Goal: Transaction & Acquisition: Obtain resource

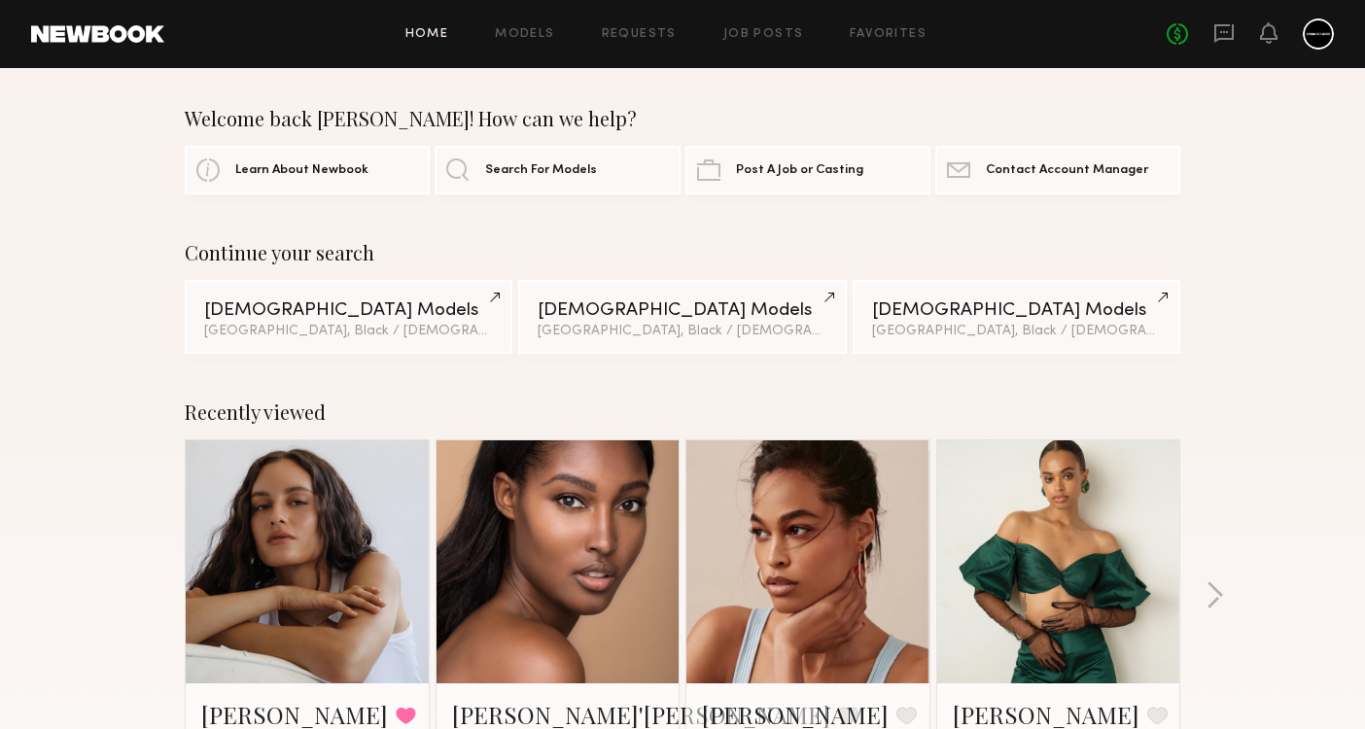
click at [530, 44] on div "Home Models Requests Job Posts Favorites Sign Out No fees up to $5,000" at bounding box center [749, 33] width 1170 height 31
click at [525, 30] on link "Models" at bounding box center [524, 34] width 59 height 13
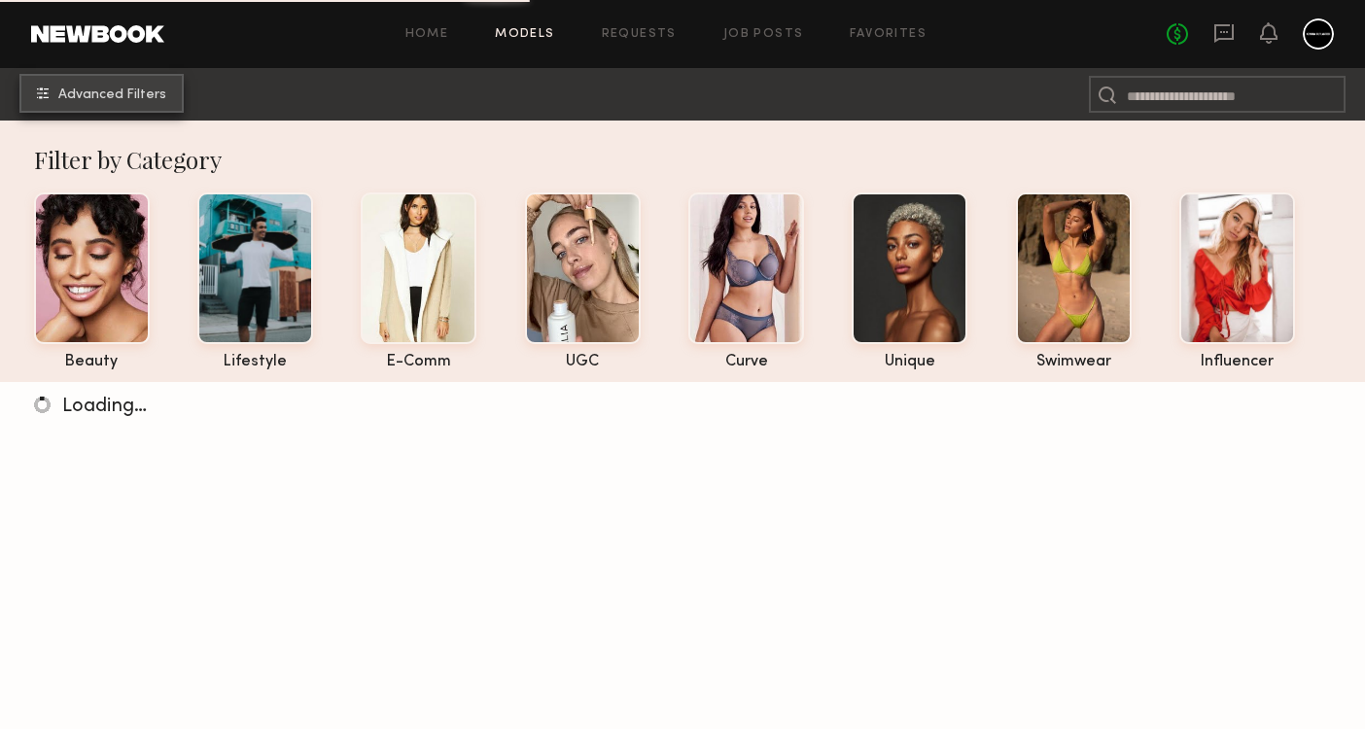
click at [128, 93] on span "Advanced Filters" at bounding box center [112, 95] width 108 height 14
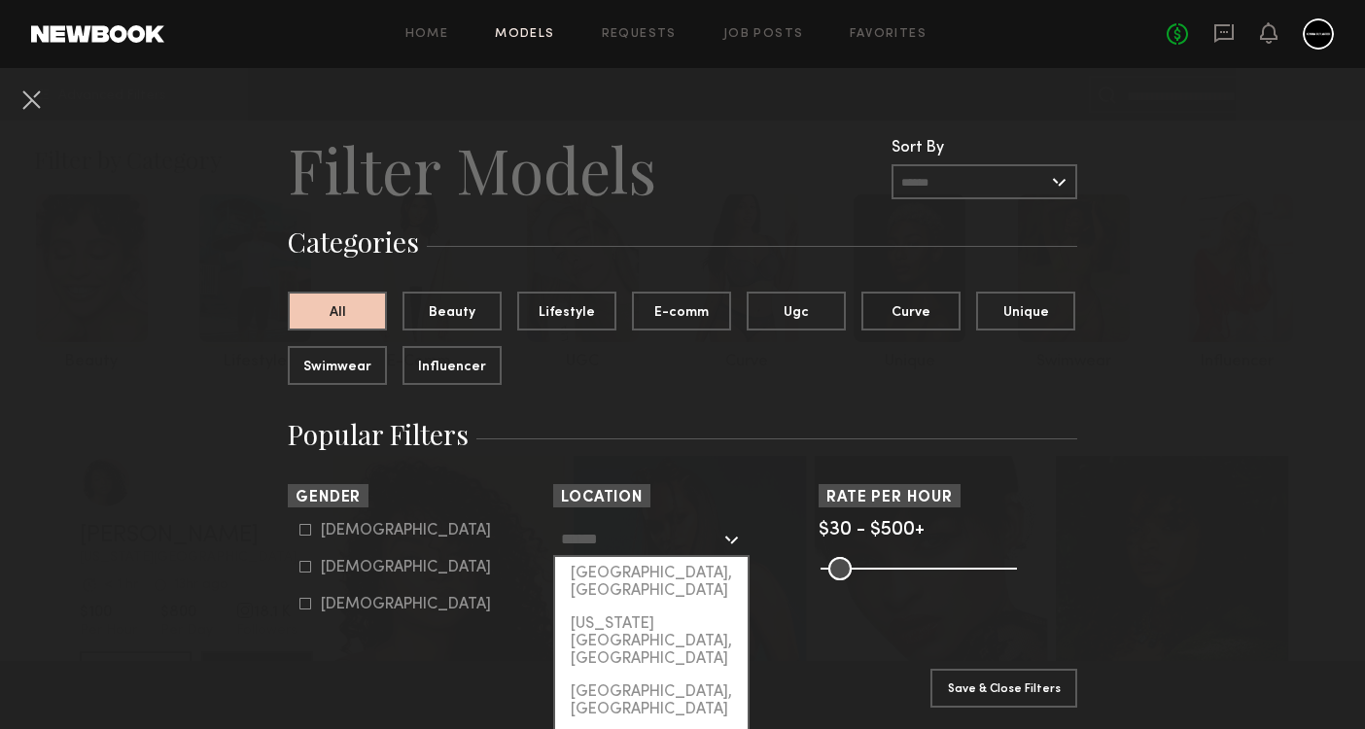
click at [636, 544] on input "text" at bounding box center [640, 538] width 159 height 33
click at [618, 580] on div "[GEOGRAPHIC_DATA], [GEOGRAPHIC_DATA]" at bounding box center [651, 582] width 193 height 51
type input "**********"
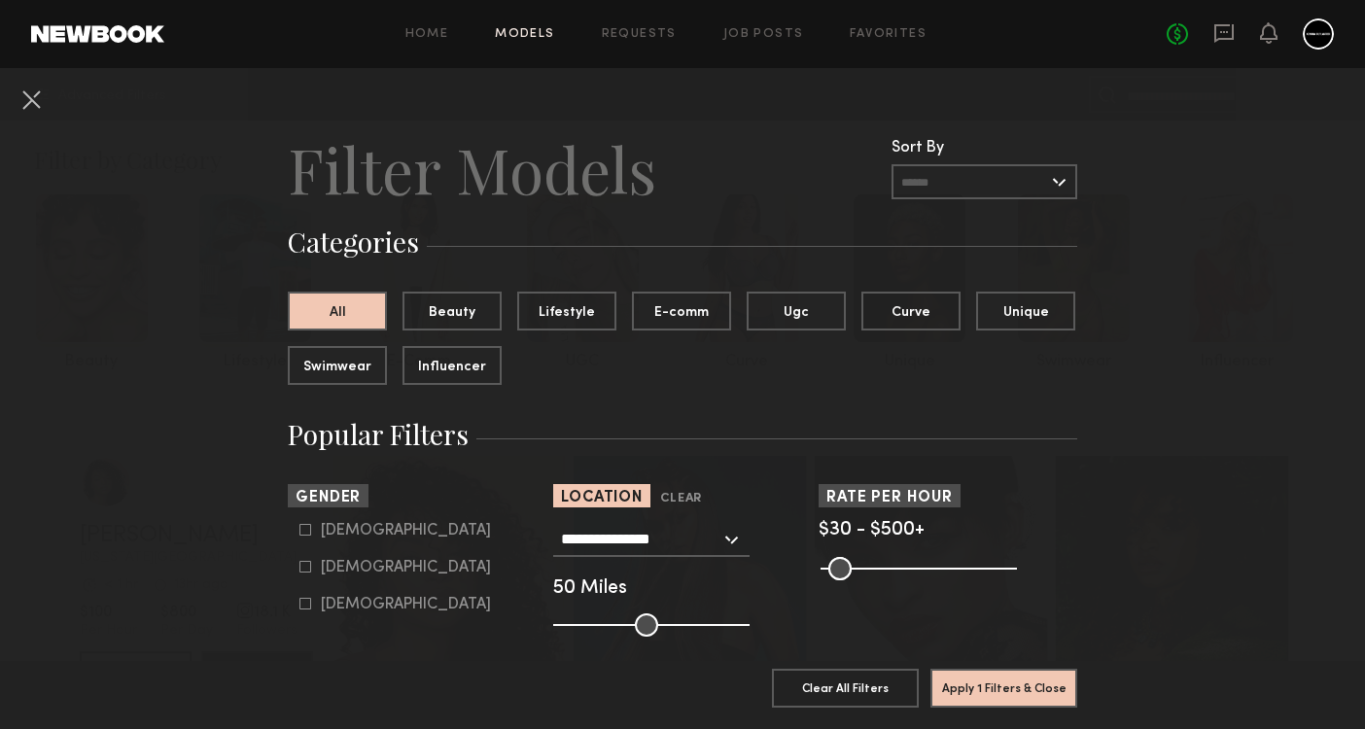
click at [306, 572] on icon at bounding box center [305, 567] width 11 height 11
type input "**"
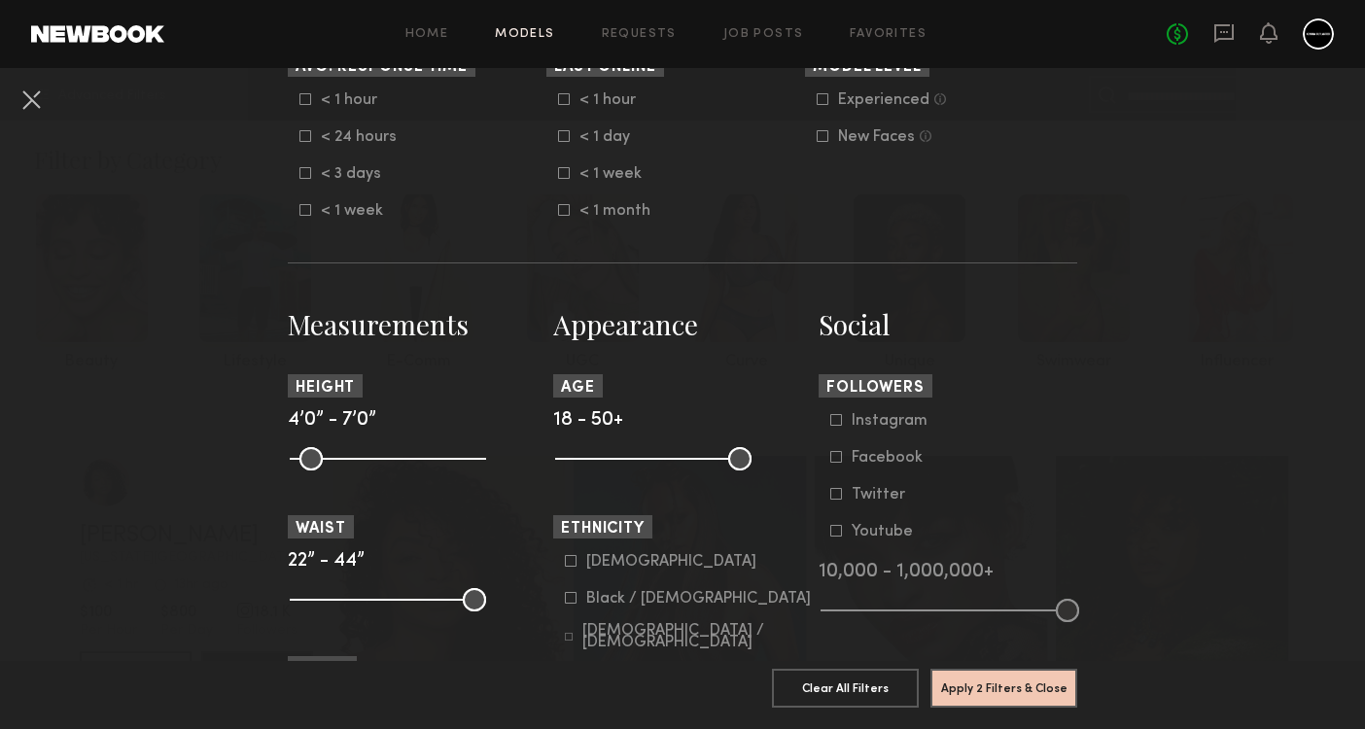
scroll to position [631, 0]
drag, startPoint x: 305, startPoint y: 462, endPoint x: 391, endPoint y: 462, distance: 85.6
type input "**"
click at [391, 462] on input "range" at bounding box center [388, 457] width 196 height 23
drag, startPoint x: 475, startPoint y: 456, endPoint x: 409, endPoint y: 452, distance: 65.3
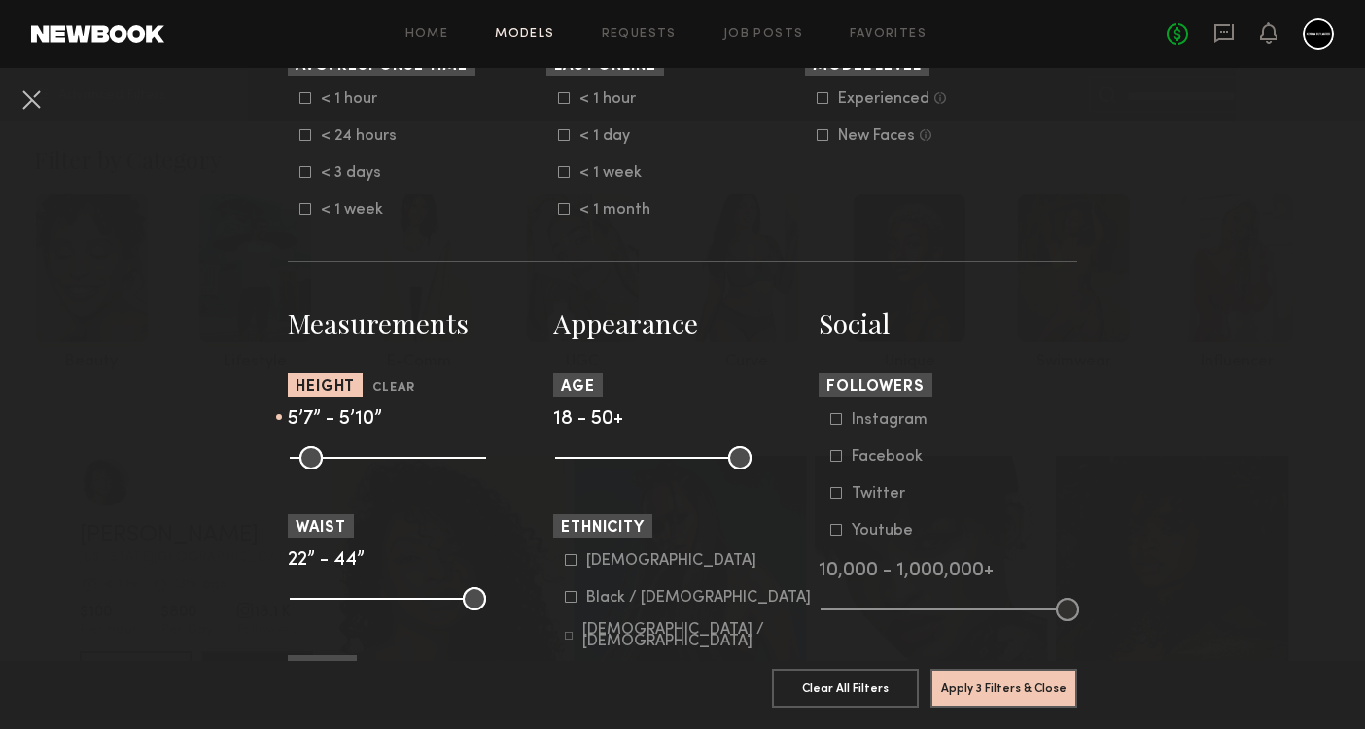
type input "**"
click at [409, 452] on input "range" at bounding box center [388, 457] width 196 height 23
drag, startPoint x: 572, startPoint y: 454, endPoint x: 605, endPoint y: 448, distance: 33.6
type input "**"
click at [605, 448] on input "range" at bounding box center [653, 457] width 196 height 23
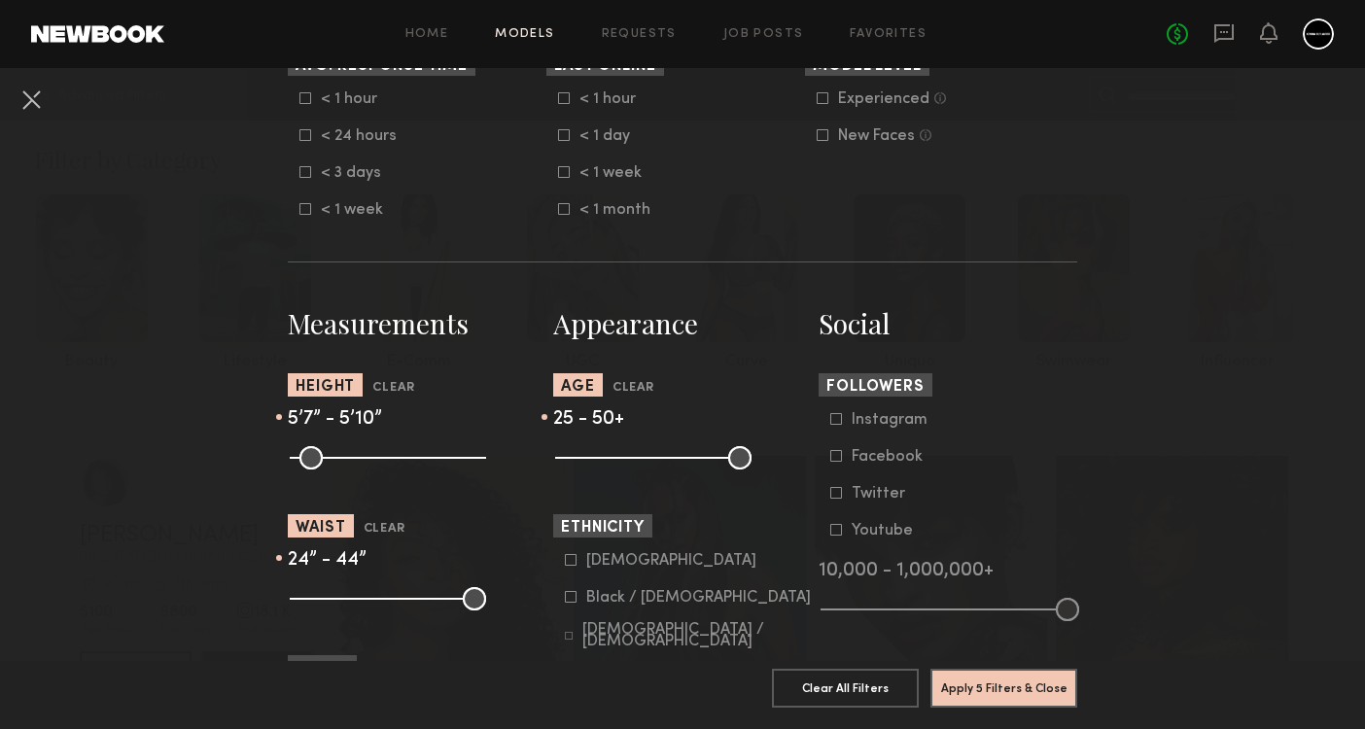
type input "**"
drag, startPoint x: 297, startPoint y: 597, endPoint x: 264, endPoint y: 593, distance: 33.3
click at [264, 593] on nb-browse-filters "**********" at bounding box center [682, 503] width 1365 height 2132
drag, startPoint x: 473, startPoint y: 599, endPoint x: 350, endPoint y: 599, distance: 122.5
type input "**"
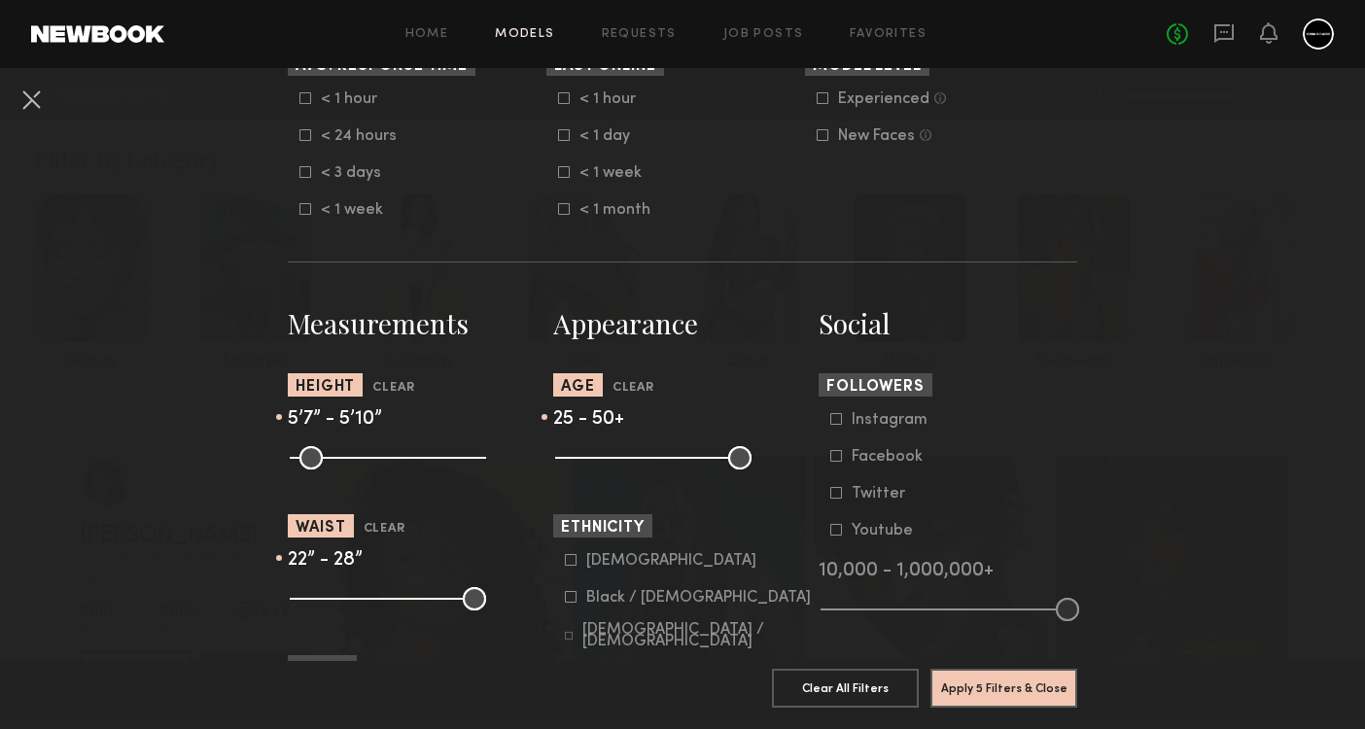
click at [350, 599] on input "range" at bounding box center [388, 598] width 196 height 23
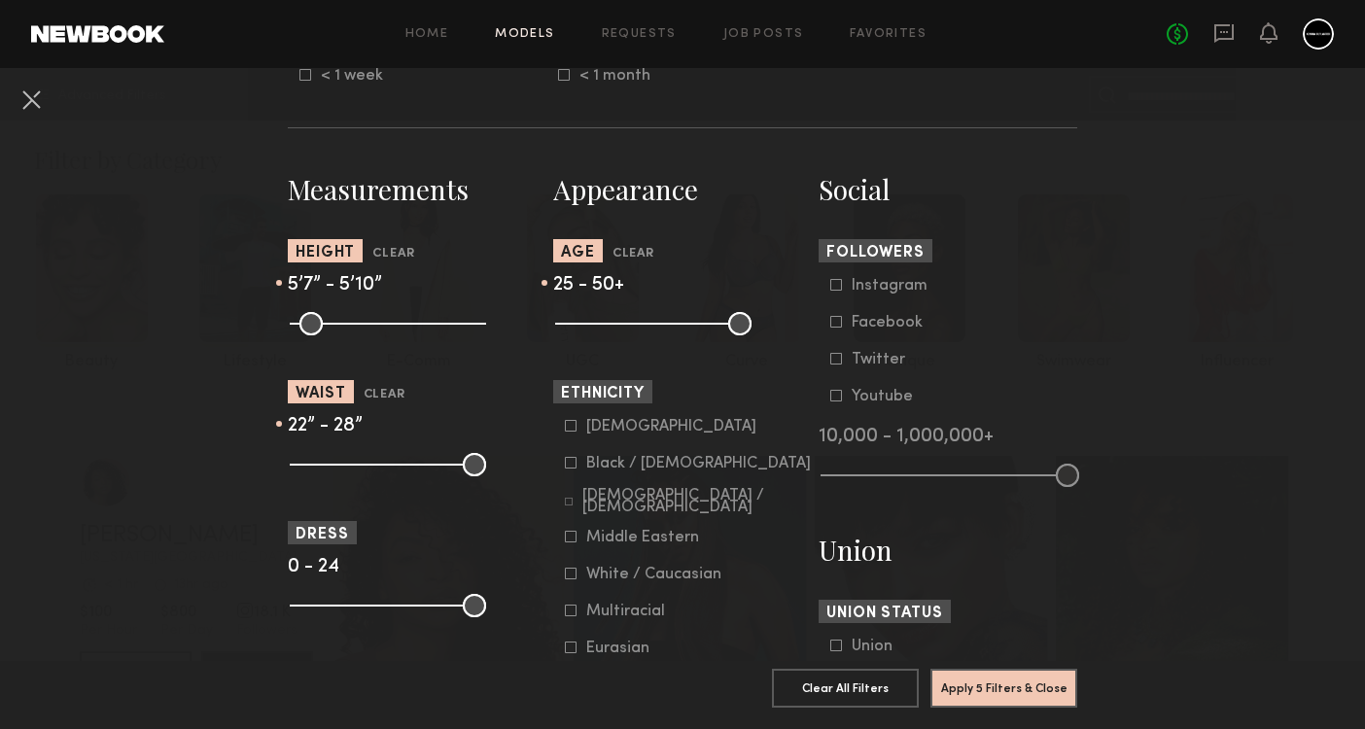
scroll to position [799, 0]
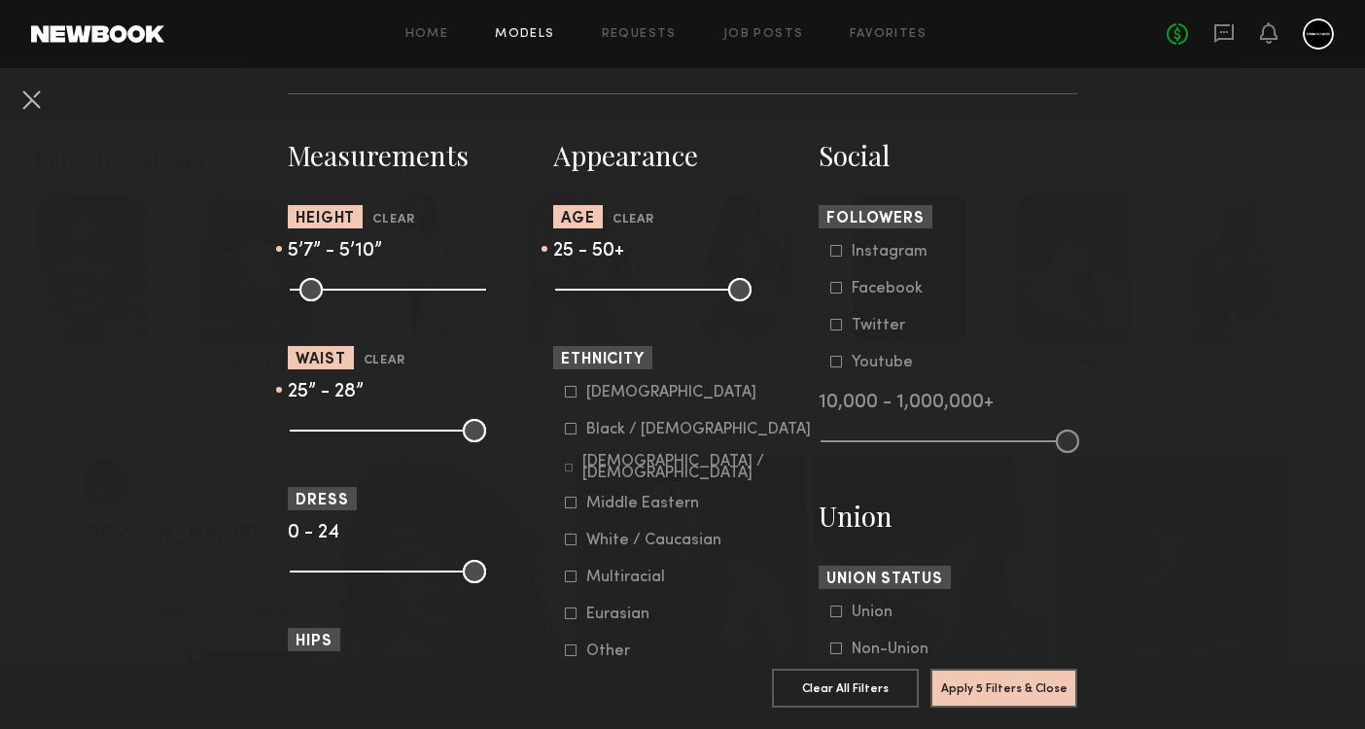
drag, startPoint x: 308, startPoint y: 435, endPoint x: 324, endPoint y: 435, distance: 15.6
type input "**"
click at [324, 435] on input "range" at bounding box center [388, 430] width 196 height 23
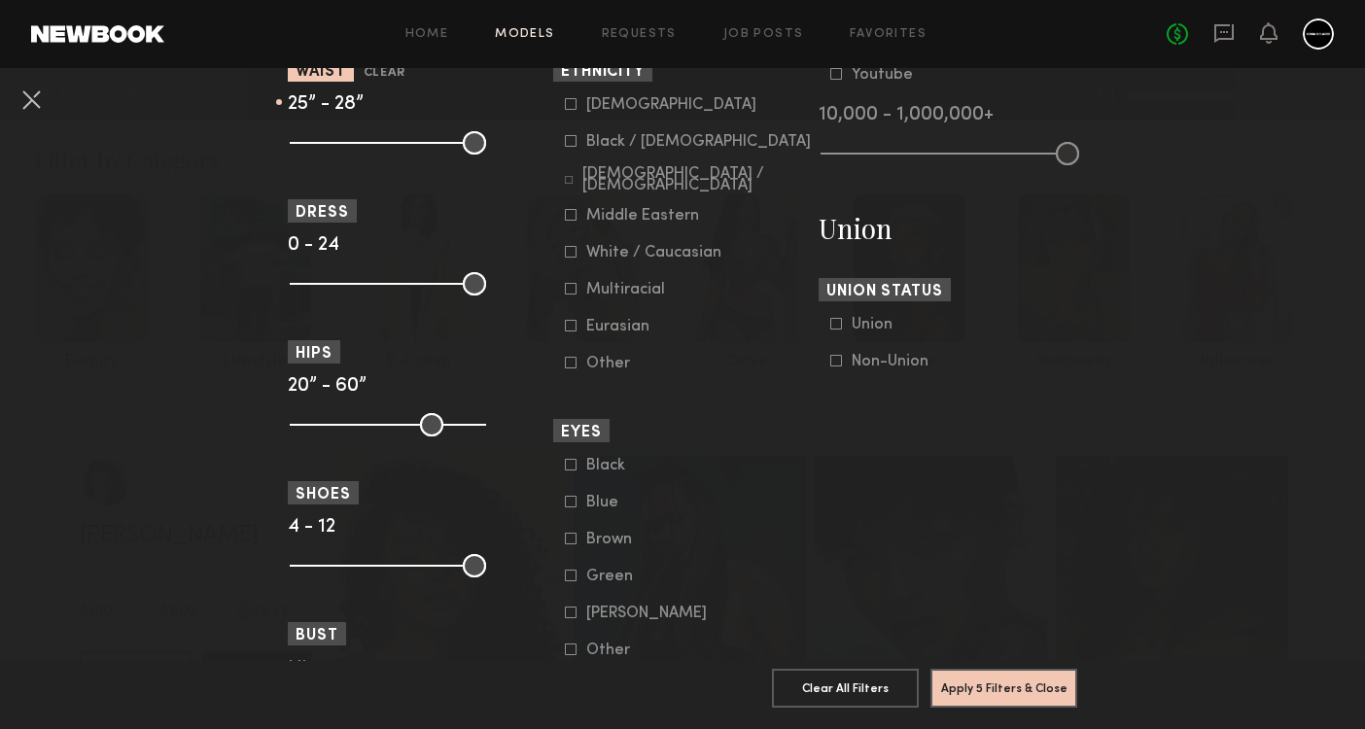
scroll to position [1109, 0]
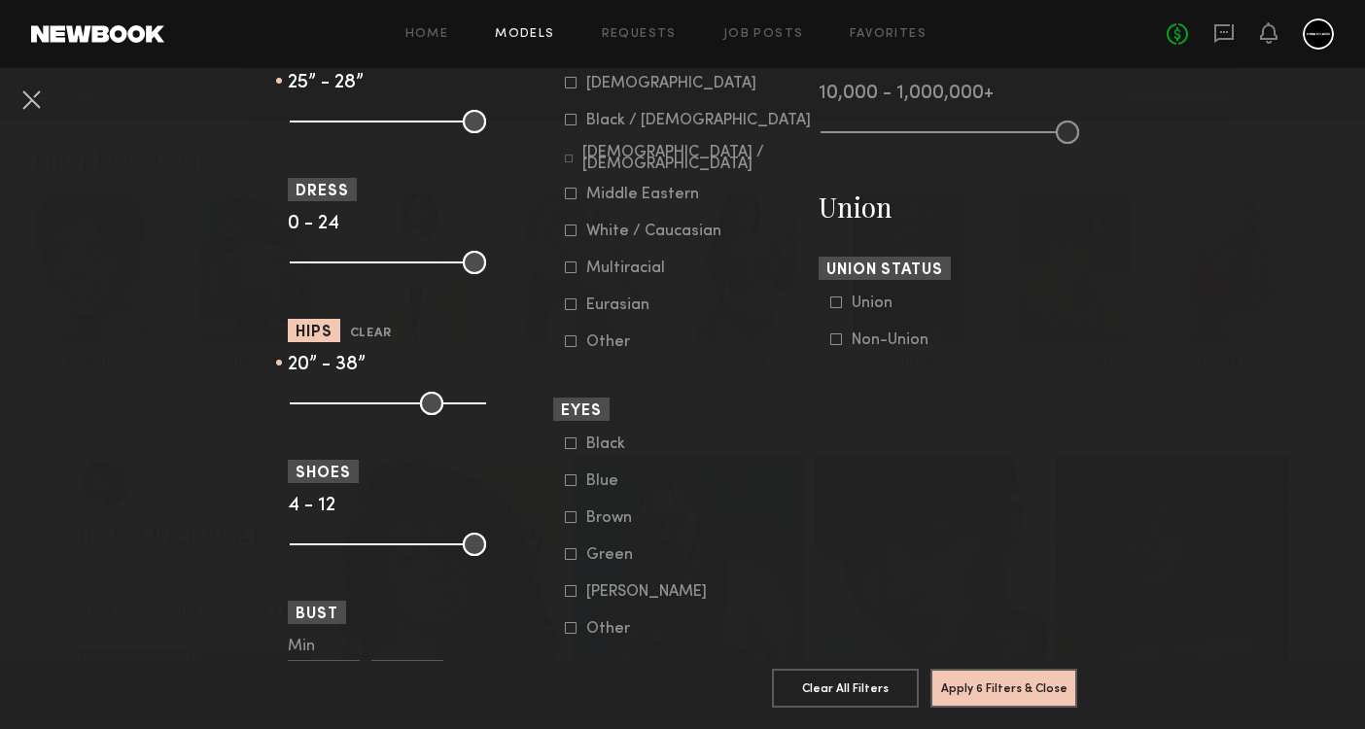
drag, startPoint x: 475, startPoint y: 404, endPoint x: 378, endPoint y: 404, distance: 97.2
type input "**"
click at [378, 404] on input "range" at bounding box center [388, 403] width 196 height 23
drag, startPoint x: 303, startPoint y: 409, endPoint x: 368, endPoint y: 407, distance: 64.2
type input "**"
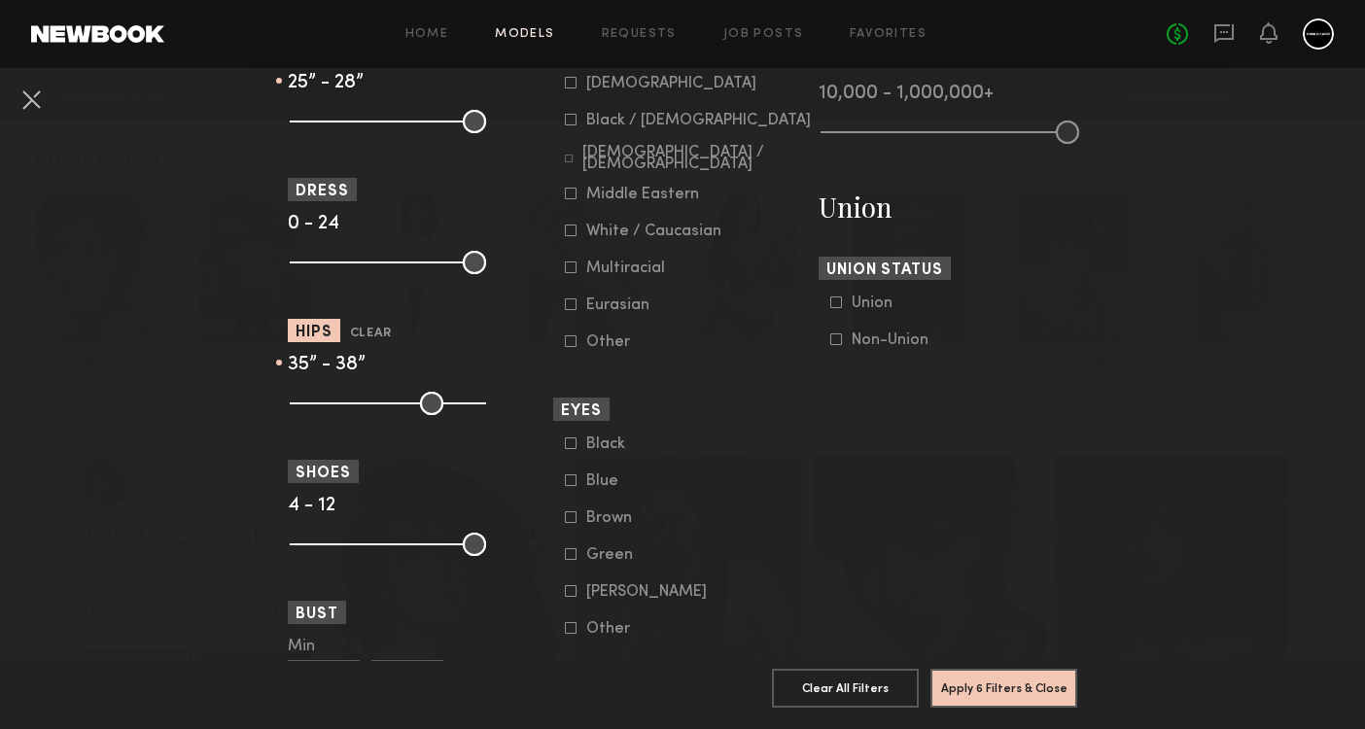
click at [368, 407] on common-range-minmax at bounding box center [386, 401] width 196 height 23
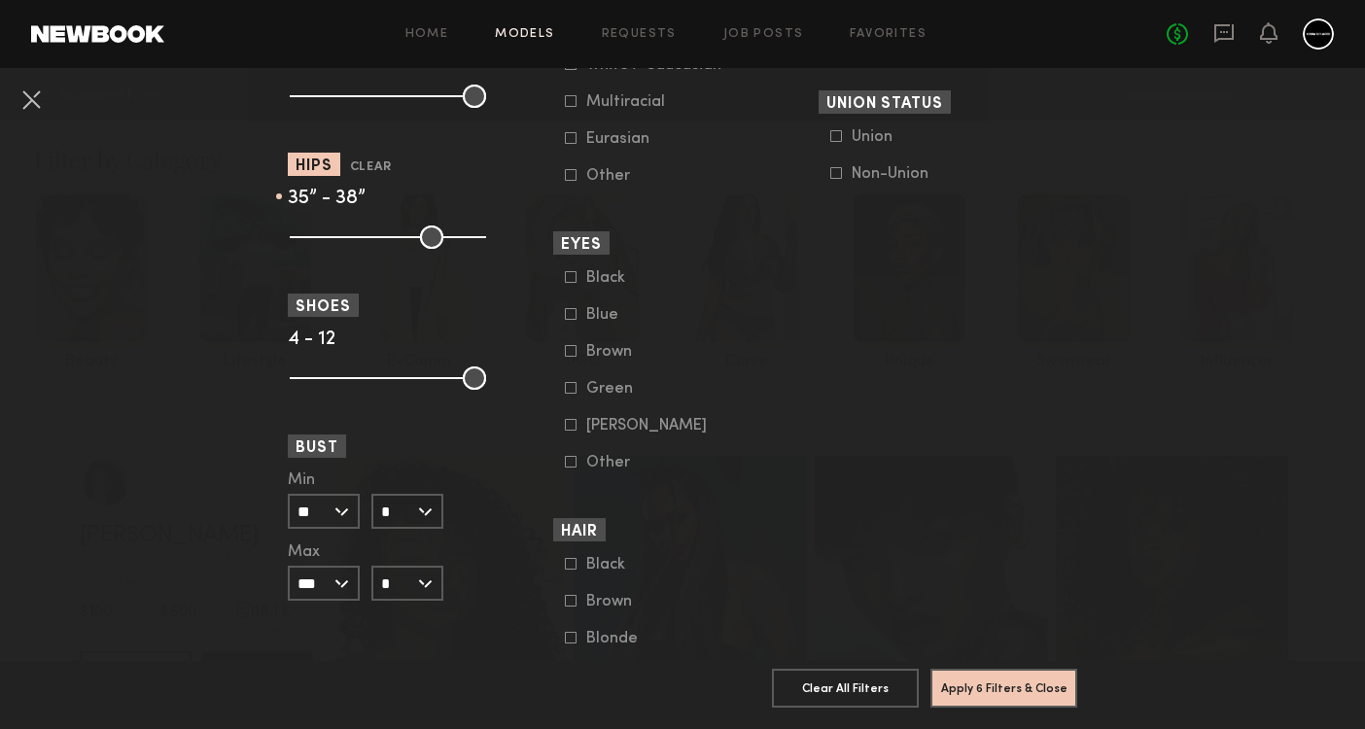
scroll to position [1288, 0]
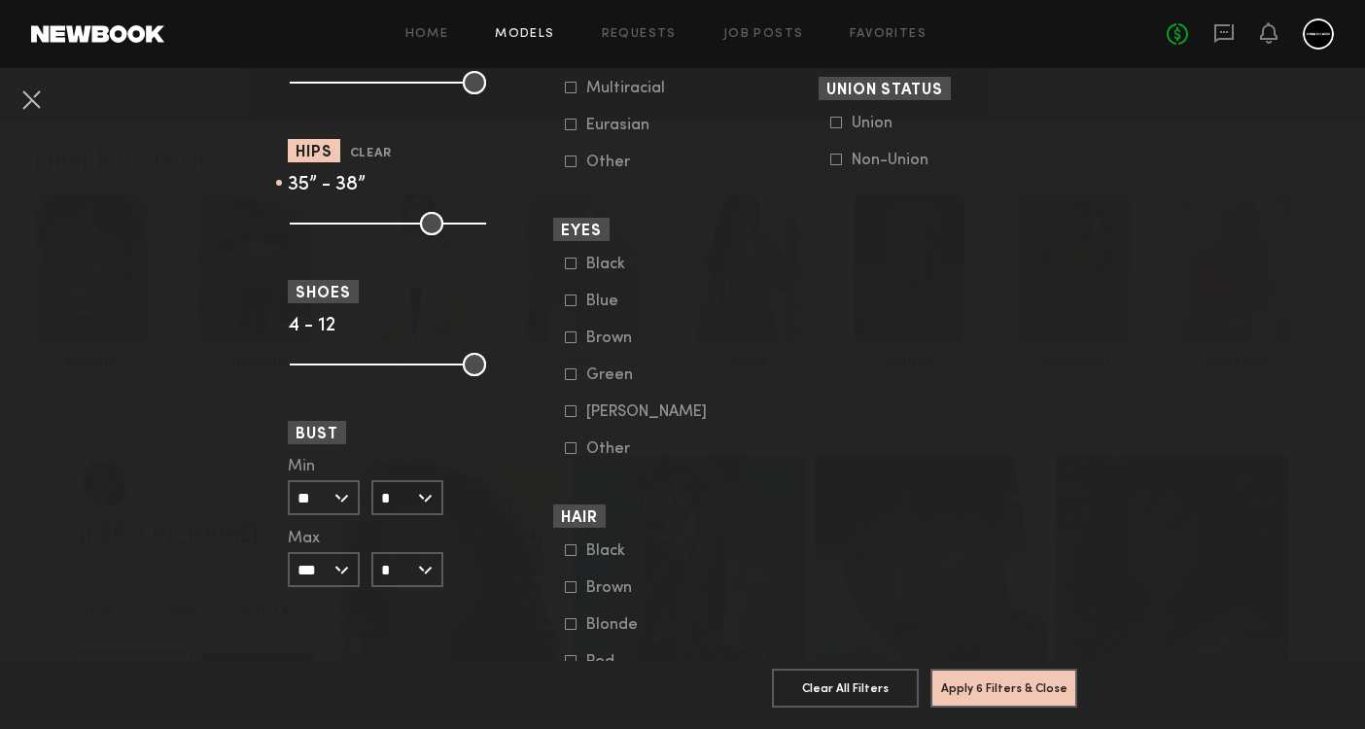
click at [352, 497] on input "**" at bounding box center [324, 497] width 72 height 35
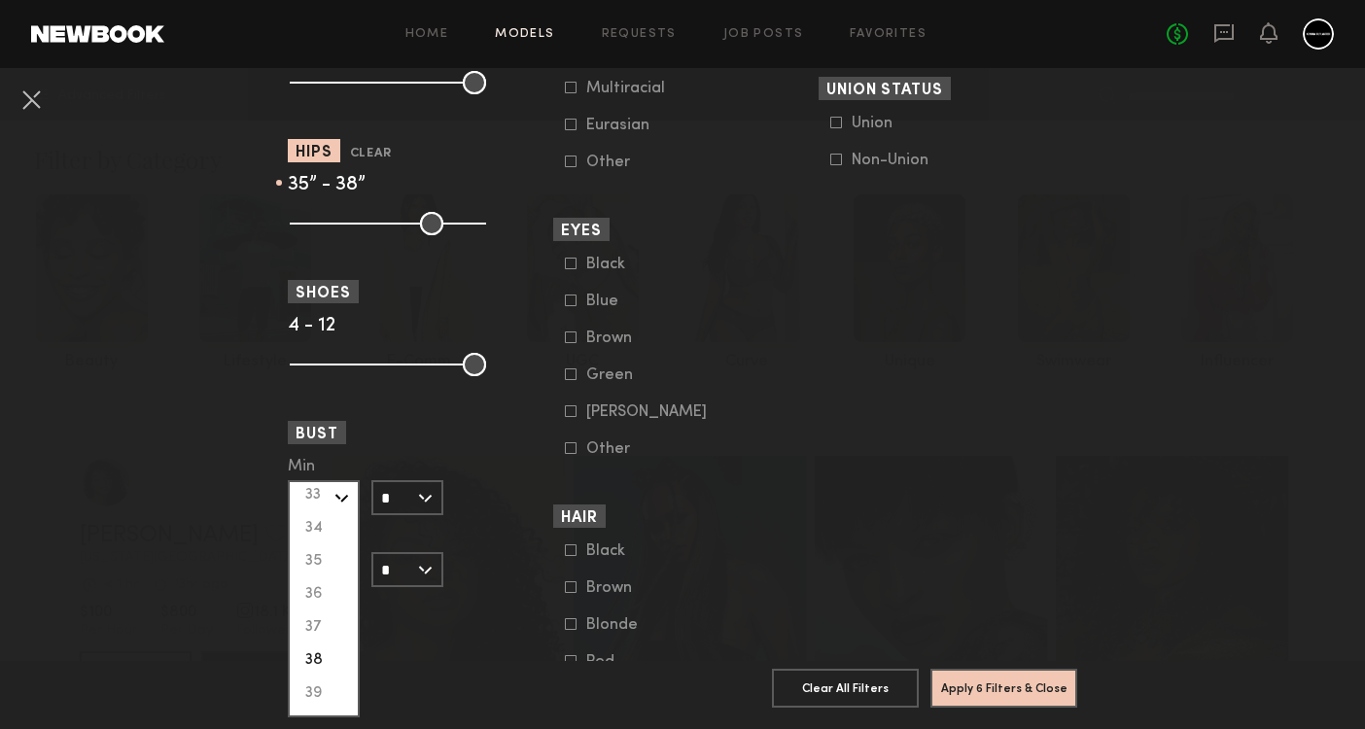
scroll to position [276, 0]
click at [316, 491] on div "32" at bounding box center [324, 487] width 68 height 33
type input "**"
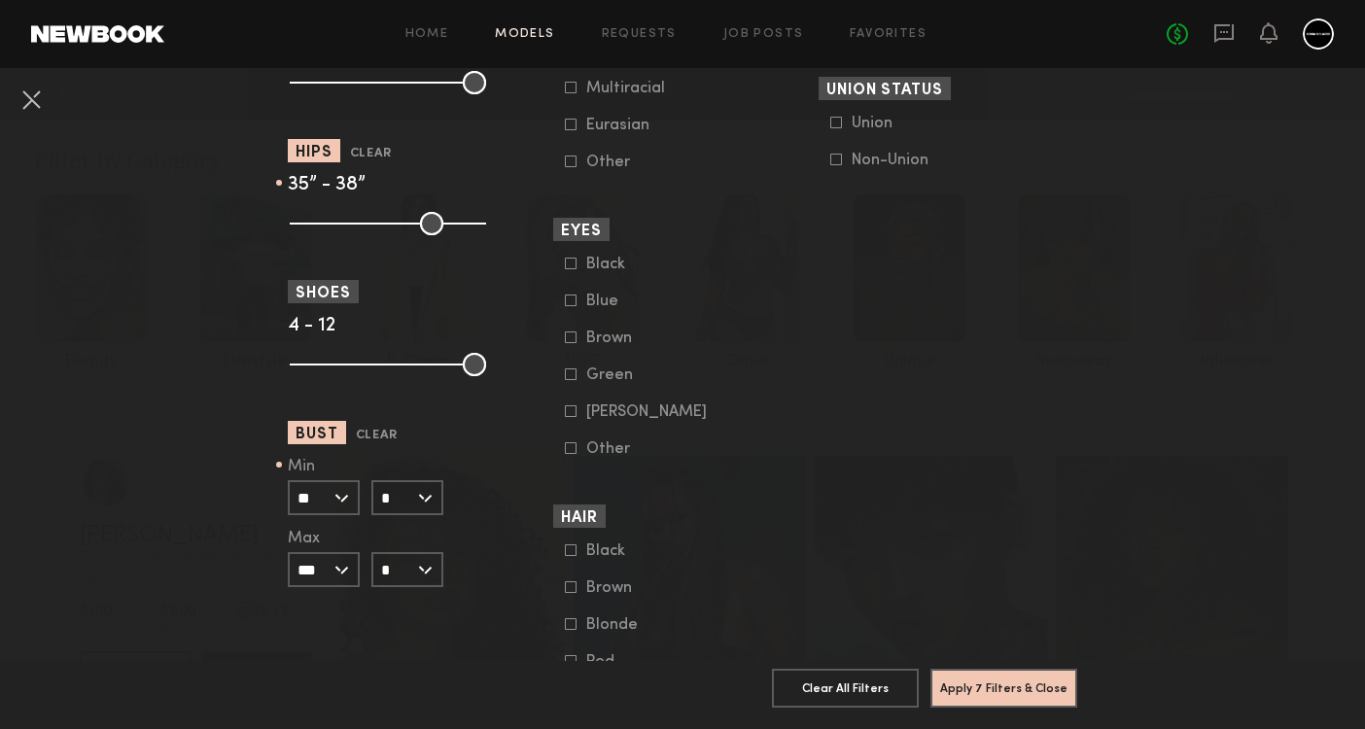
click at [439, 500] on input "*" at bounding box center [407, 497] width 72 height 35
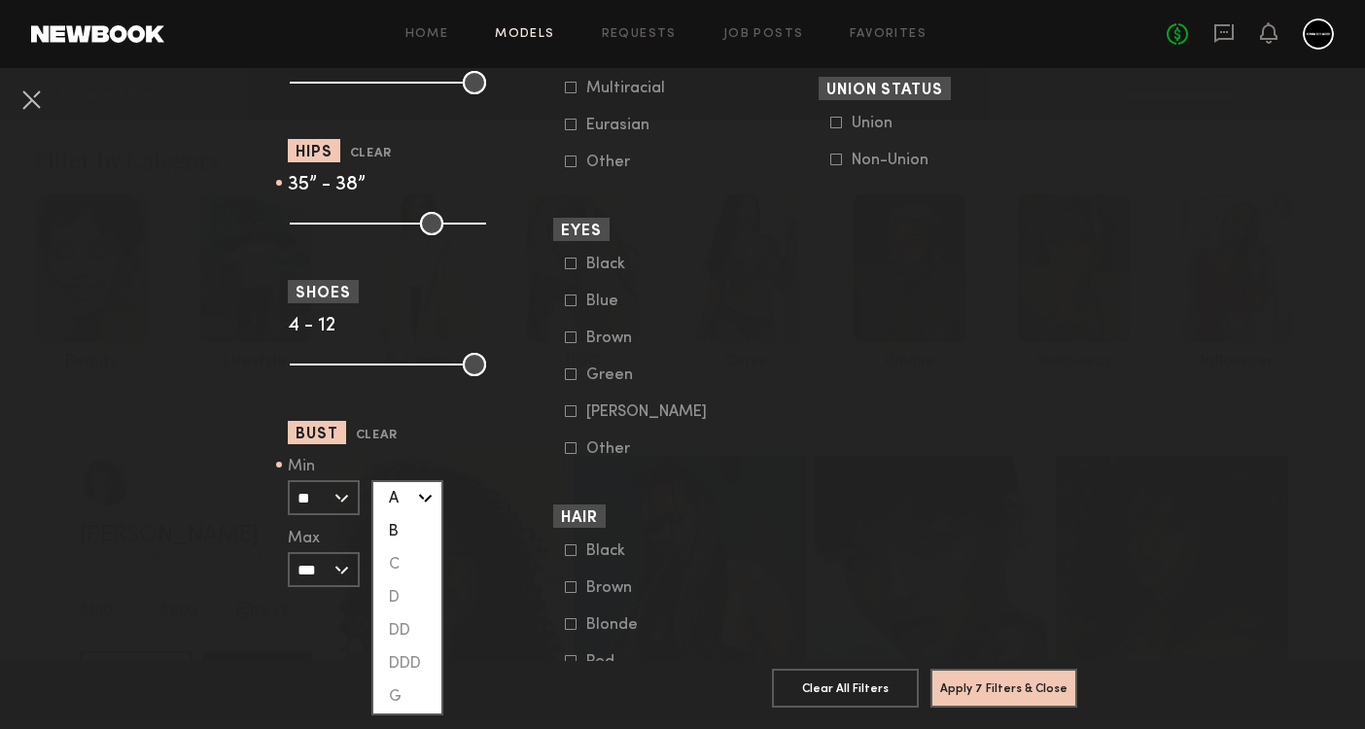
click at [418, 531] on div "B" at bounding box center [407, 531] width 68 height 33
type input "*"
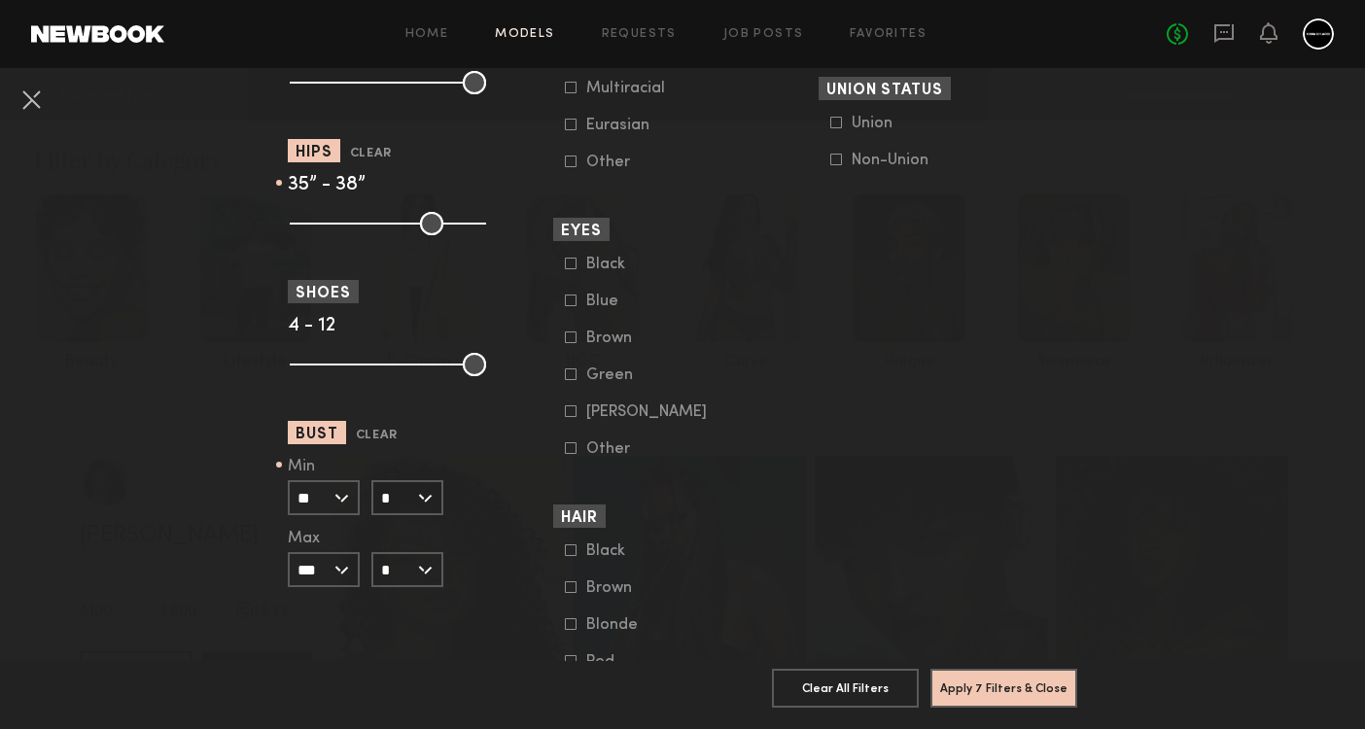
click at [342, 576] on input "***" at bounding box center [324, 569] width 72 height 35
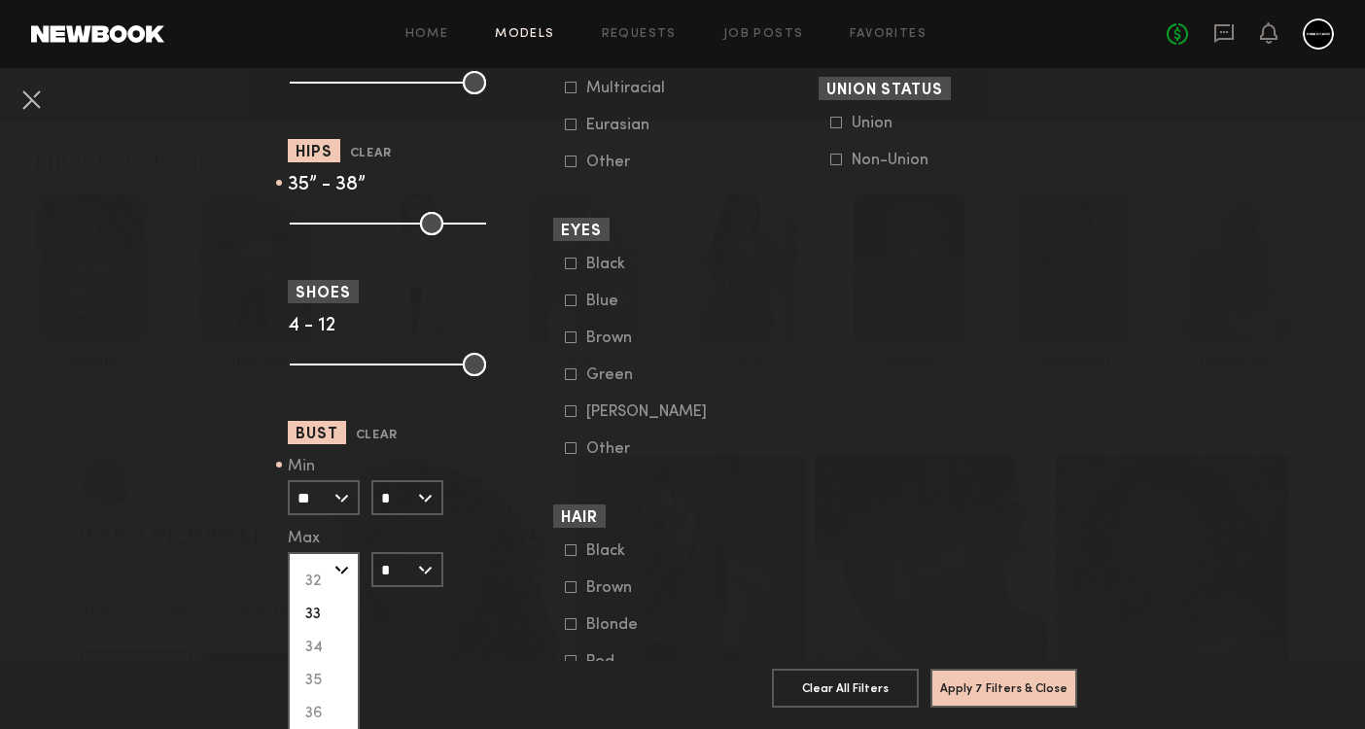
scroll to position [258, 0]
click at [328, 675] on div "35" at bounding box center [324, 676] width 68 height 33
type input "**"
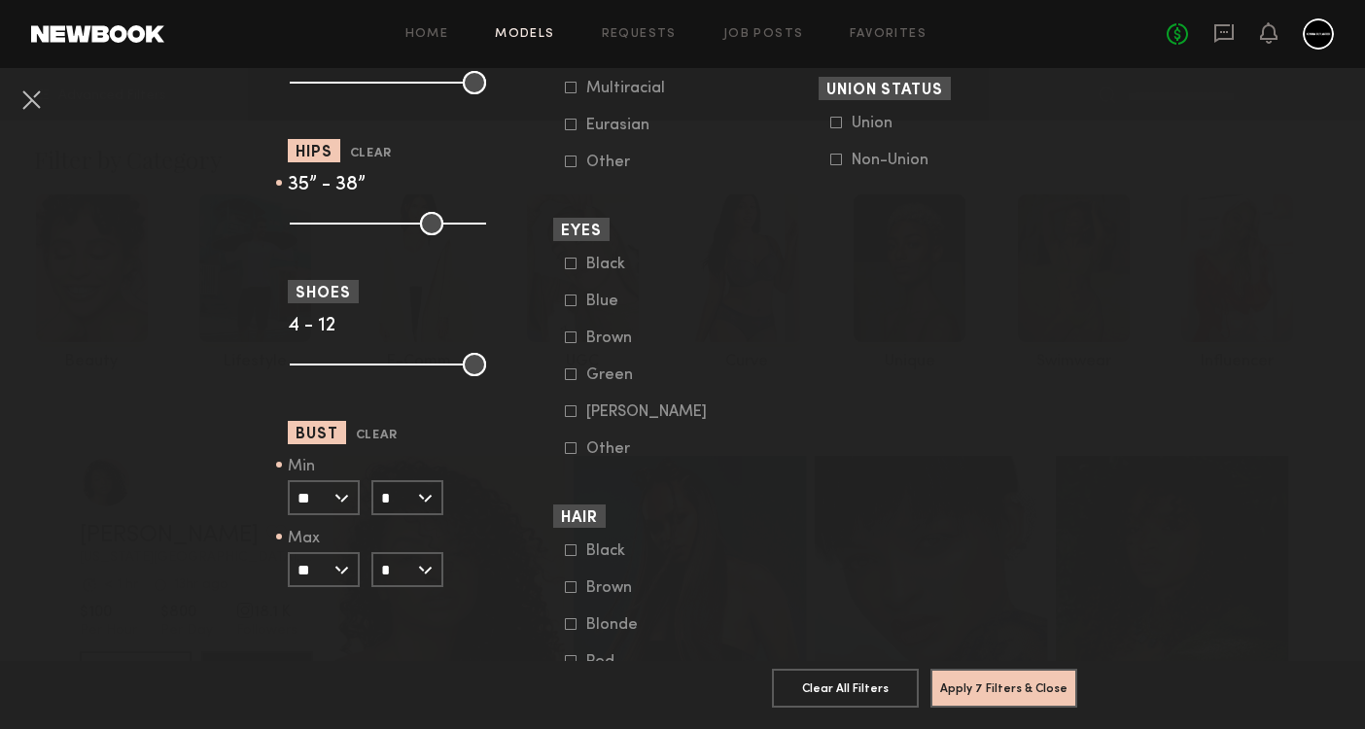
click at [439, 573] on input "*" at bounding box center [407, 569] width 72 height 35
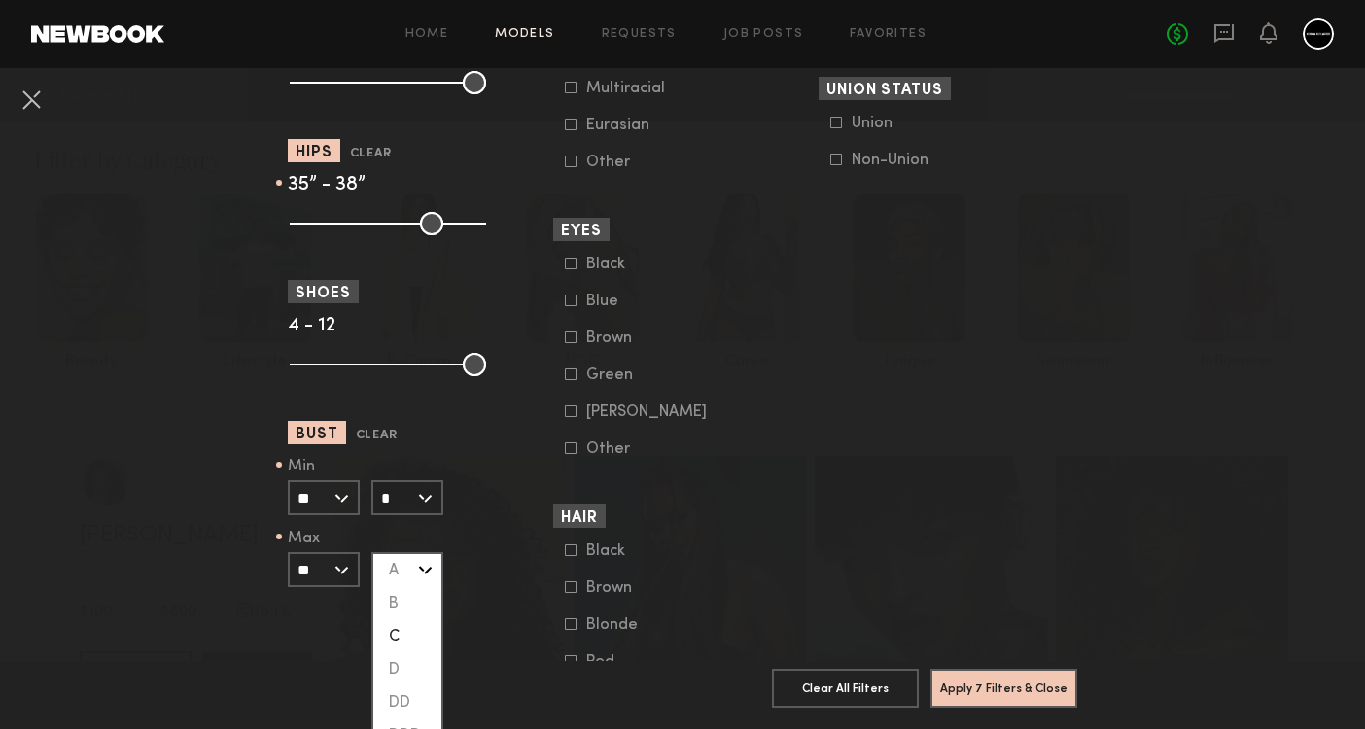
click at [397, 639] on div "C" at bounding box center [407, 636] width 68 height 33
type input "*"
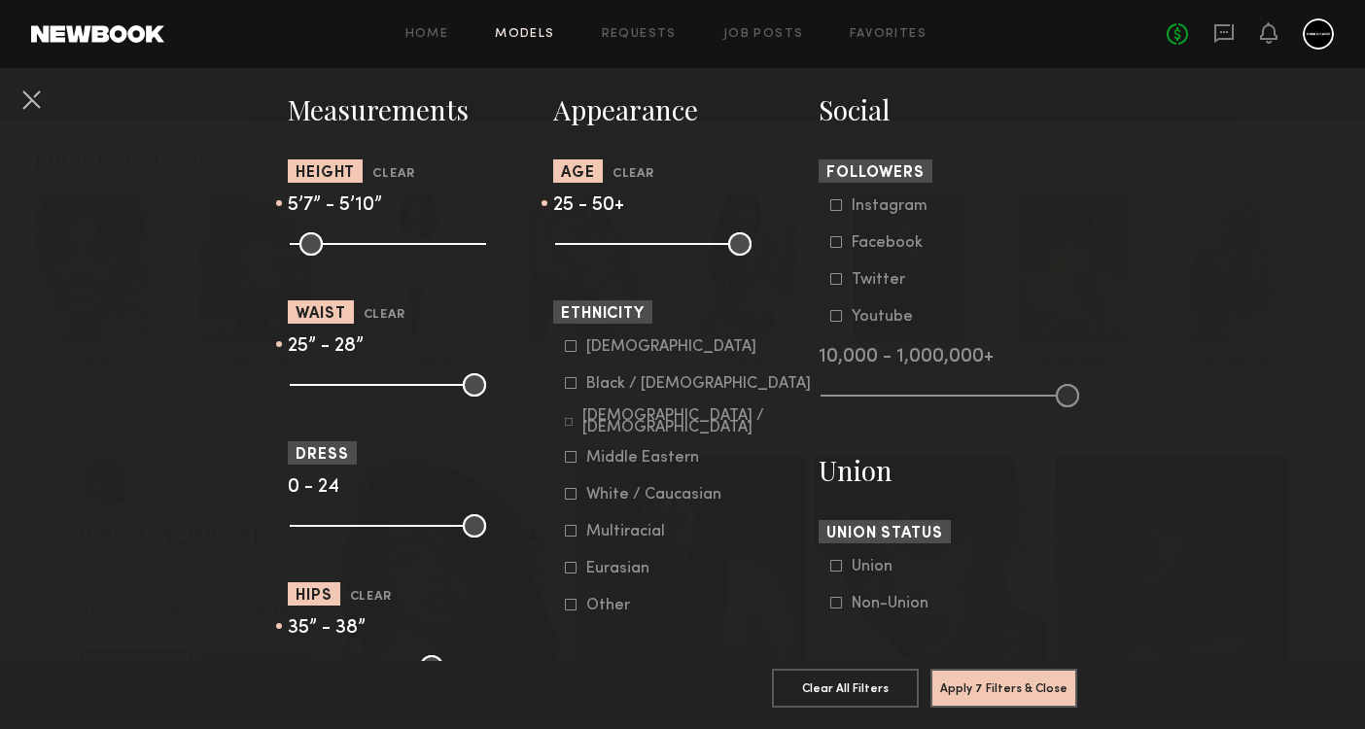
scroll to position [865, 0]
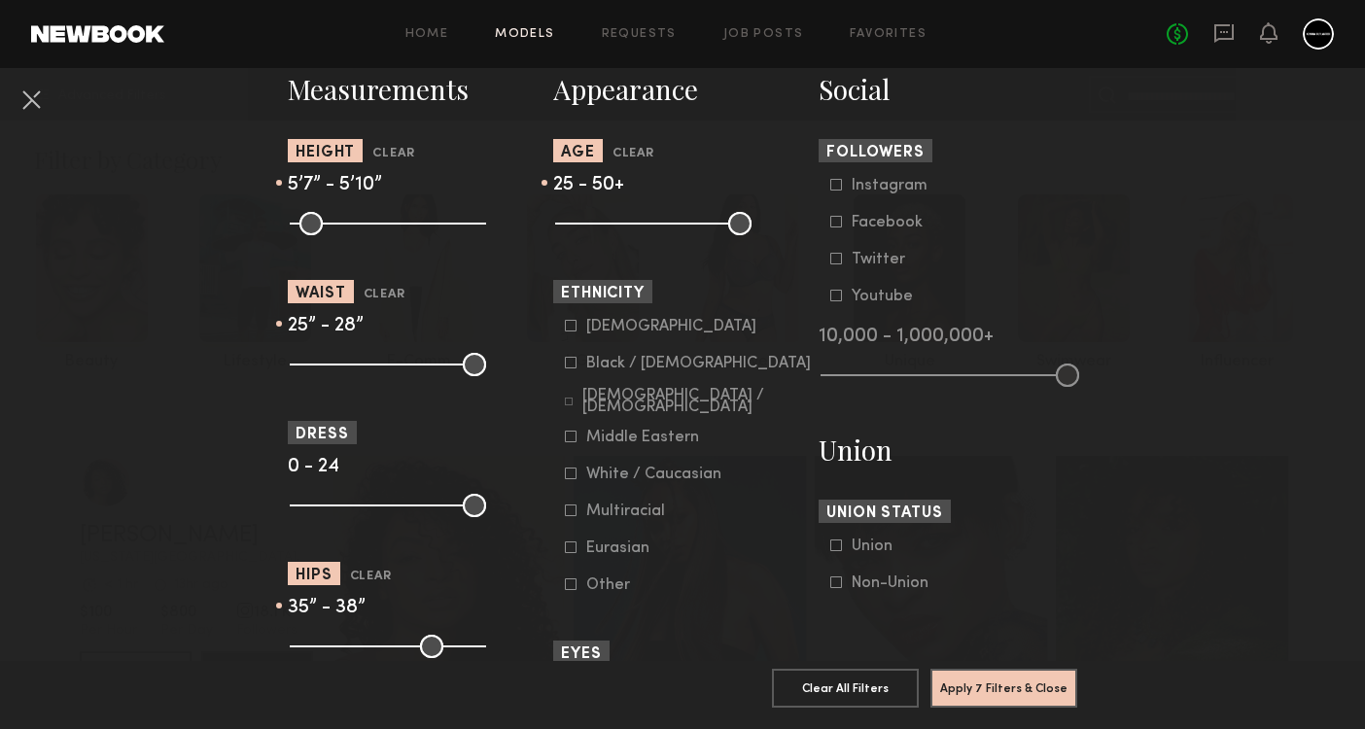
click at [569, 588] on icon at bounding box center [571, 585] width 12 height 12
click at [566, 508] on icon at bounding box center [571, 511] width 11 height 11
click at [564, 444] on div "Asian Black / African American Hispanic / Latino Middle Eastern White / Caucasi…" at bounding box center [682, 456] width 259 height 276
click at [569, 440] on icon at bounding box center [571, 437] width 12 height 12
click at [569, 400] on icon at bounding box center [569, 402] width 8 height 8
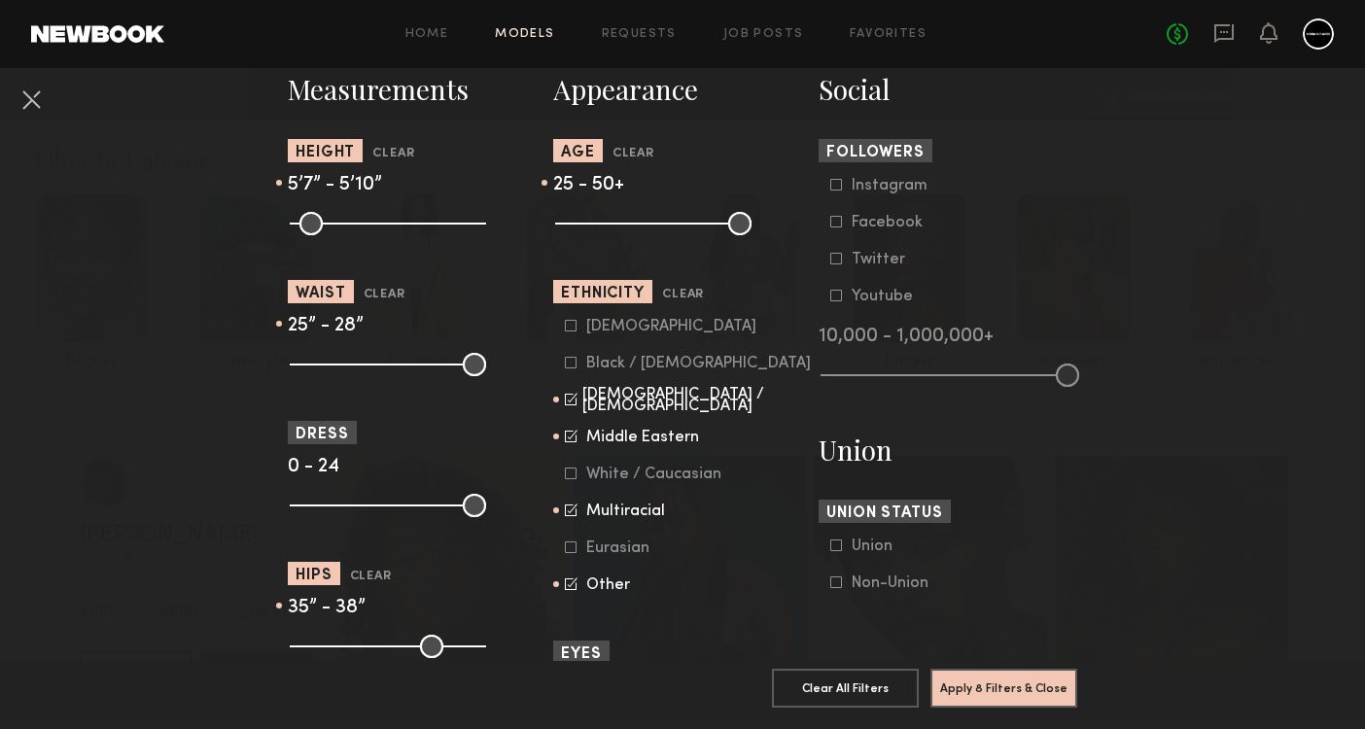
click at [572, 362] on icon at bounding box center [571, 363] width 12 height 12
click at [995, 680] on button "Apply 8 Filters & Close" at bounding box center [1004, 687] width 147 height 39
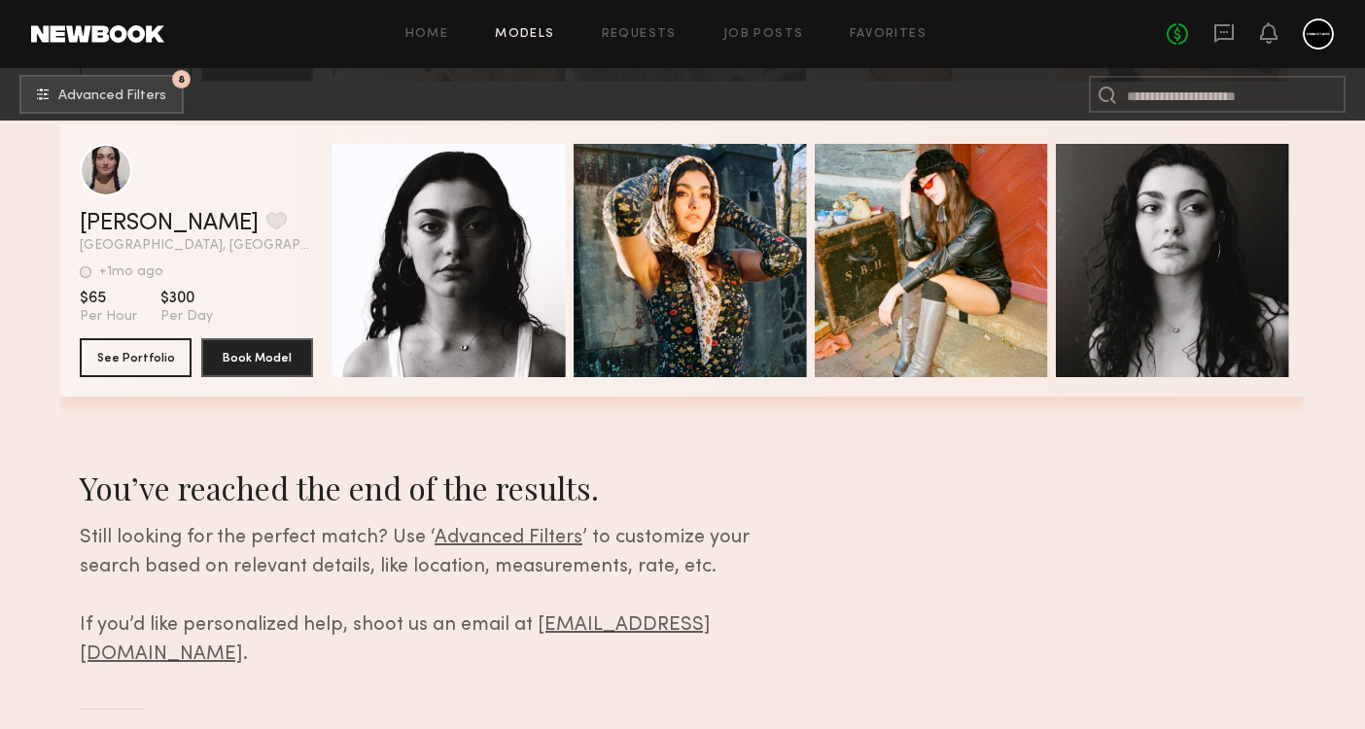
scroll to position [43486, 0]
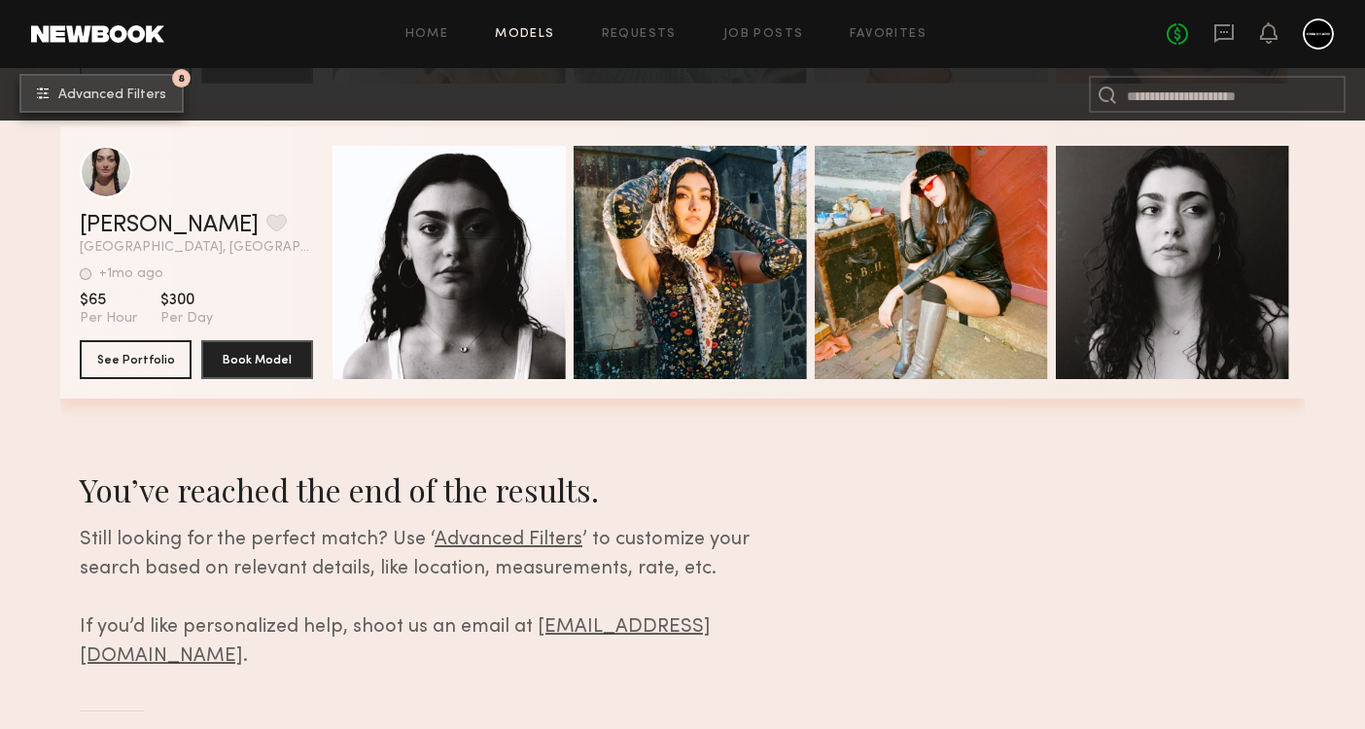
click at [89, 88] on span "Advanced Filters" at bounding box center [112, 95] width 108 height 14
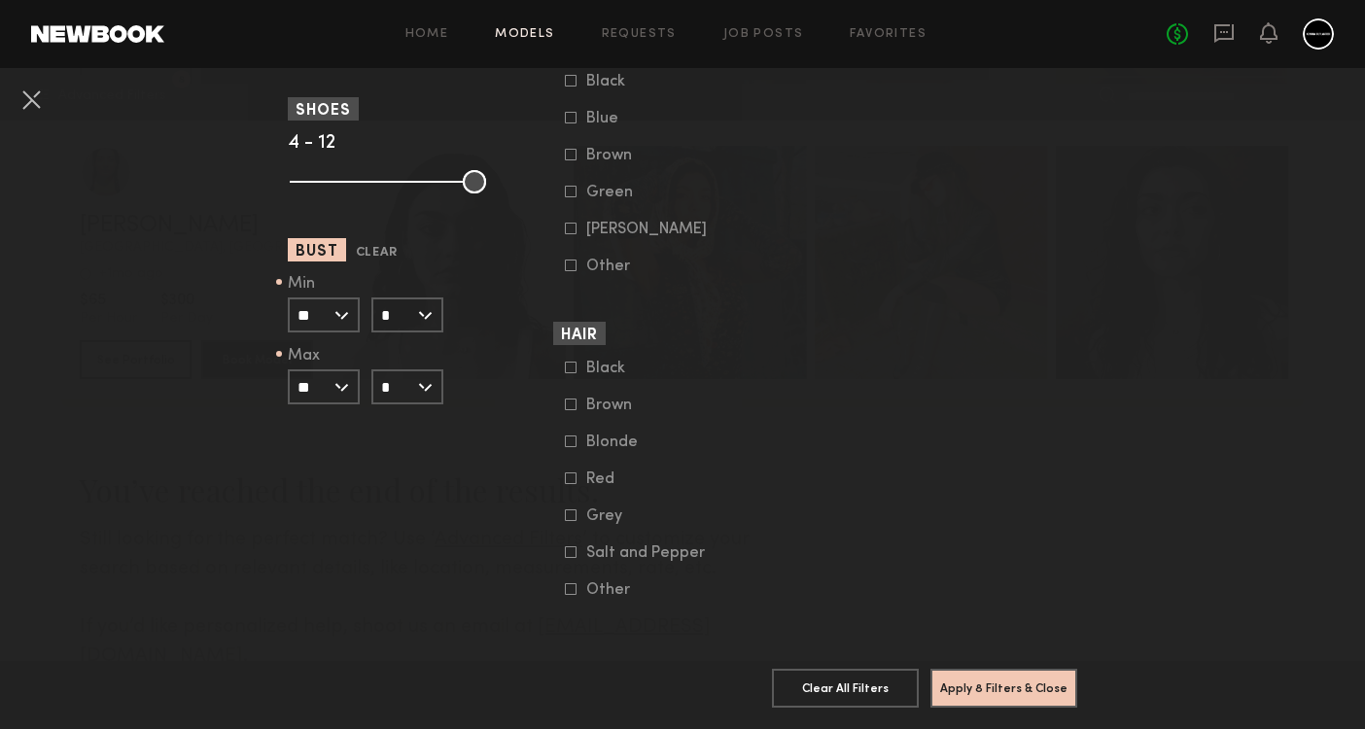
scroll to position [1471, 0]
click at [426, 315] on input "*" at bounding box center [407, 315] width 72 height 35
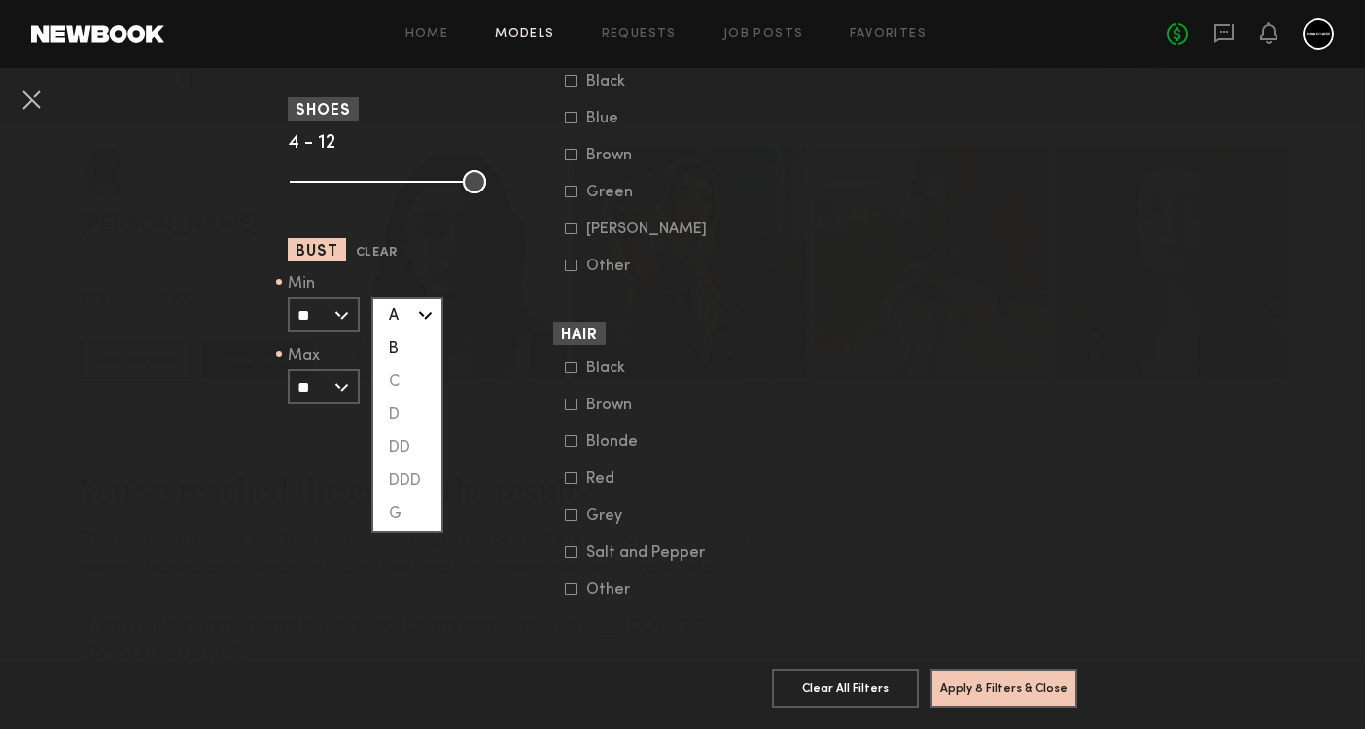
click at [411, 320] on div "A" at bounding box center [407, 315] width 68 height 33
type input "*"
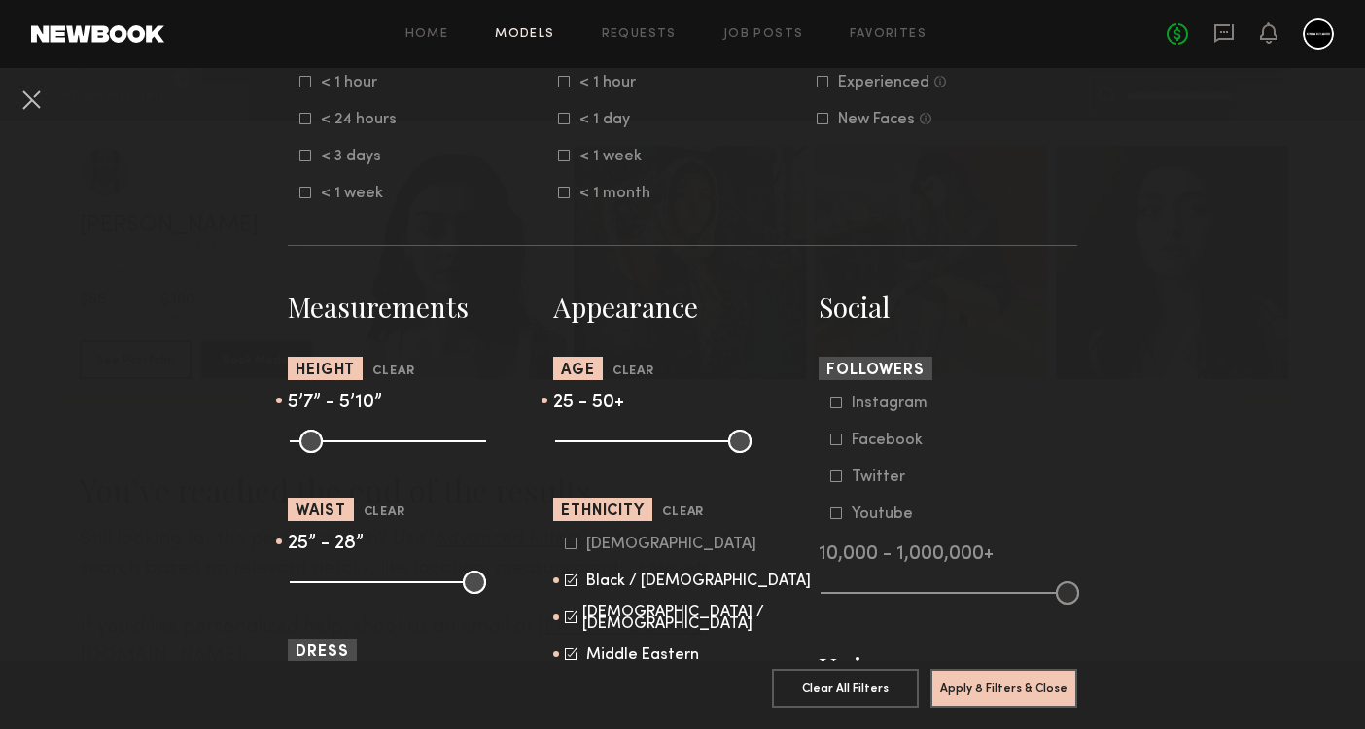
scroll to position [996, 0]
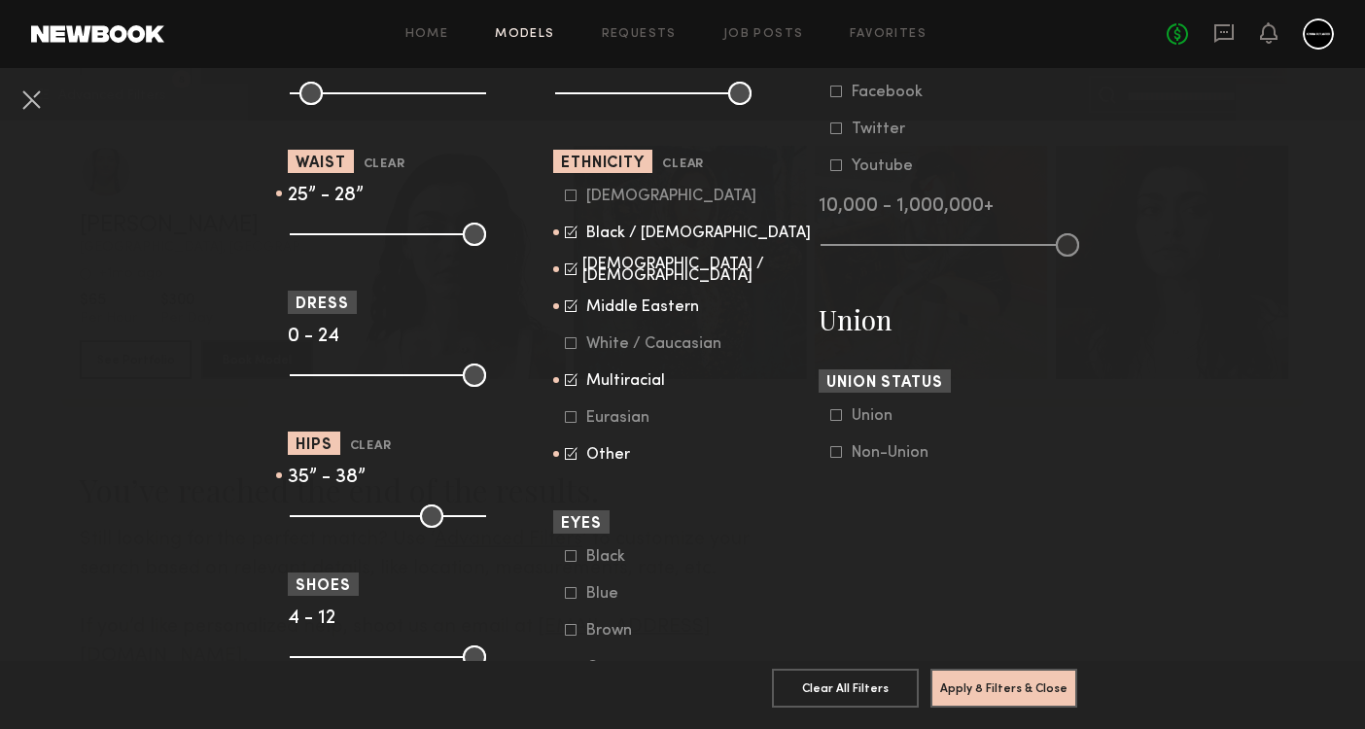
click at [567, 451] on icon at bounding box center [571, 453] width 13 height 13
click at [570, 271] on icon at bounding box center [573, 268] width 10 height 10
click at [571, 297] on form "Asian Black / African American Hispanic / Latino Middle Eastern White / Caucasi…" at bounding box center [688, 326] width 247 height 276
click at [572, 305] on icon at bounding box center [571, 305] width 13 height 13
click at [1015, 691] on button "Apply 8 Filters & Close" at bounding box center [1004, 687] width 147 height 39
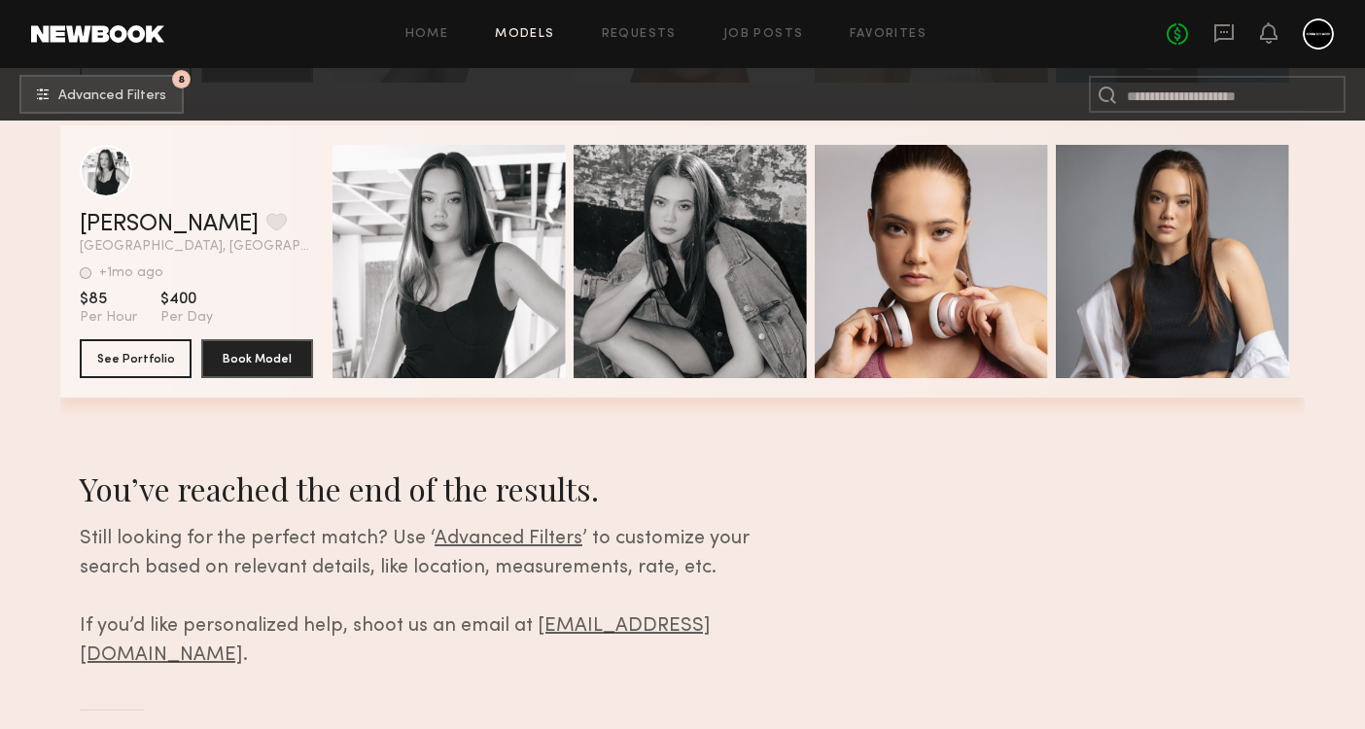
scroll to position [42008, 0]
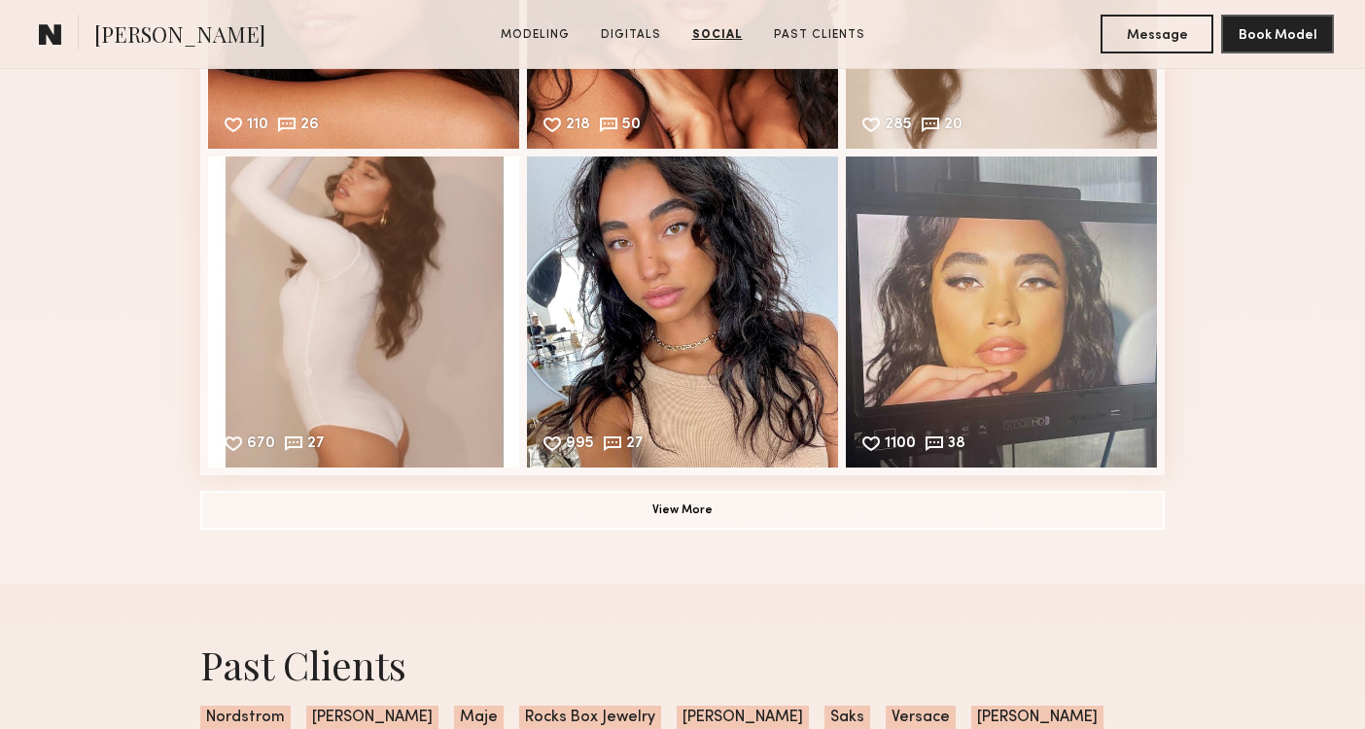
scroll to position [3090, 0]
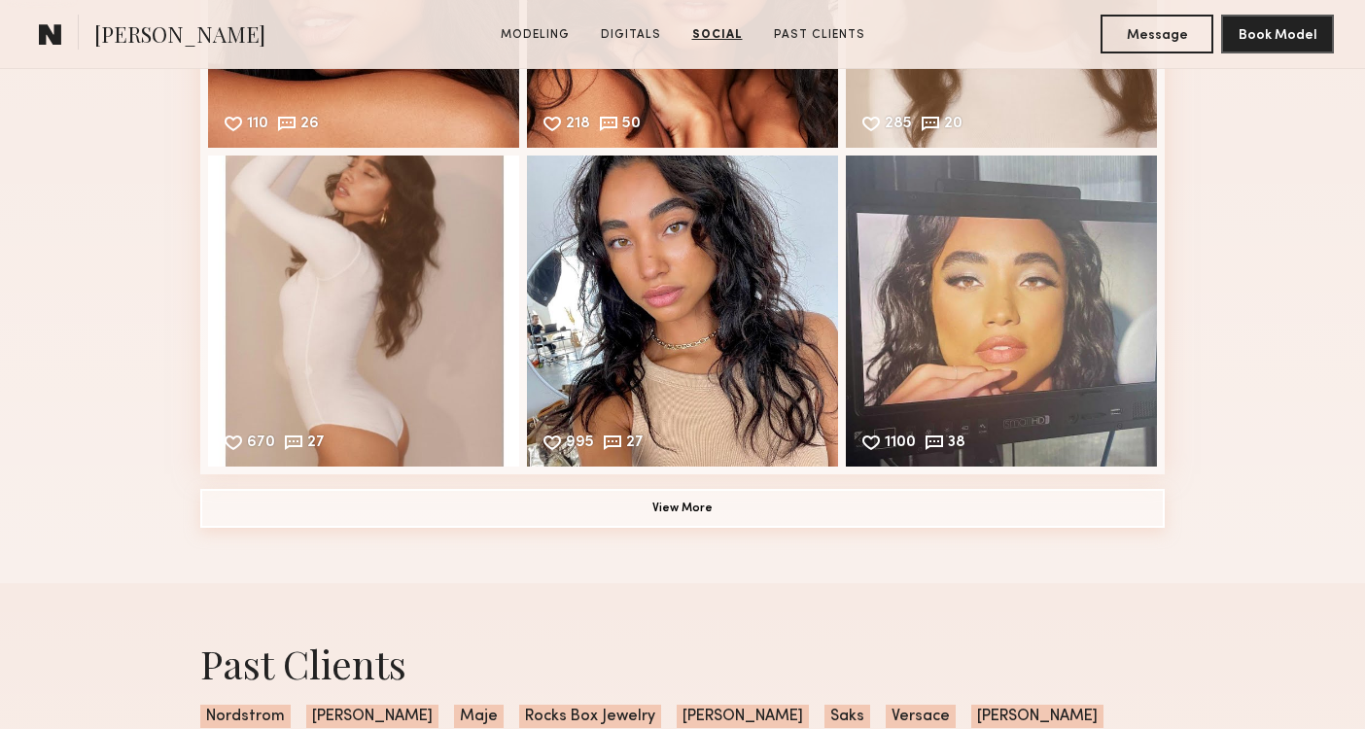
click at [528, 492] on button "View More" at bounding box center [682, 508] width 965 height 39
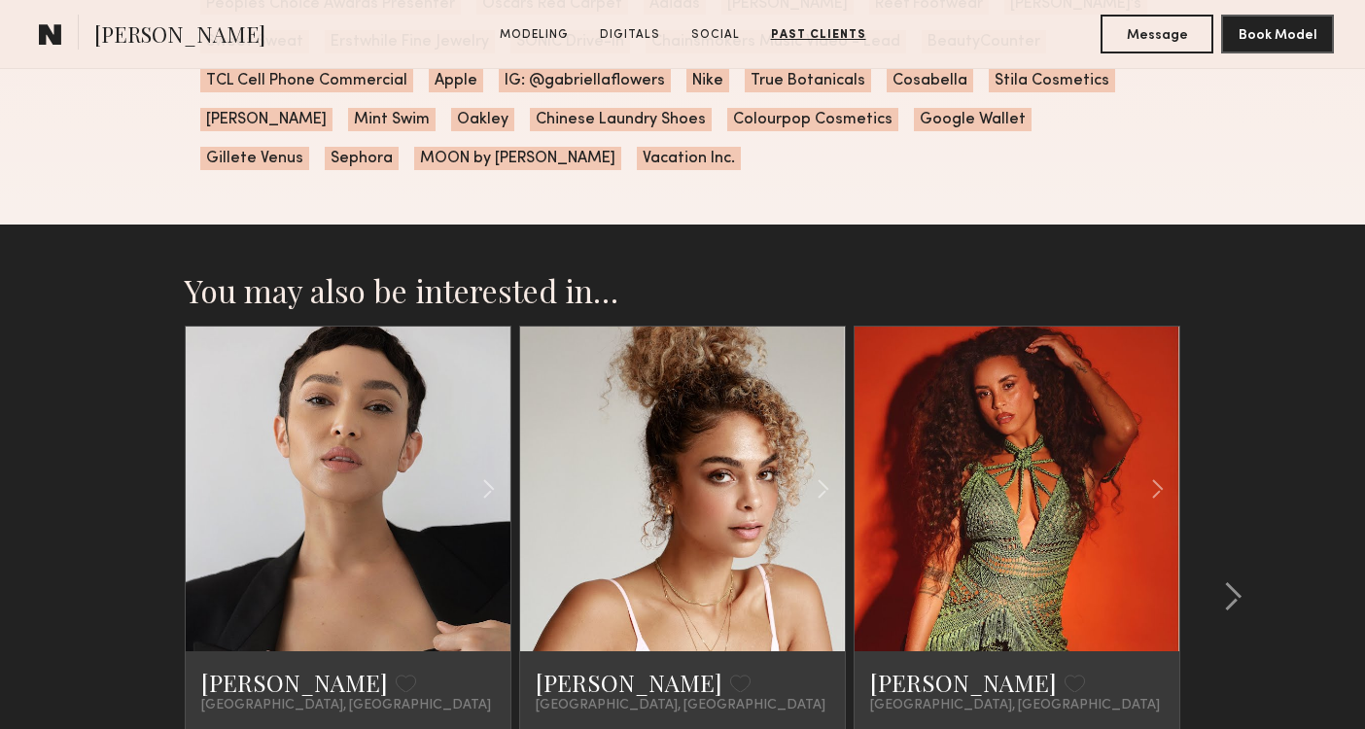
scroll to position [4559, 0]
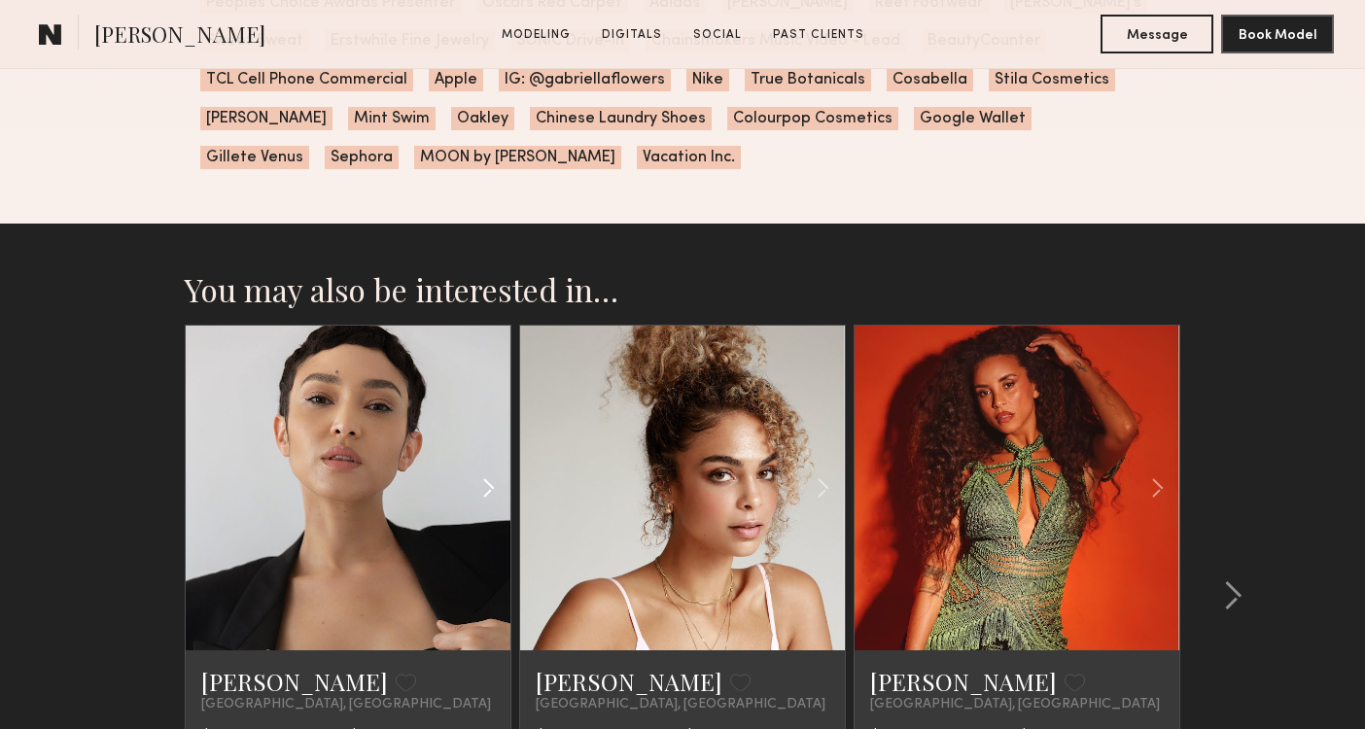
click at [492, 470] on common-icon at bounding box center [489, 488] width 28 height 37
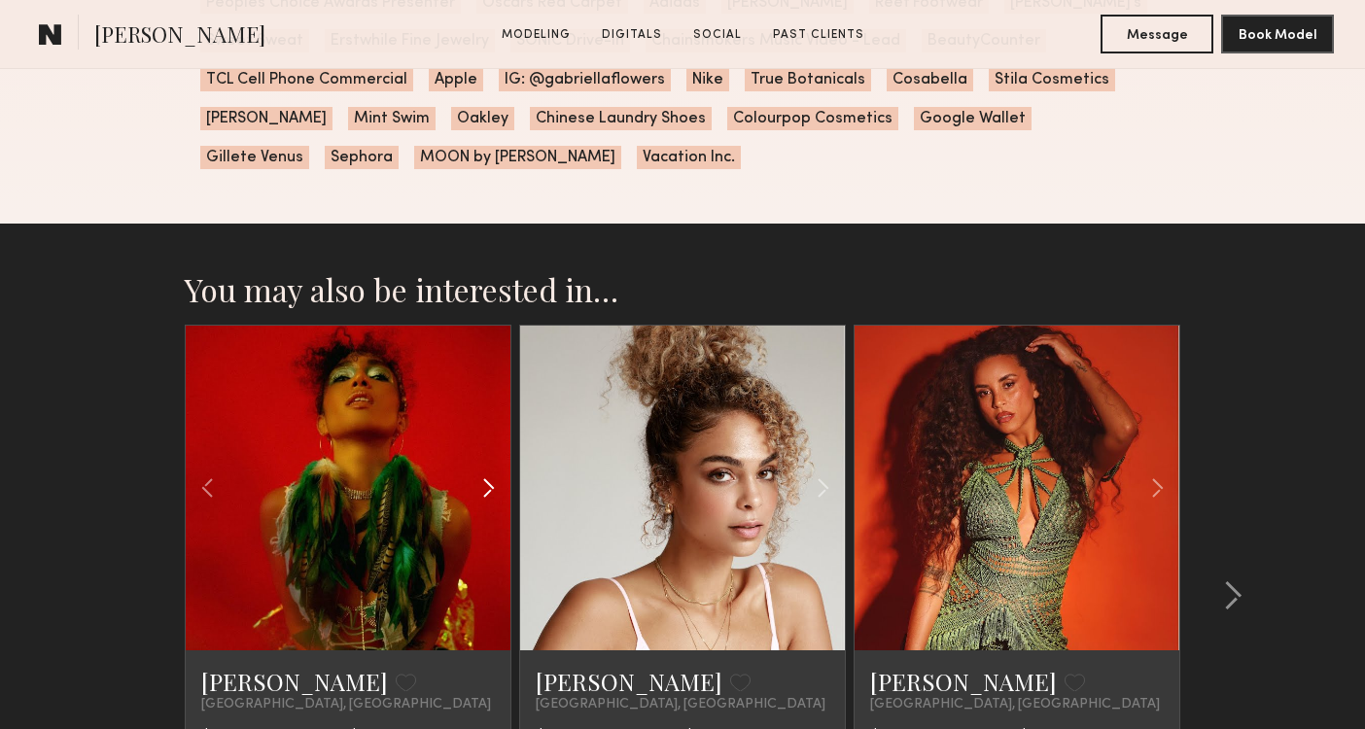
click at [492, 470] on common-icon at bounding box center [489, 488] width 28 height 37
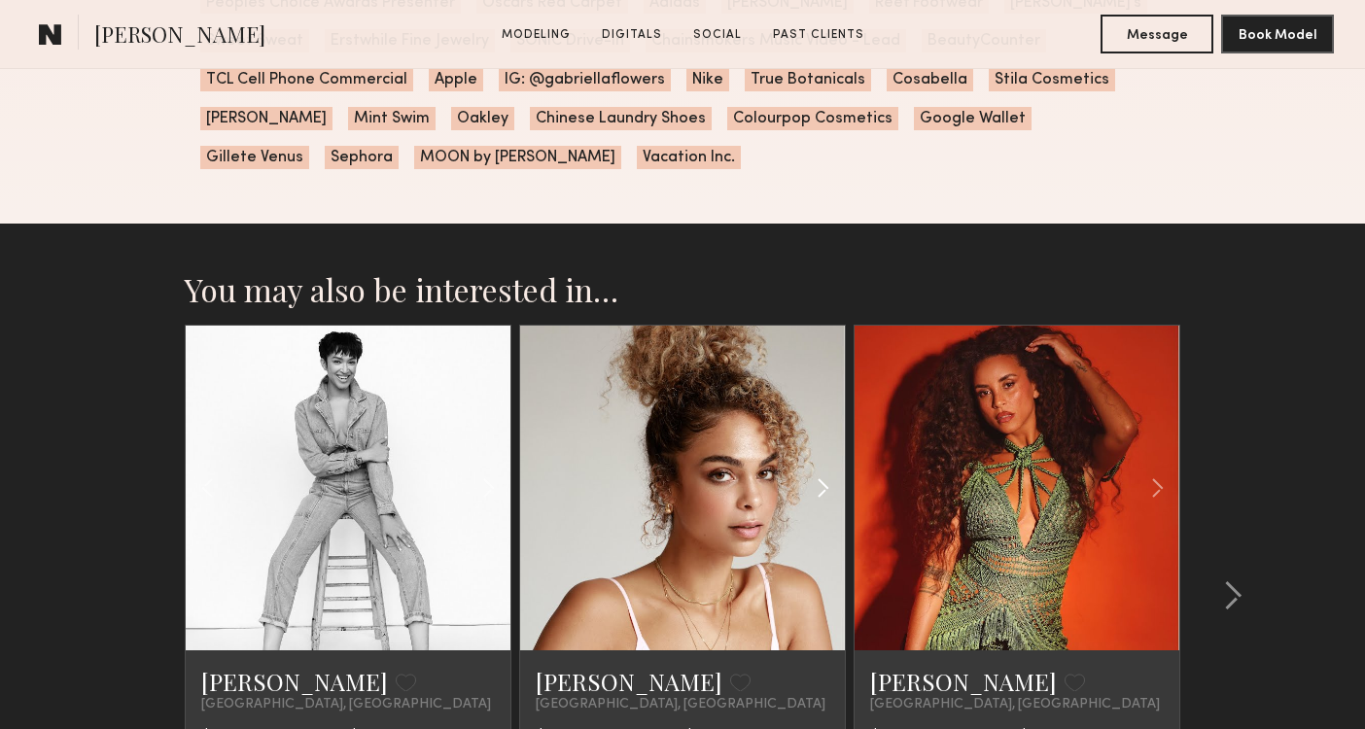
click at [821, 470] on common-icon at bounding box center [823, 488] width 28 height 37
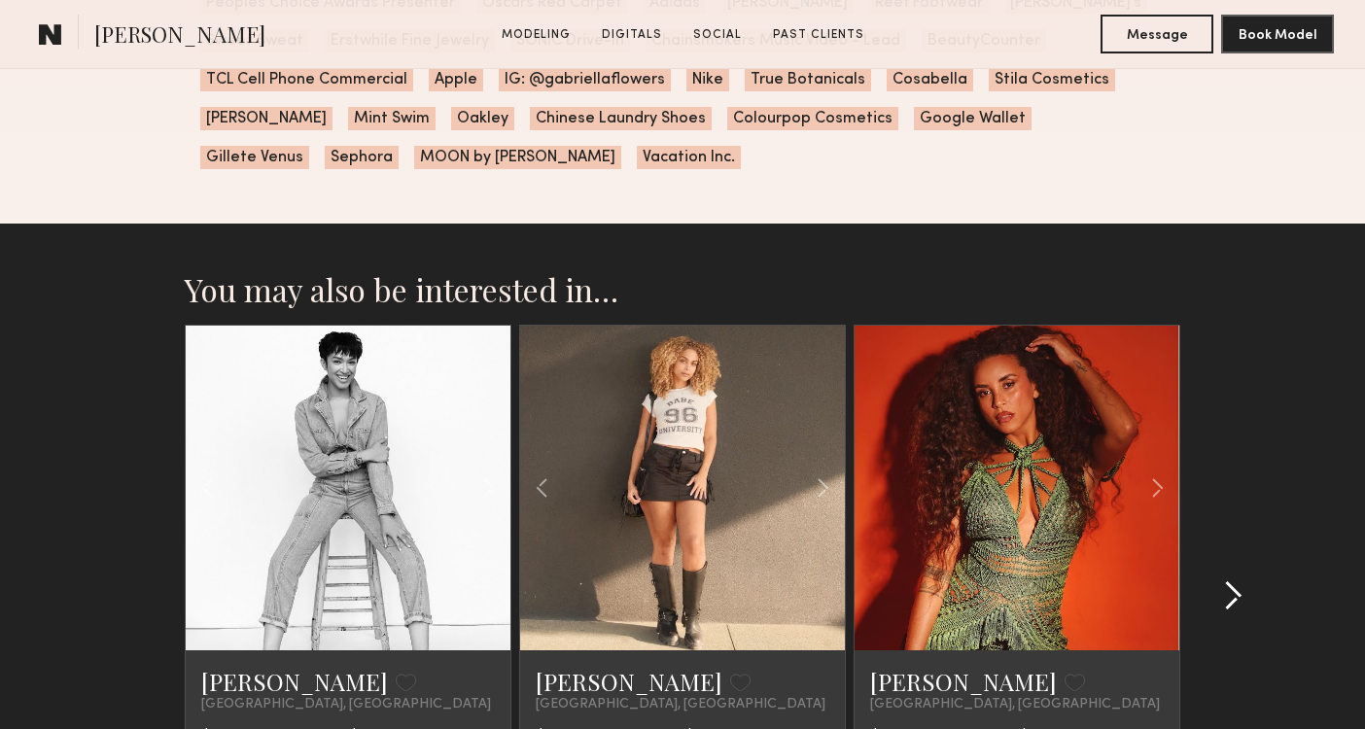
click at [1221, 581] on button at bounding box center [1227, 596] width 31 height 31
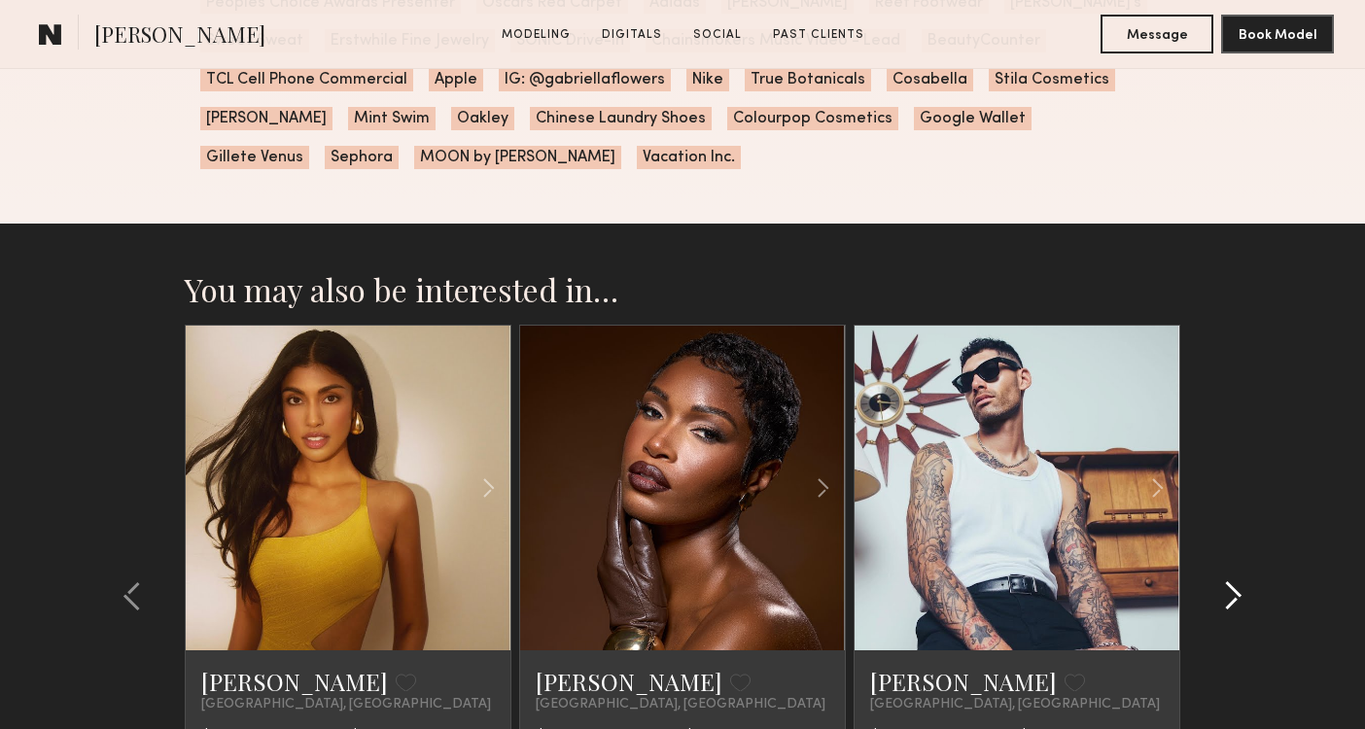
click at [1219, 581] on button at bounding box center [1227, 596] width 31 height 31
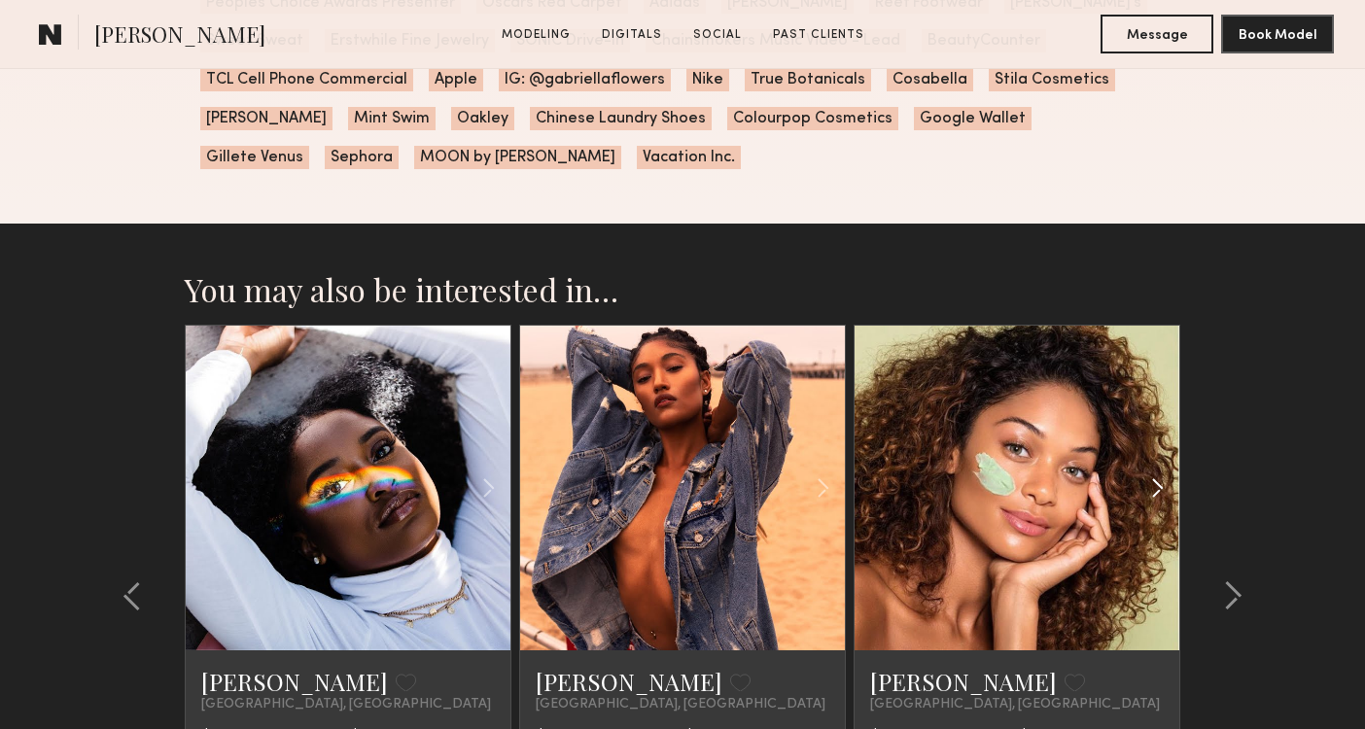
click at [1153, 470] on common-icon at bounding box center [1158, 488] width 28 height 37
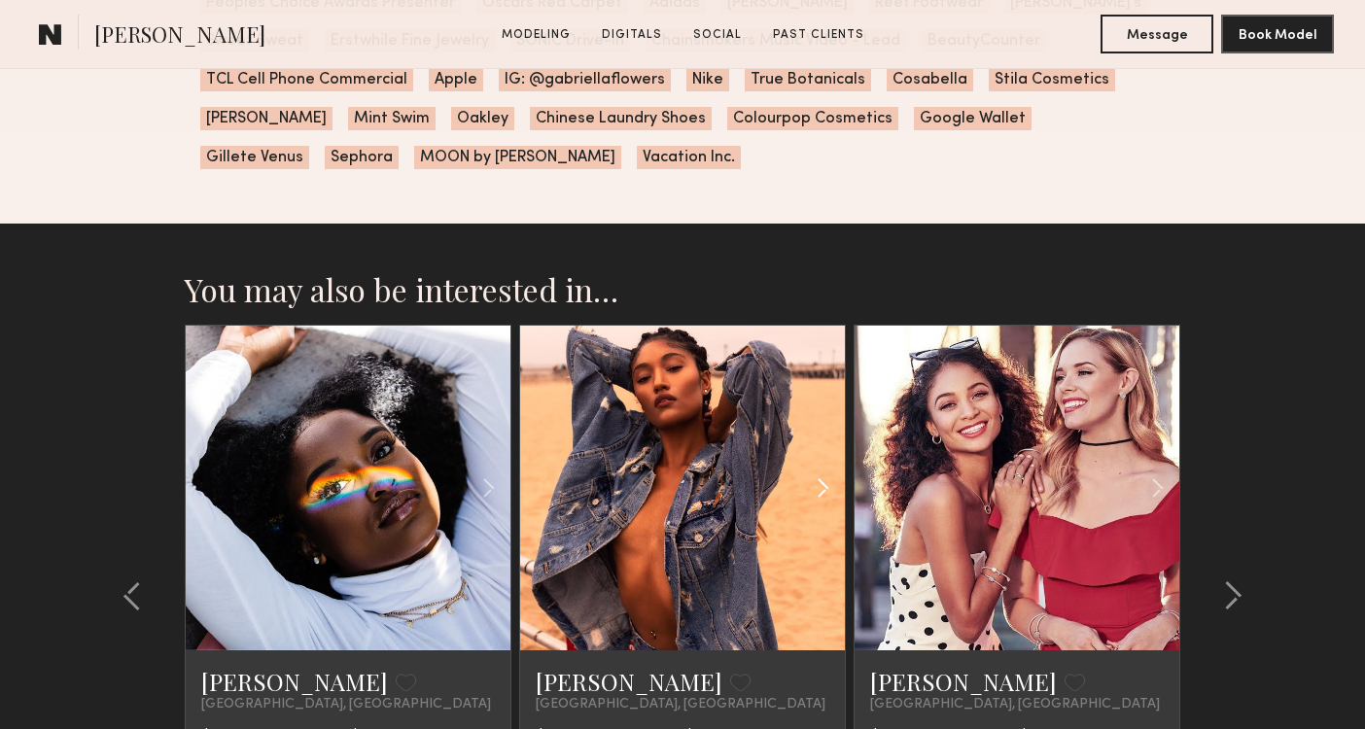
click at [830, 470] on common-icon at bounding box center [823, 488] width 28 height 37
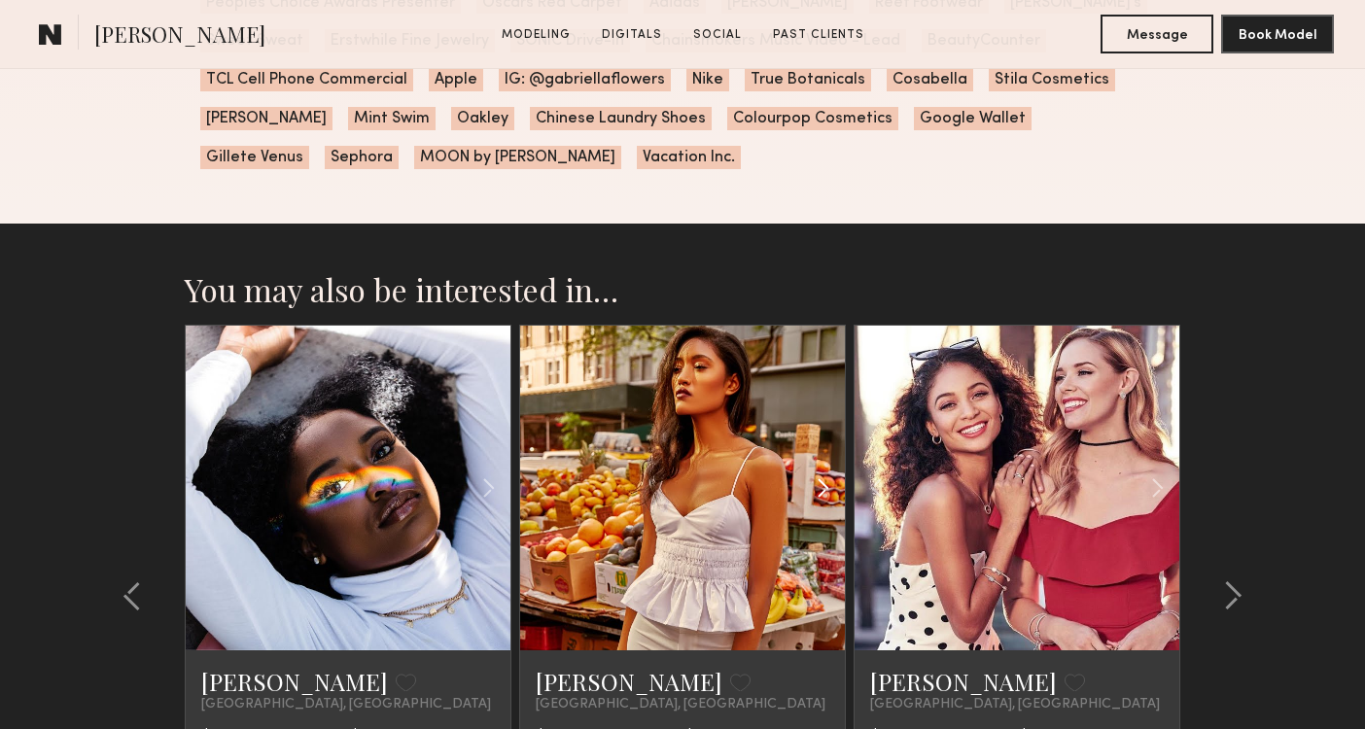
click at [830, 470] on common-icon at bounding box center [823, 488] width 28 height 37
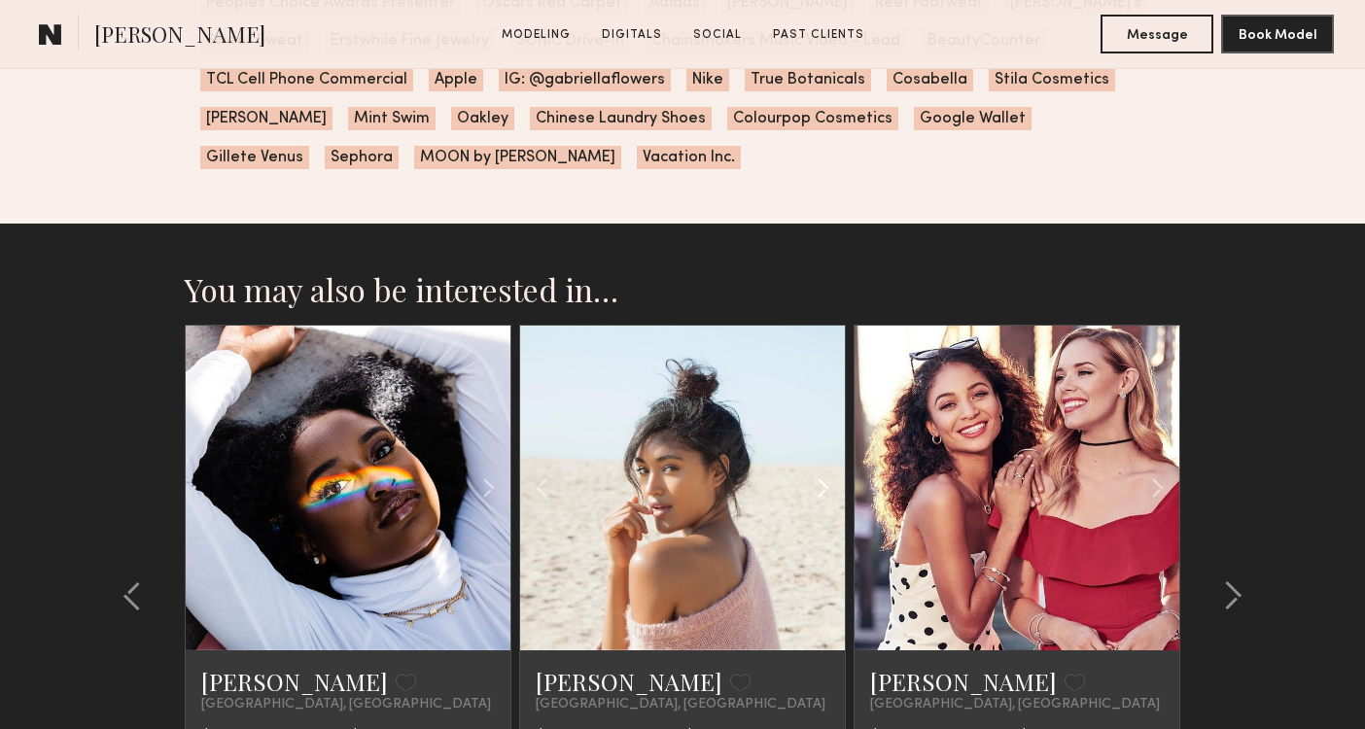
click at [830, 470] on common-icon at bounding box center [823, 488] width 28 height 37
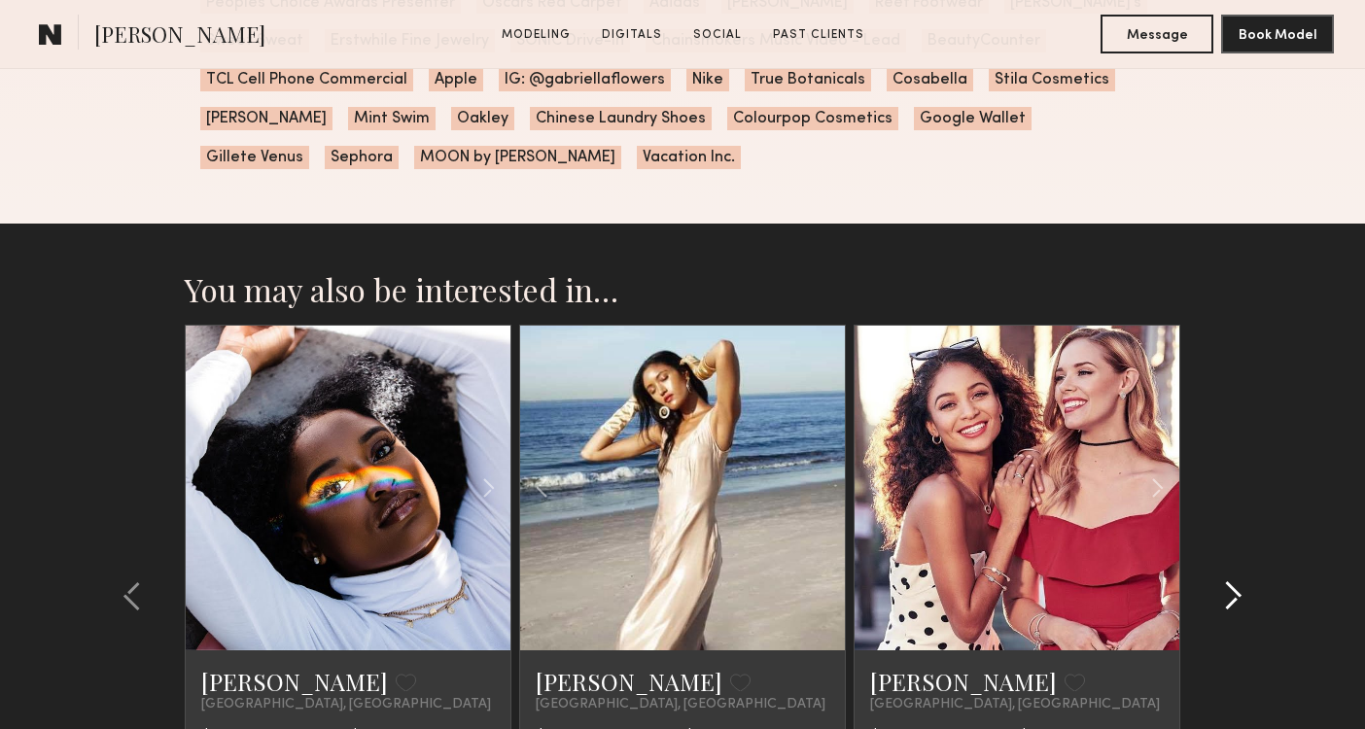
click at [1216, 581] on button at bounding box center [1227, 596] width 31 height 31
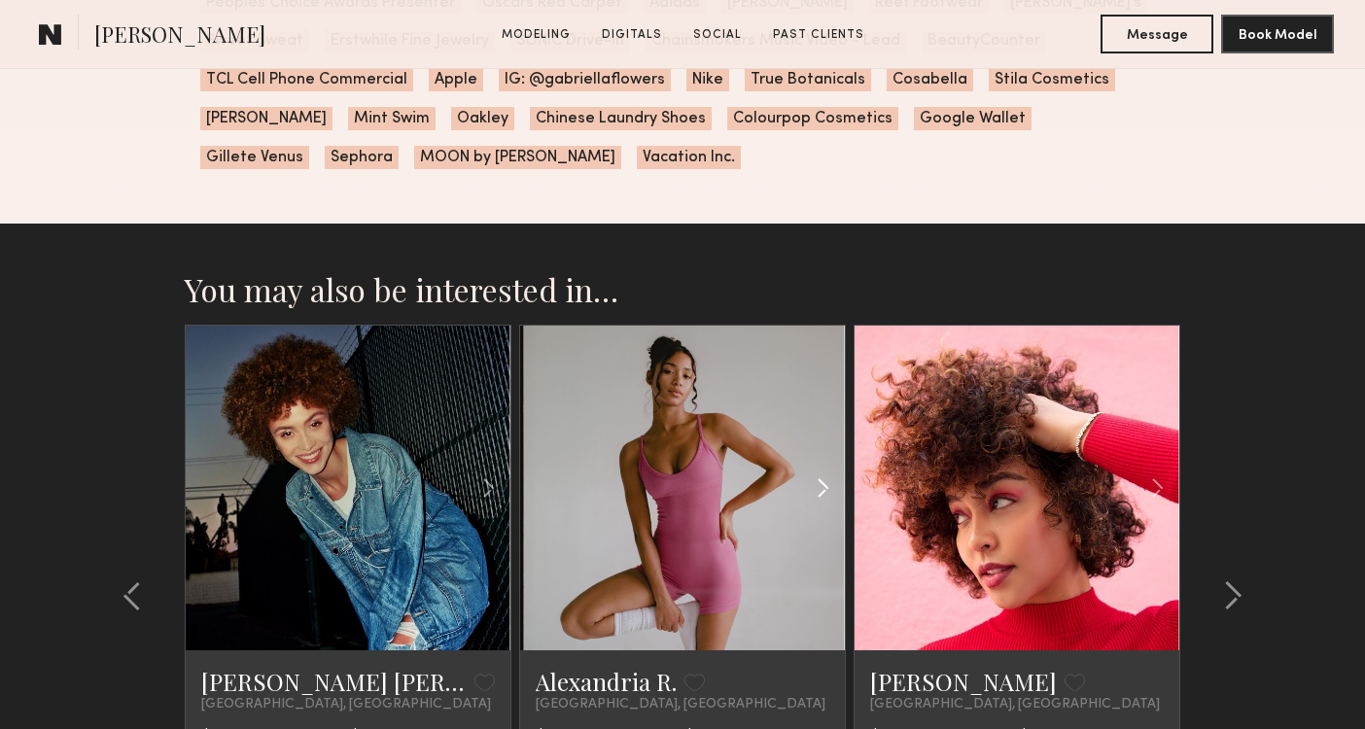
click at [828, 470] on common-icon at bounding box center [823, 488] width 28 height 37
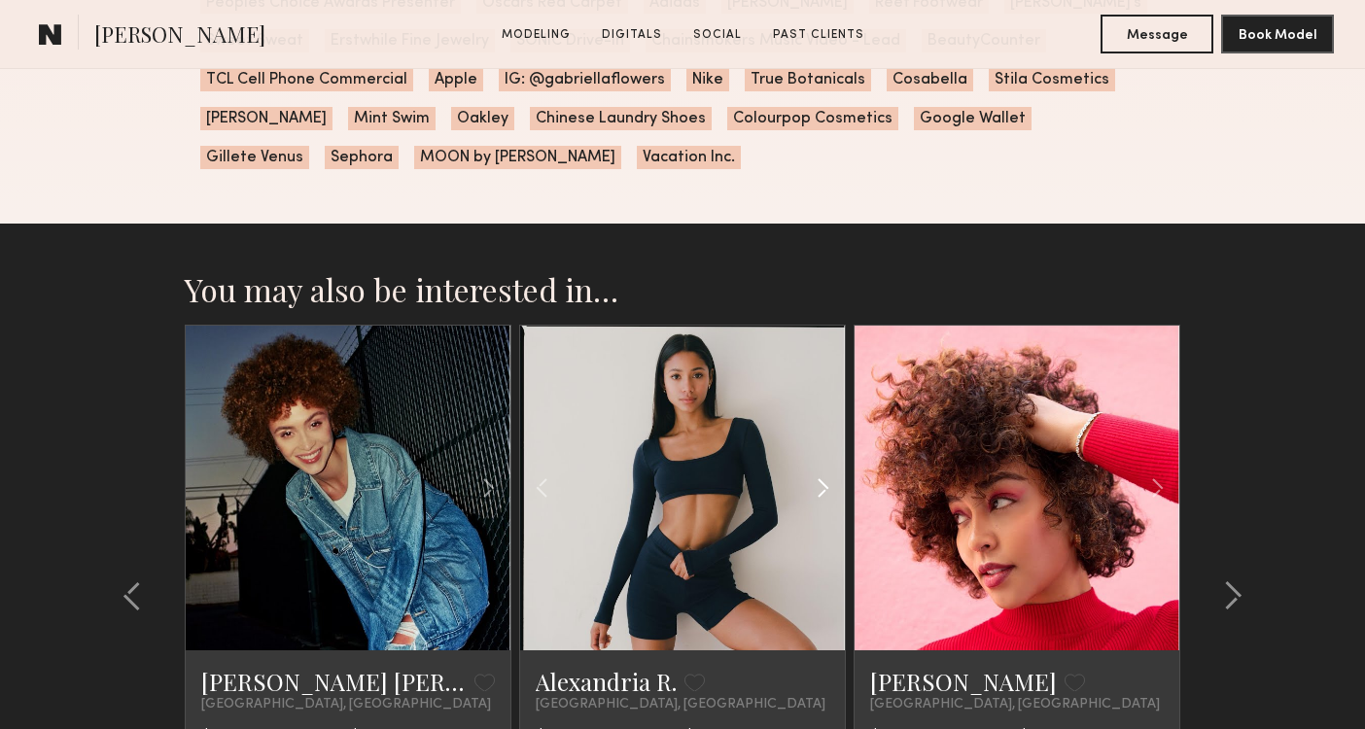
click at [828, 470] on common-icon at bounding box center [823, 488] width 28 height 37
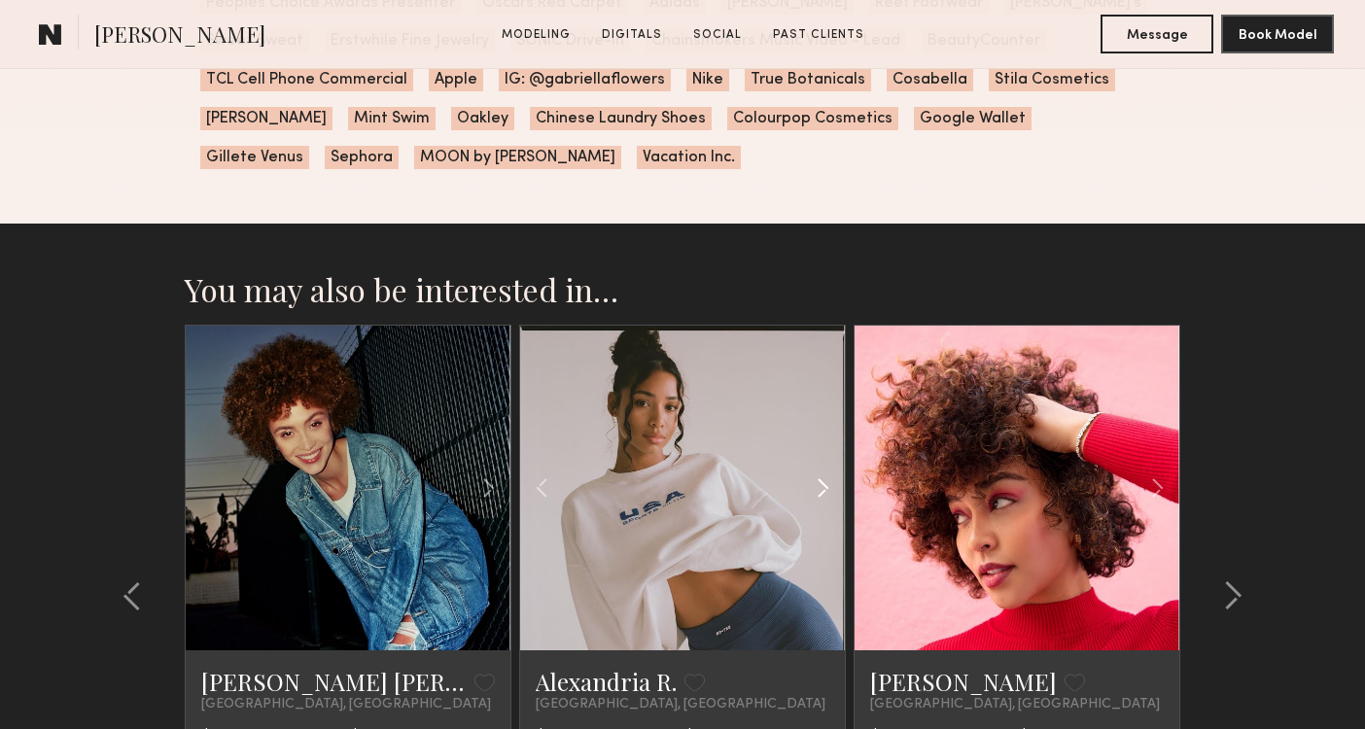
click at [828, 470] on common-icon at bounding box center [823, 488] width 28 height 37
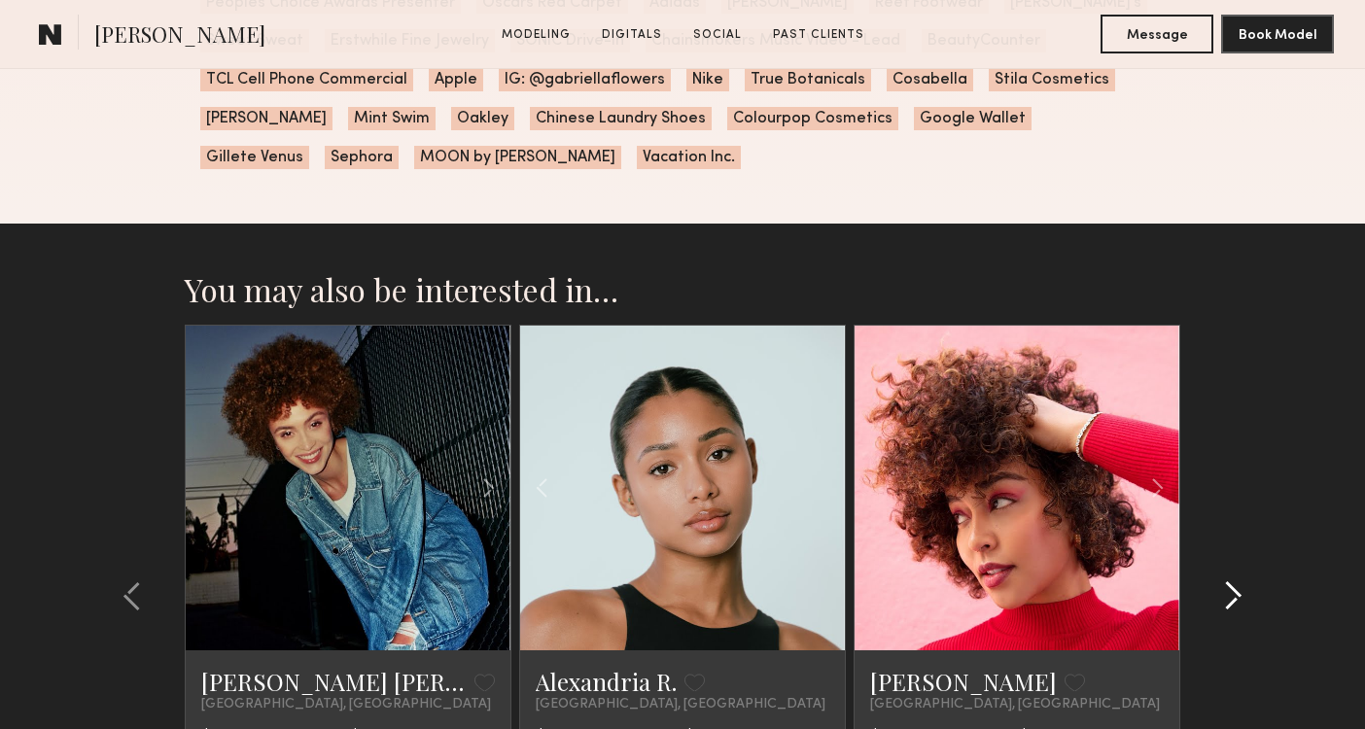
click at [1238, 581] on common-icon at bounding box center [1232, 596] width 19 height 31
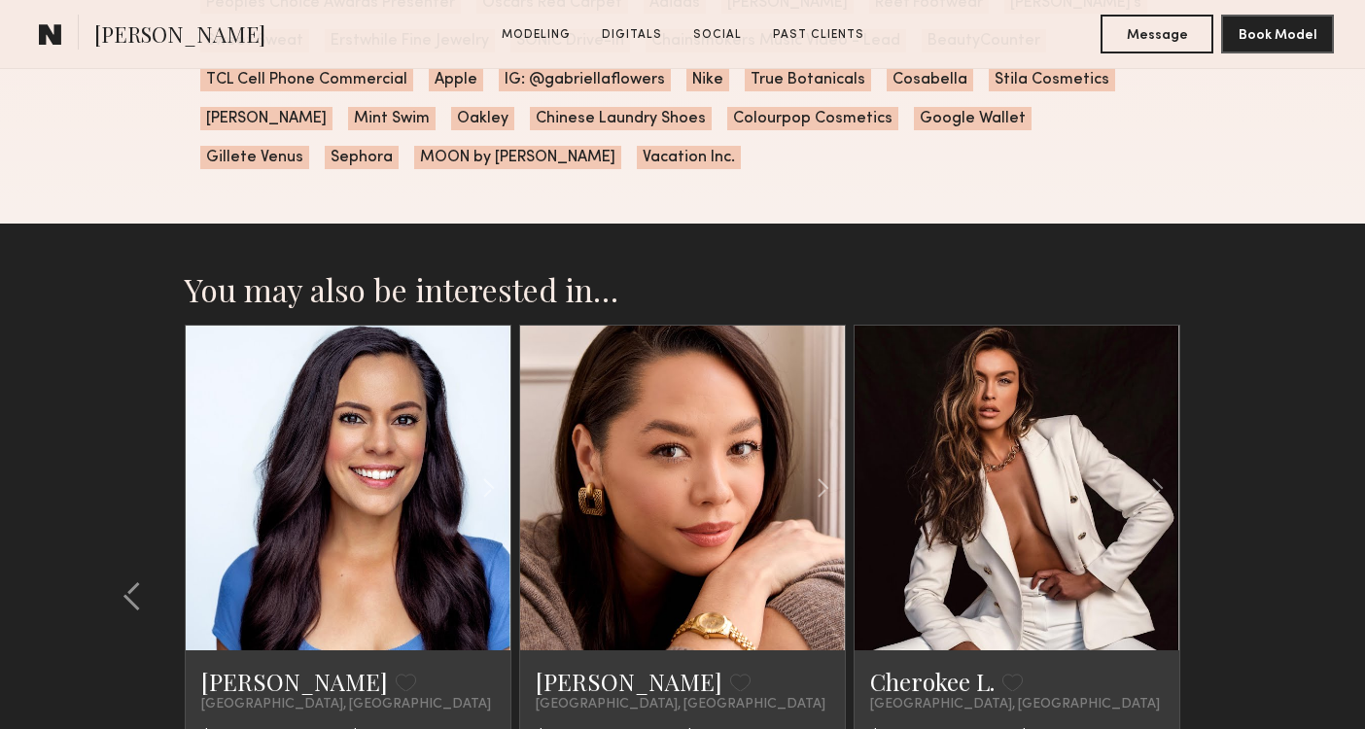
click at [1238, 556] on section "You may also be interested in… Naima M. Favorite Los Angeles, CA $500 Per Hour …" at bounding box center [682, 617] width 1365 height 787
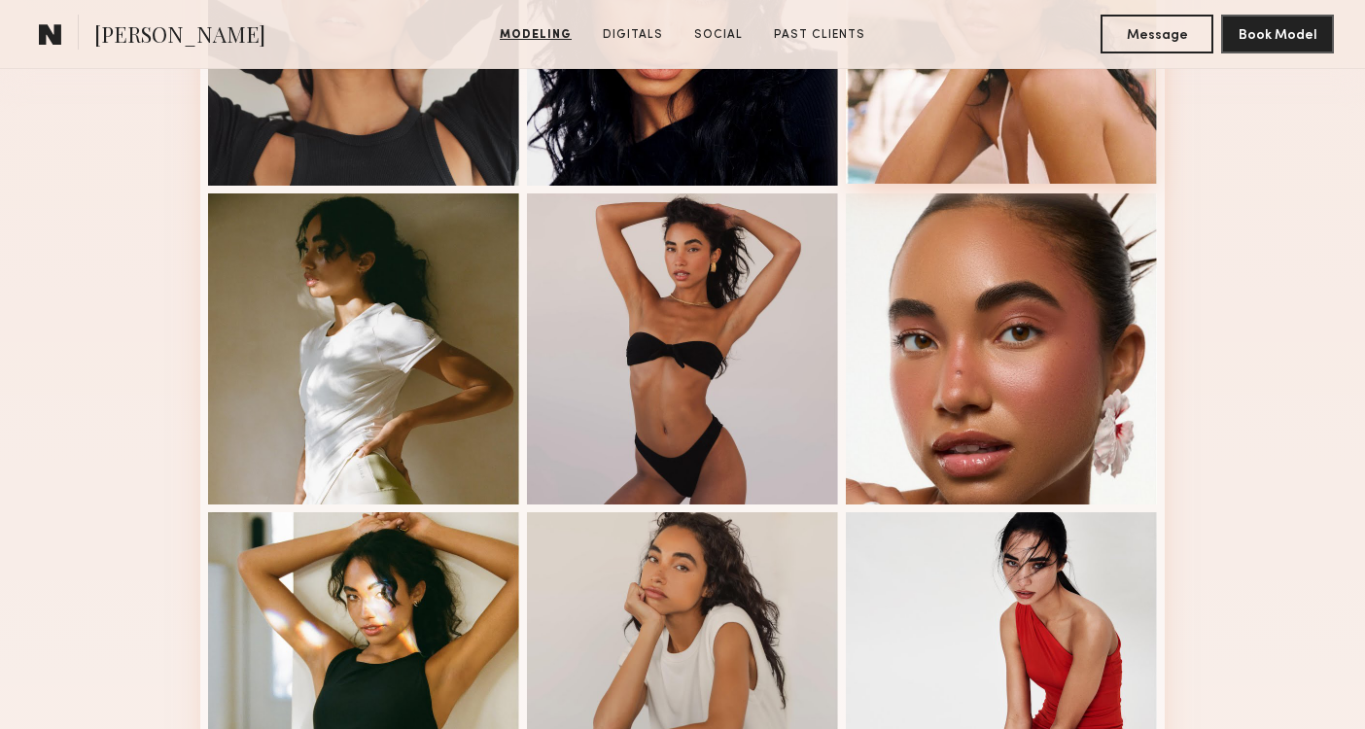
scroll to position [704, 0]
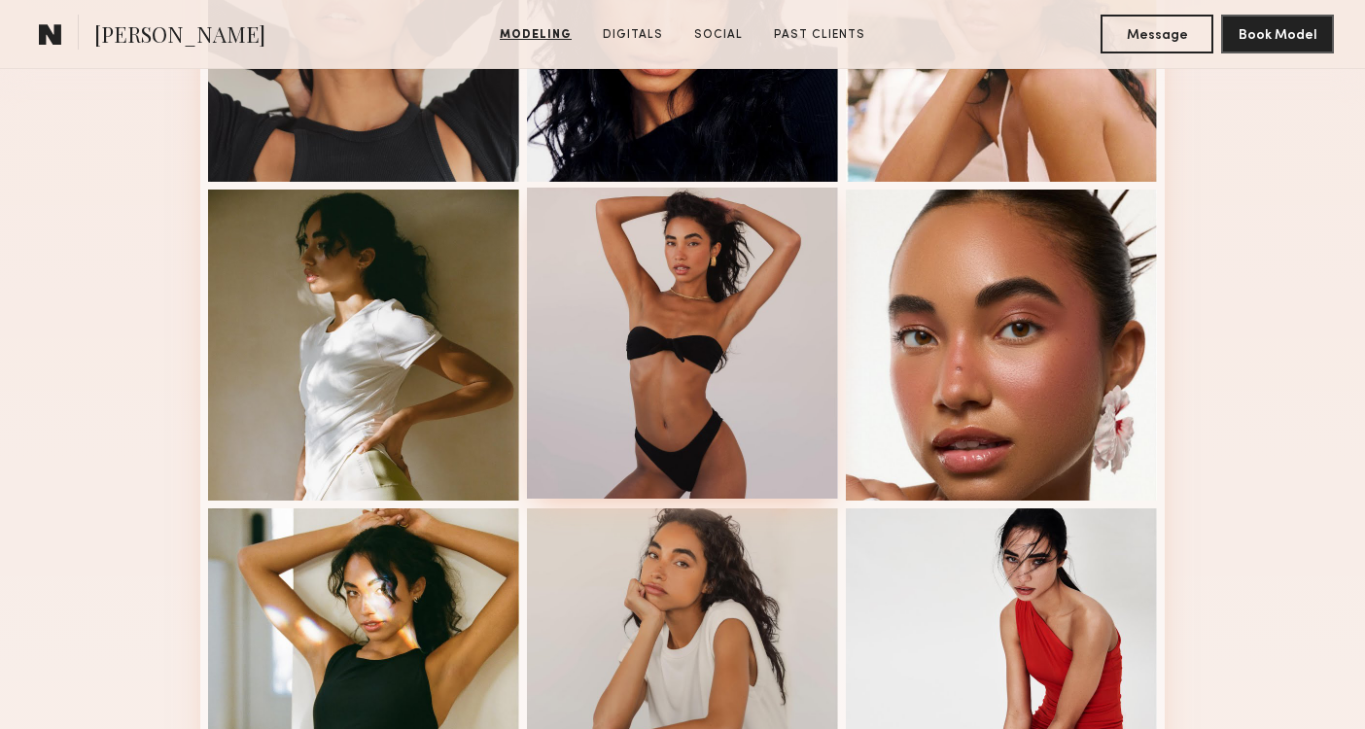
click at [782, 380] on div at bounding box center [682, 343] width 311 height 311
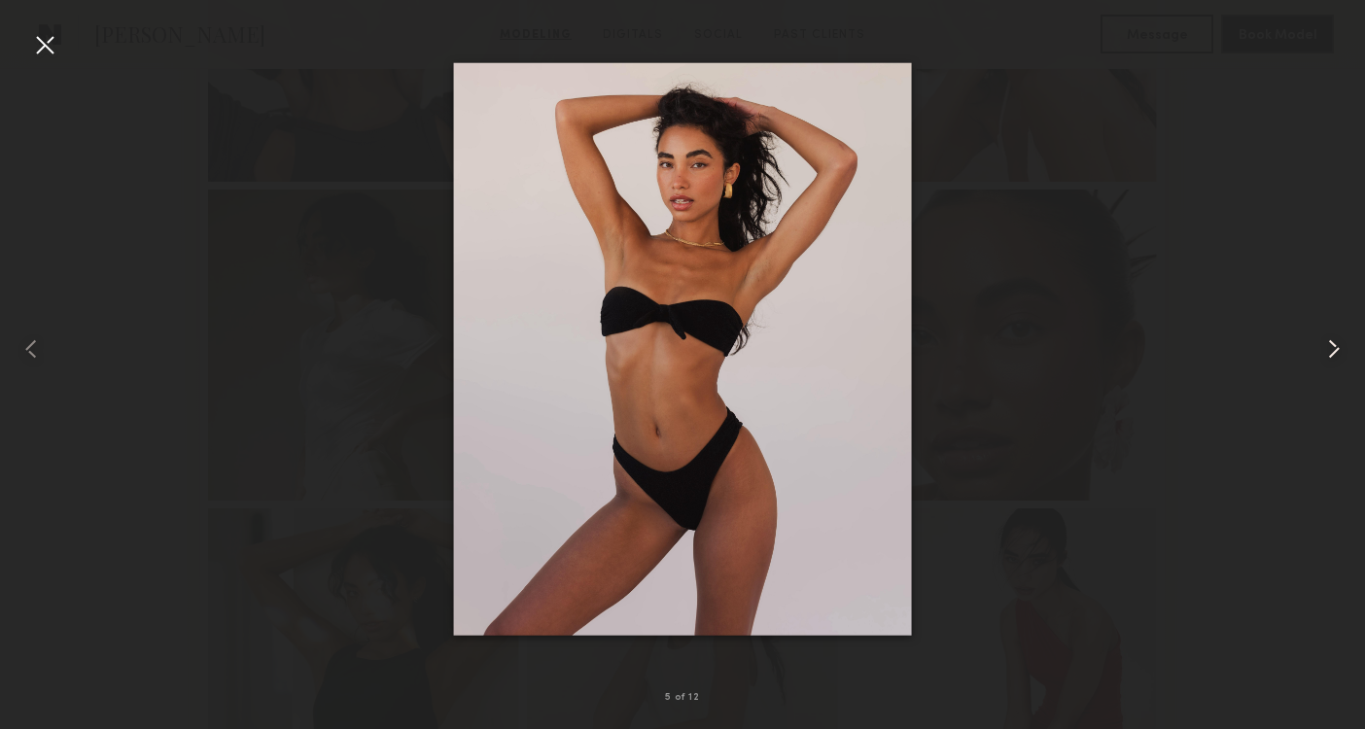
click at [1335, 345] on common-icon at bounding box center [1334, 349] width 31 height 31
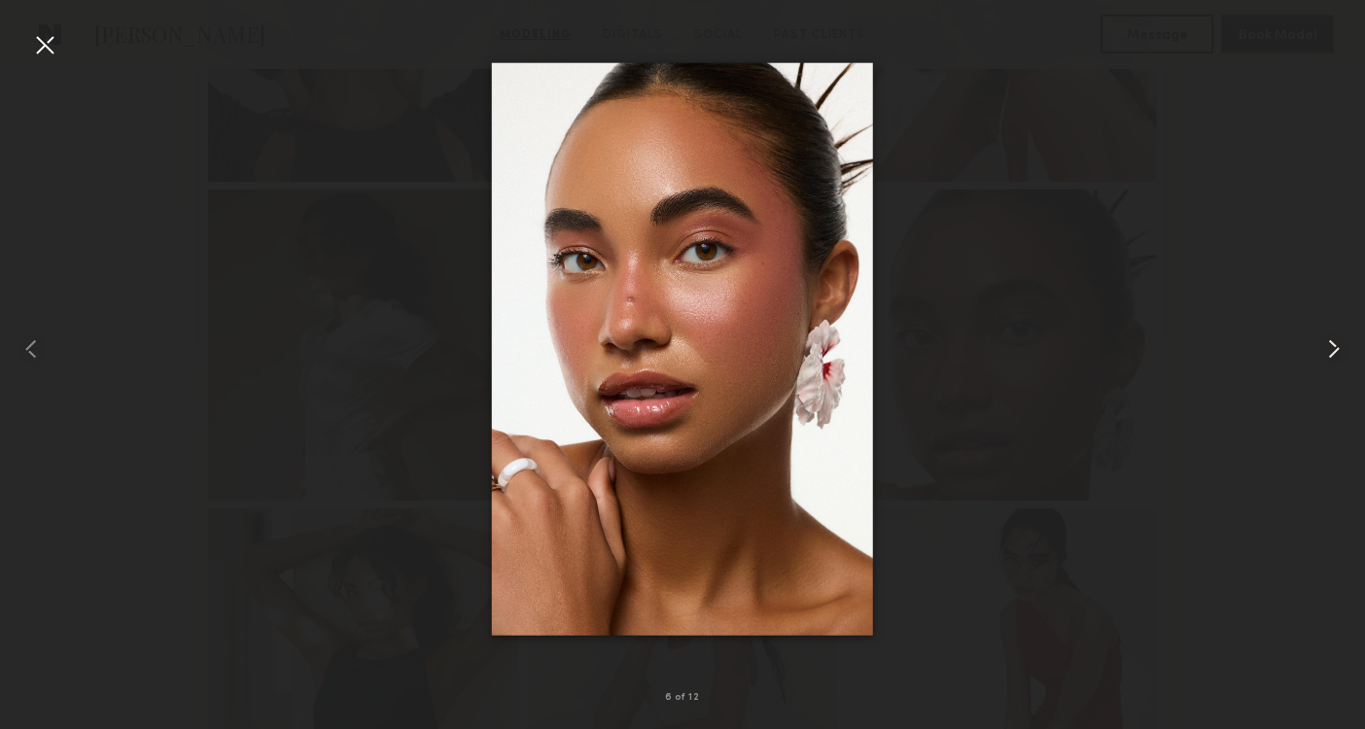
click at [1335, 345] on common-icon at bounding box center [1334, 349] width 31 height 31
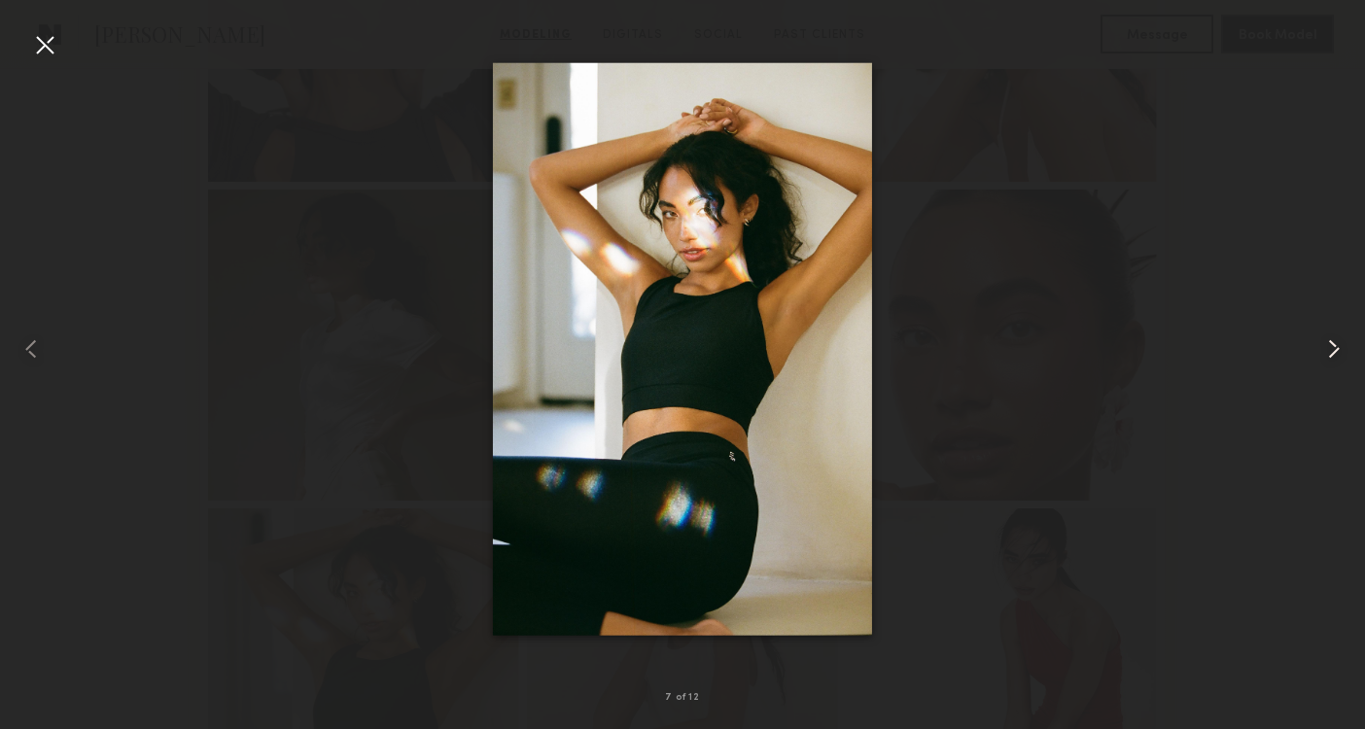
click at [1337, 347] on common-icon at bounding box center [1334, 349] width 31 height 31
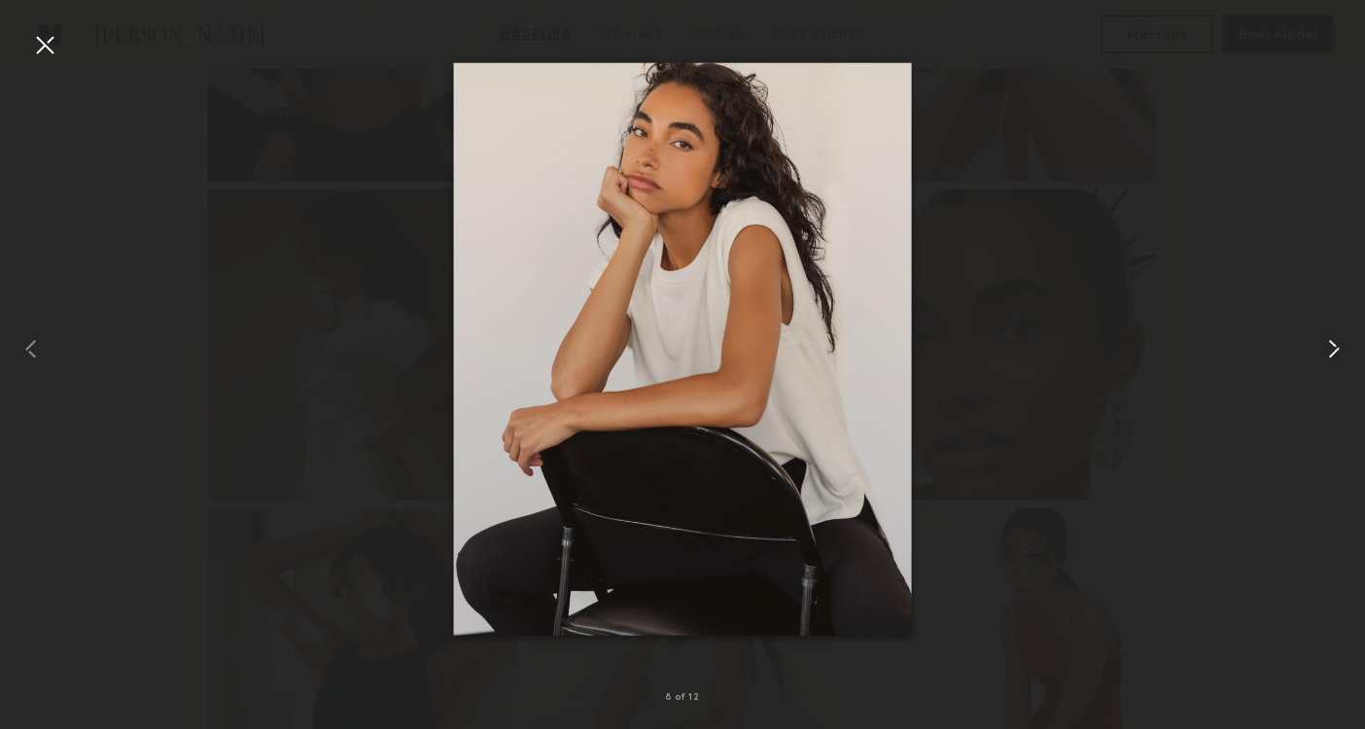
click at [1337, 347] on common-icon at bounding box center [1334, 349] width 31 height 31
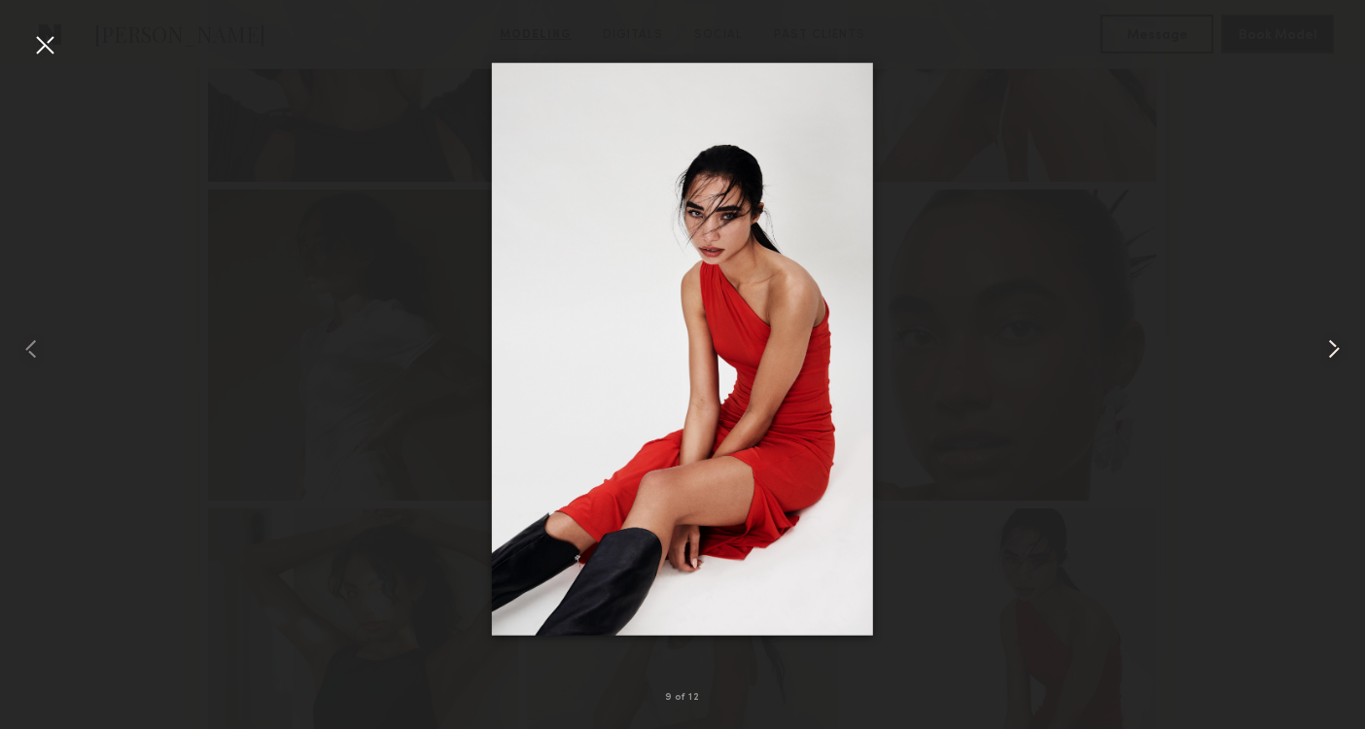
click at [1337, 347] on common-icon at bounding box center [1334, 349] width 31 height 31
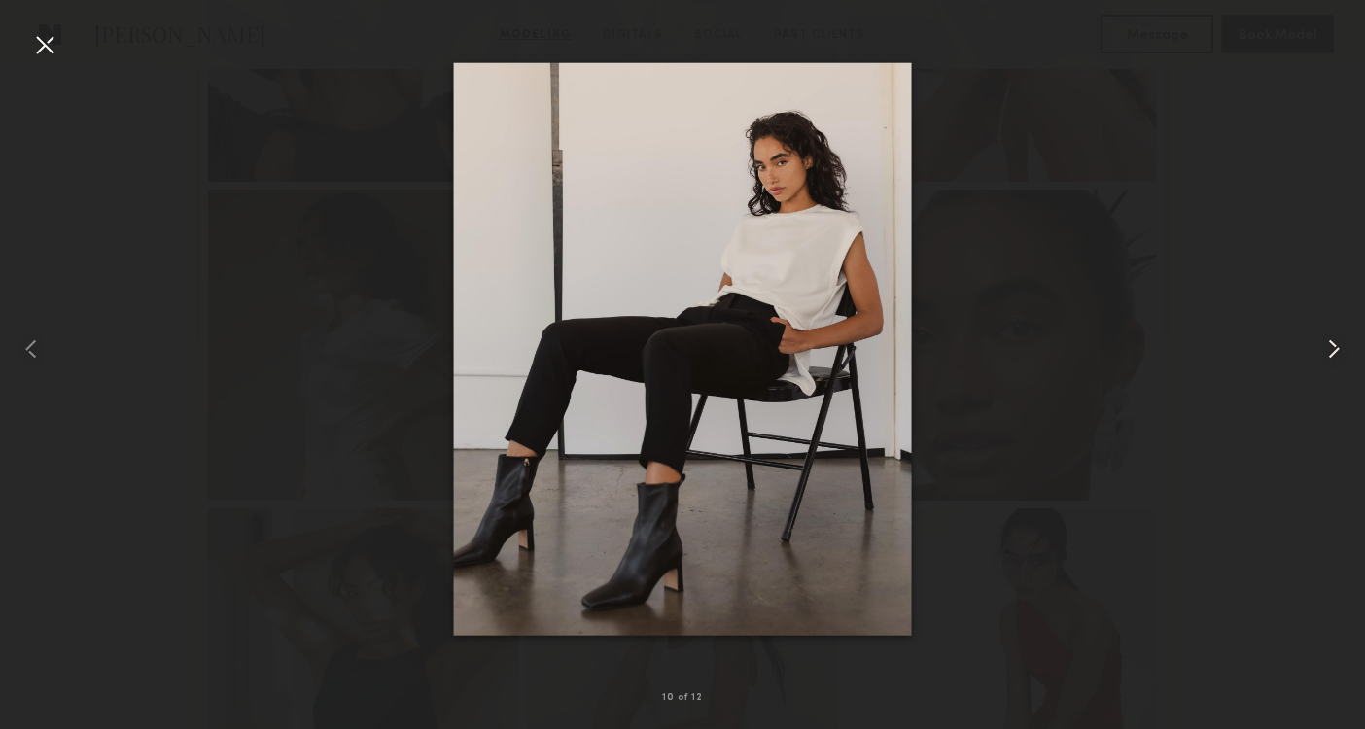
click at [1337, 347] on common-icon at bounding box center [1334, 349] width 31 height 31
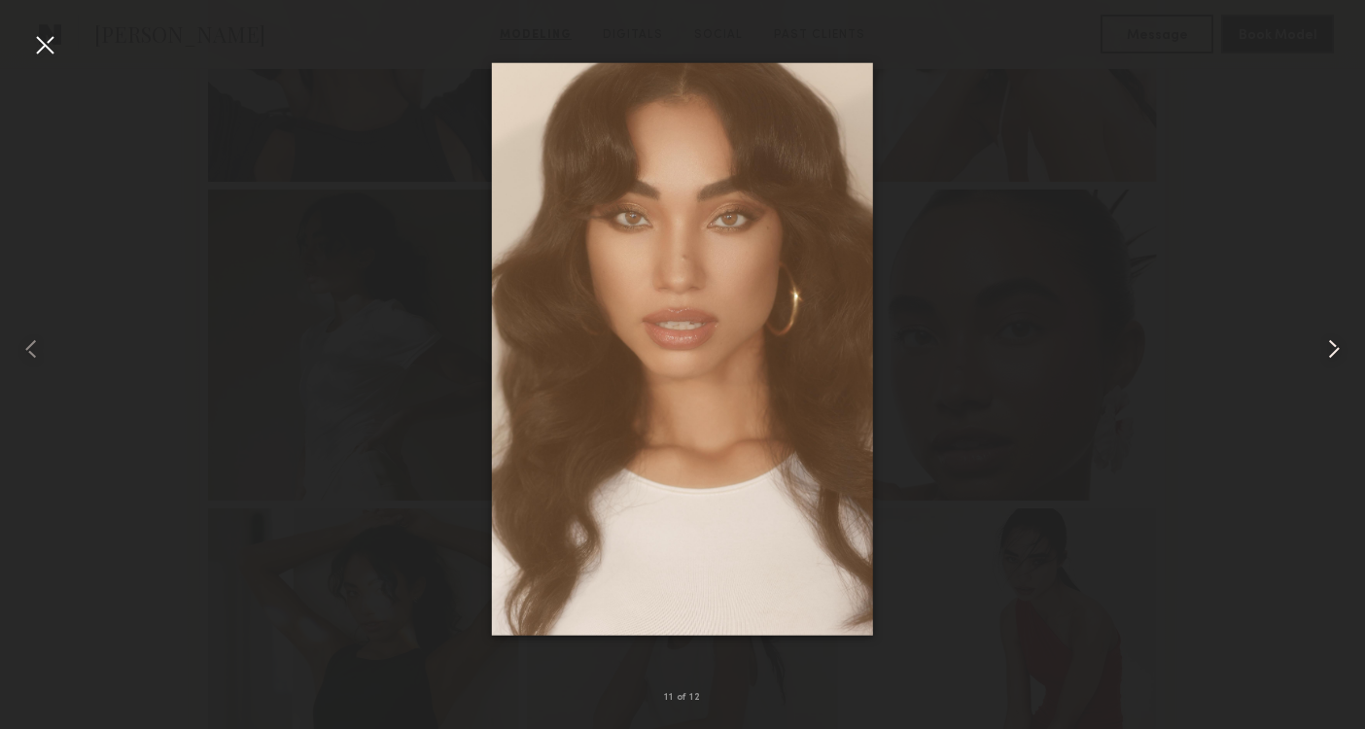
click at [1337, 347] on common-icon at bounding box center [1334, 349] width 31 height 31
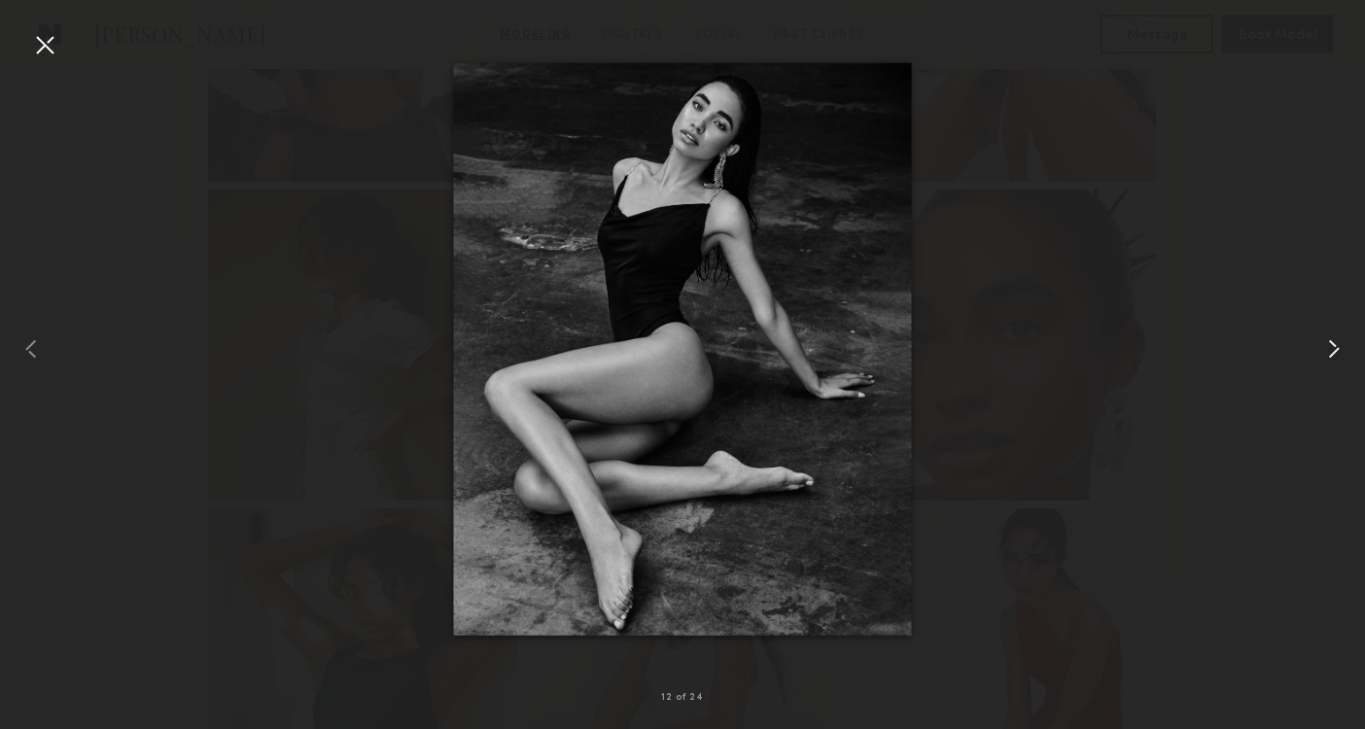
click at [1337, 347] on common-icon at bounding box center [1334, 349] width 31 height 31
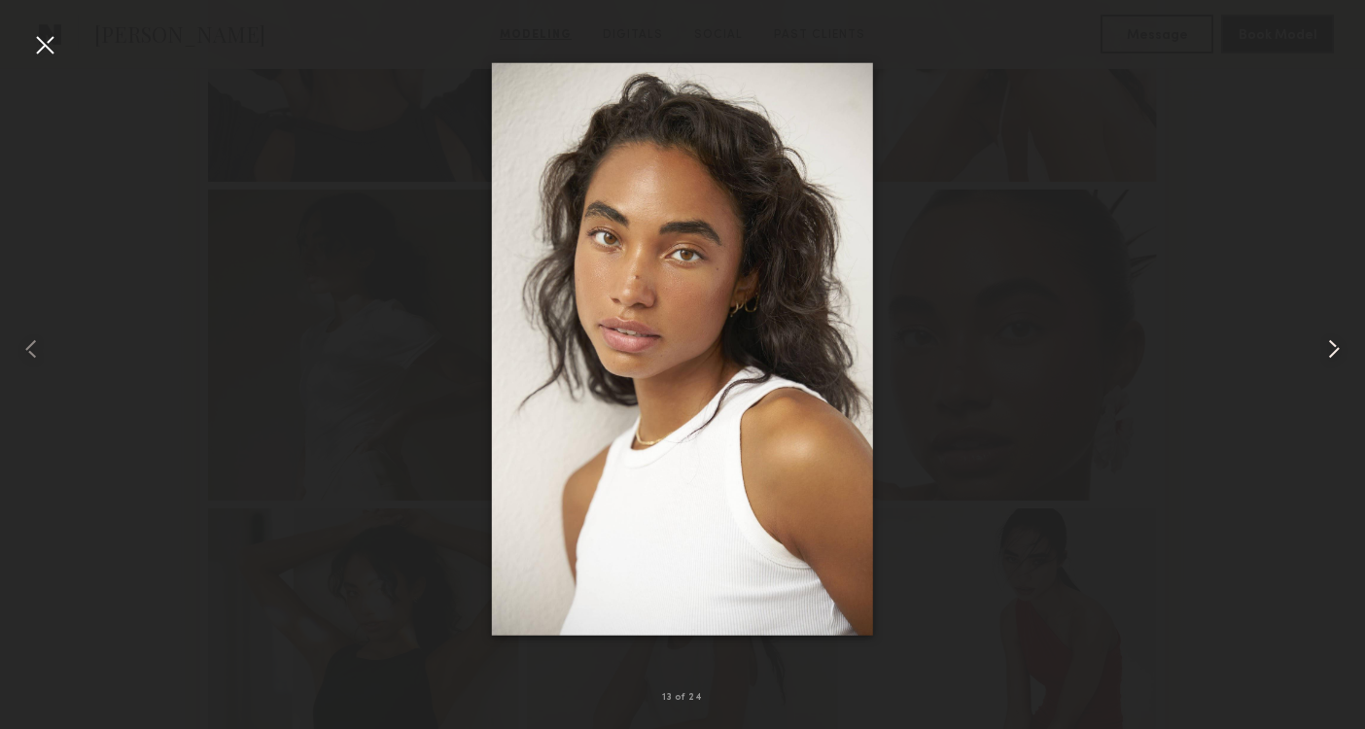
click at [1314, 307] on div at bounding box center [1338, 349] width 54 height 636
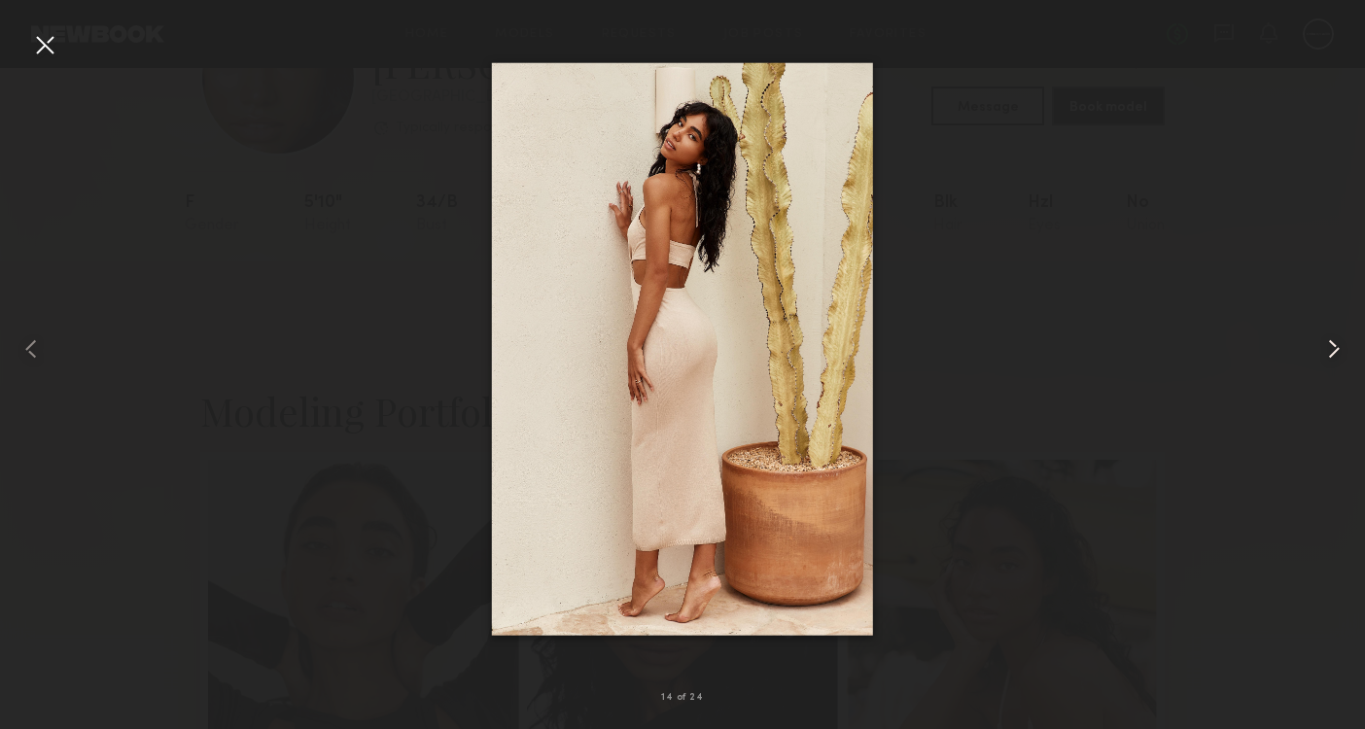
scroll to position [76, 0]
click at [53, 43] on div at bounding box center [44, 44] width 31 height 31
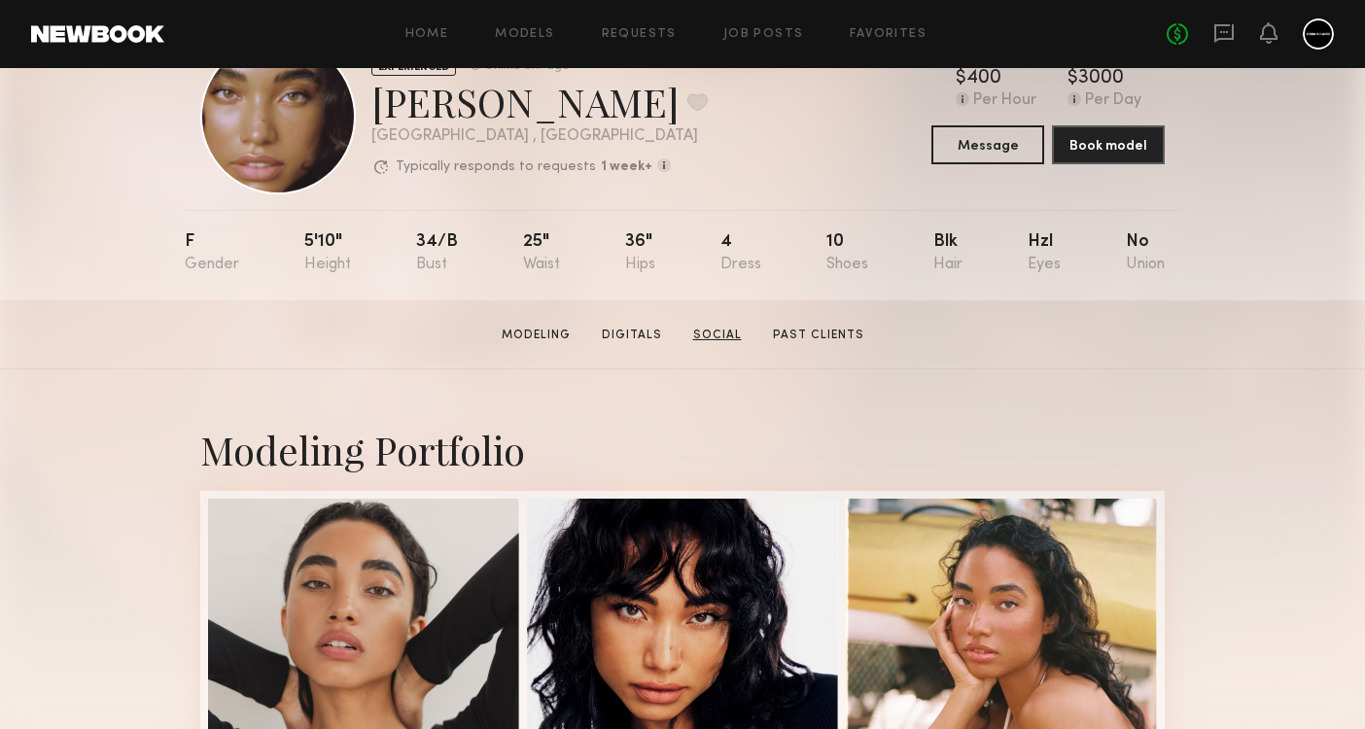
click at [727, 334] on link "Social" at bounding box center [718, 336] width 64 height 18
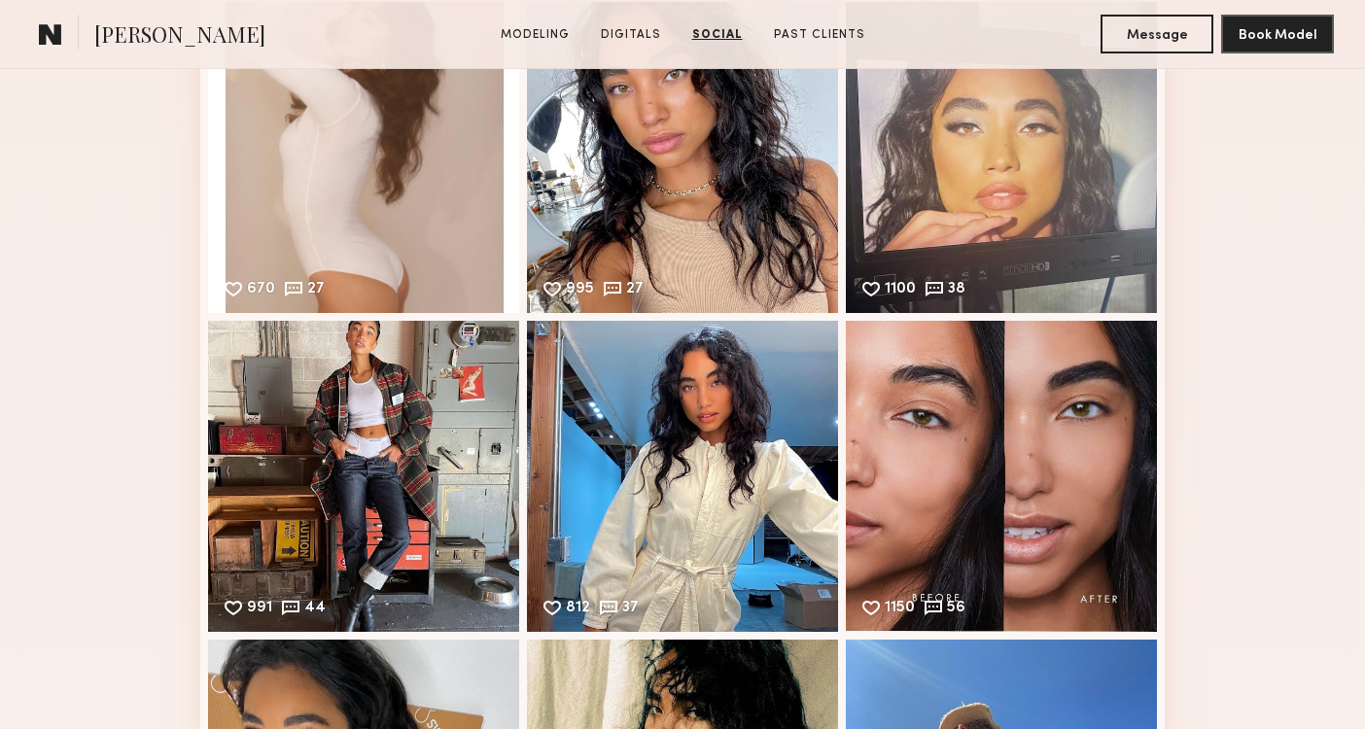
scroll to position [4467, 0]
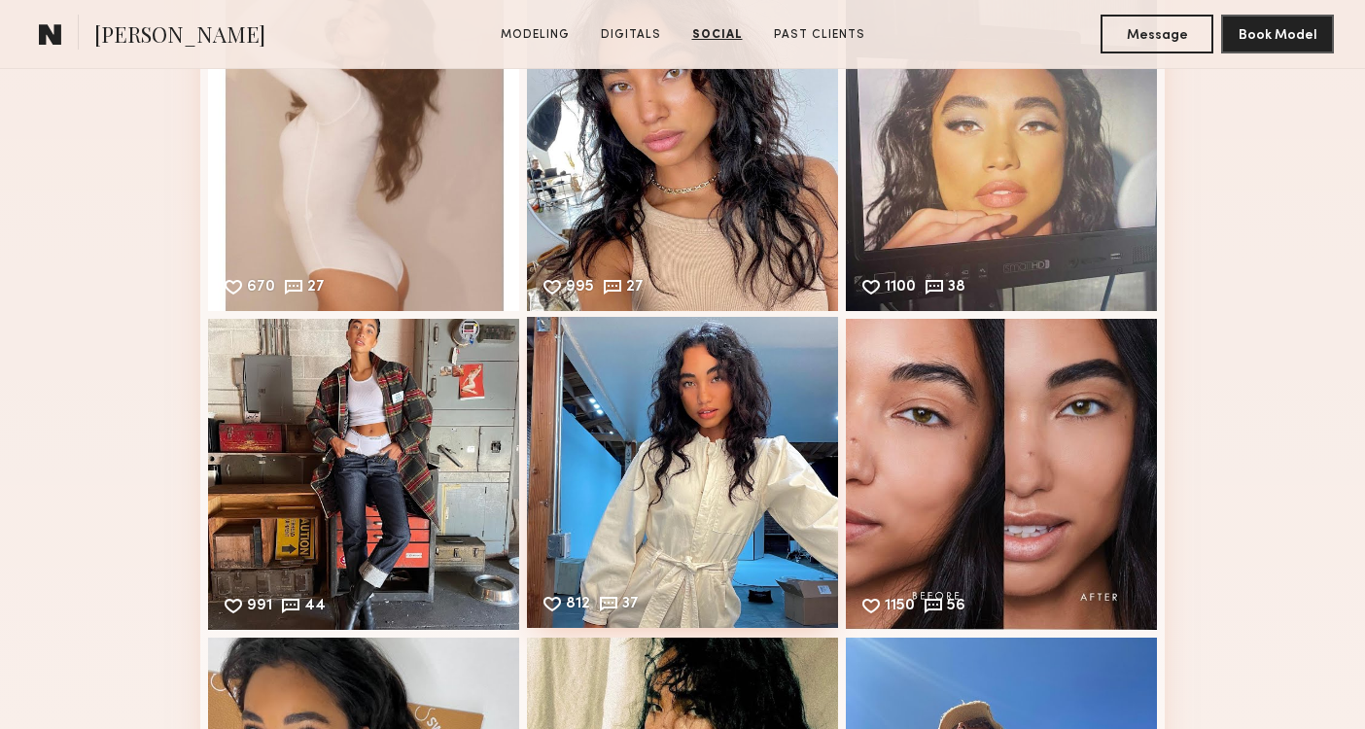
click at [722, 431] on div "812 37 Likes & comments displayed to show model’s engagement" at bounding box center [682, 472] width 311 height 311
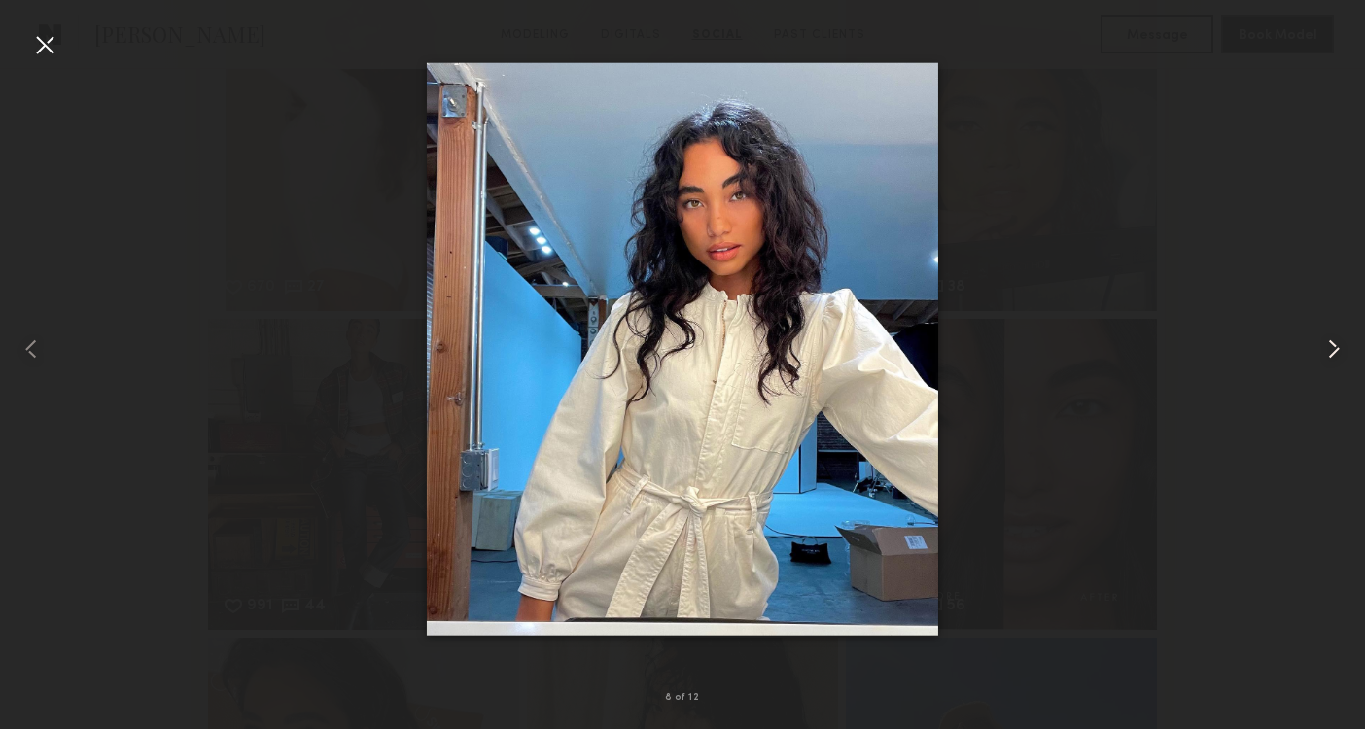
click at [1334, 354] on common-icon at bounding box center [1334, 349] width 31 height 31
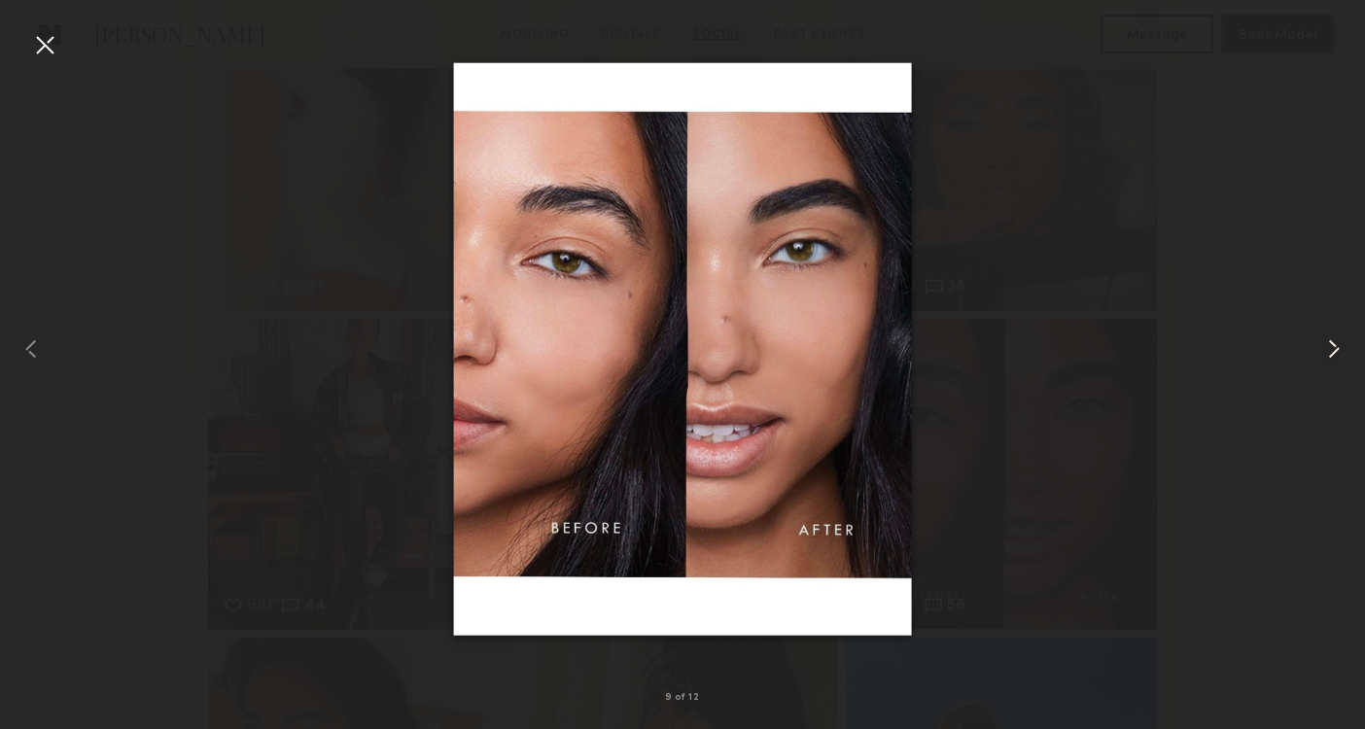
click at [1334, 354] on common-icon at bounding box center [1334, 349] width 31 height 31
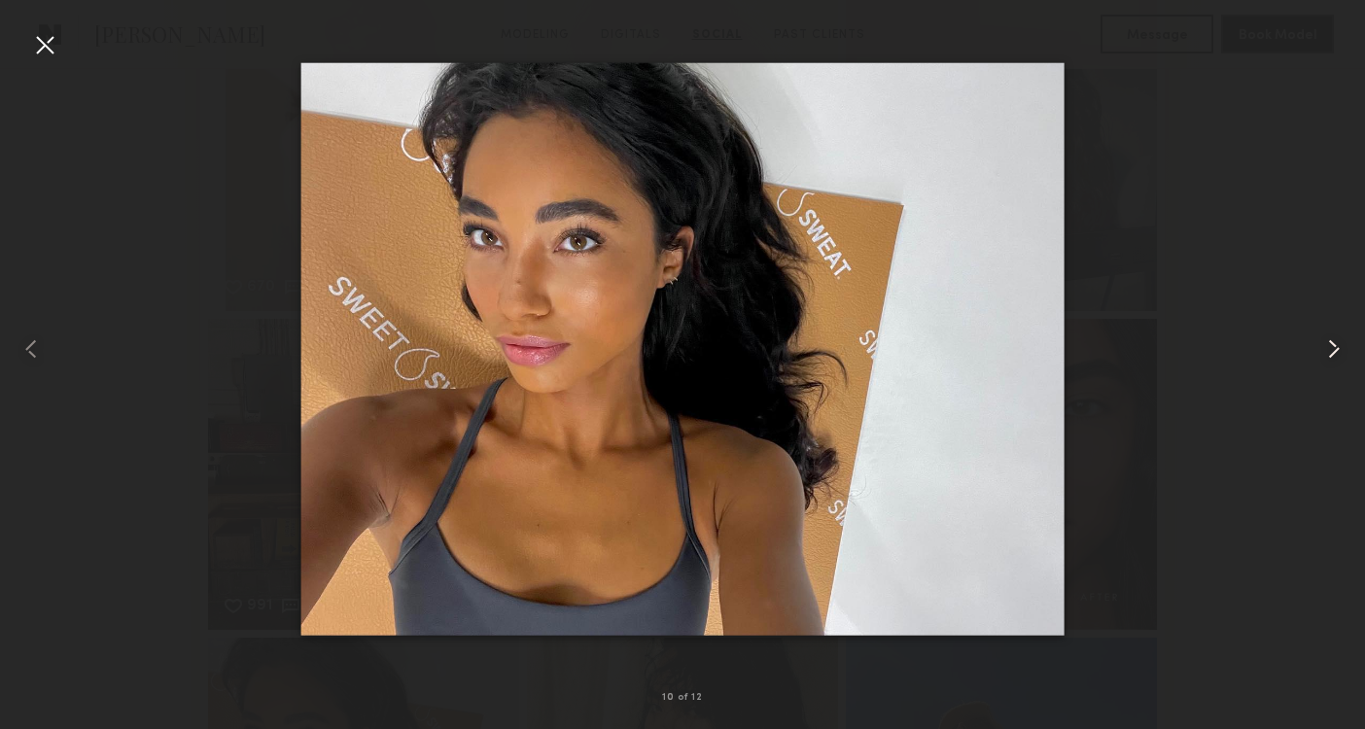
click at [1334, 354] on common-icon at bounding box center [1334, 349] width 31 height 31
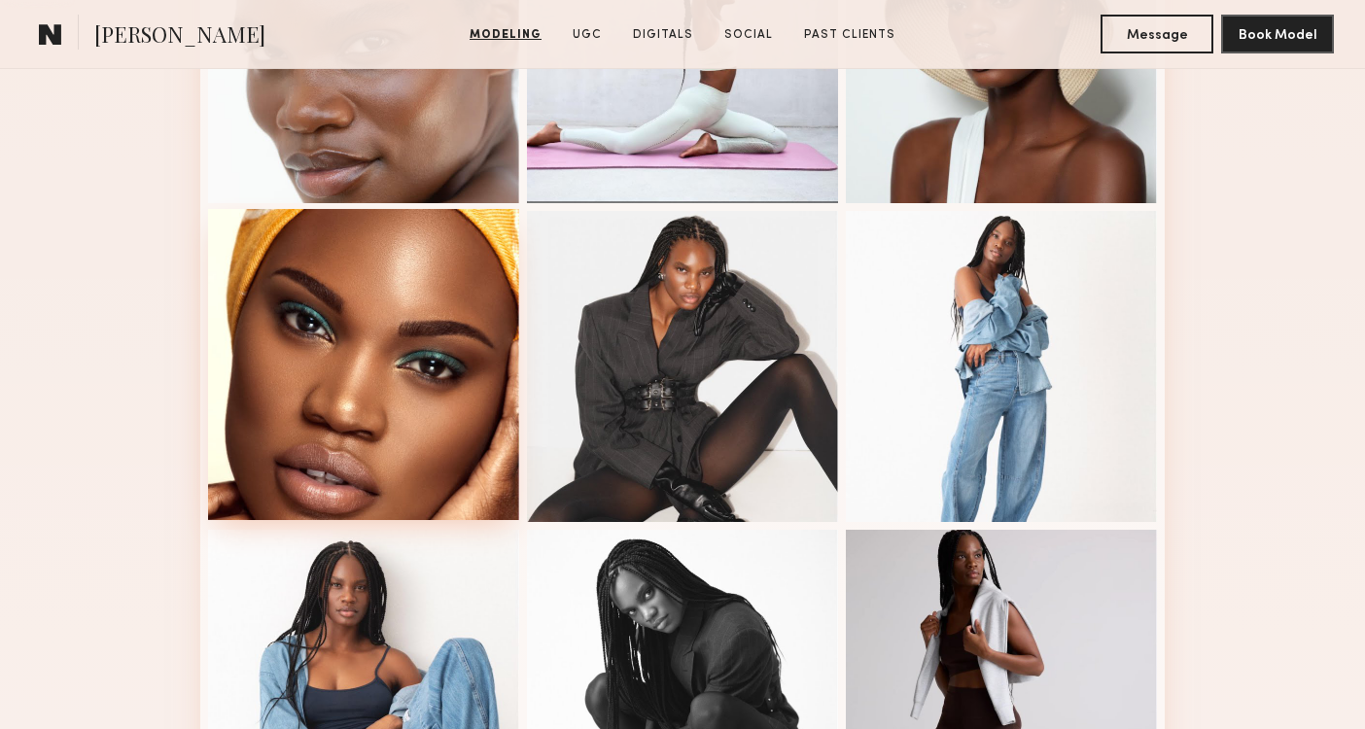
scroll to position [1249, 0]
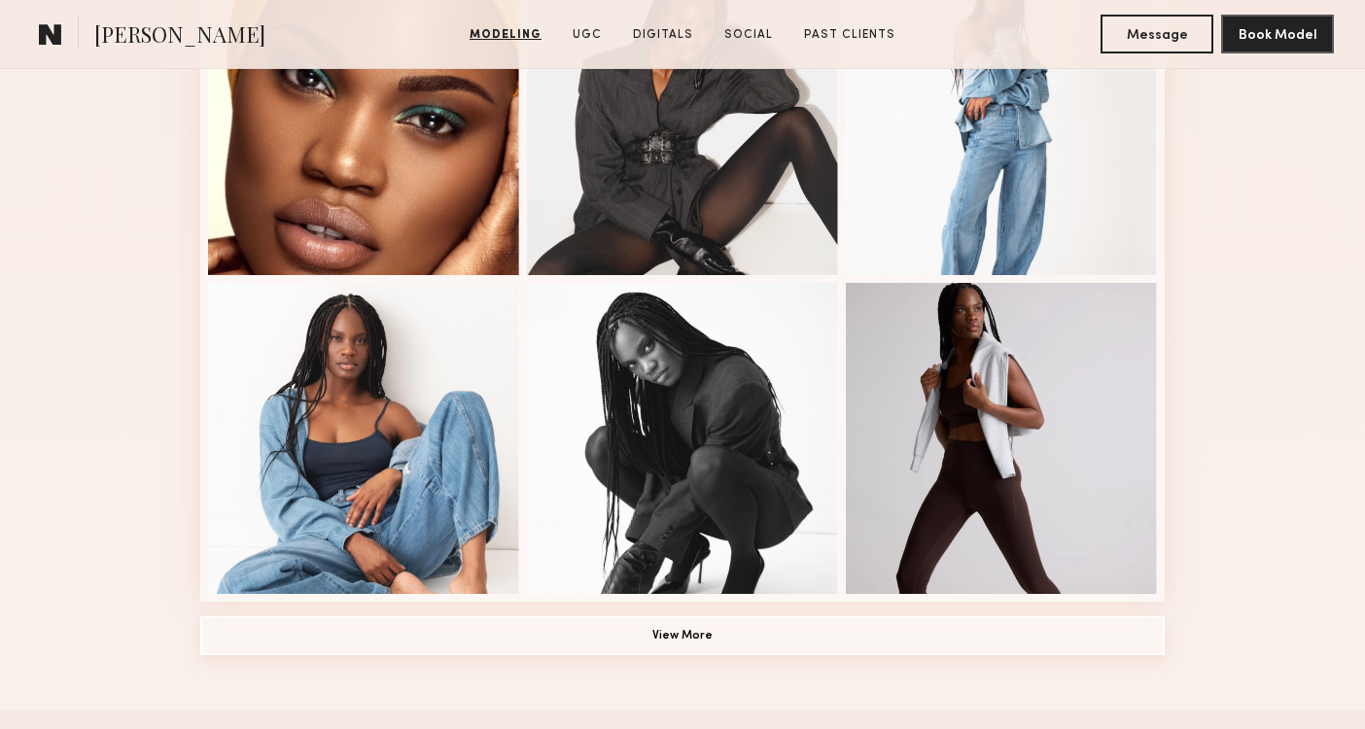
click at [437, 639] on button "View More" at bounding box center [682, 635] width 965 height 39
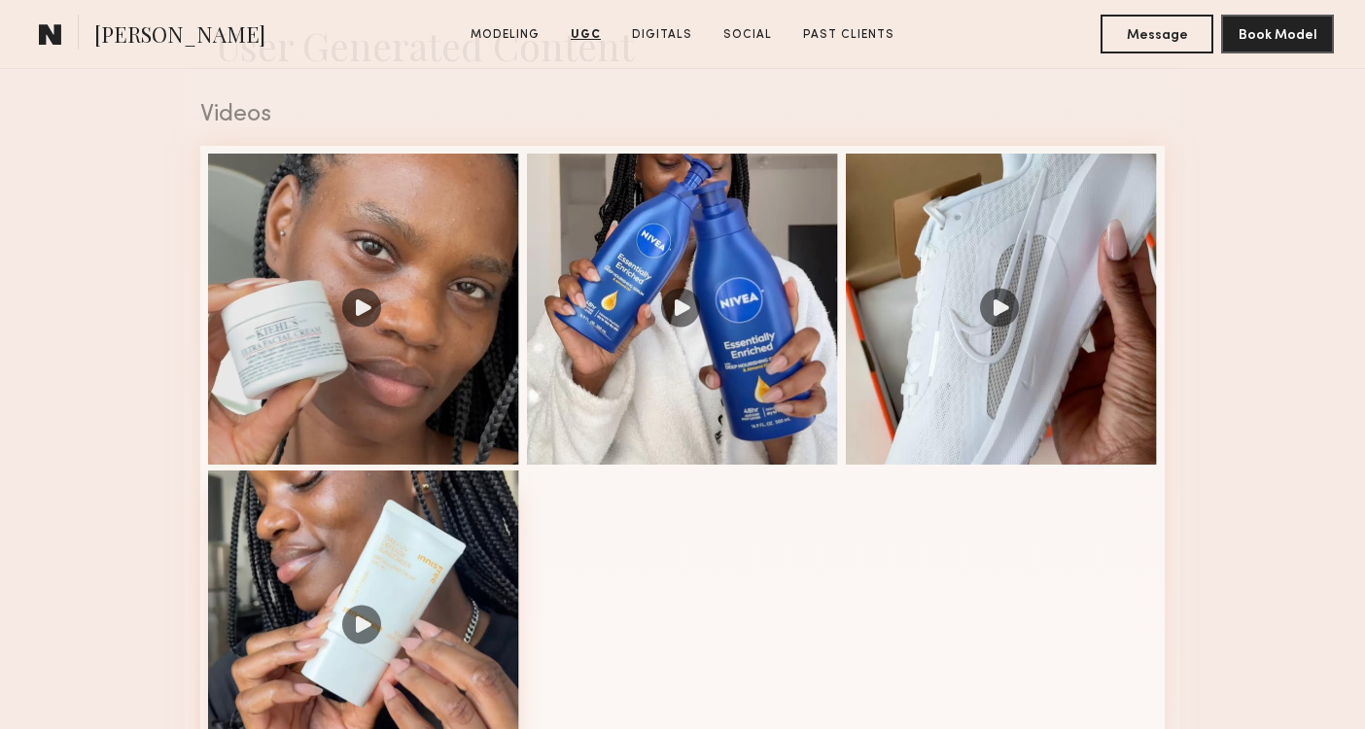
scroll to position [3186, 0]
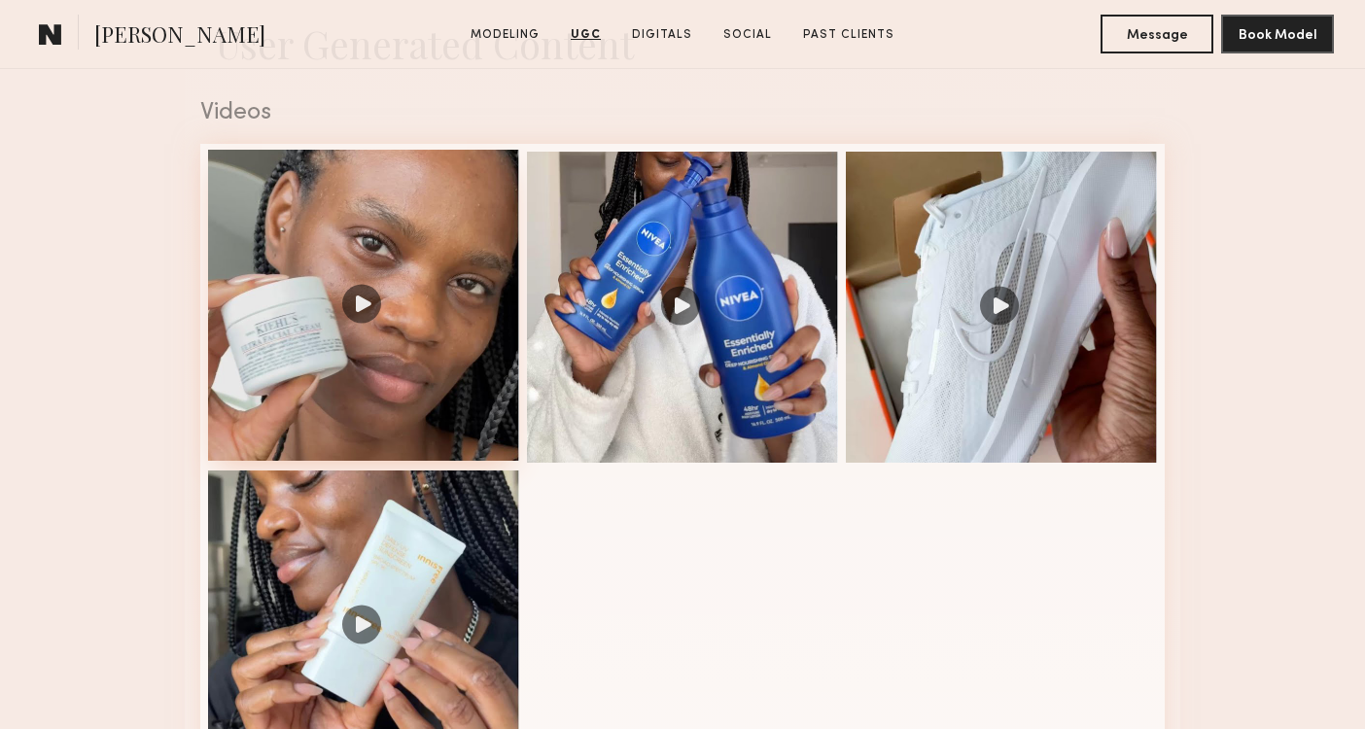
click at [409, 412] on div at bounding box center [363, 305] width 311 height 311
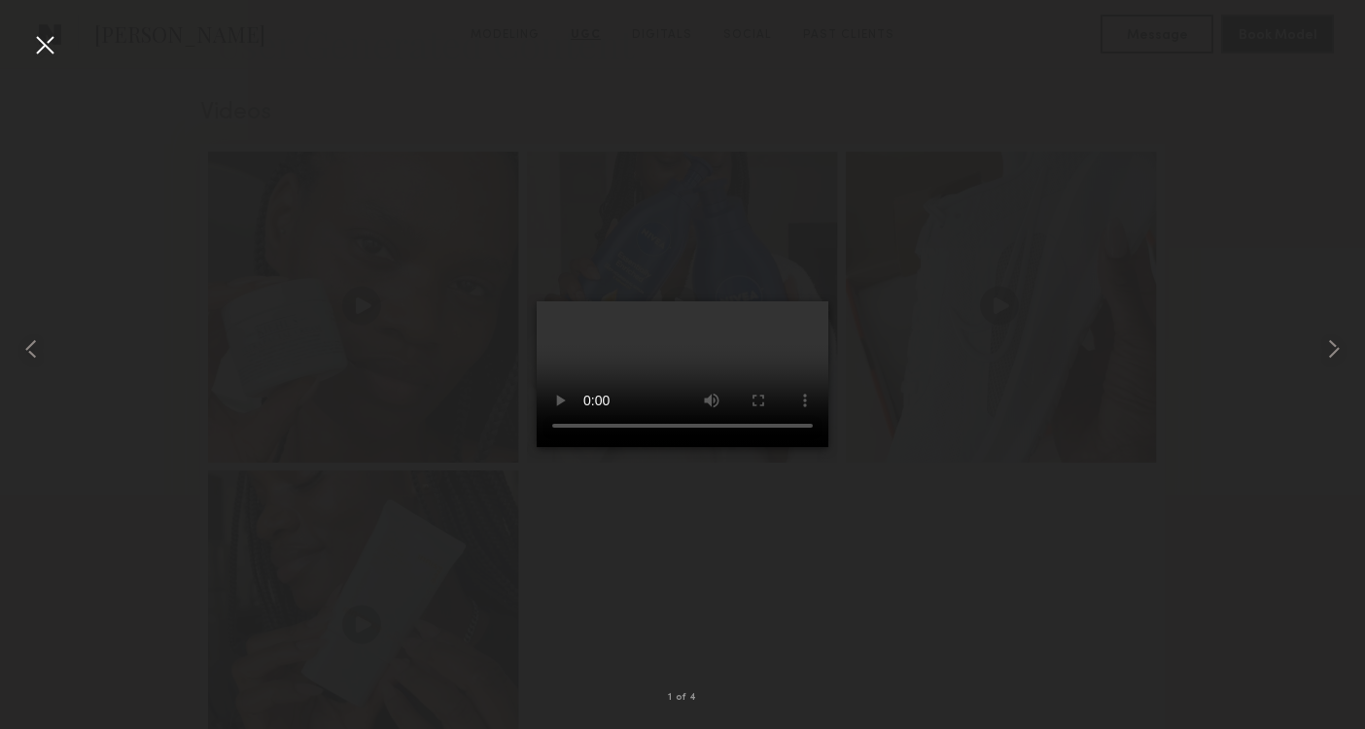
click at [692, 375] on video at bounding box center [683, 374] width 292 height 146
click at [1335, 346] on common-icon at bounding box center [1334, 349] width 31 height 31
click at [41, 37] on div at bounding box center [44, 44] width 31 height 31
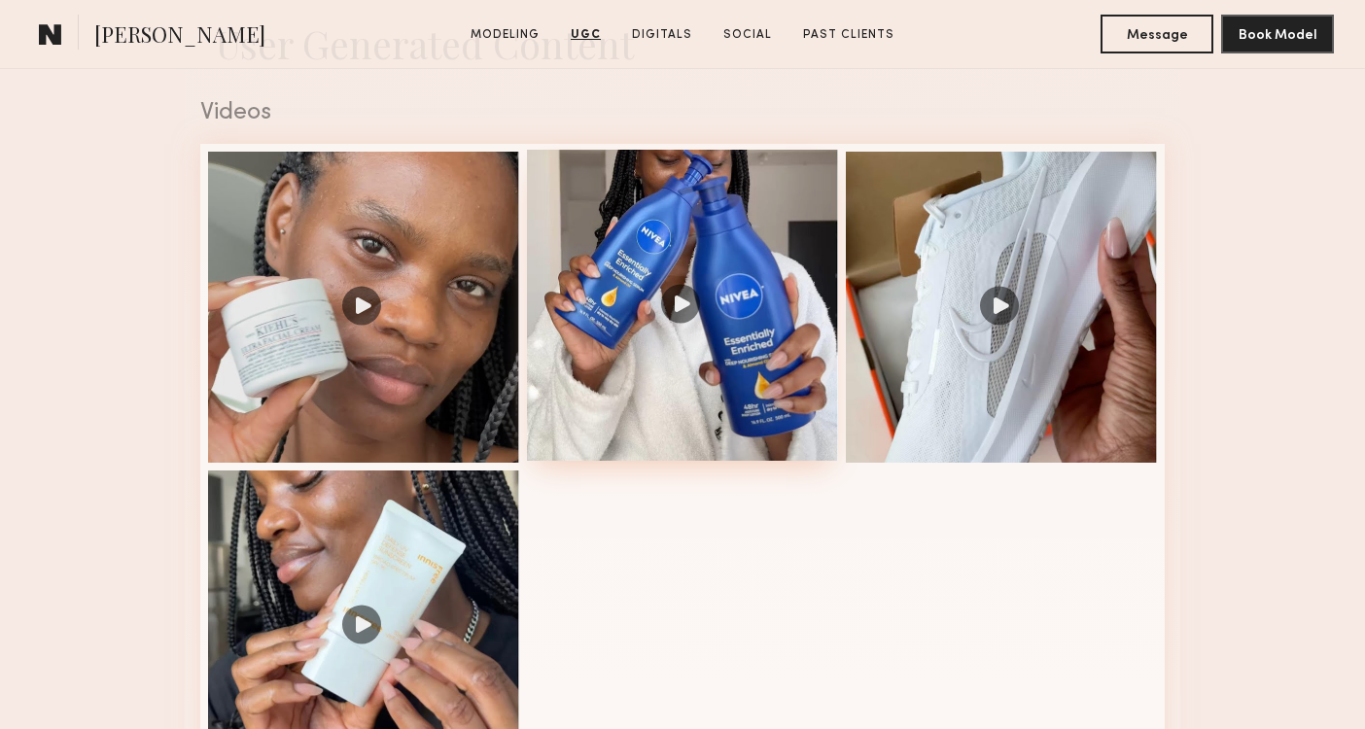
click at [805, 233] on div at bounding box center [682, 305] width 311 height 311
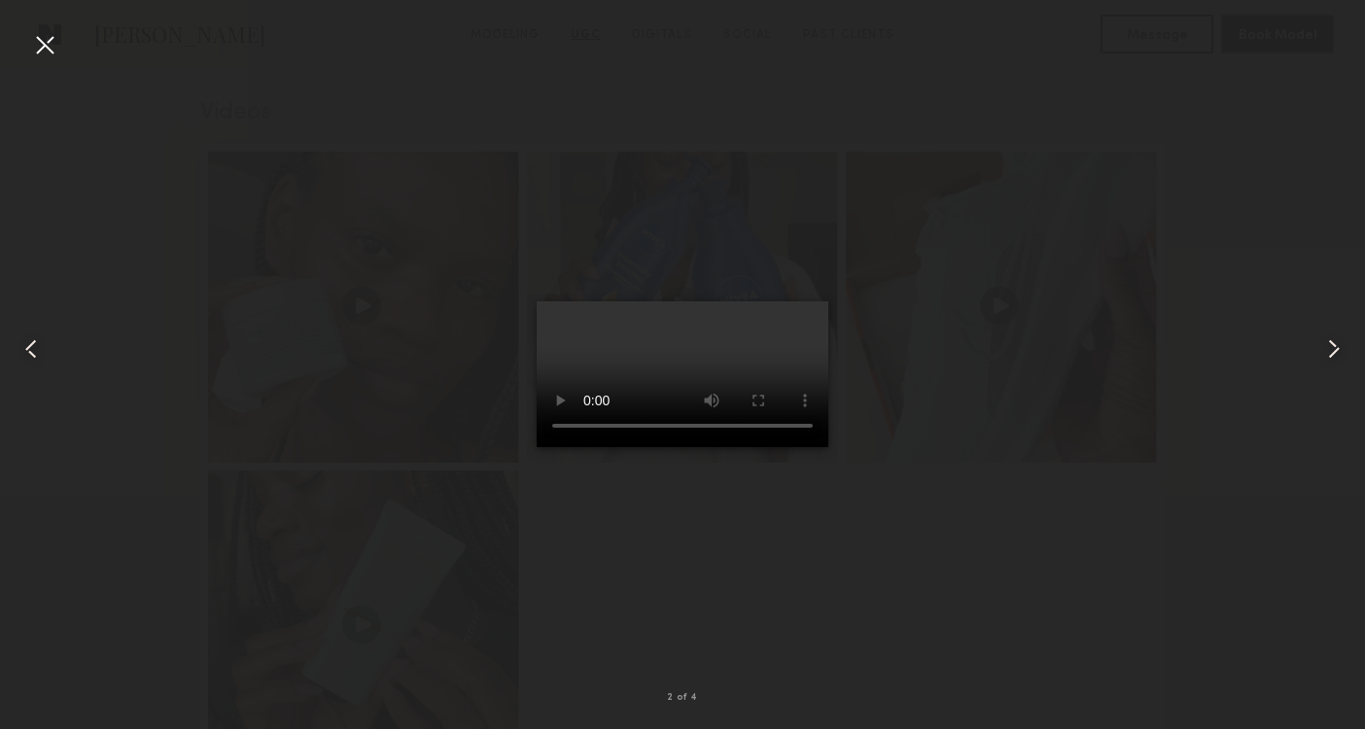
click at [54, 43] on div at bounding box center [44, 44] width 31 height 31
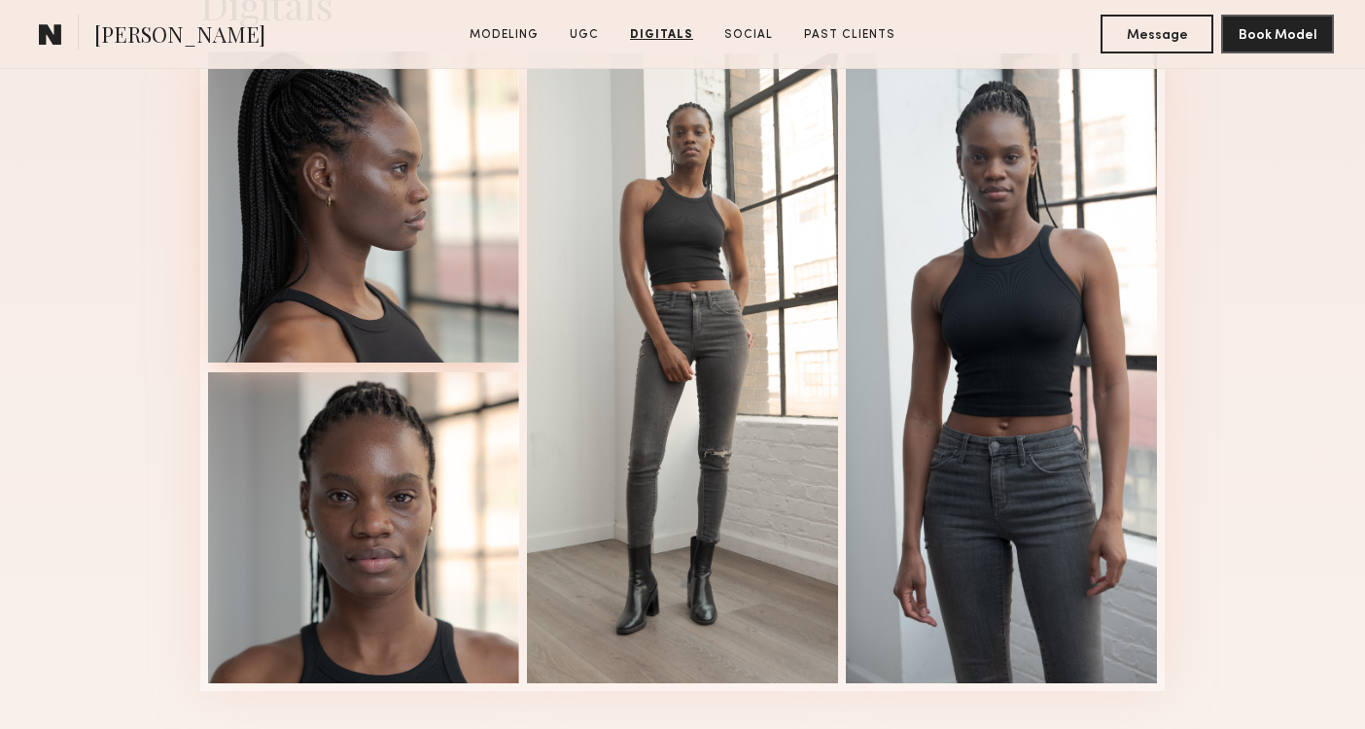
scroll to position [4134, 0]
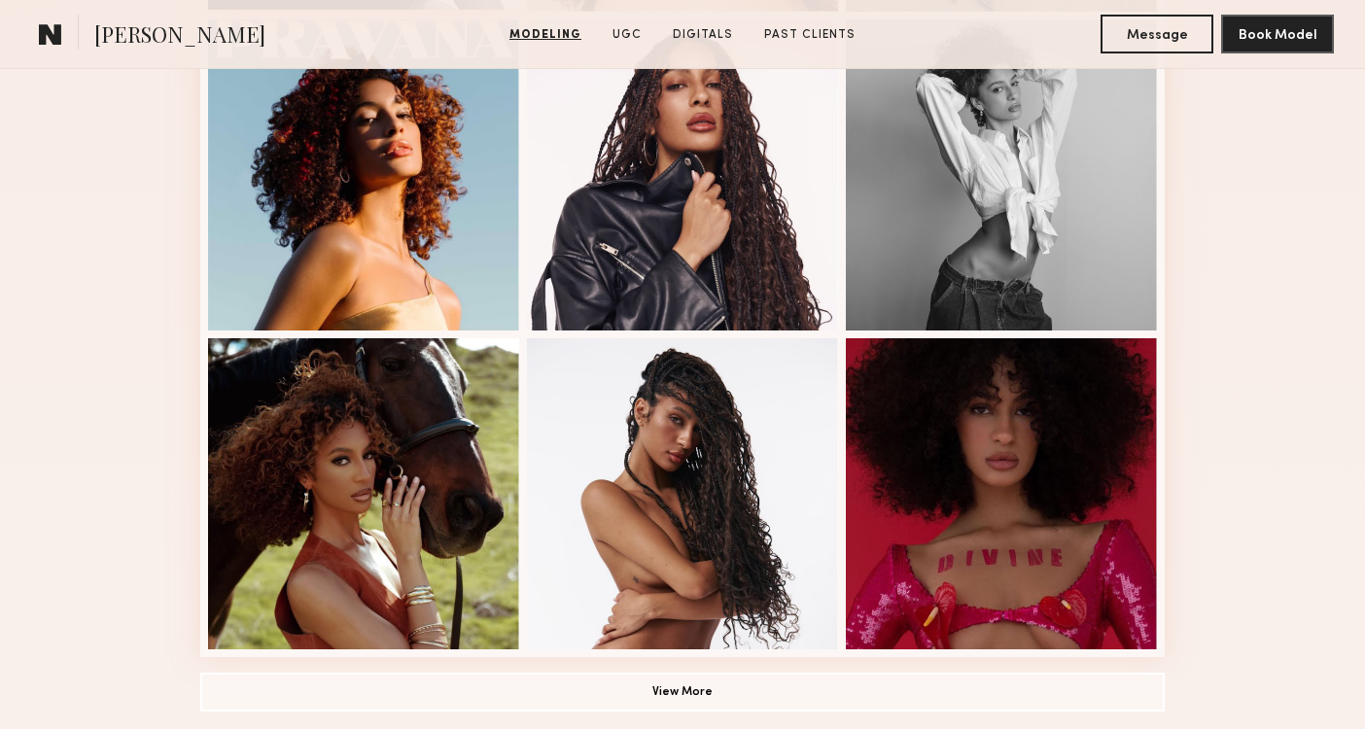
scroll to position [1286, 0]
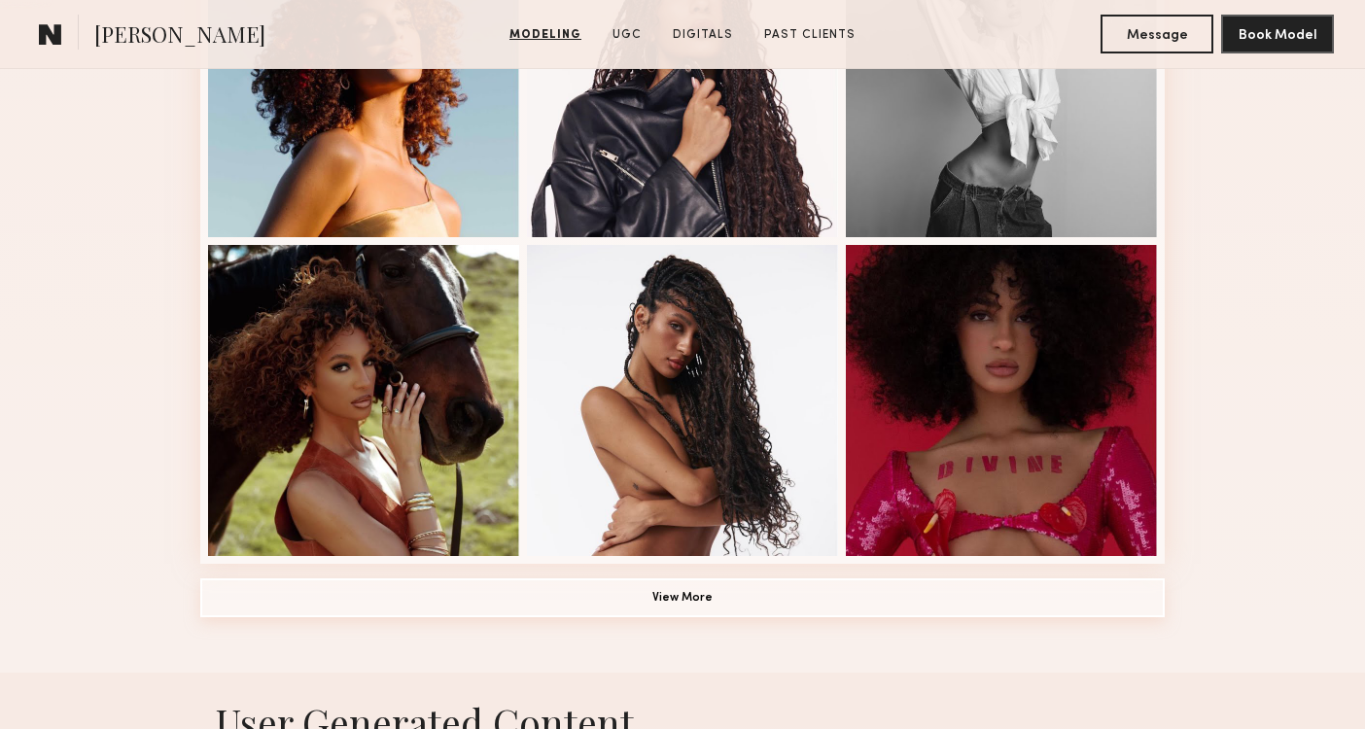
click at [405, 588] on button "View More" at bounding box center [682, 598] width 965 height 39
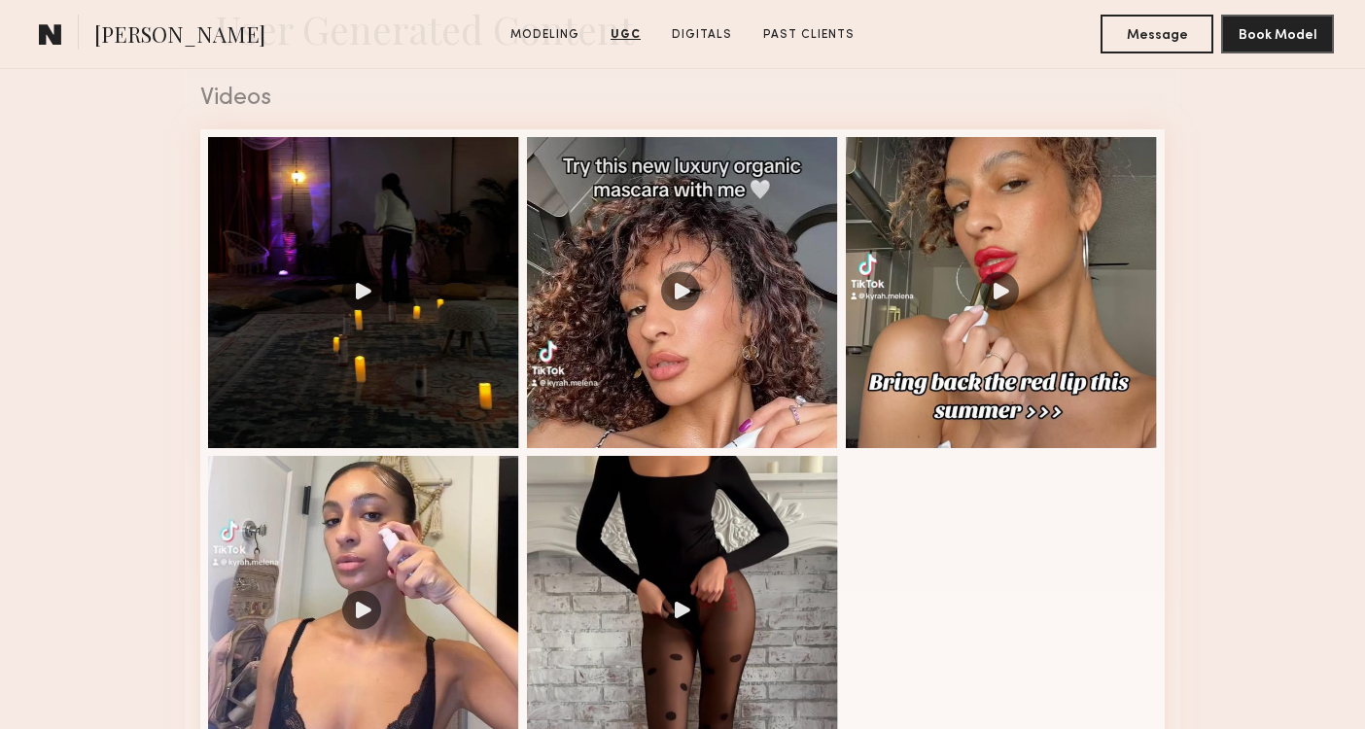
scroll to position [3195, 0]
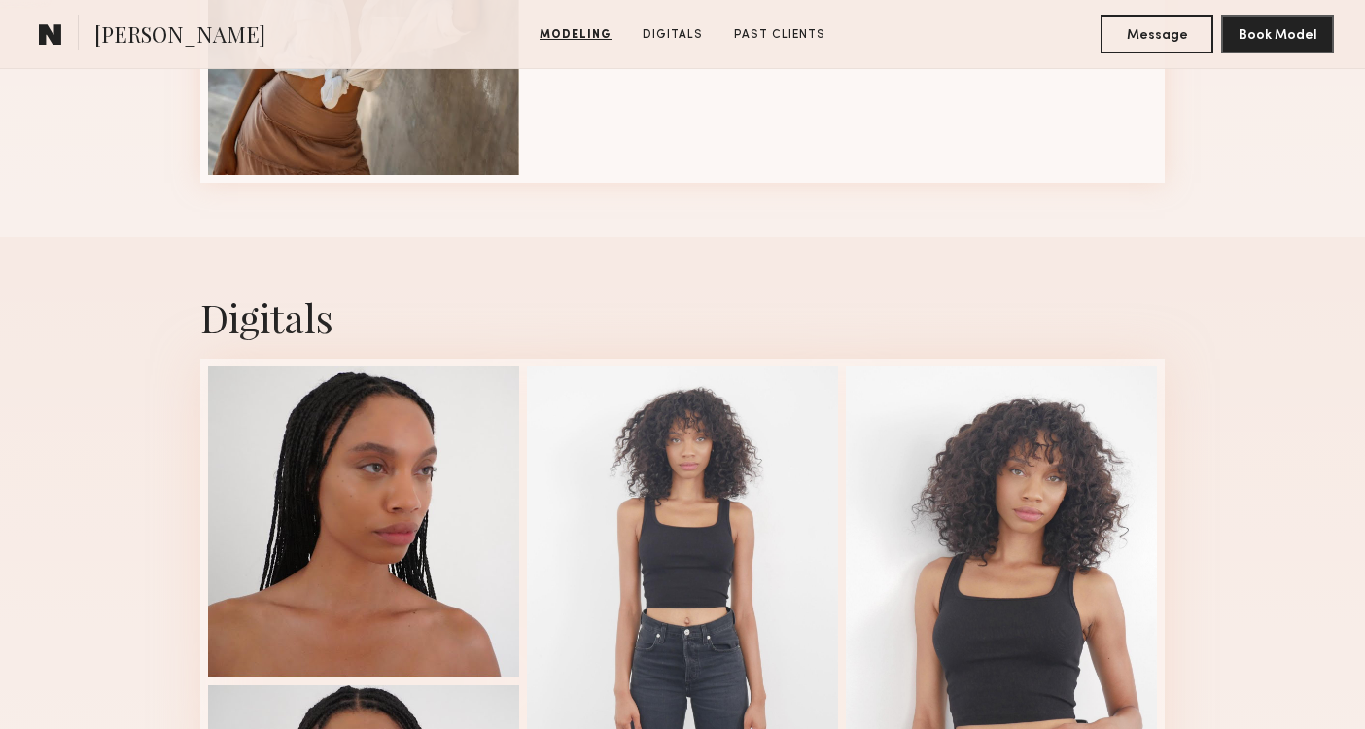
scroll to position [611, 0]
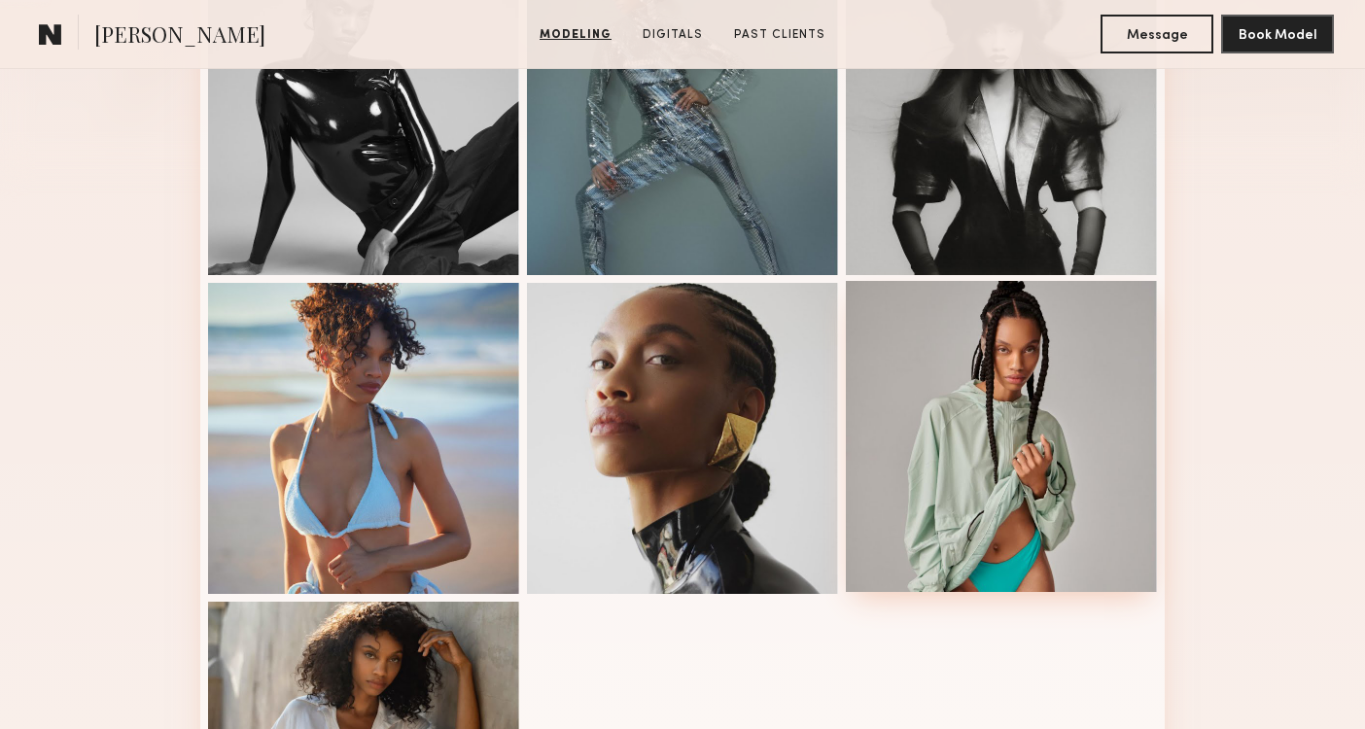
click at [913, 474] on div at bounding box center [1001, 436] width 311 height 311
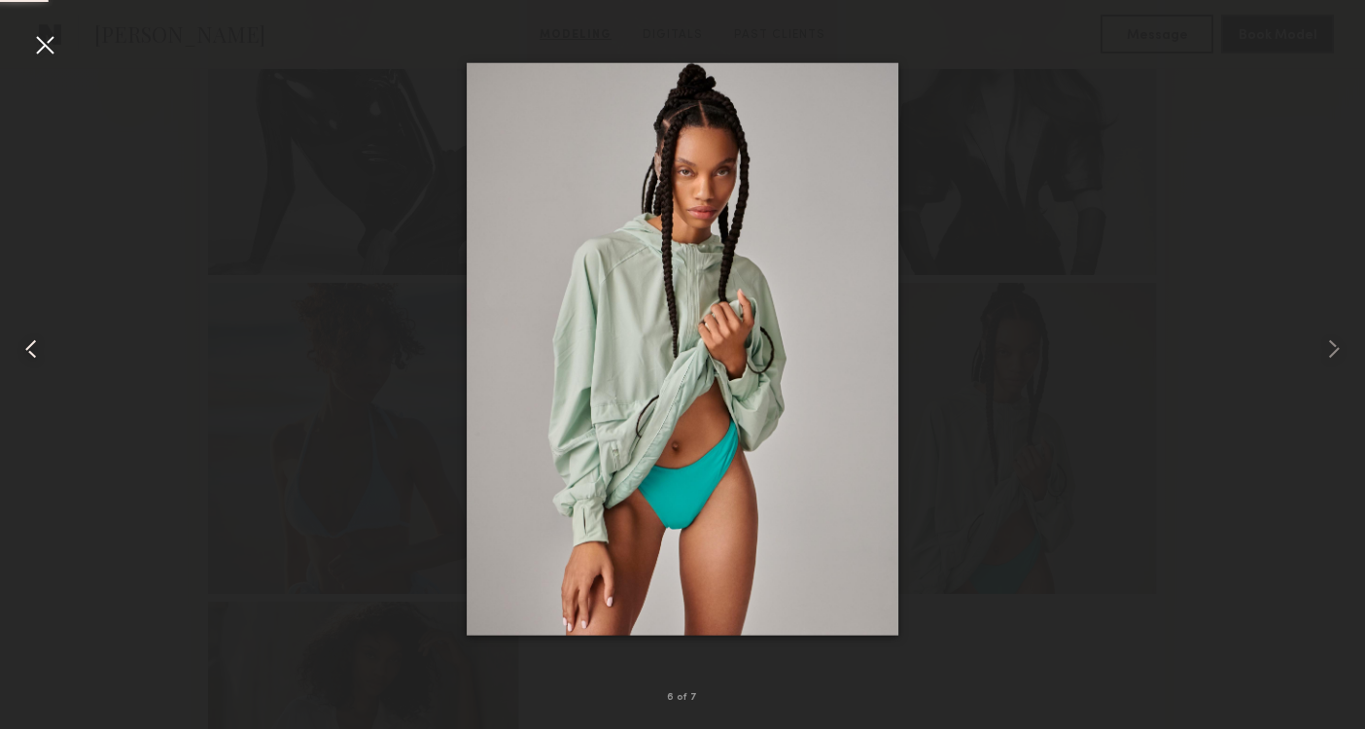
click at [40, 358] on common-icon at bounding box center [31, 349] width 31 height 31
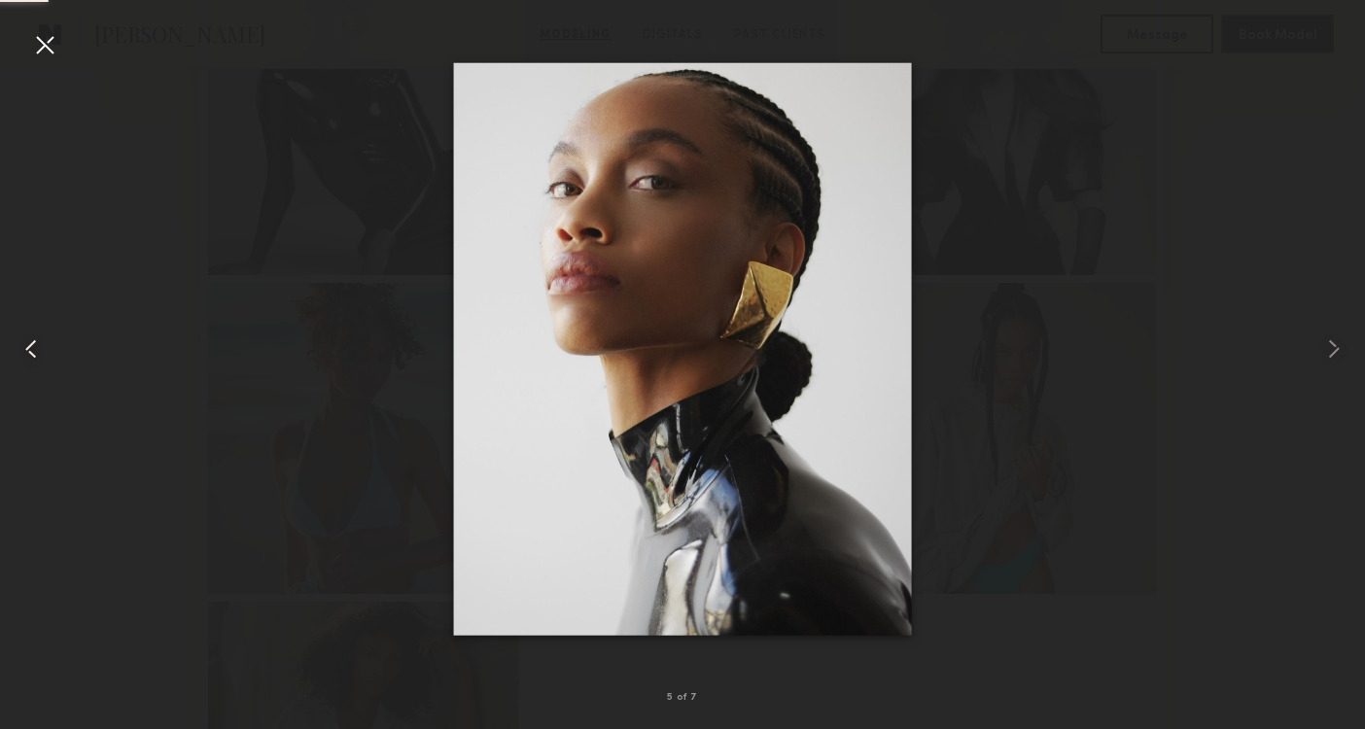
click at [40, 358] on common-icon at bounding box center [31, 349] width 31 height 31
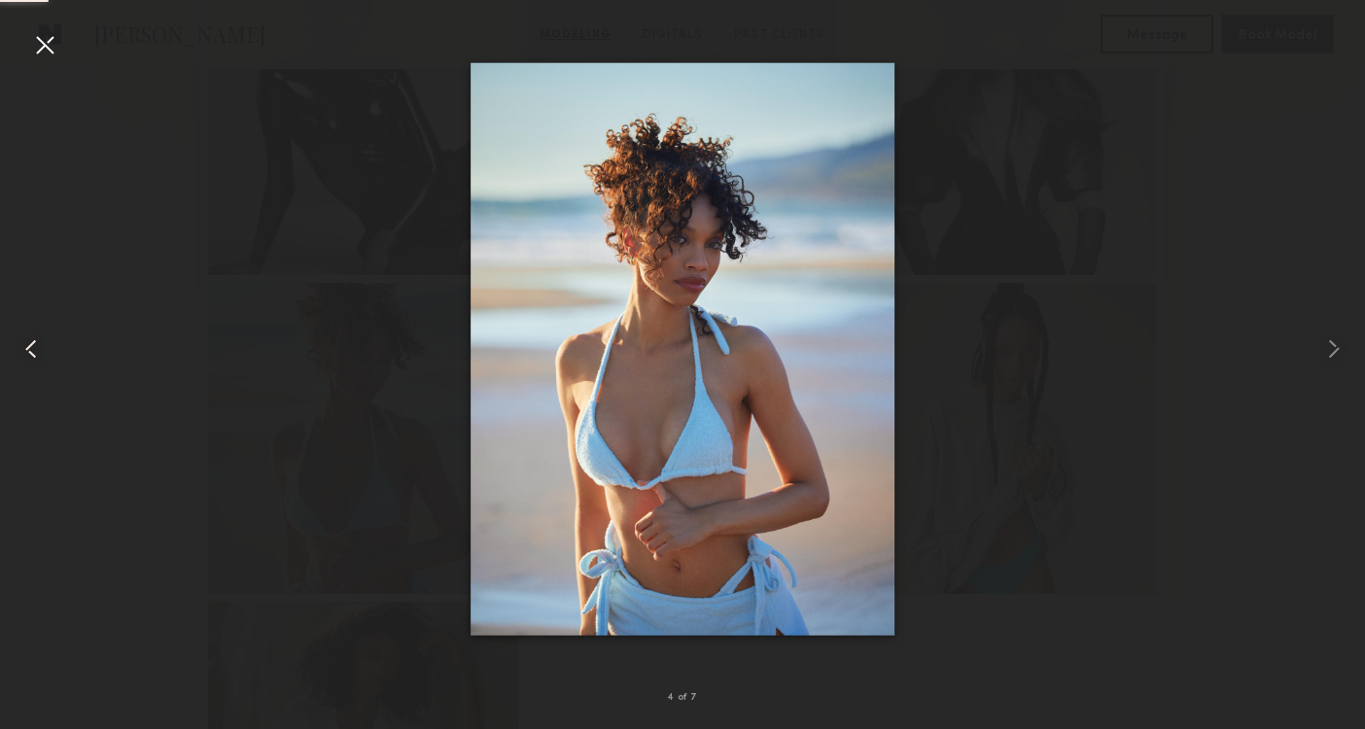
click at [40, 358] on common-icon at bounding box center [31, 349] width 31 height 31
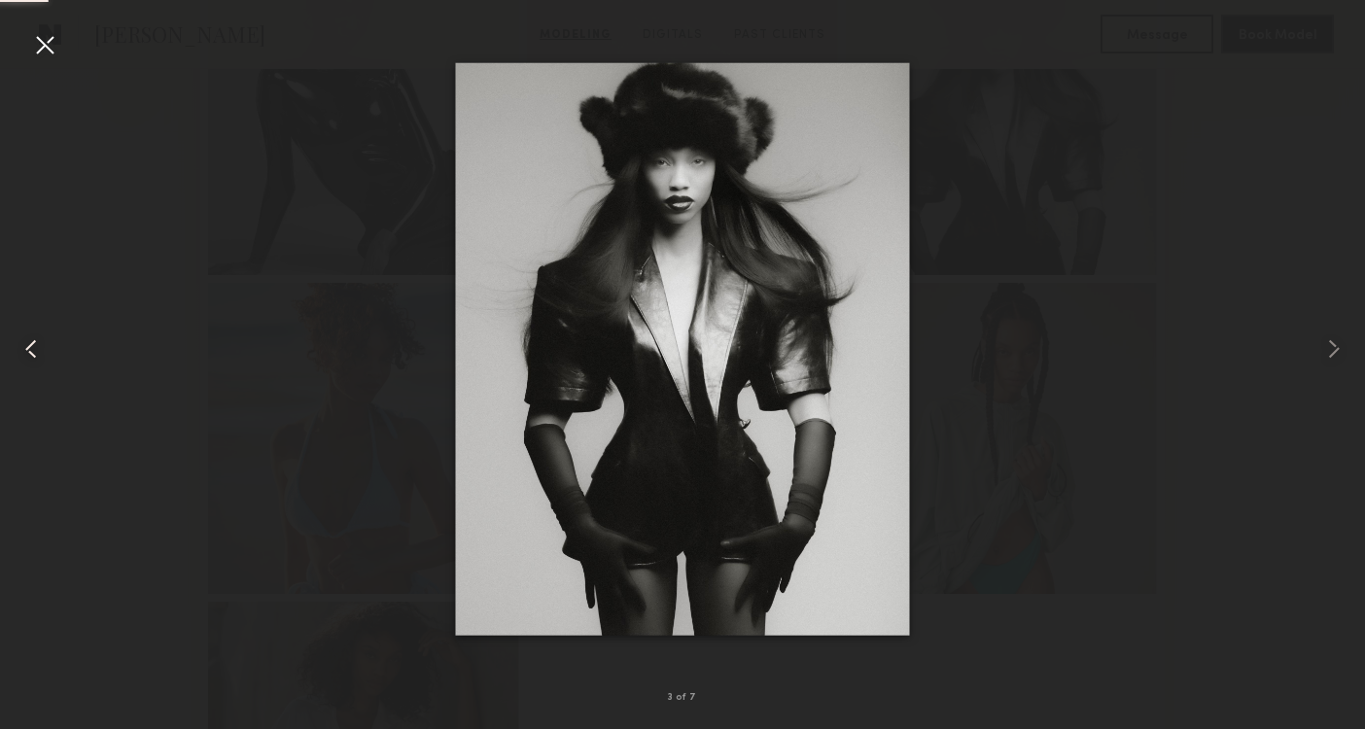
click at [40, 358] on common-icon at bounding box center [31, 349] width 31 height 31
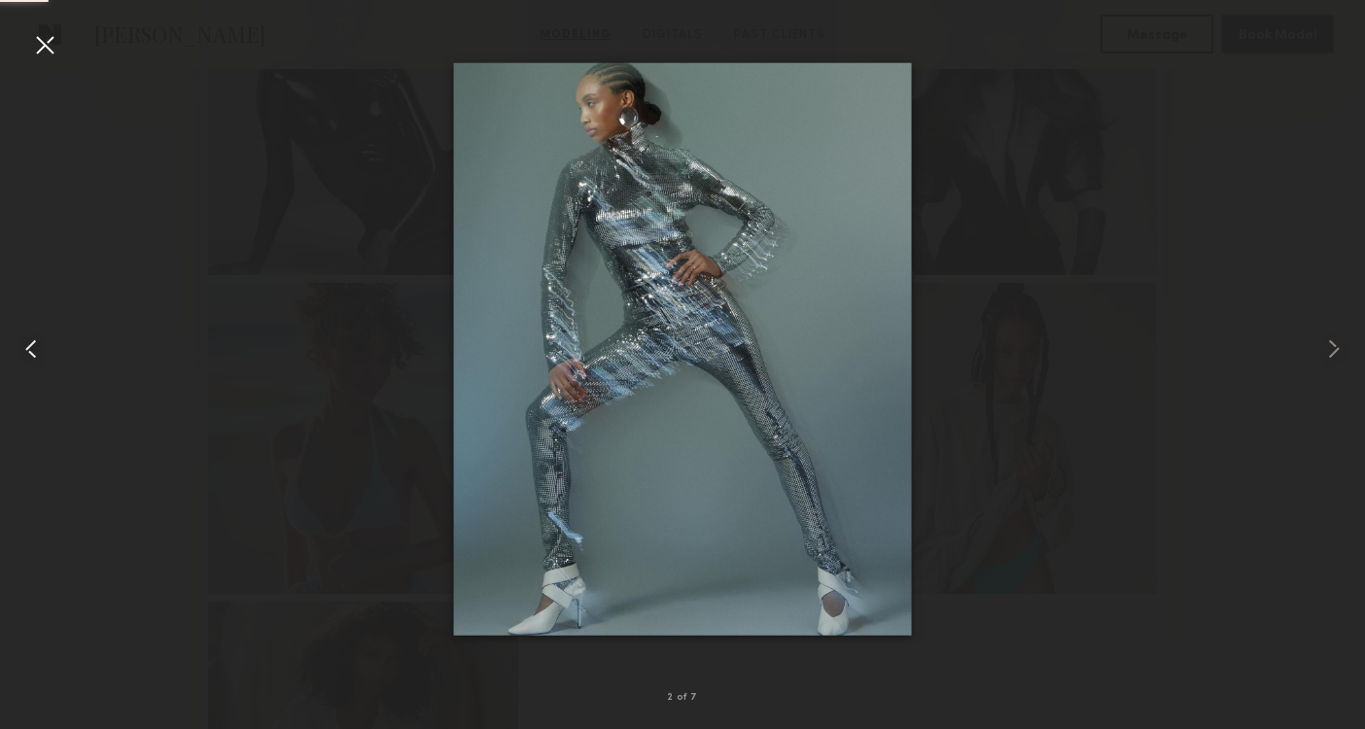
click at [40, 358] on common-icon at bounding box center [31, 349] width 31 height 31
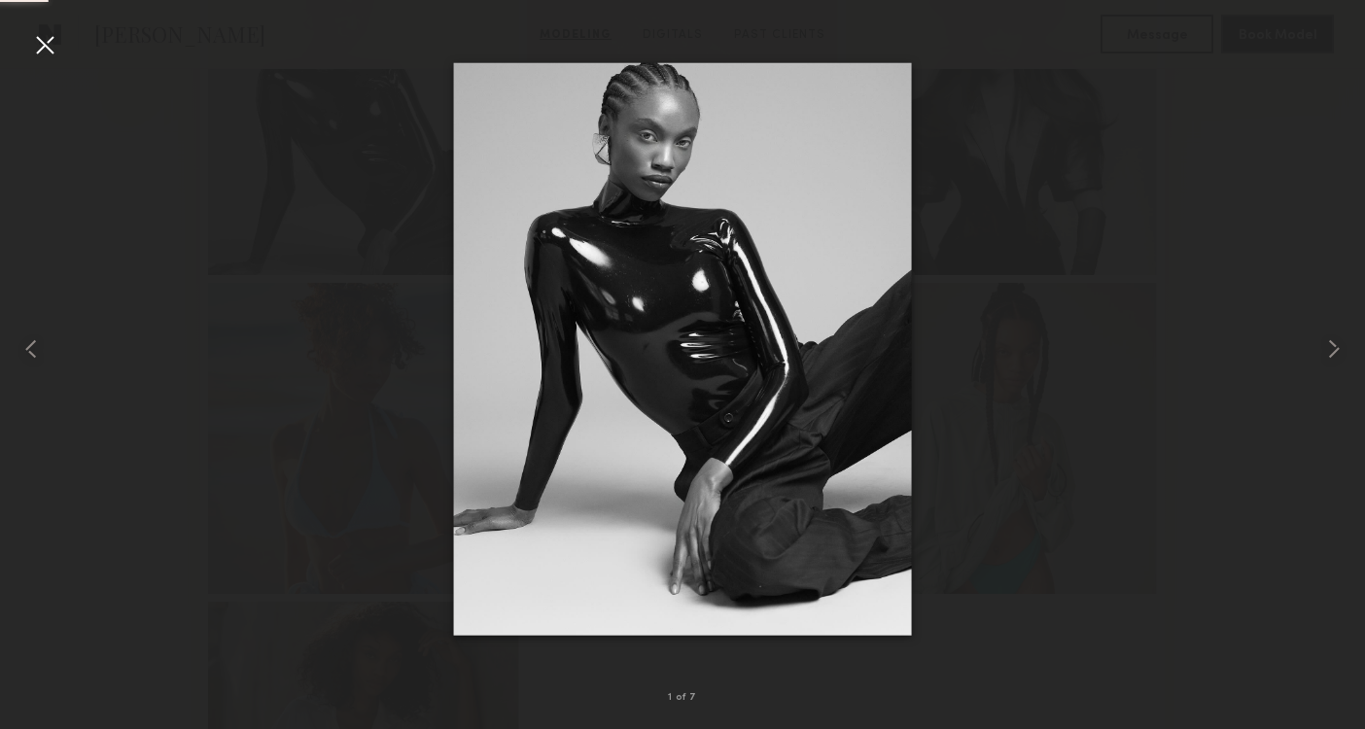
click at [94, 361] on div at bounding box center [682, 349] width 1365 height 636
click at [53, 45] on div at bounding box center [44, 44] width 31 height 31
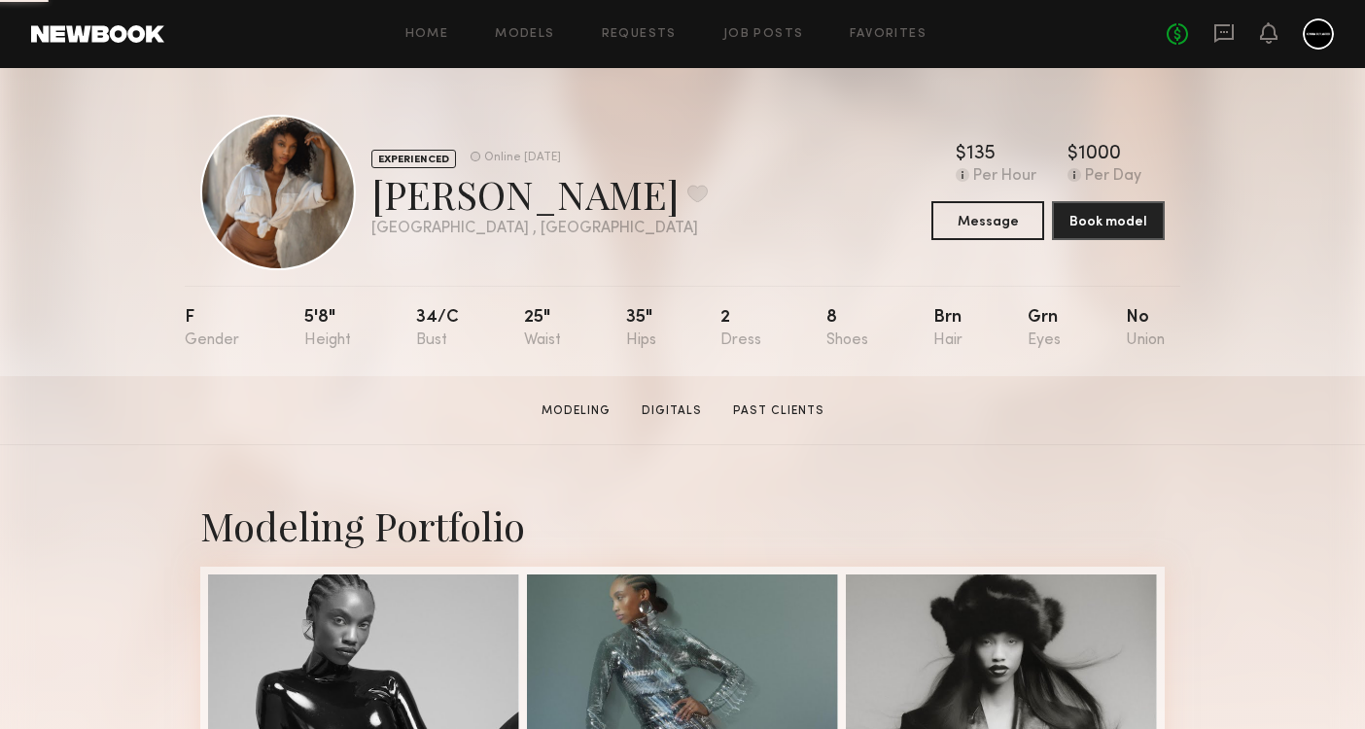
scroll to position [0, 0]
click at [276, 211] on div at bounding box center [278, 193] width 156 height 156
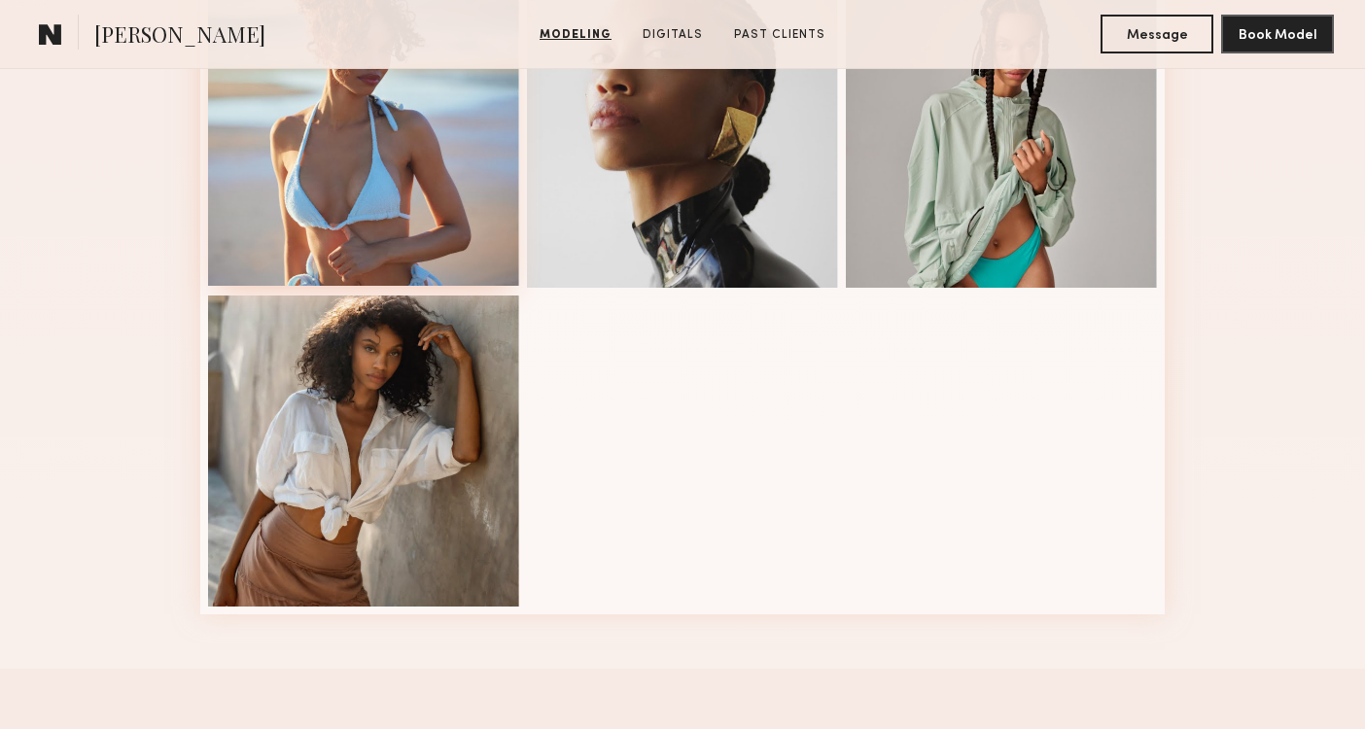
scroll to position [918, 0]
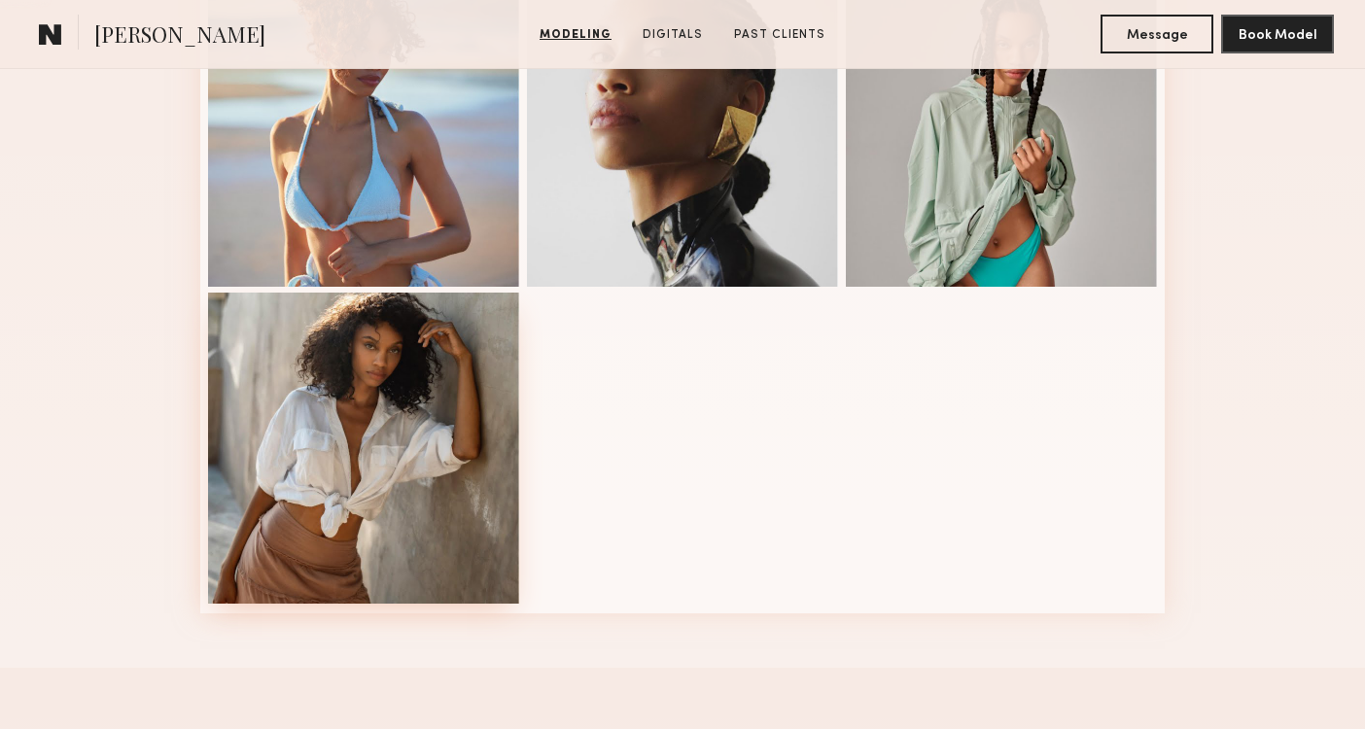
click at [413, 370] on div at bounding box center [363, 448] width 311 height 311
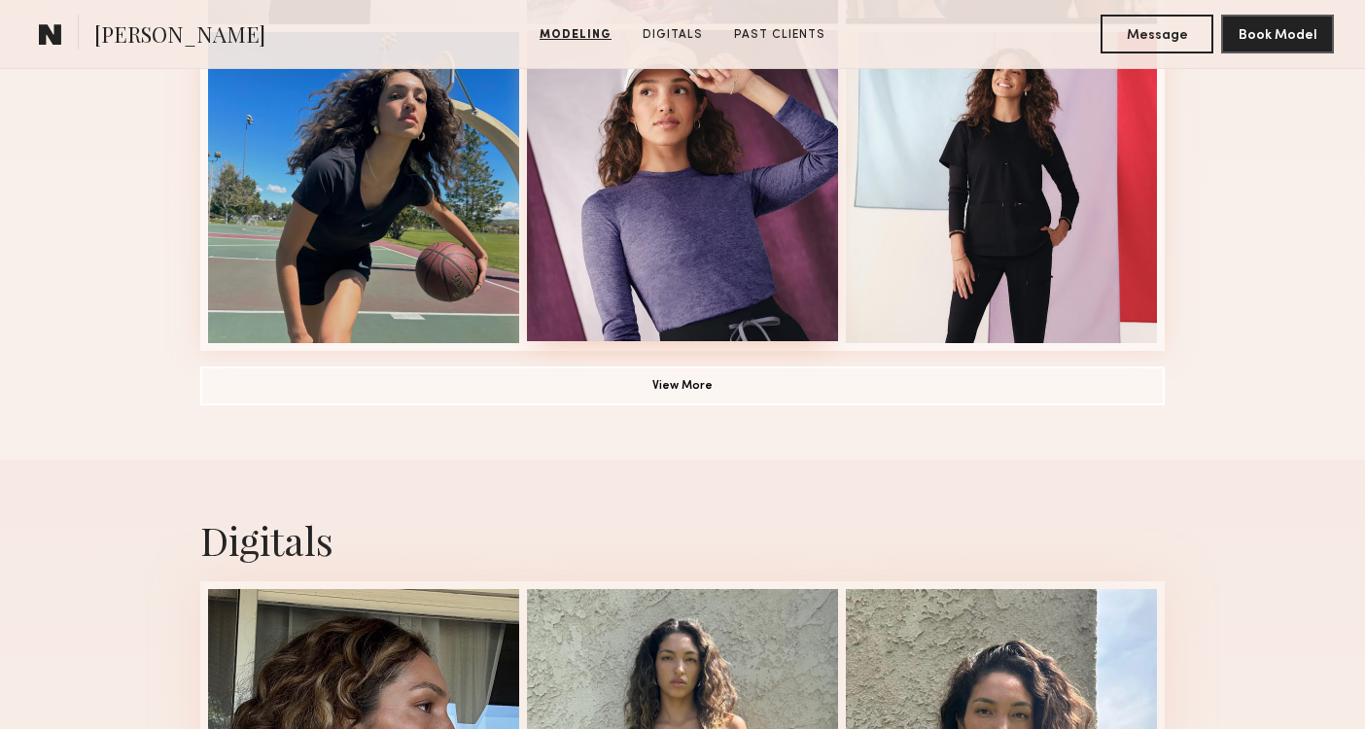
scroll to position [1568, 0]
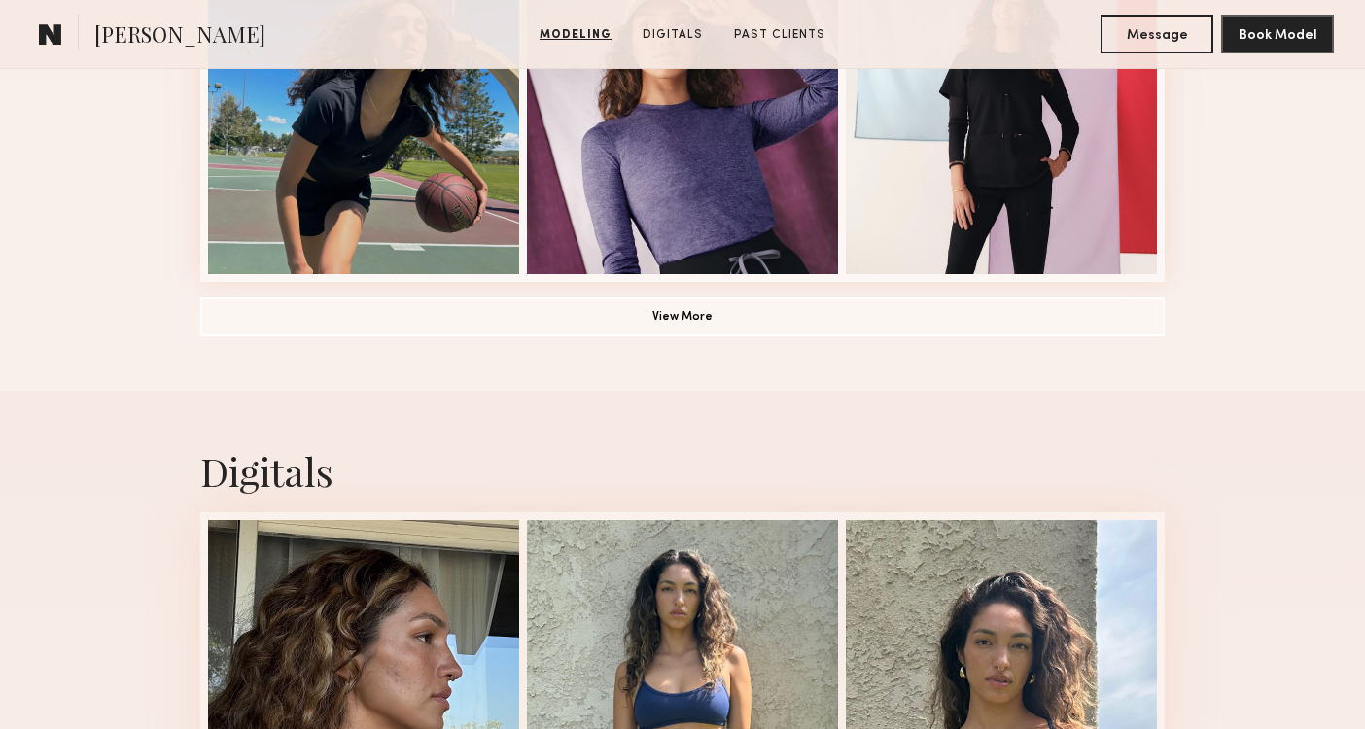
click at [627, 324] on button "View More" at bounding box center [682, 316] width 965 height 39
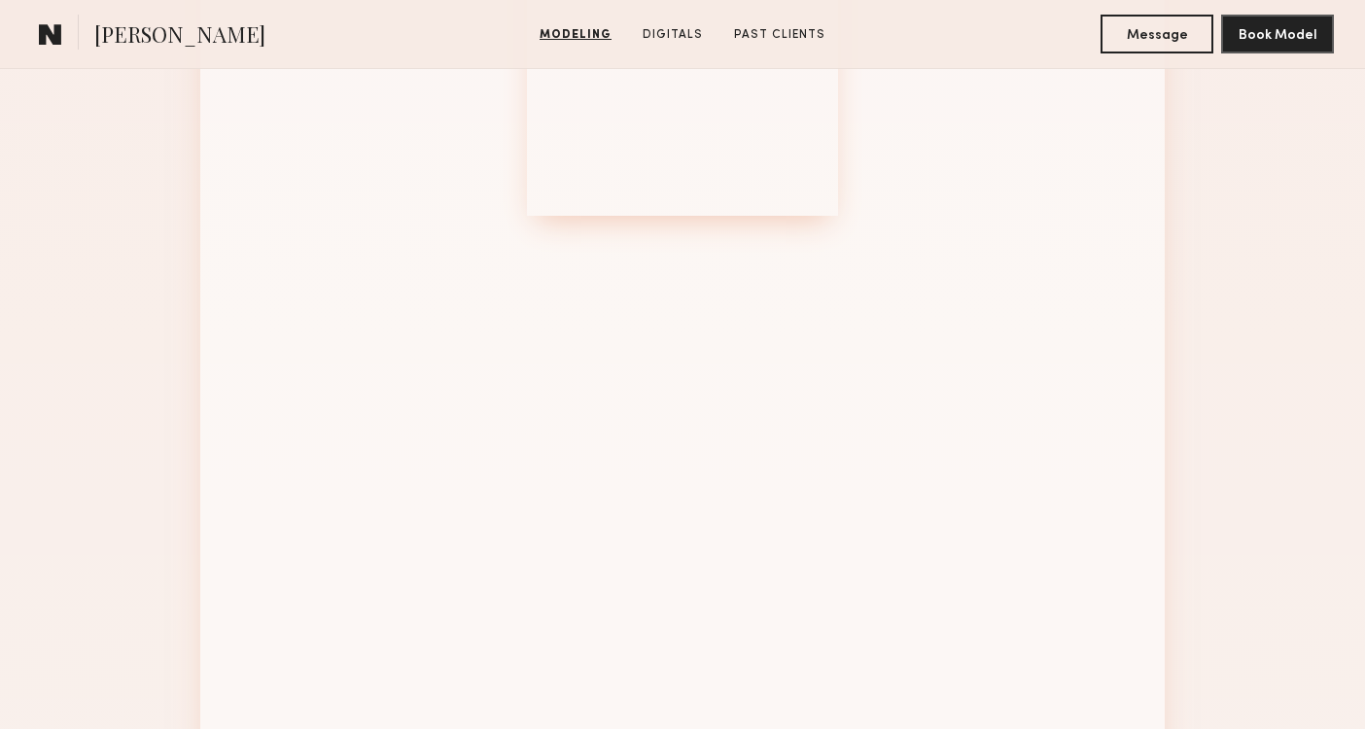
scroll to position [2521, 0]
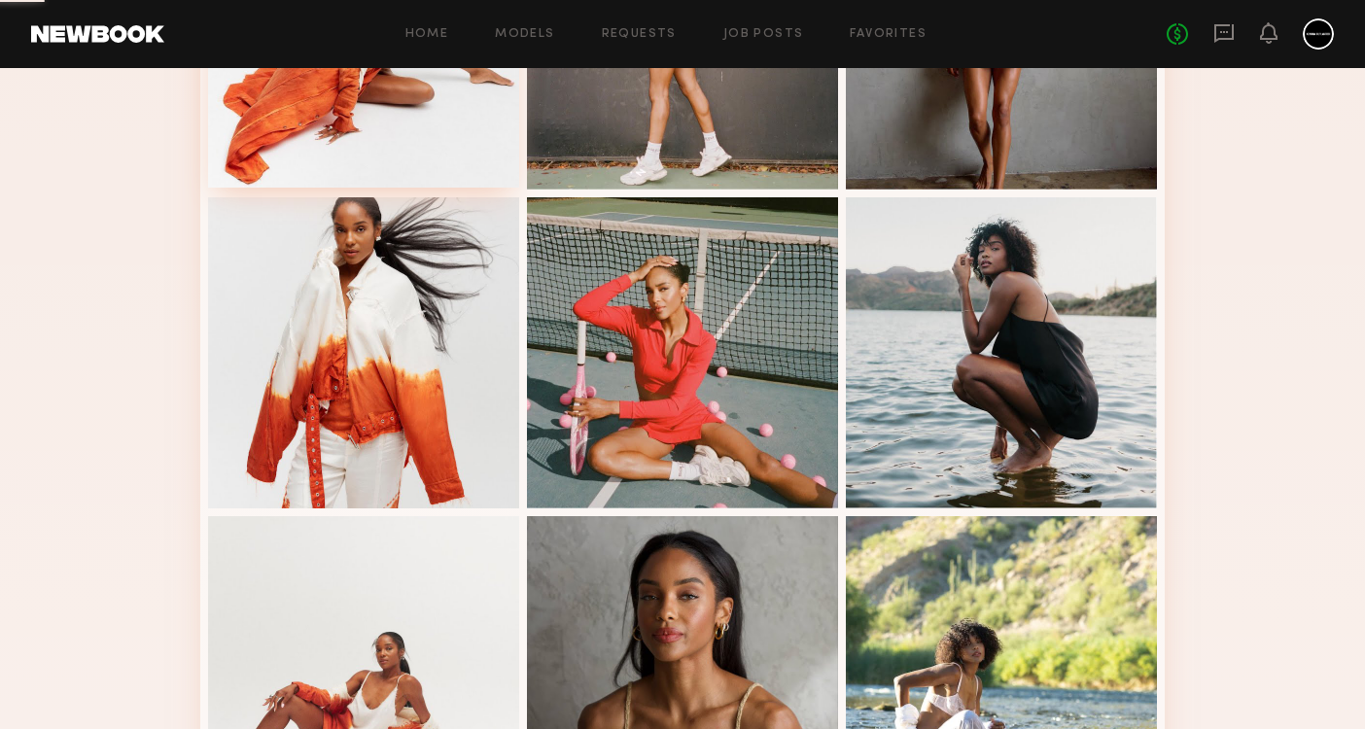
scroll to position [1383, 0]
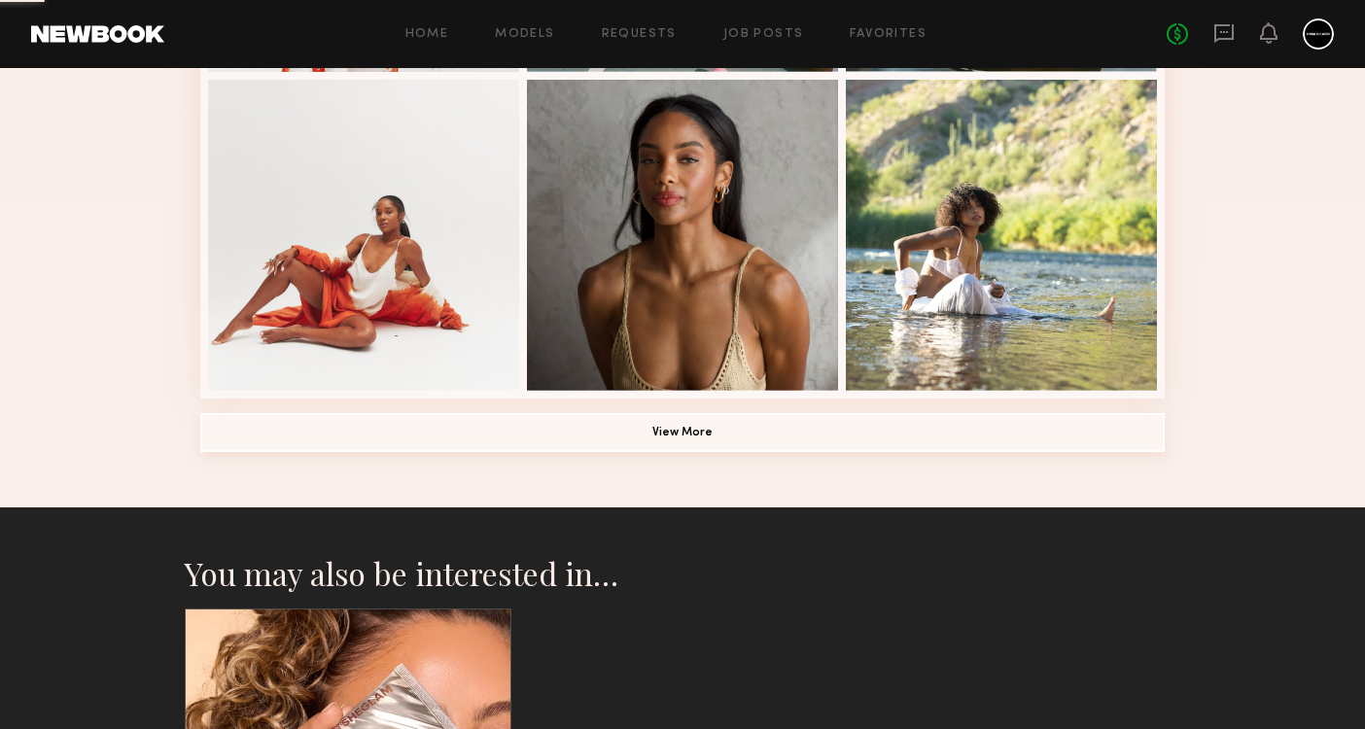
click at [558, 436] on button "View More" at bounding box center [682, 432] width 965 height 39
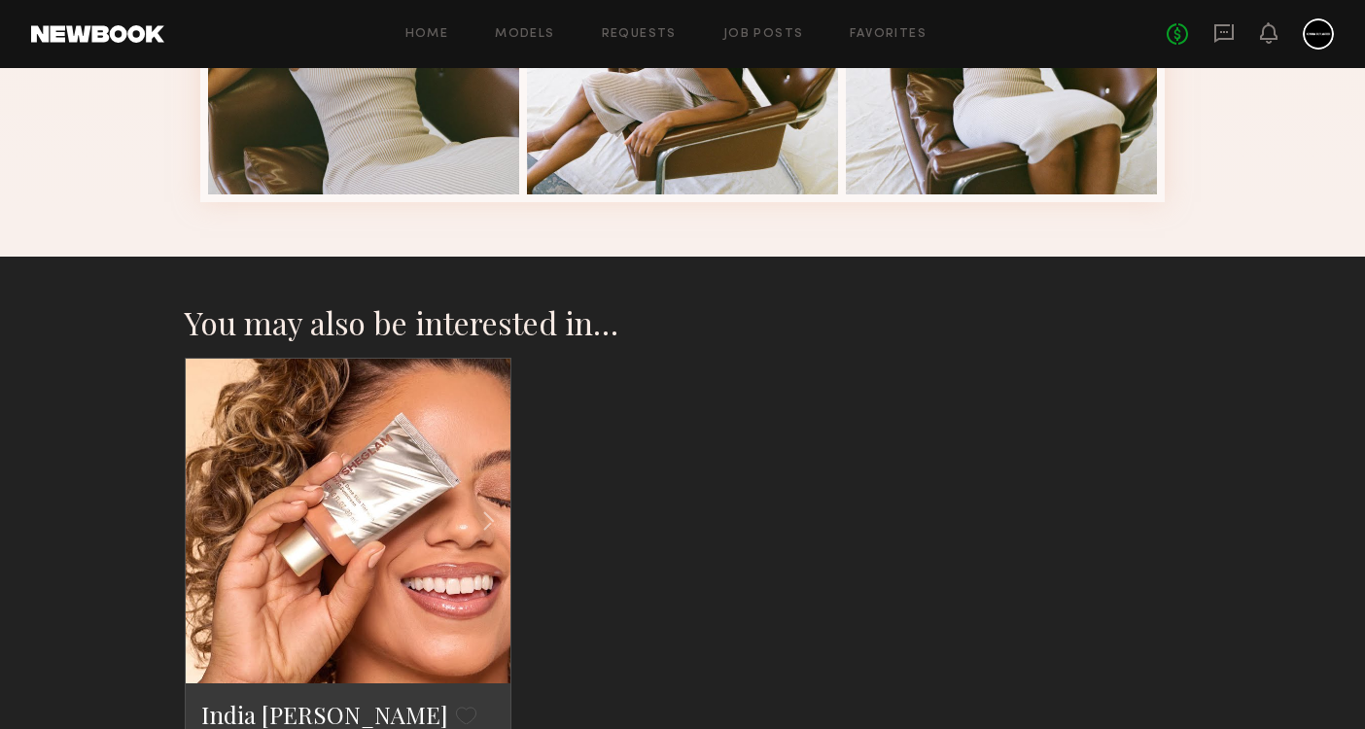
scroll to position [2212, 0]
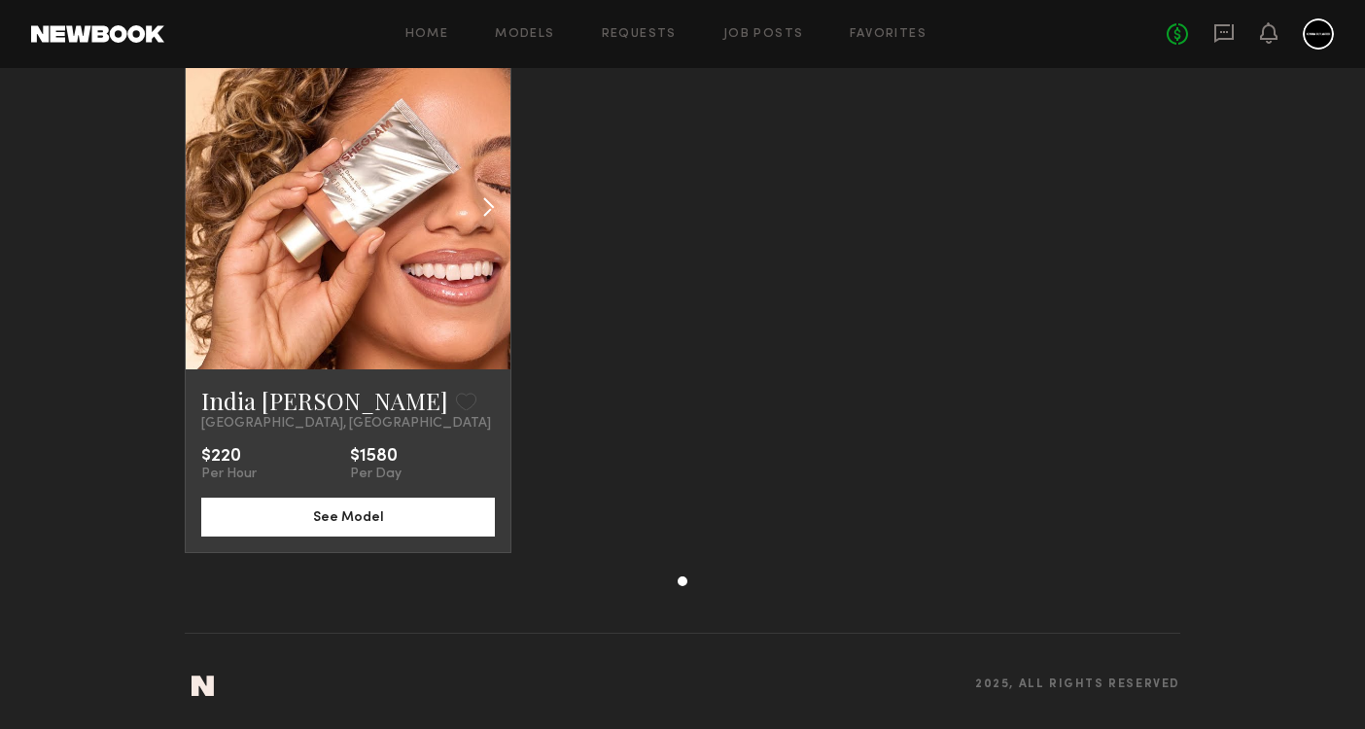
click at [482, 211] on common-icon at bounding box center [489, 207] width 28 height 37
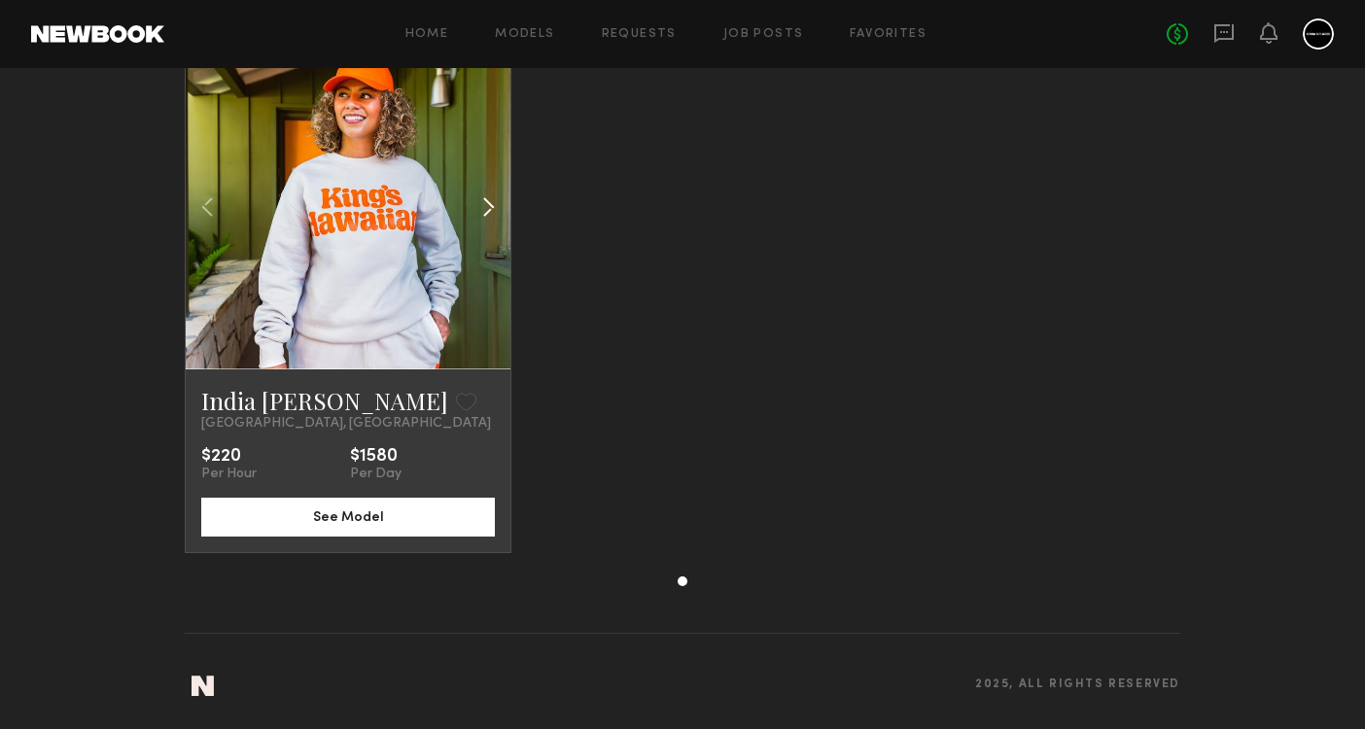
click at [482, 211] on common-icon at bounding box center [489, 207] width 28 height 37
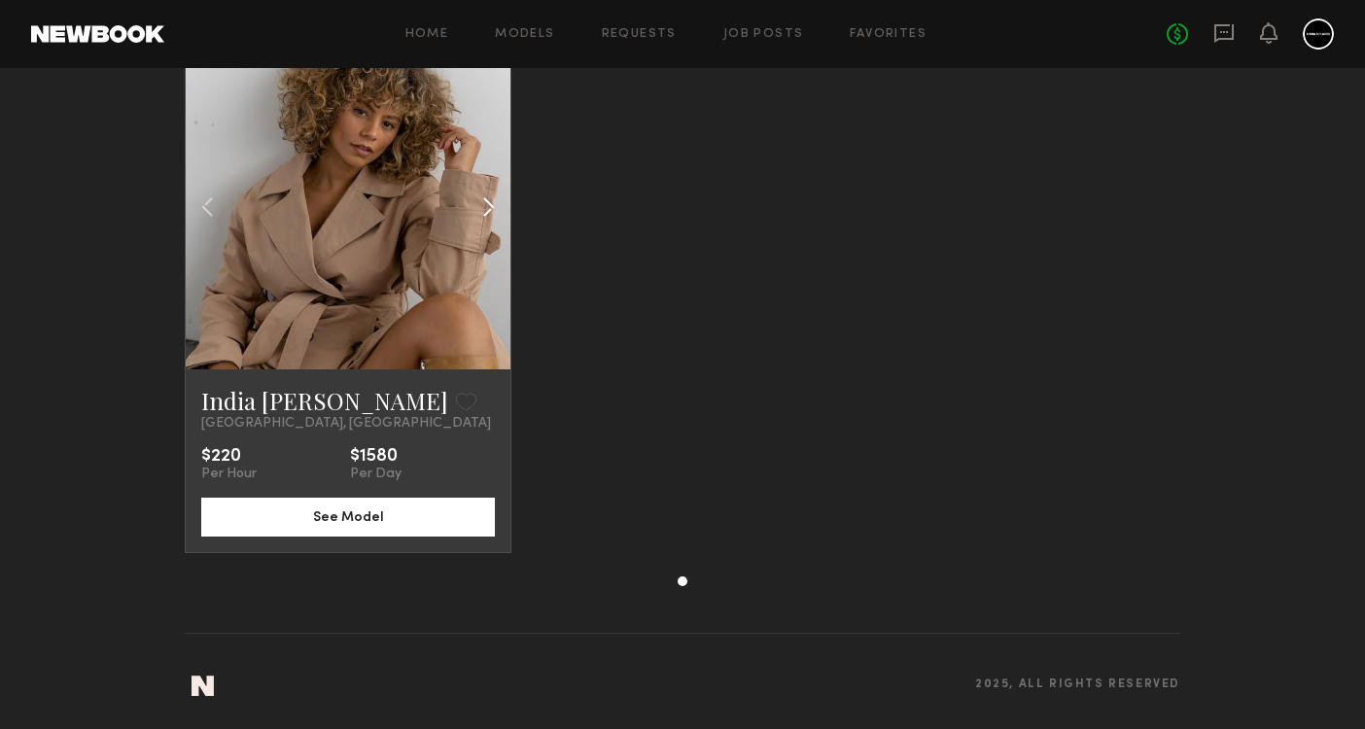
click at [482, 211] on common-icon at bounding box center [489, 207] width 28 height 37
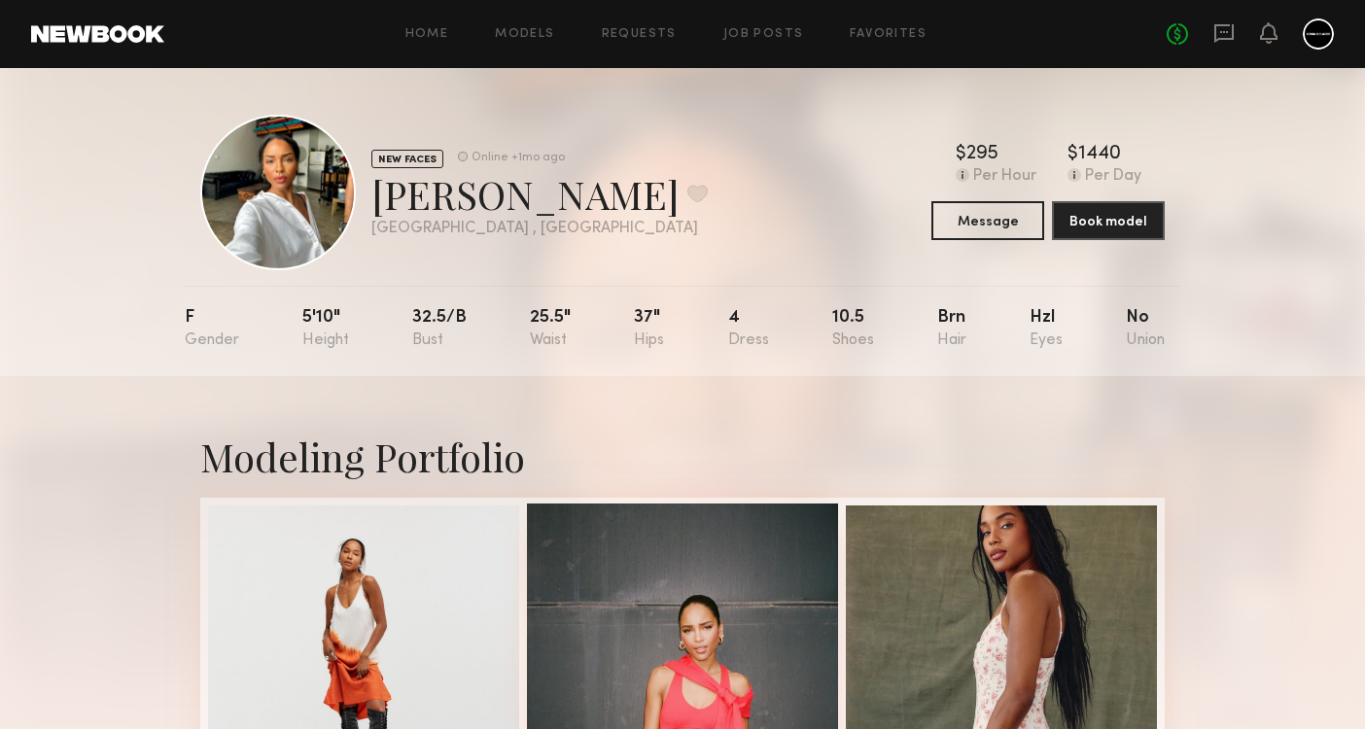
scroll to position [0, 0]
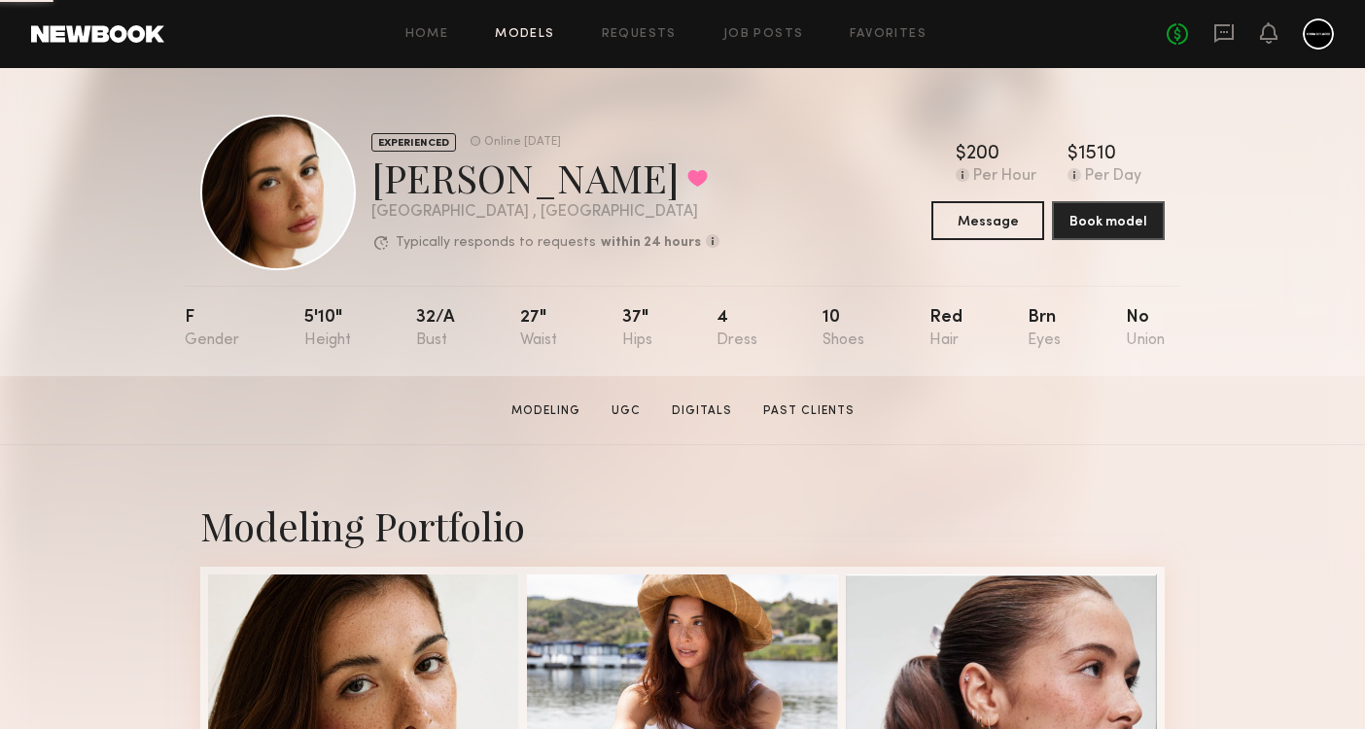
click at [510, 40] on link "Models" at bounding box center [524, 34] width 59 height 13
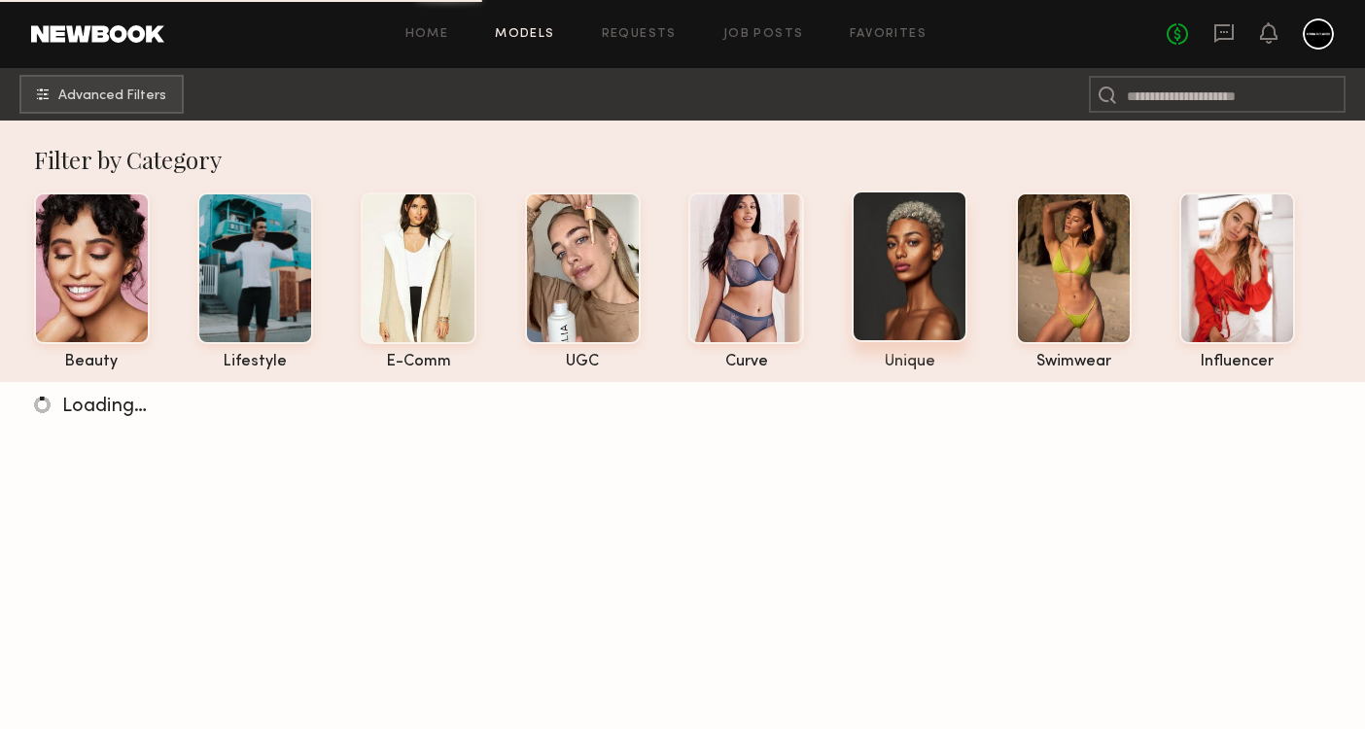
click at [885, 259] on div at bounding box center [910, 267] width 116 height 152
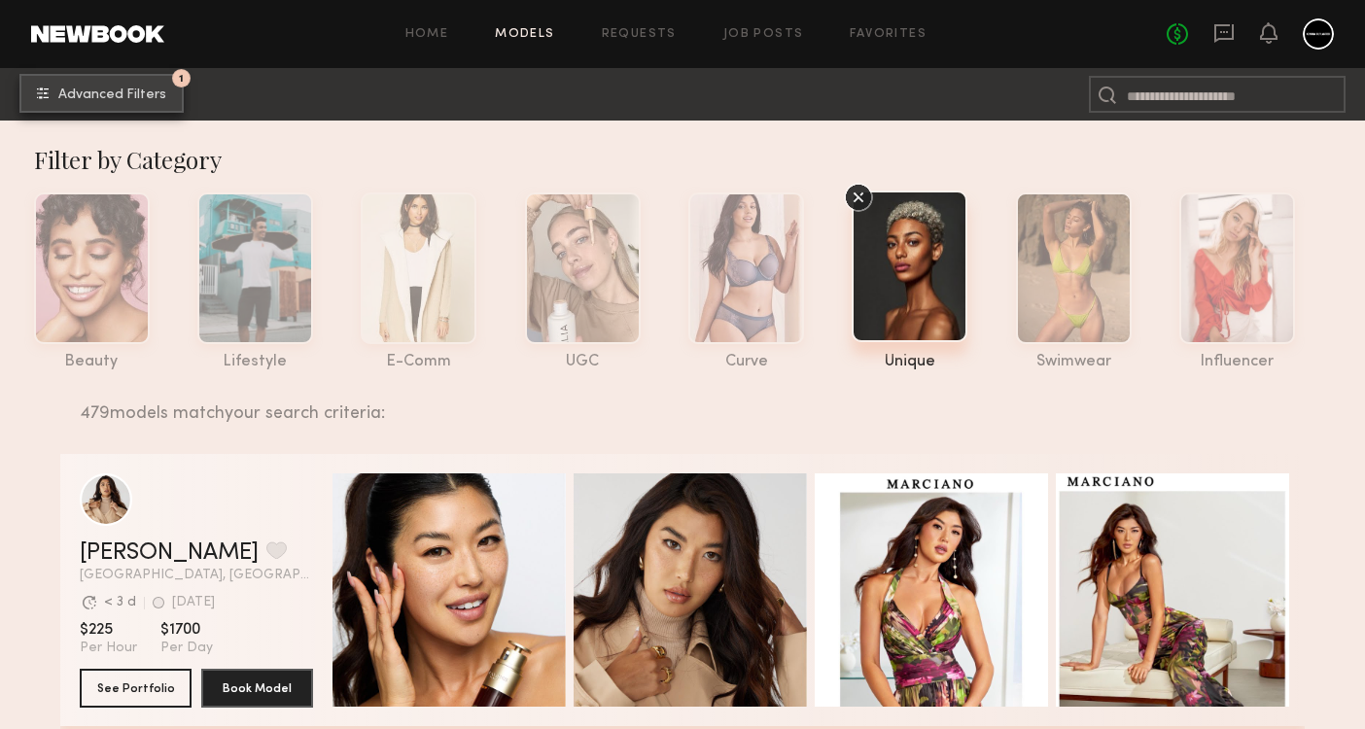
click at [139, 109] on button "1 Advanced Filters" at bounding box center [101, 93] width 164 height 39
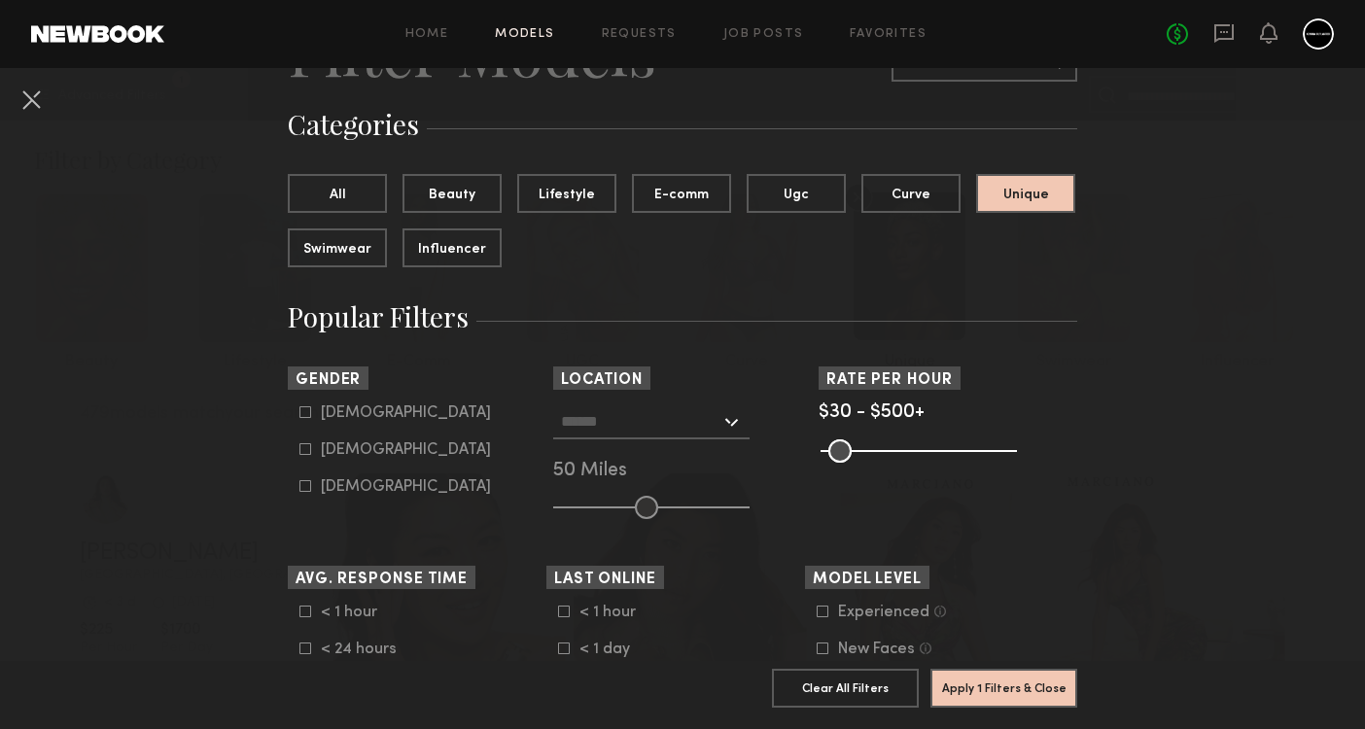
scroll to position [129, 0]
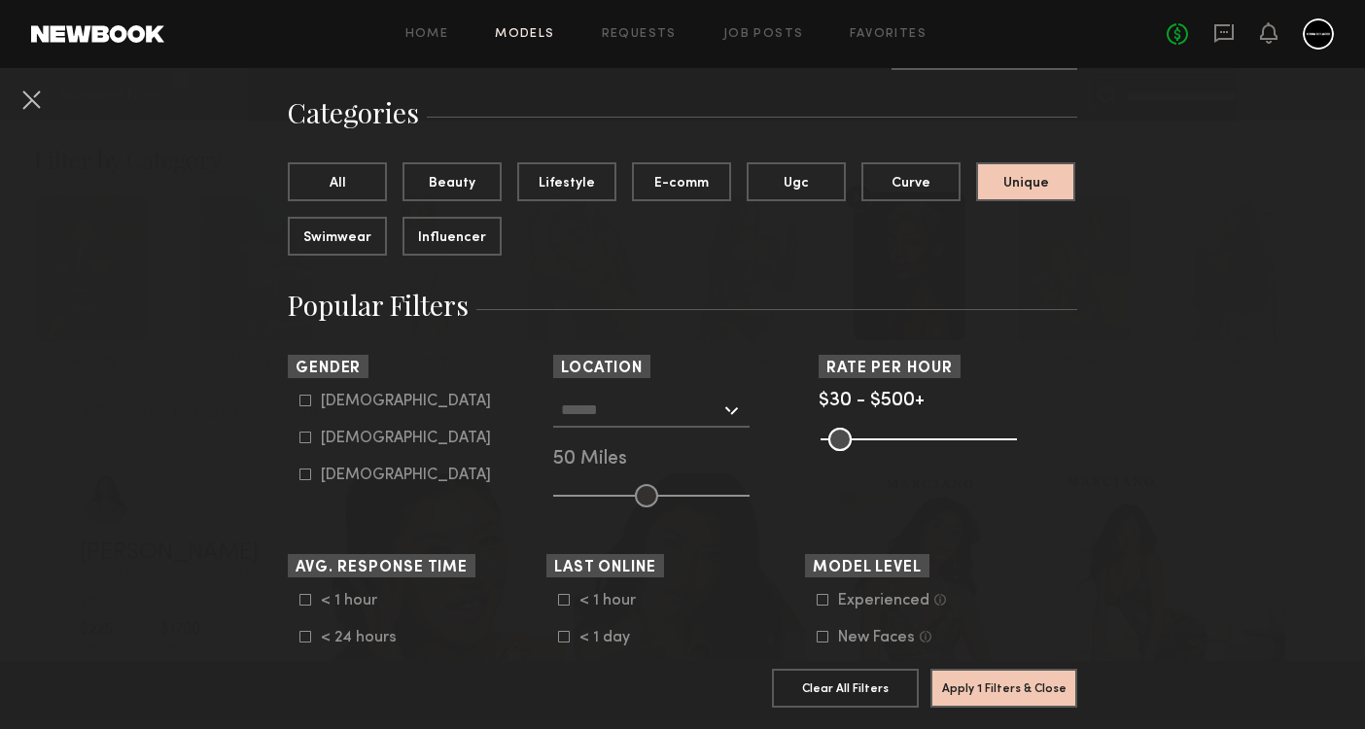
click at [297, 440] on div "Male Female Non-binary" at bounding box center [417, 438] width 259 height 91
click at [303, 446] on common-framework-checkbox "Female" at bounding box center [422, 439] width 247 height 18
click at [304, 441] on icon at bounding box center [305, 438] width 12 height 12
type input "**"
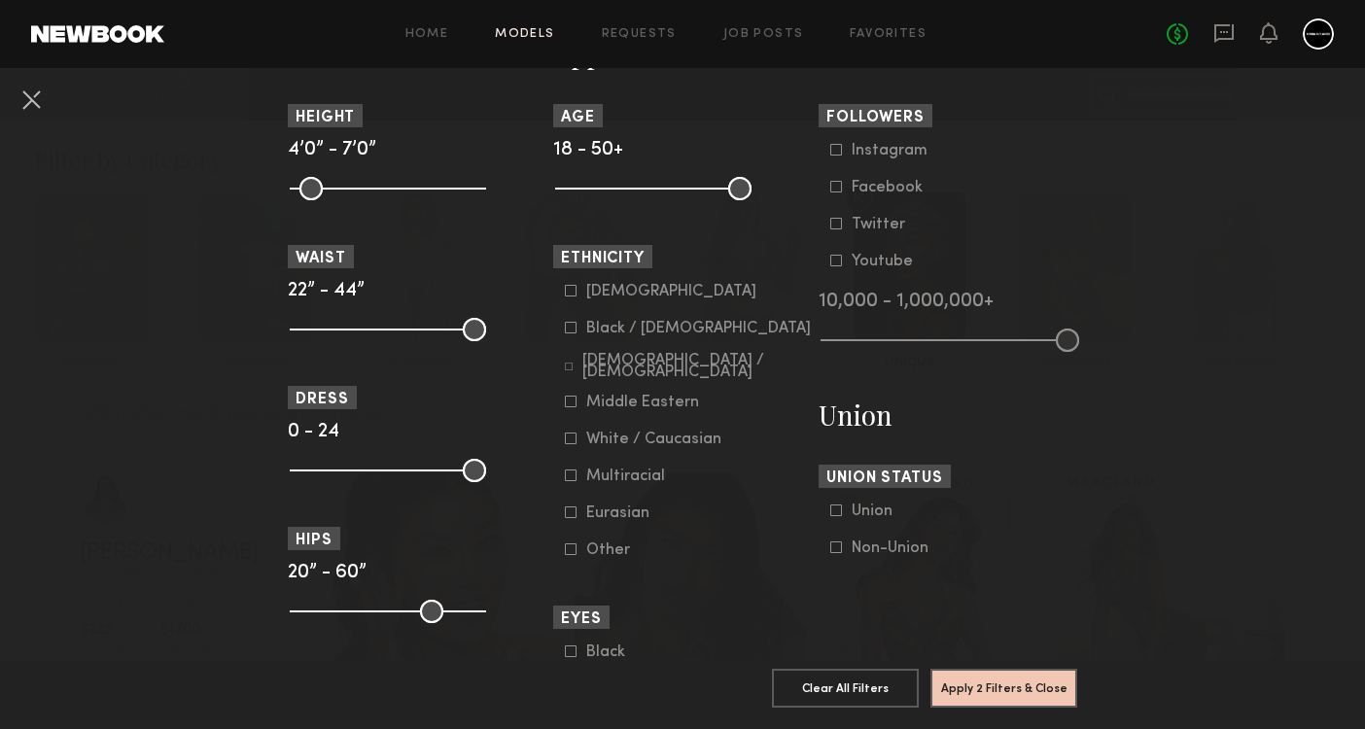
scroll to position [925, 0]
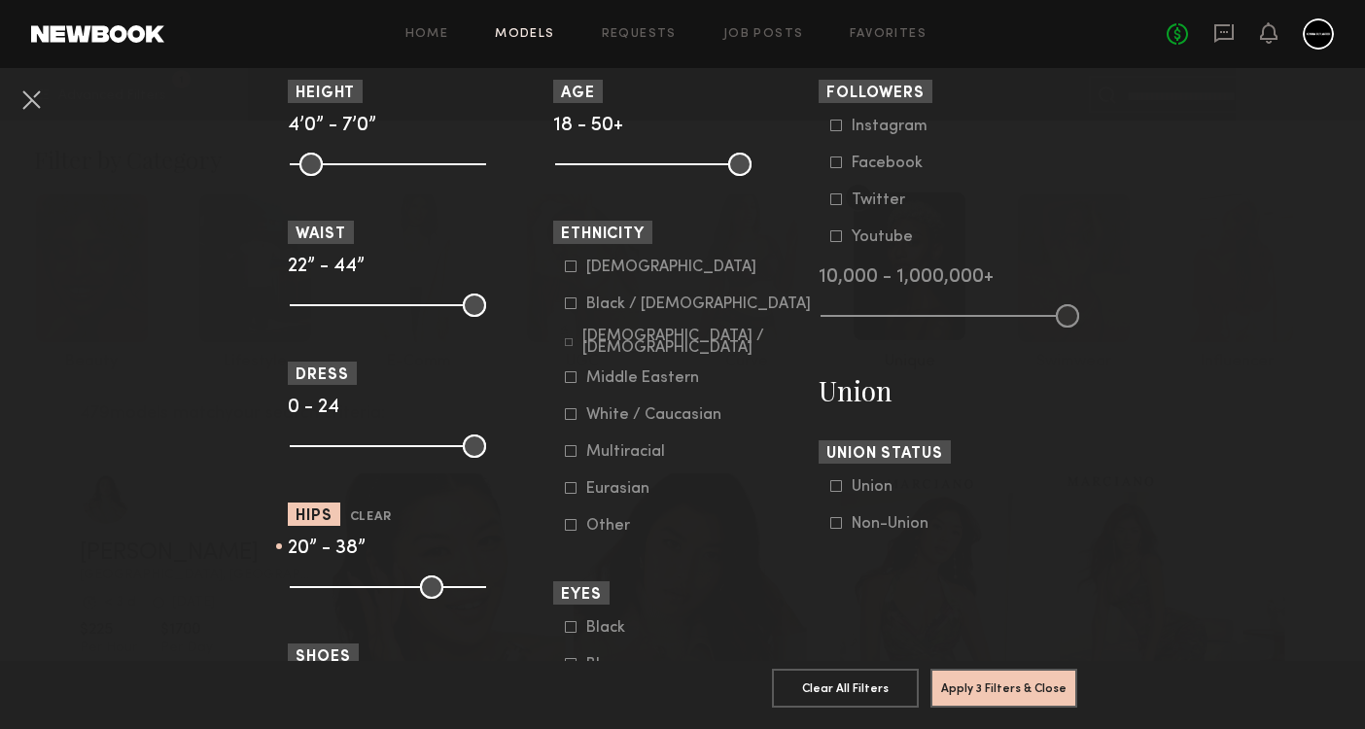
drag, startPoint x: 476, startPoint y: 589, endPoint x: 379, endPoint y: 598, distance: 97.6
type input "**"
click at [379, 598] on input "range" at bounding box center [388, 587] width 196 height 23
drag, startPoint x: 302, startPoint y: 587, endPoint x: 360, endPoint y: 590, distance: 57.4
type input "**"
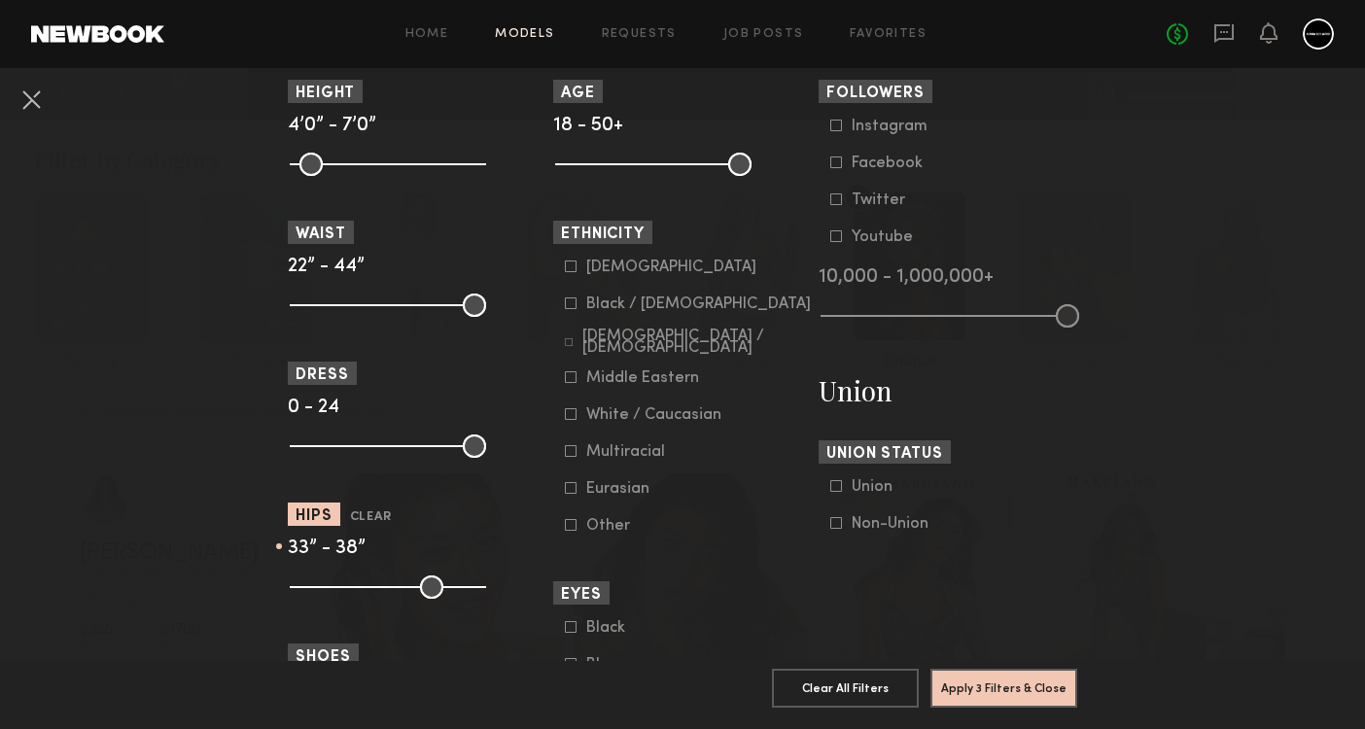
click at [360, 590] on input "range" at bounding box center [388, 587] width 196 height 23
drag, startPoint x: 303, startPoint y: 302, endPoint x: 319, endPoint y: 304, distance: 15.7
type input "**"
click at [319, 304] on input "range" at bounding box center [388, 305] width 196 height 23
drag, startPoint x: 475, startPoint y: 307, endPoint x: 352, endPoint y: 296, distance: 124.0
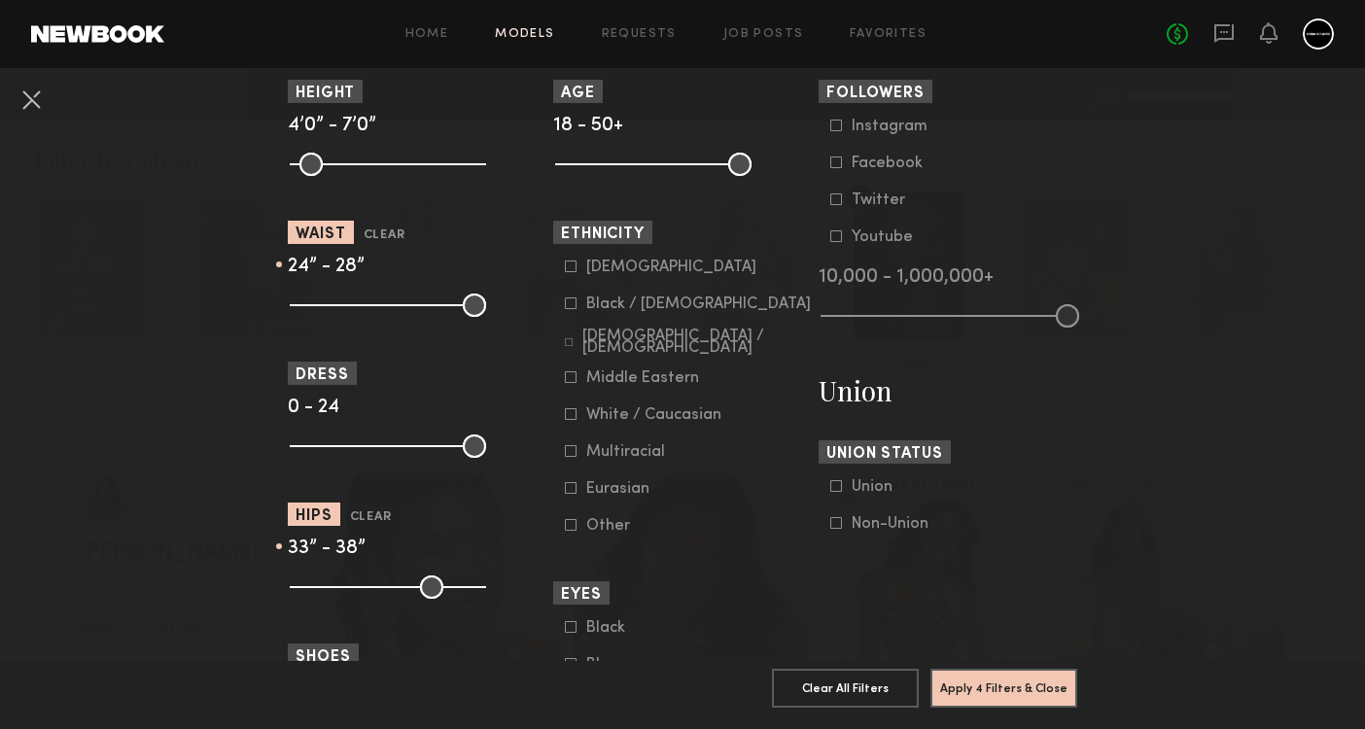
type input "**"
click at [352, 296] on input "range" at bounding box center [388, 305] width 196 height 23
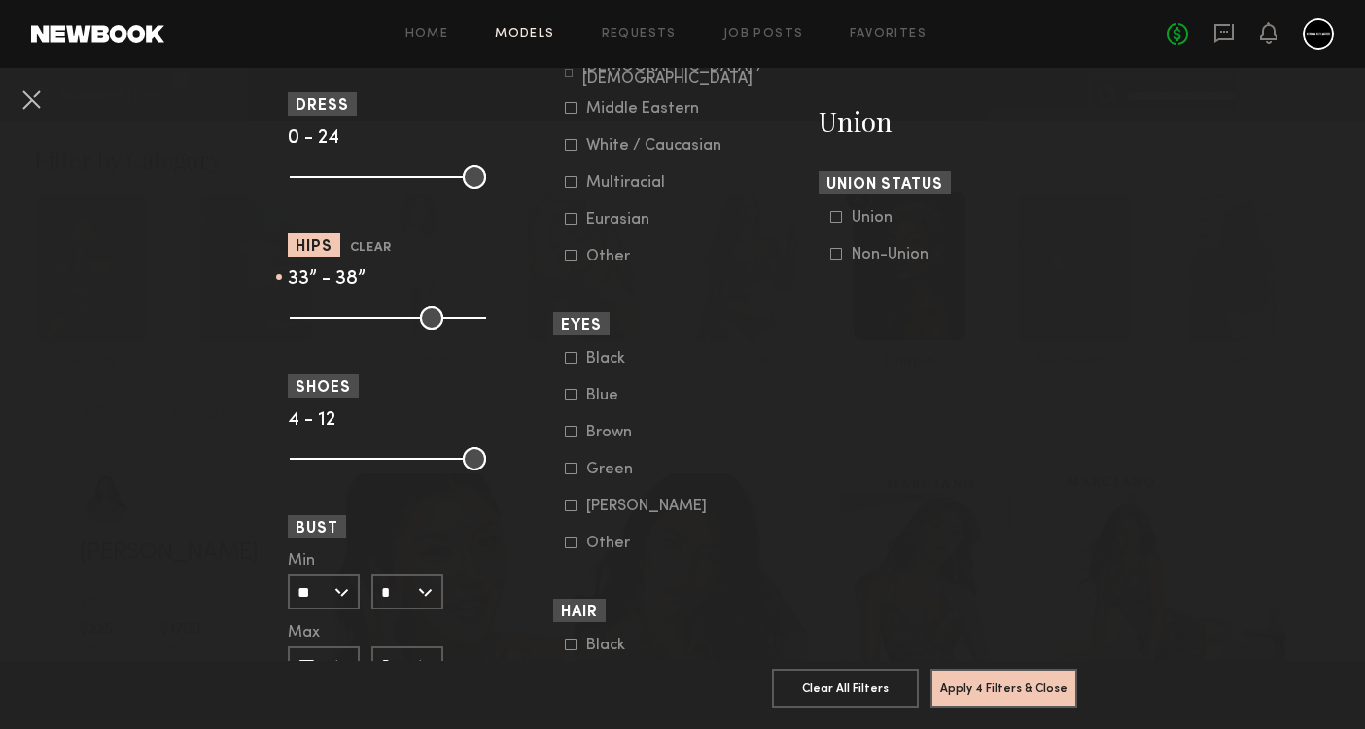
scroll to position [1287, 0]
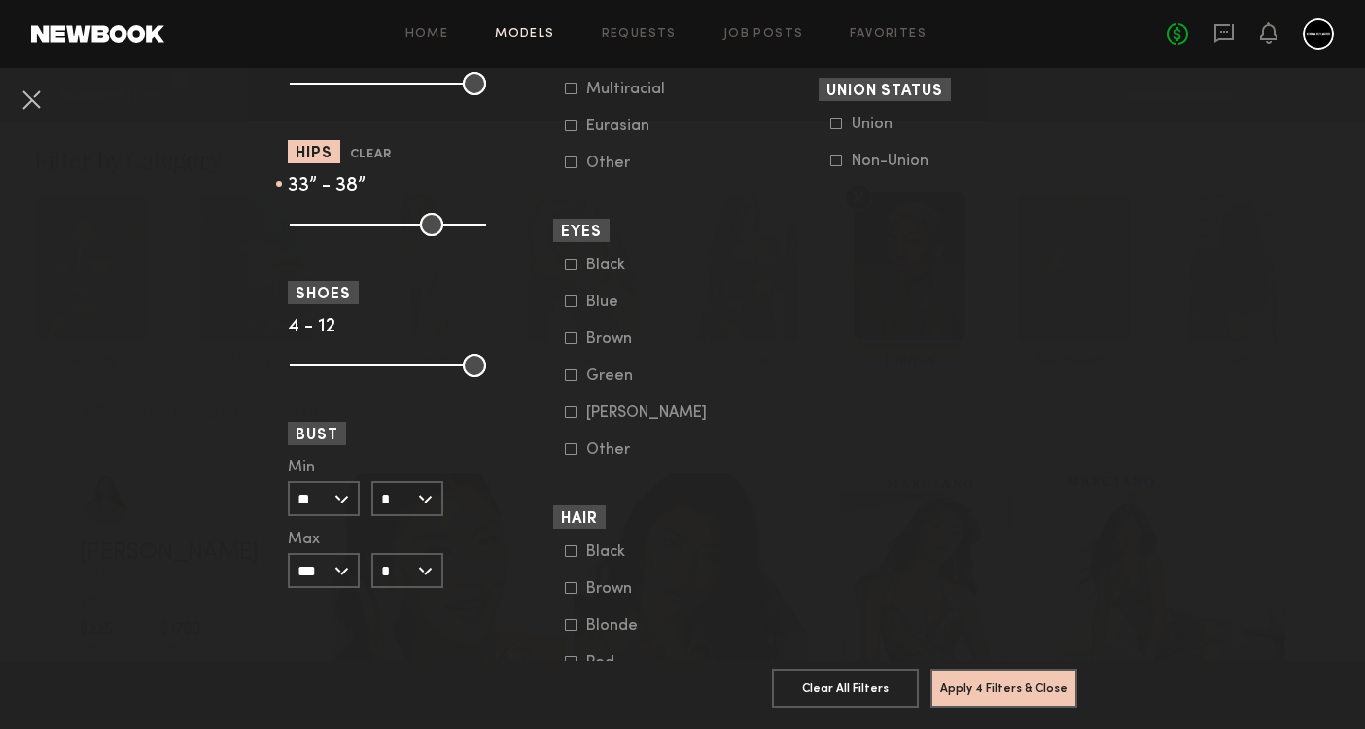
click at [356, 492] on input "**" at bounding box center [324, 498] width 72 height 35
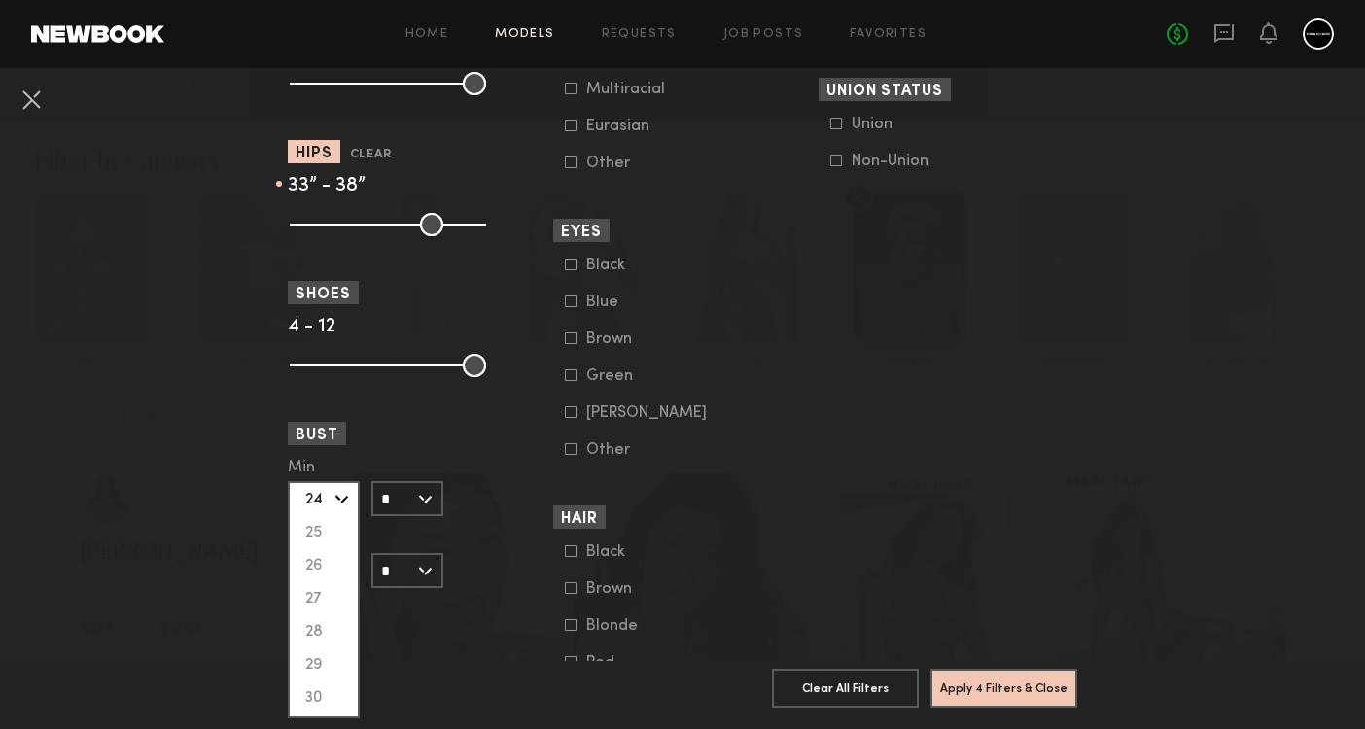
click at [497, 552] on div "Min ** 24 25 26 27 28 29 30 31 32 33 34 35 36 37 38 39 40 41 42 43 44+ Max *** …" at bounding box center [417, 524] width 259 height 128
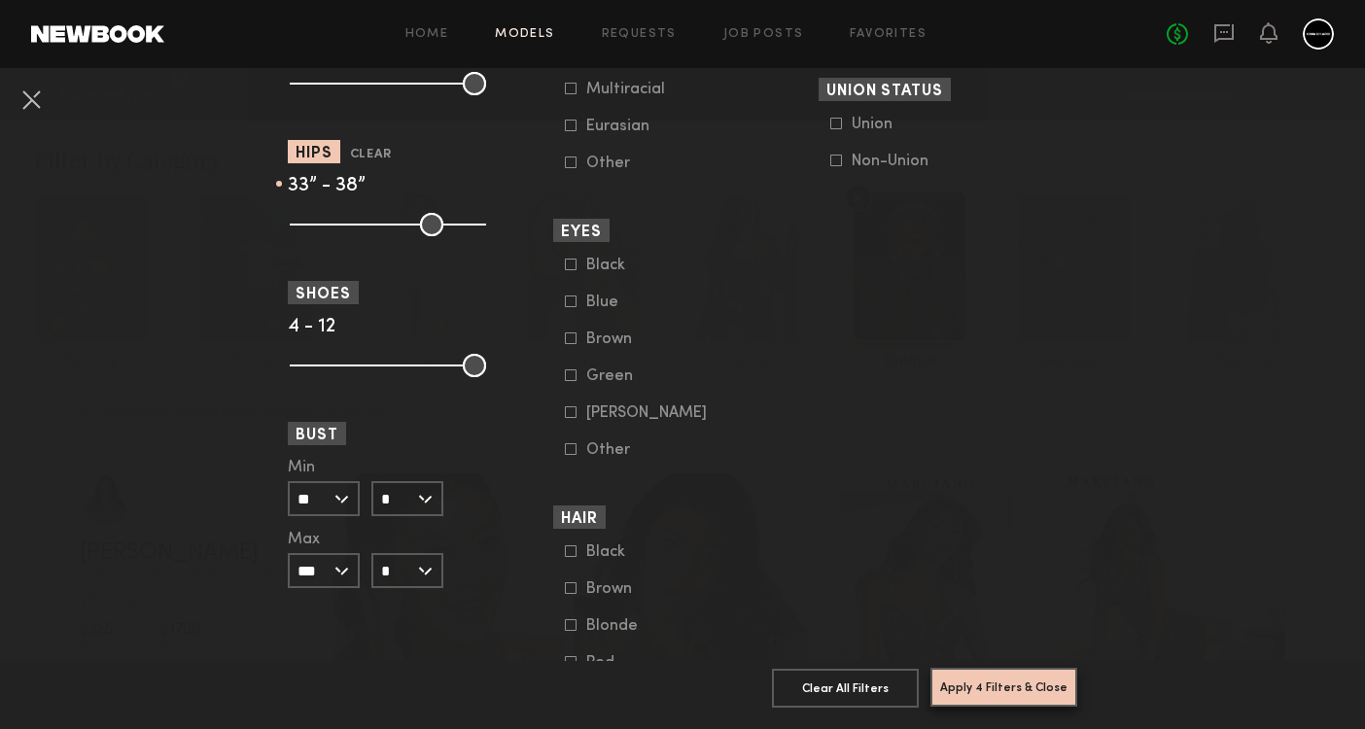
click at [956, 696] on button "Apply 4 Filters & Close" at bounding box center [1004, 687] width 147 height 39
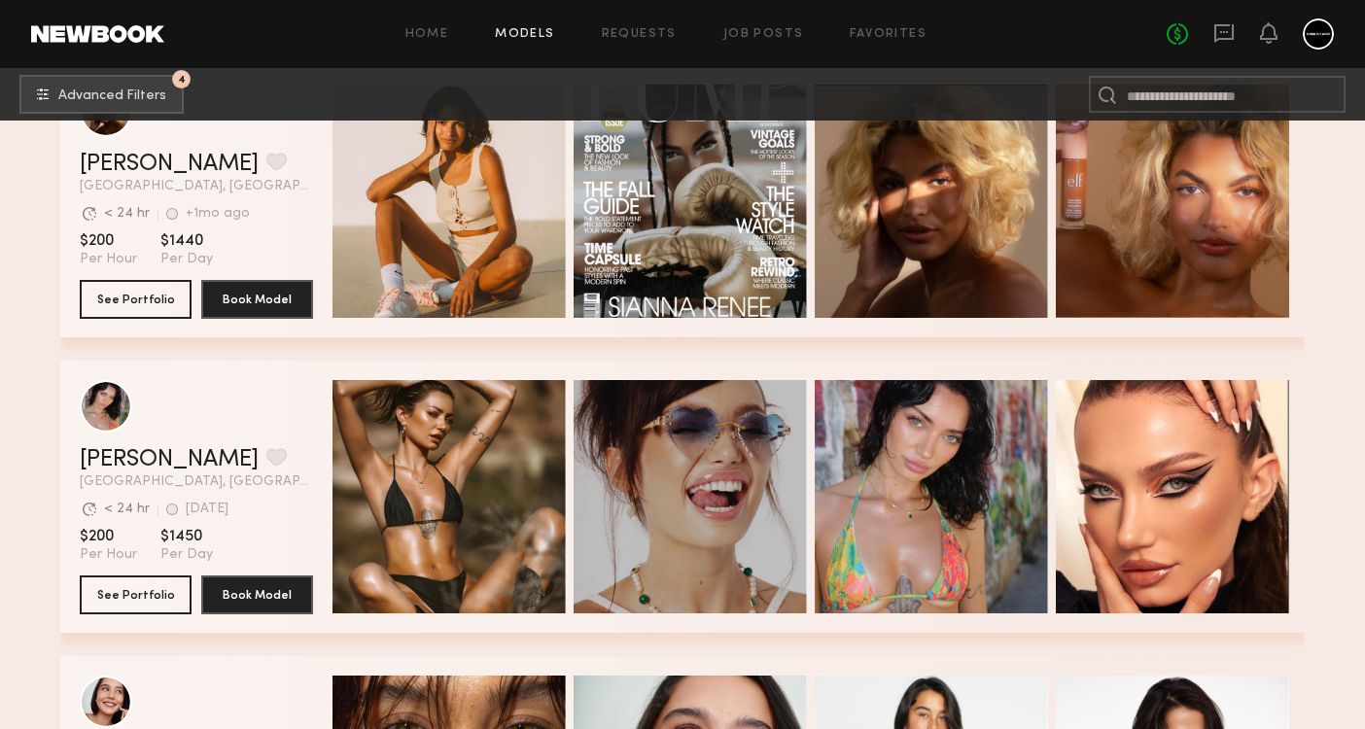
scroll to position [1392, 0]
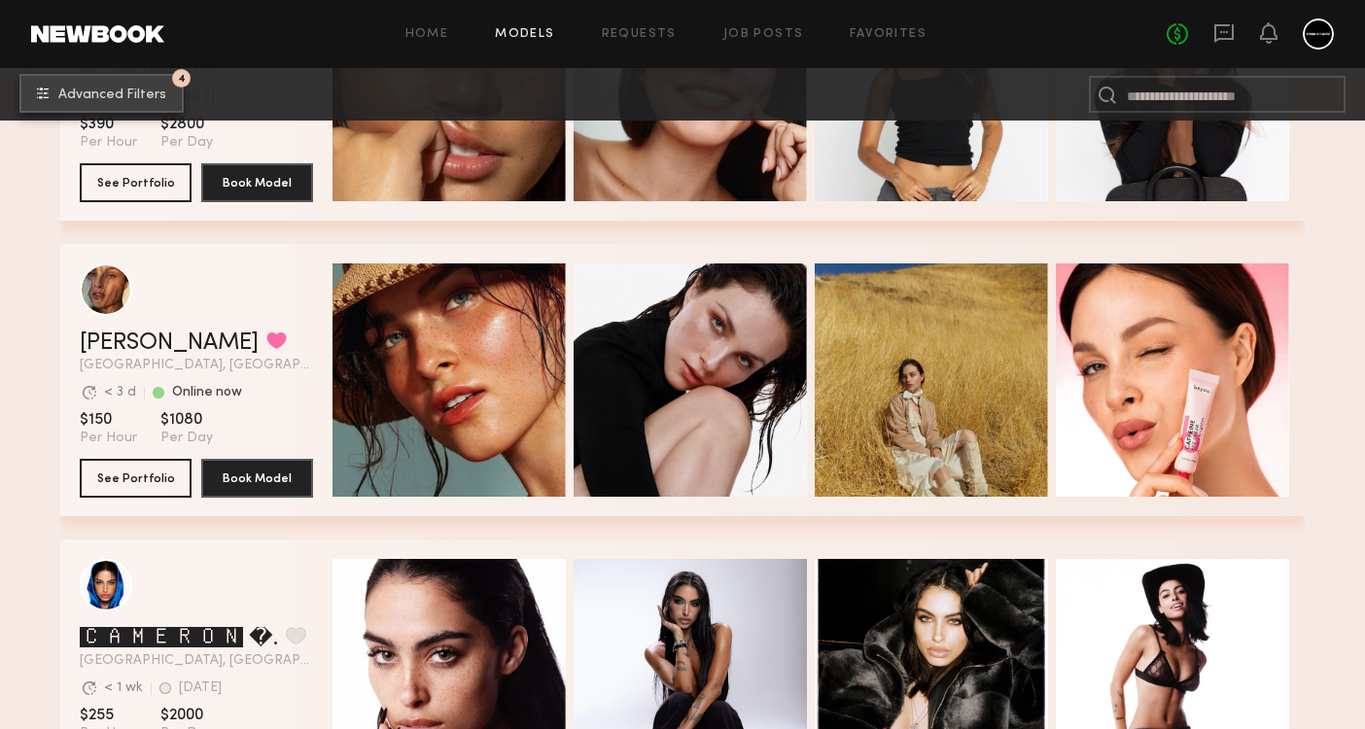
click at [123, 110] on button "4 Advanced Filters" at bounding box center [101, 93] width 164 height 39
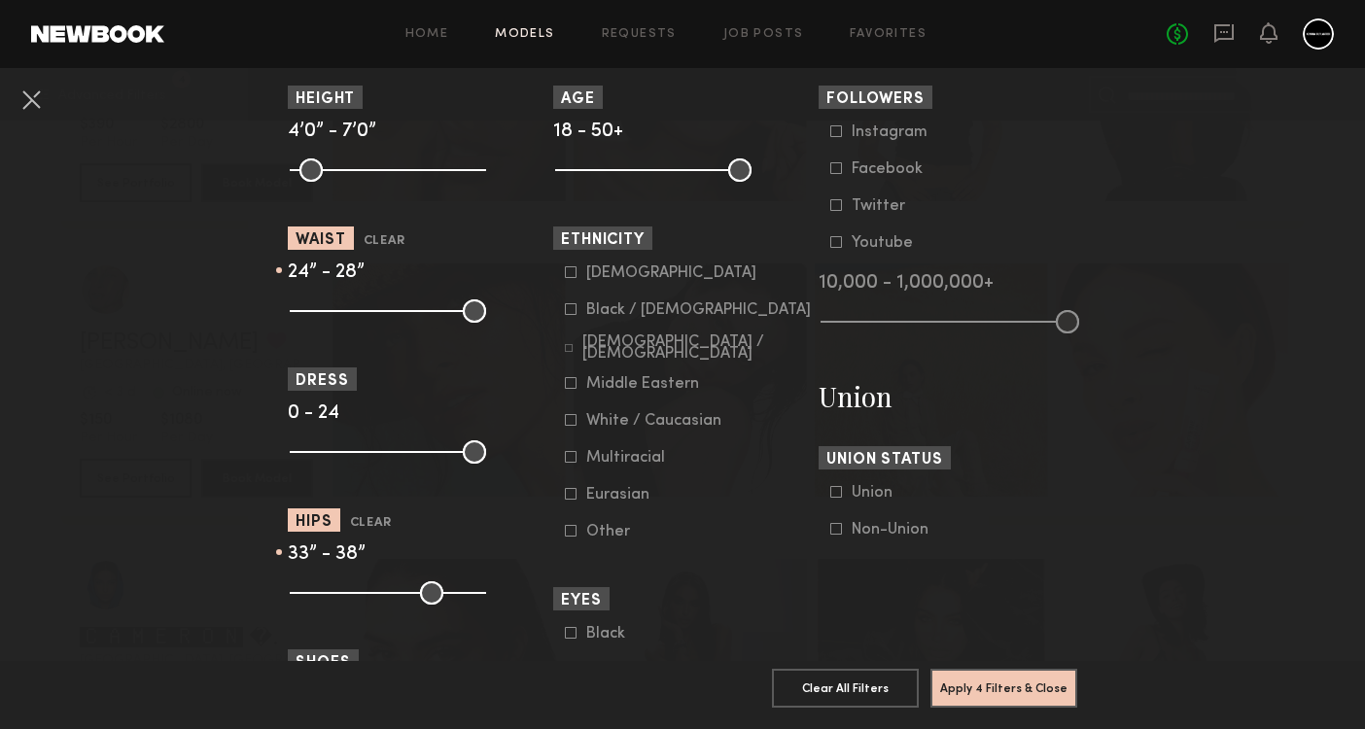
scroll to position [938, 0]
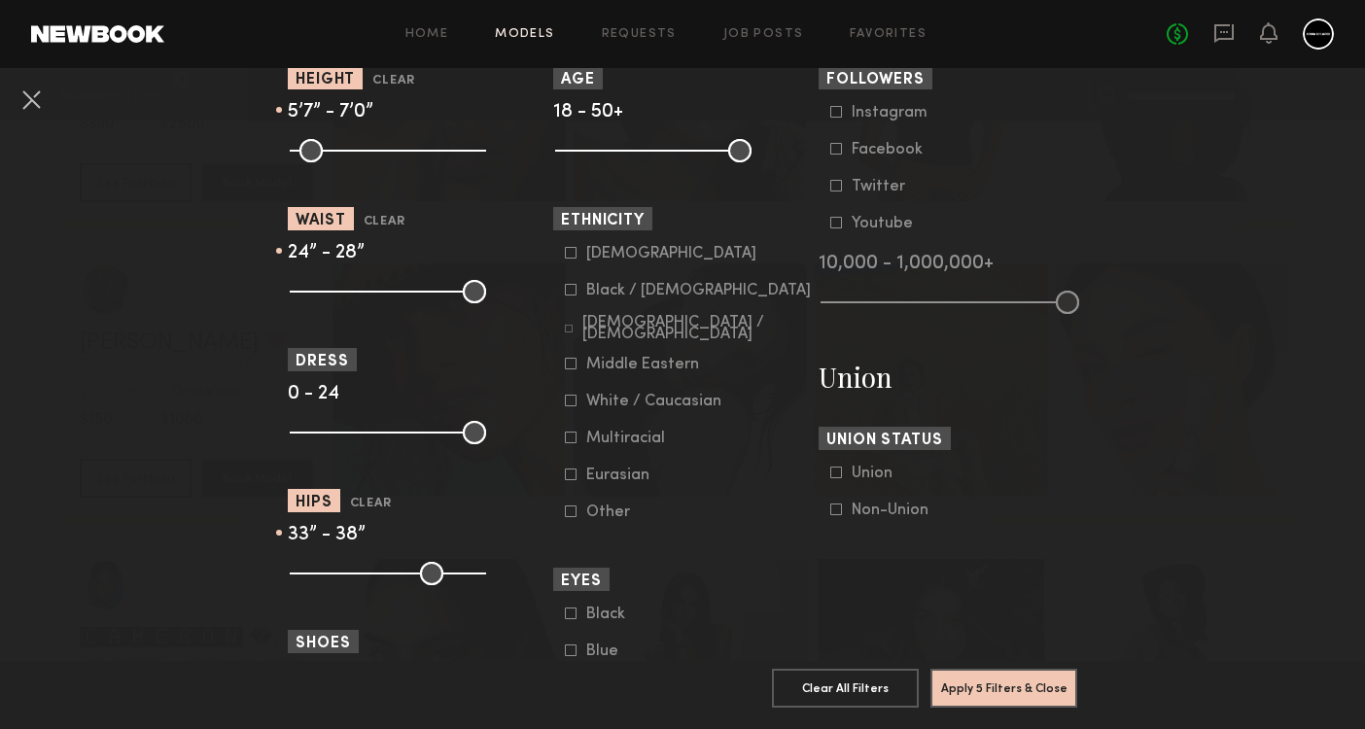
drag, startPoint x: 305, startPoint y: 154, endPoint x: 395, endPoint y: 163, distance: 90.0
type input "**"
click at [395, 160] on common-range-minmax at bounding box center [386, 148] width 196 height 23
drag, startPoint x: 469, startPoint y: 147, endPoint x: 414, endPoint y: 142, distance: 54.7
click at [414, 142] on input "range" at bounding box center [388, 150] width 196 height 23
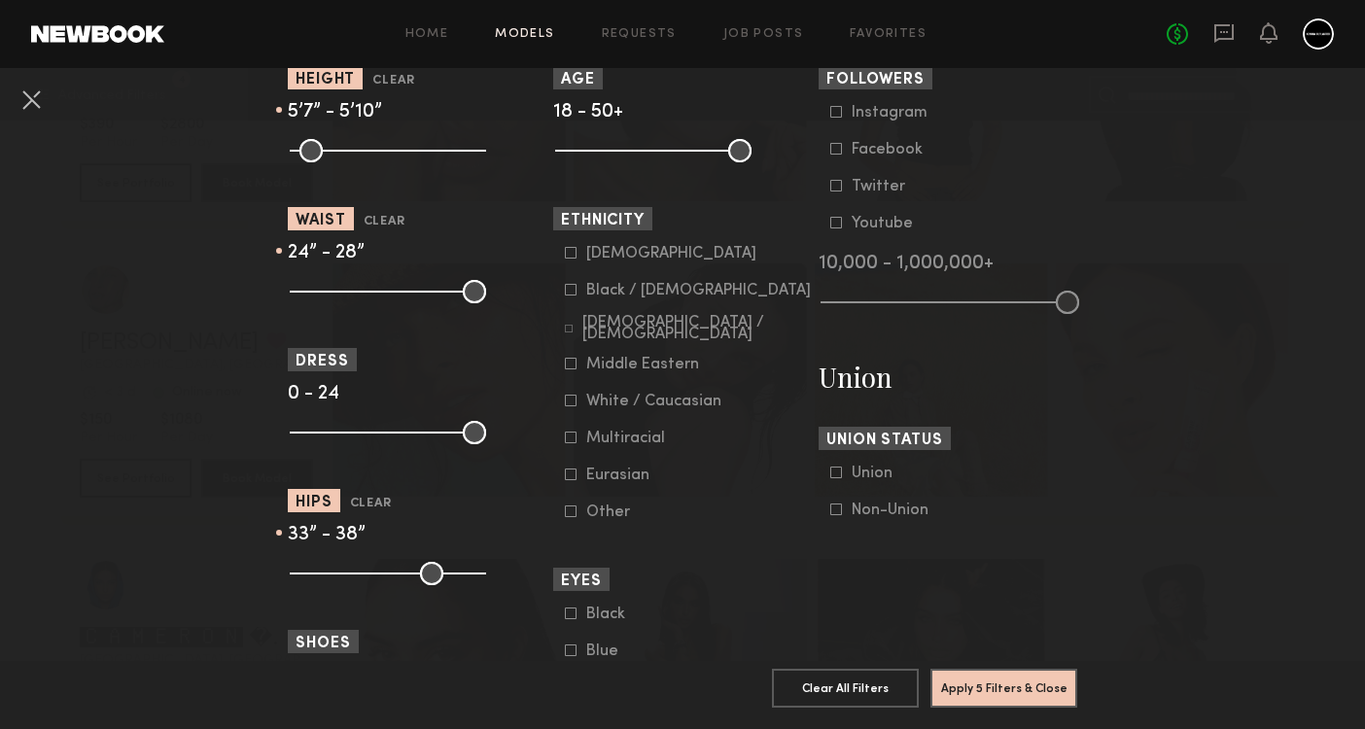
type input "**"
click at [408, 150] on input "range" at bounding box center [388, 150] width 196 height 23
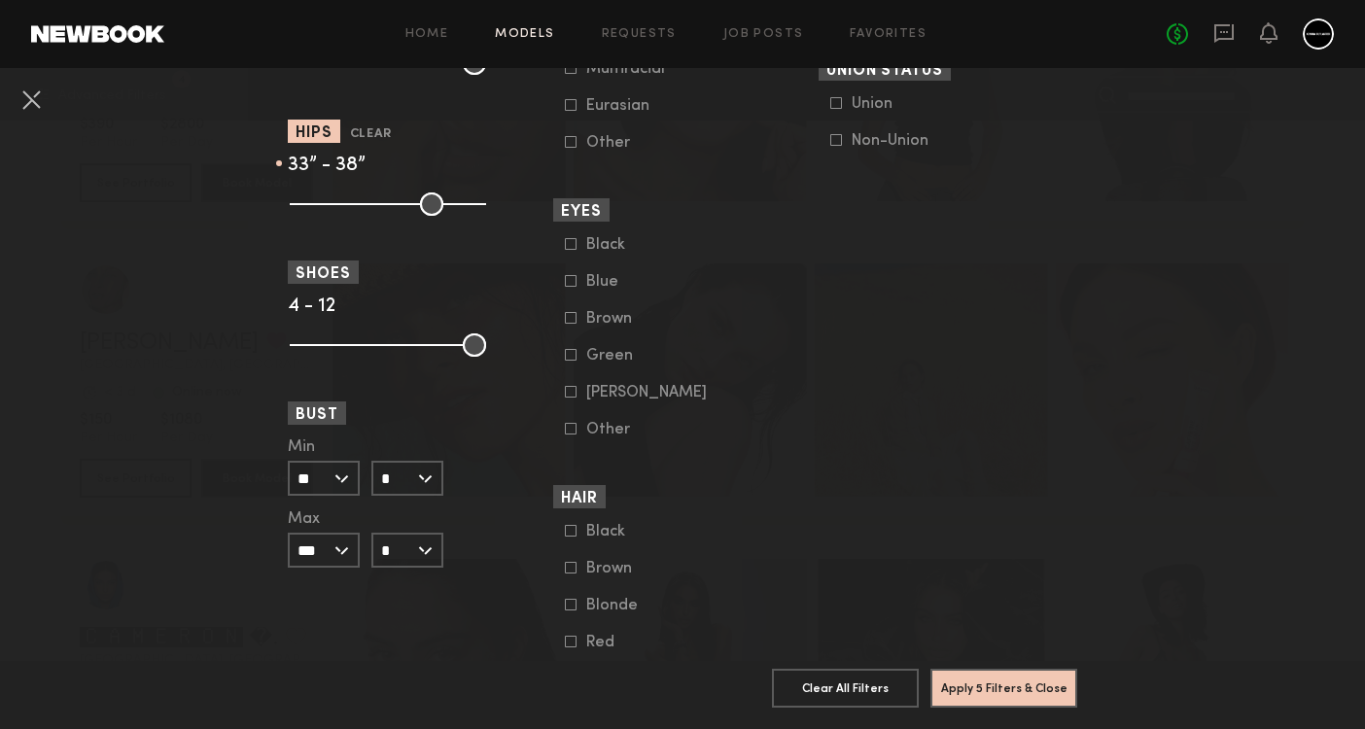
scroll to position [1308, 0]
click at [345, 485] on input "**" at bounding box center [324, 478] width 72 height 35
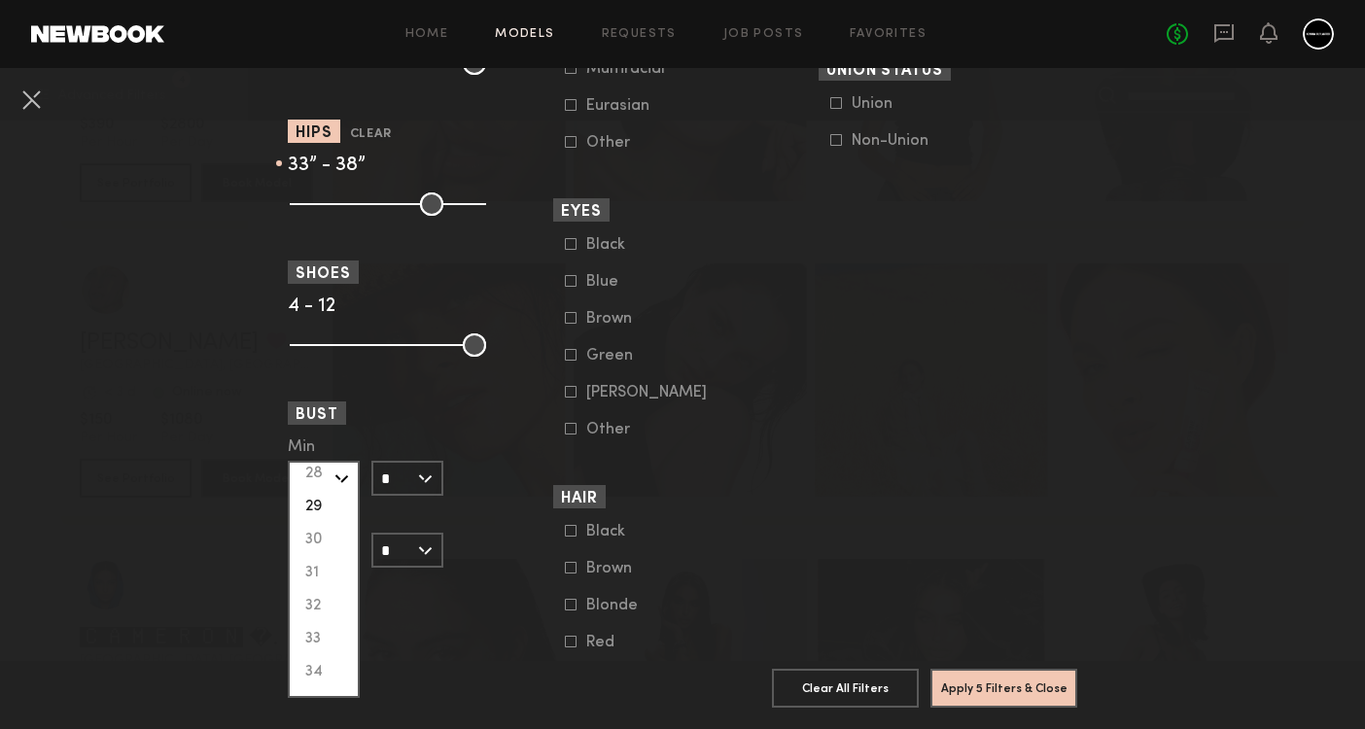
scroll to position [138, 0]
click at [327, 598] on div "32" at bounding box center [324, 605] width 68 height 33
type input "**"
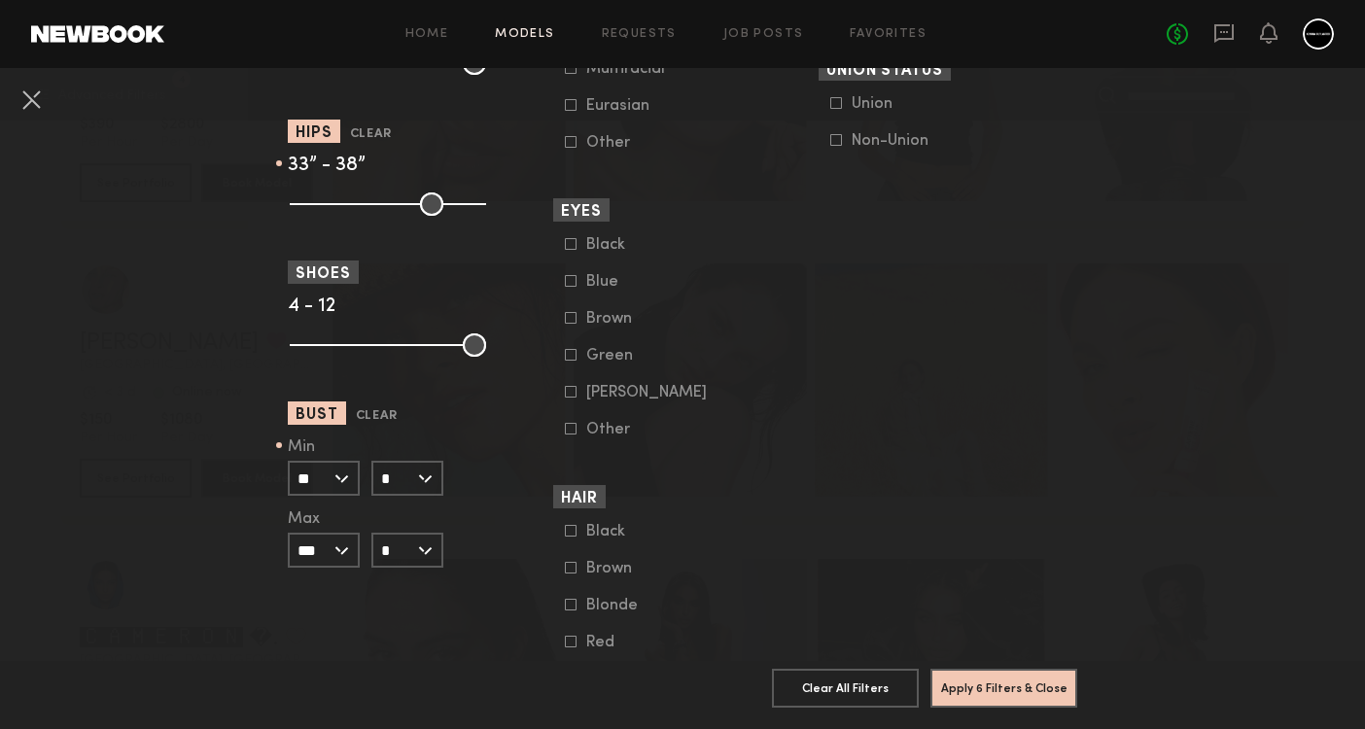
click at [347, 556] on input "***" at bounding box center [324, 550] width 72 height 35
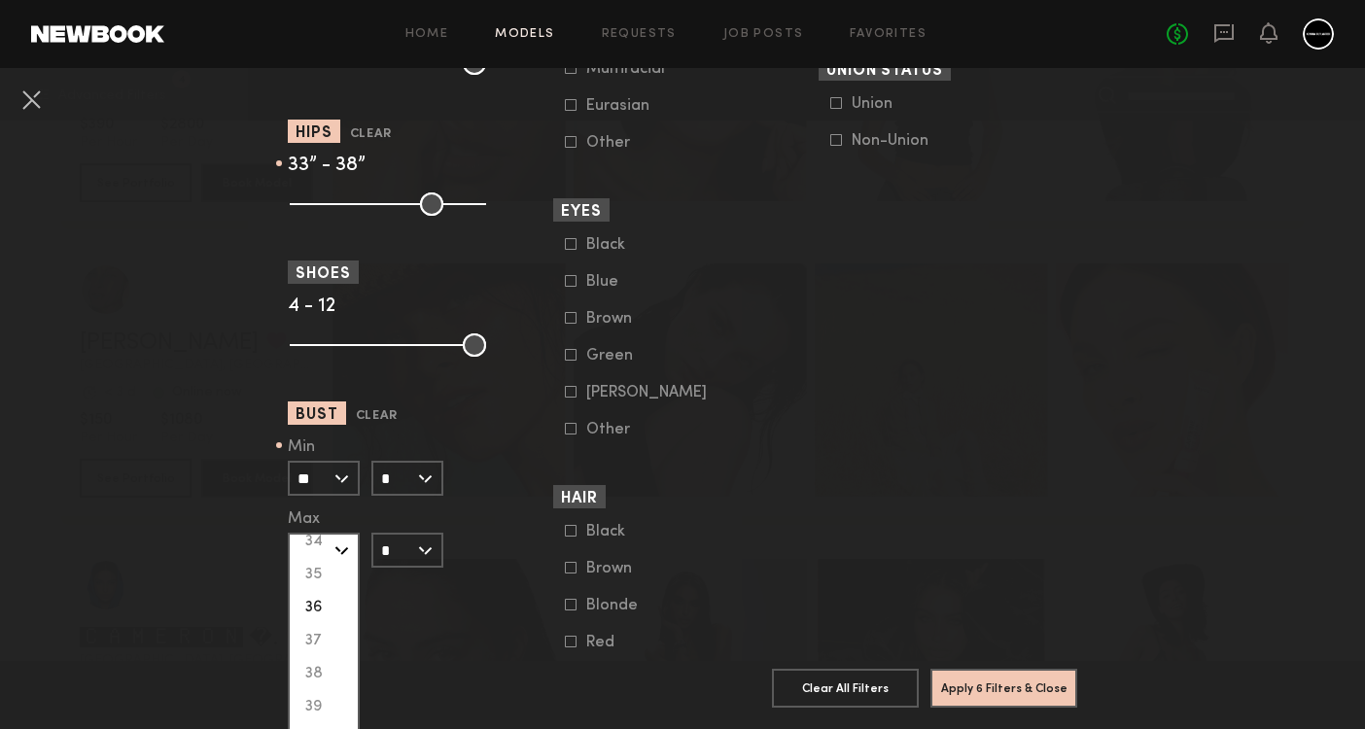
scroll to position [338, 0]
click at [322, 544] on div "34" at bounding box center [324, 543] width 68 height 33
type input "**"
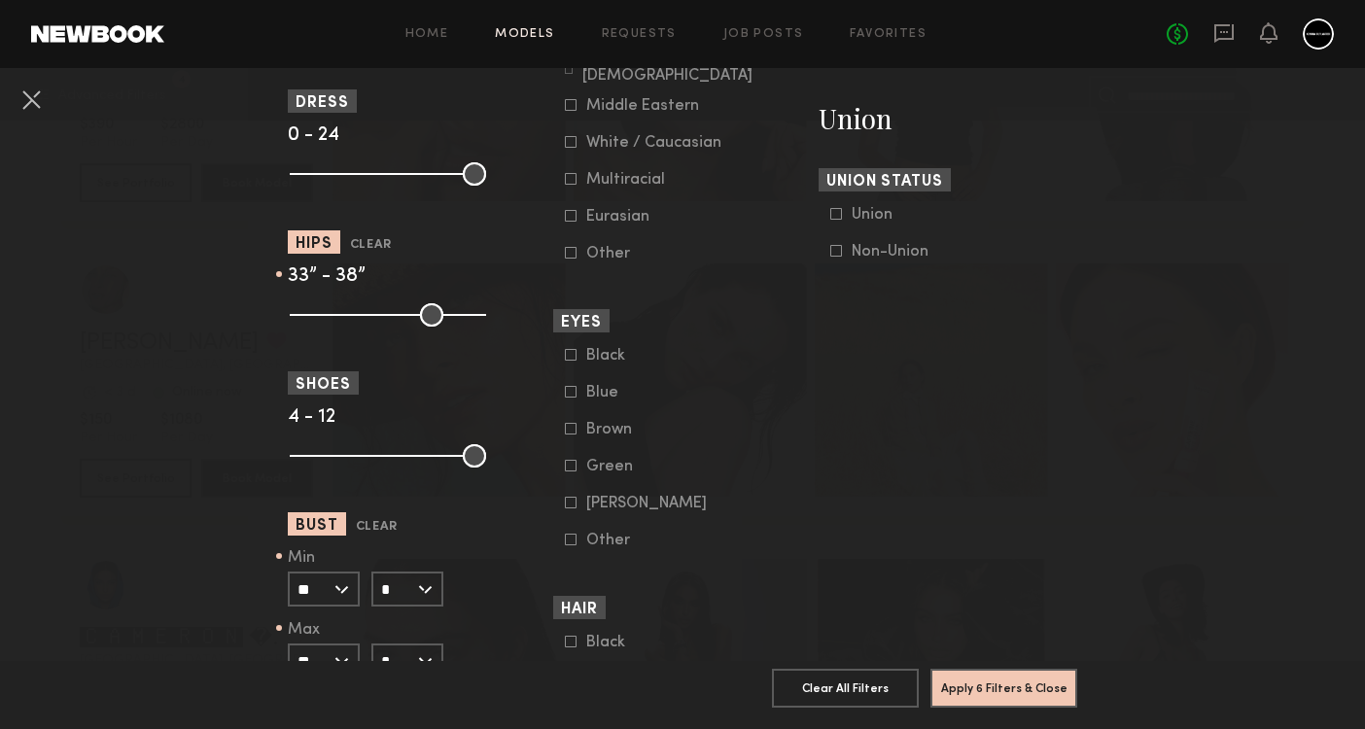
scroll to position [576, 0]
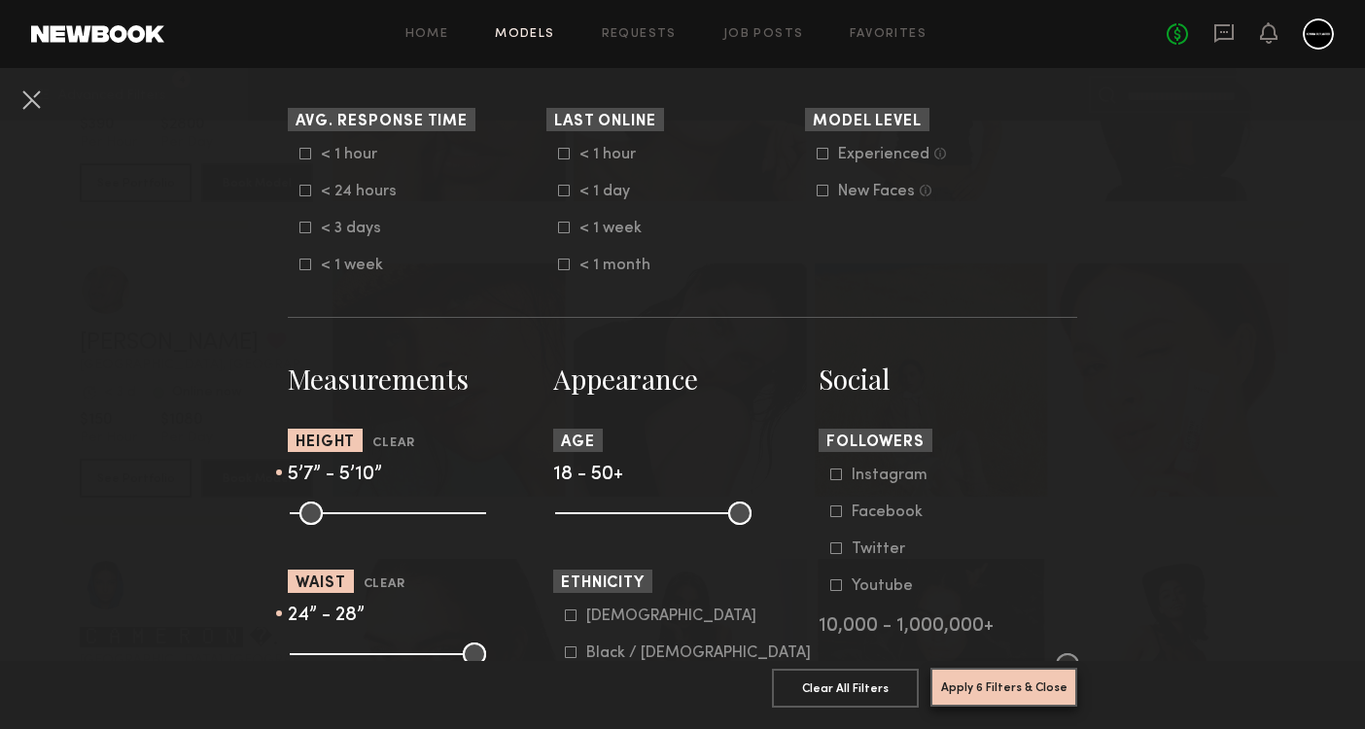
click at [1000, 691] on button "Apply 6 Filters & Close" at bounding box center [1004, 687] width 147 height 39
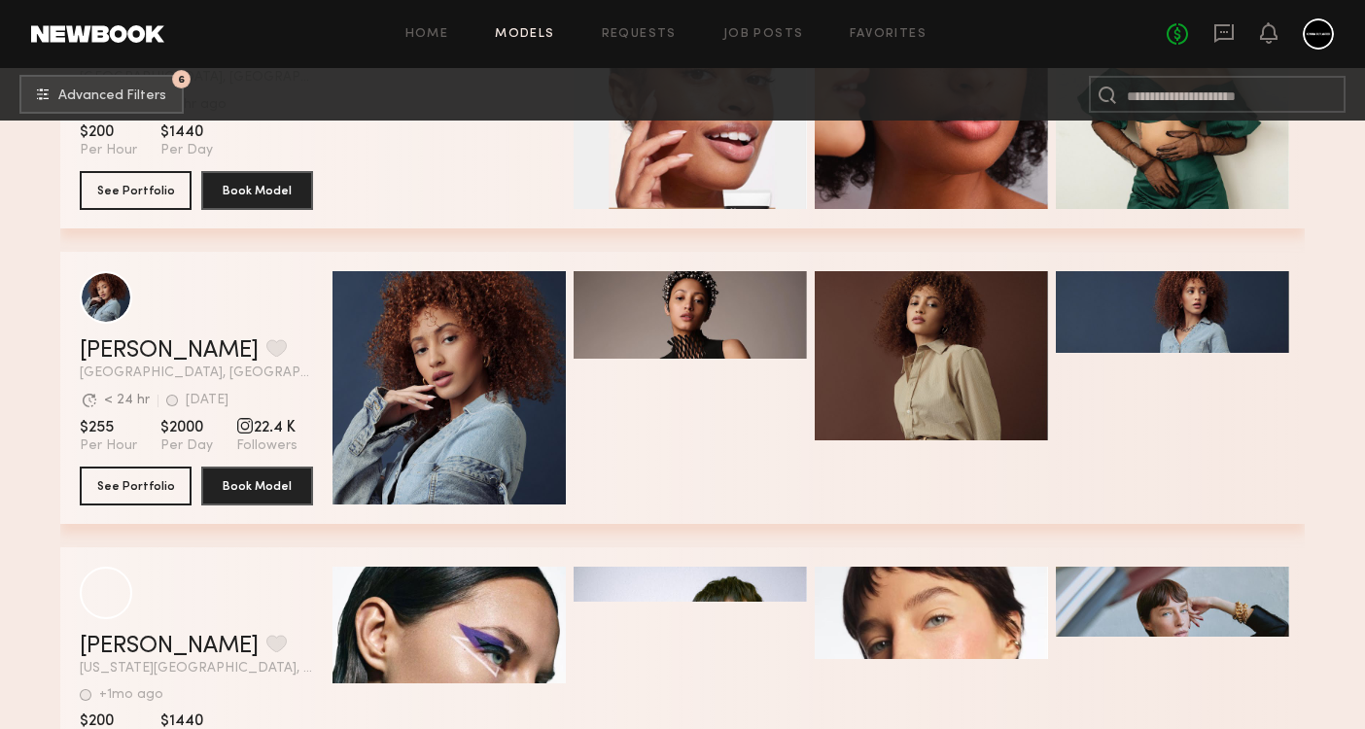
scroll to position [9730, 0]
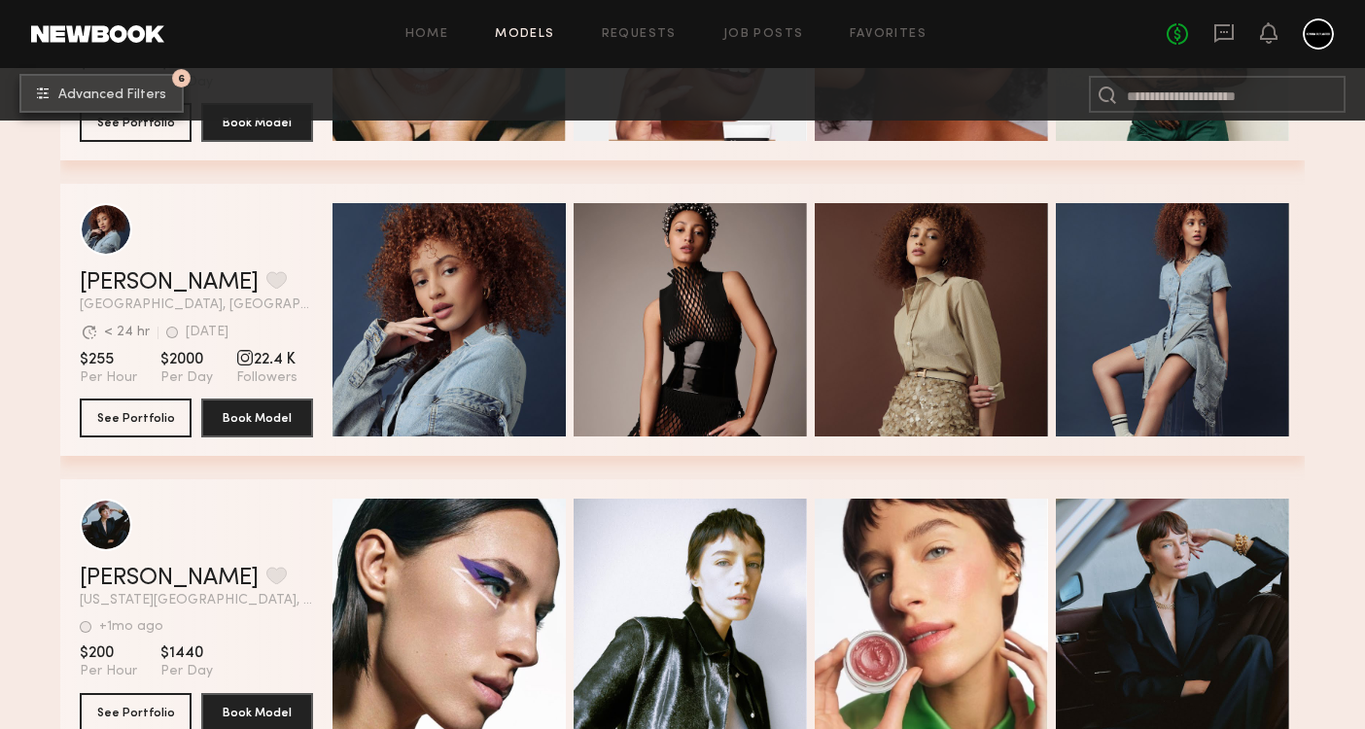
click at [97, 84] on button "6 Advanced Filters" at bounding box center [101, 93] width 164 height 39
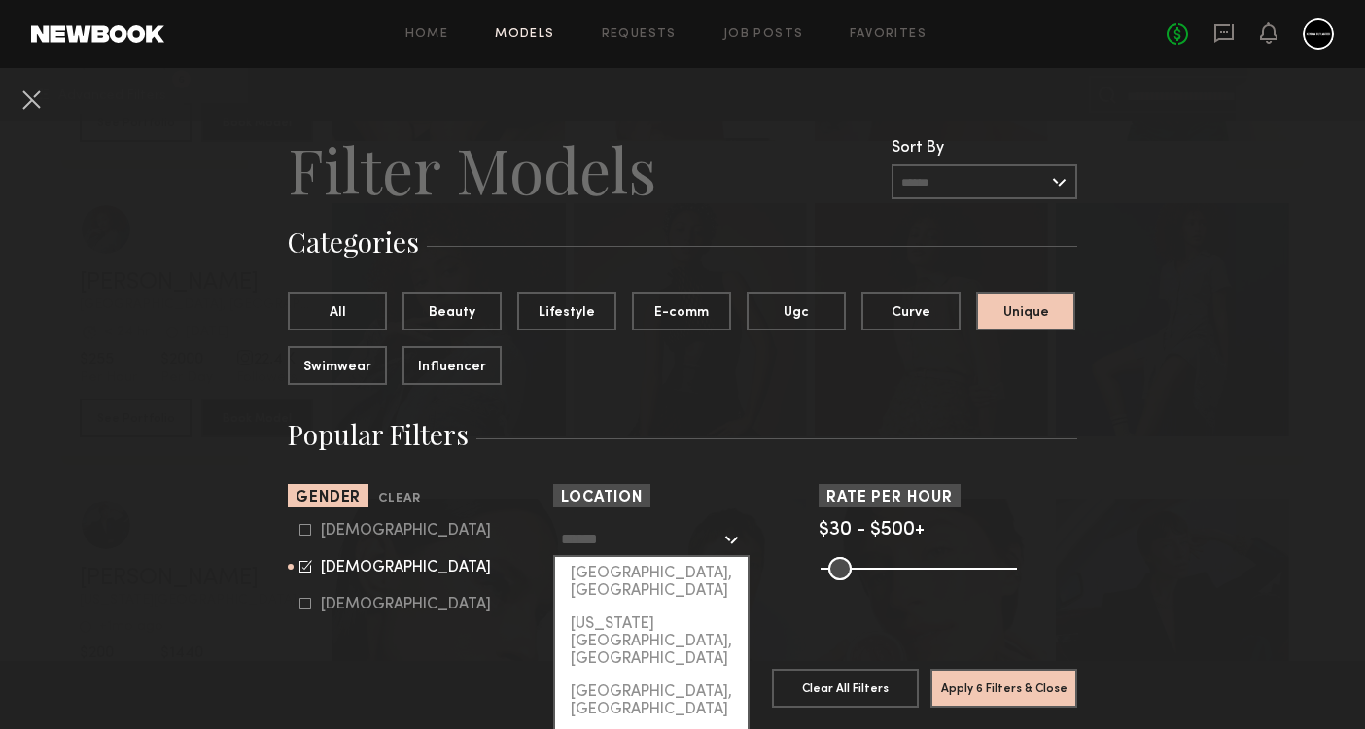
click at [623, 531] on input "text" at bounding box center [640, 538] width 159 height 33
click at [640, 565] on div "[GEOGRAPHIC_DATA], [GEOGRAPHIC_DATA]" at bounding box center [651, 582] width 193 height 51
type input "**********"
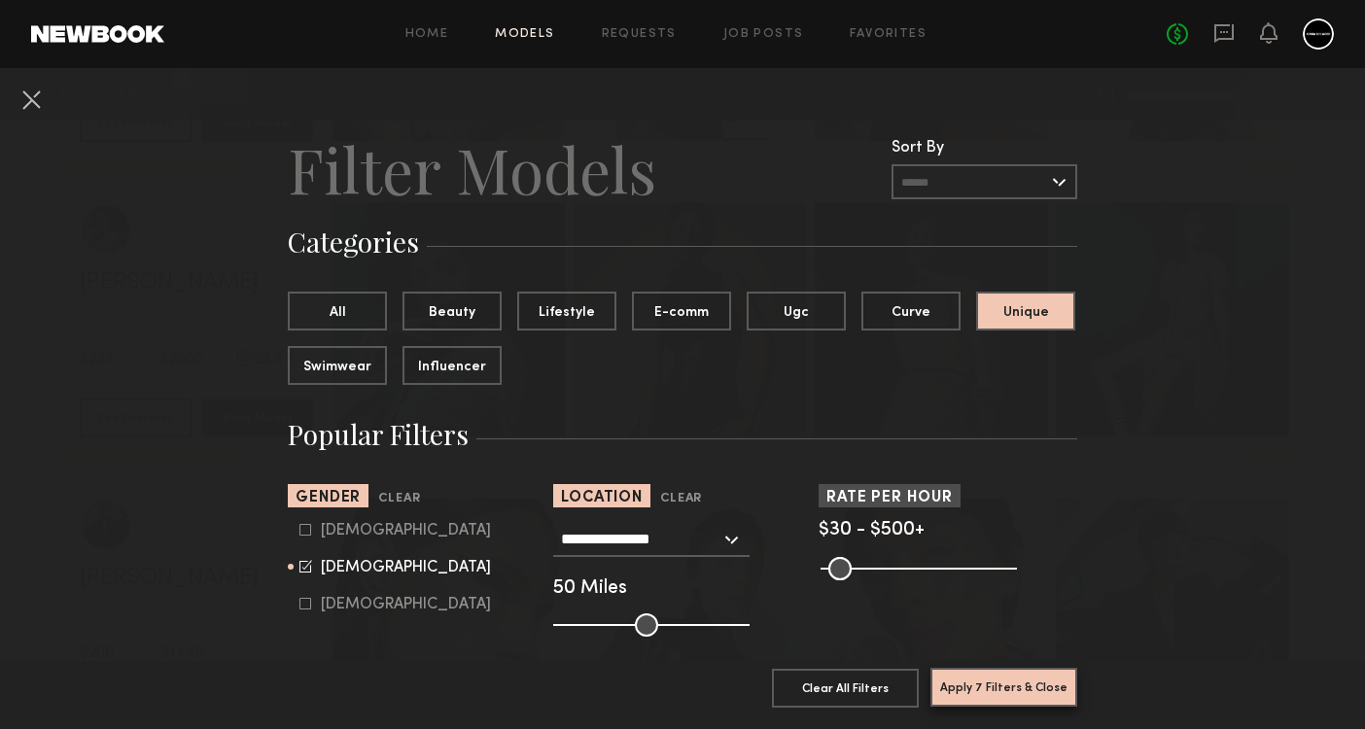
click at [988, 691] on button "Apply 7 Filters & Close" at bounding box center [1004, 687] width 147 height 39
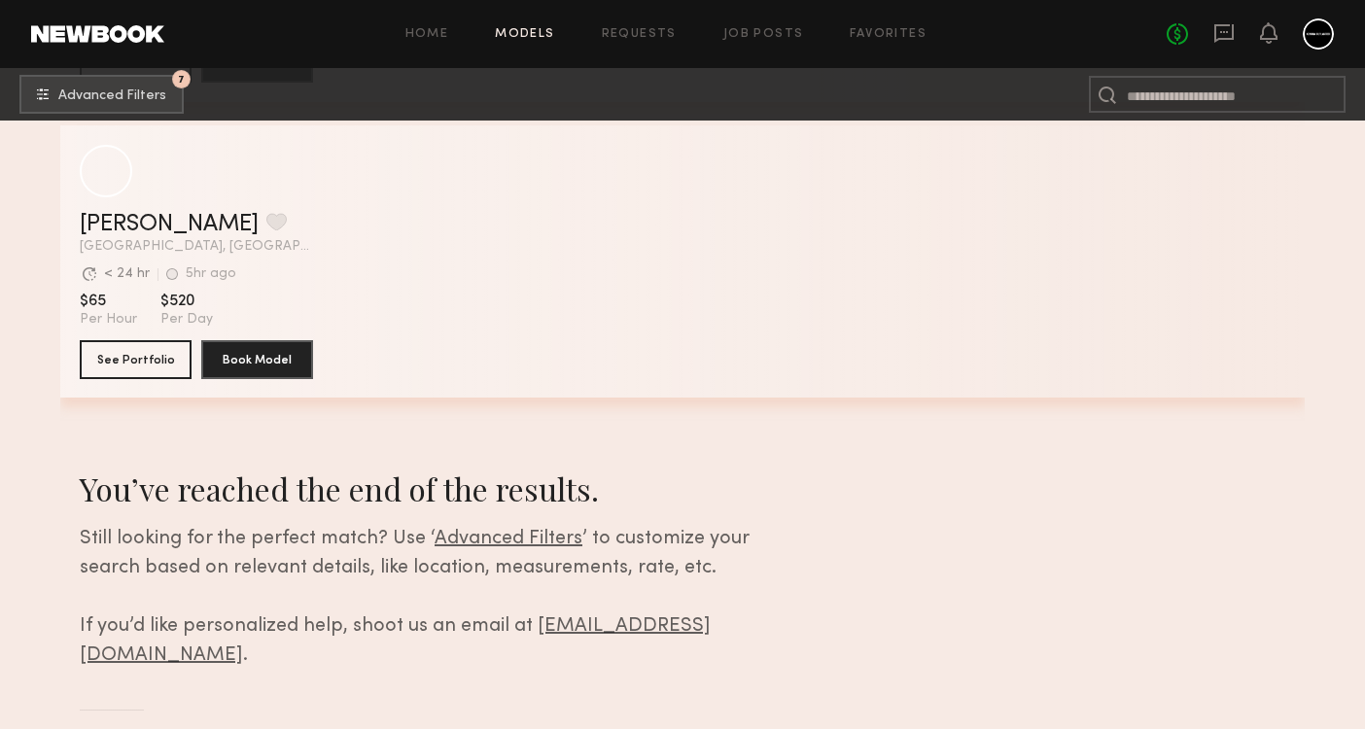
scroll to position [16586, 0]
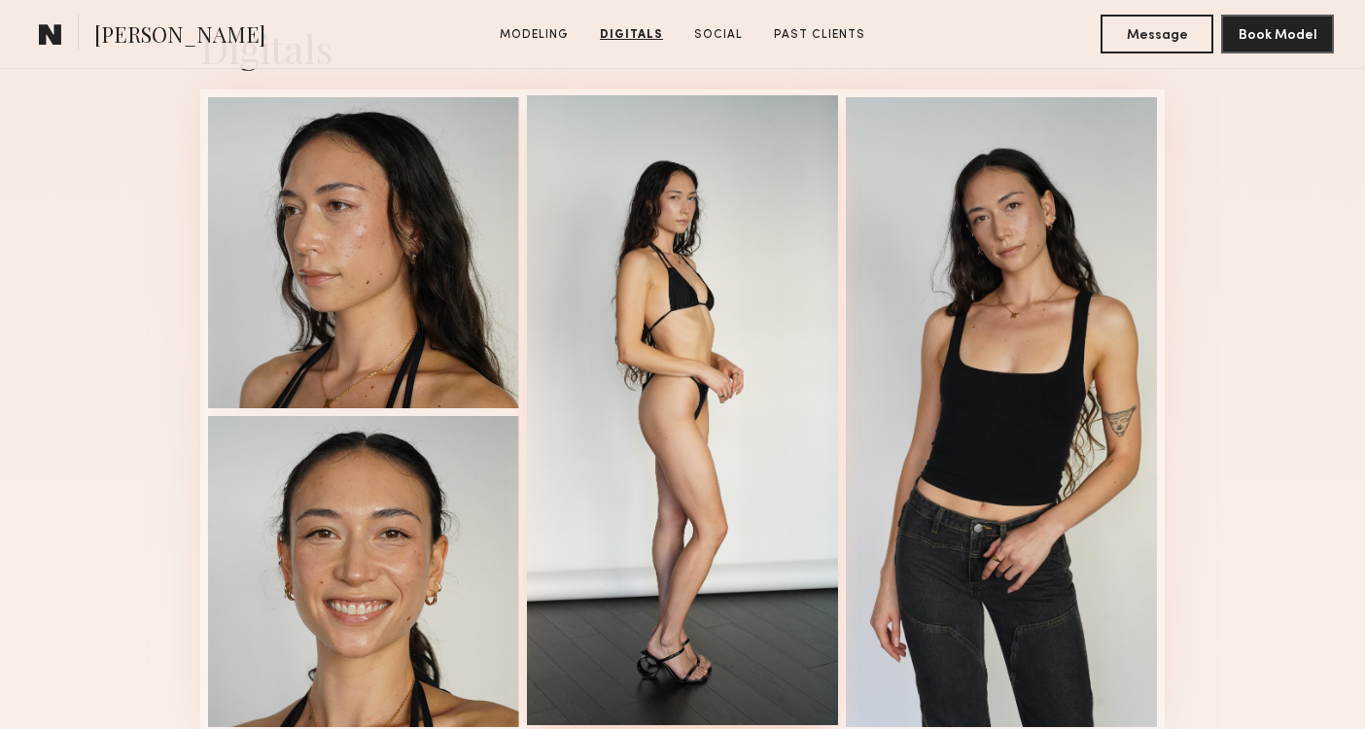
scroll to position [1998, 0]
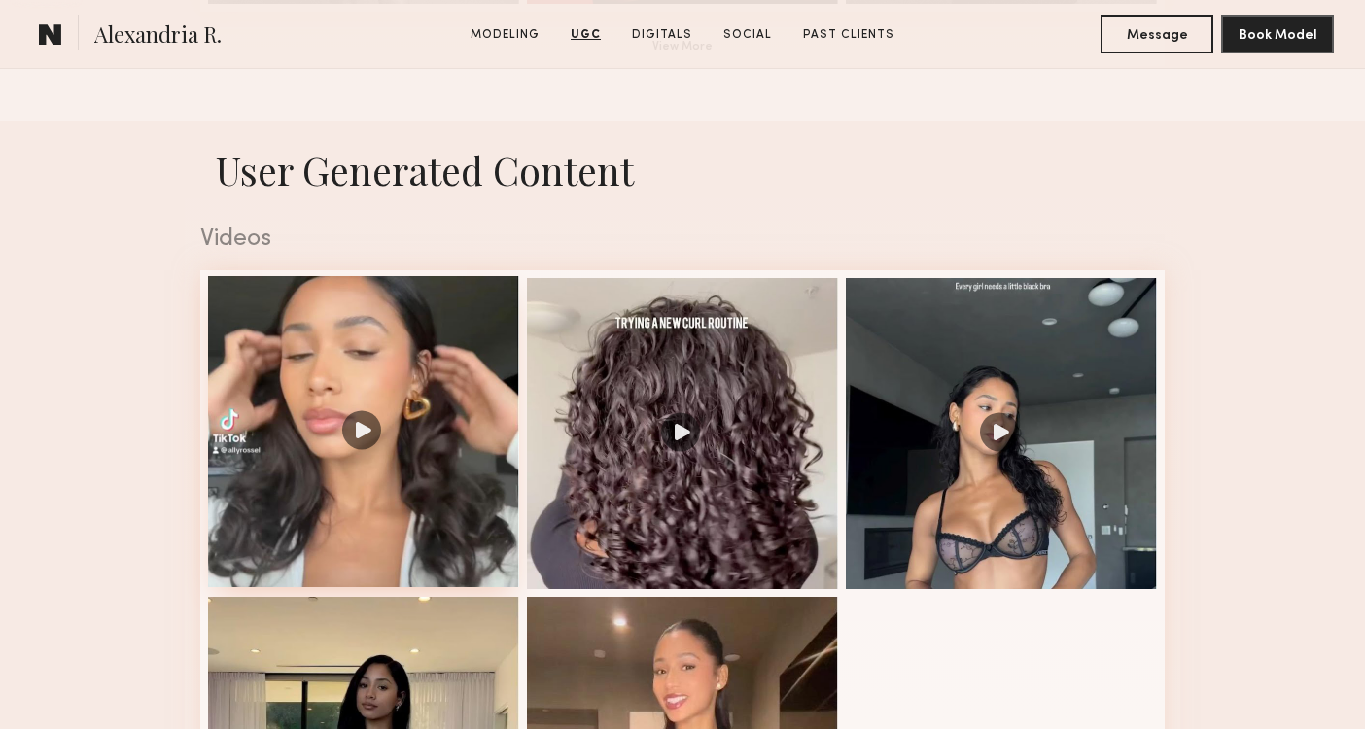
scroll to position [1838, 0]
click at [397, 321] on div at bounding box center [363, 432] width 311 height 311
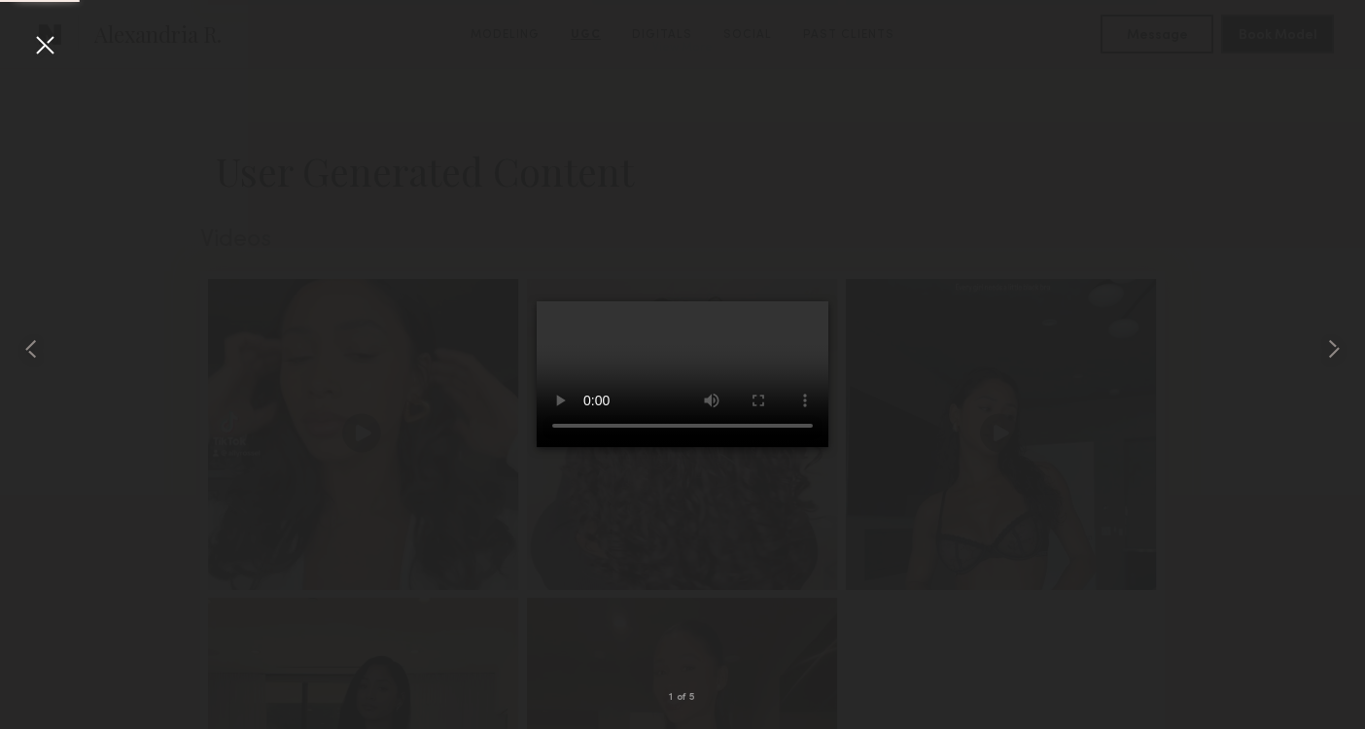
click at [698, 378] on video at bounding box center [683, 374] width 292 height 146
click at [1328, 351] on common-icon at bounding box center [1334, 349] width 31 height 31
click at [1323, 344] on common-icon at bounding box center [1334, 349] width 31 height 31
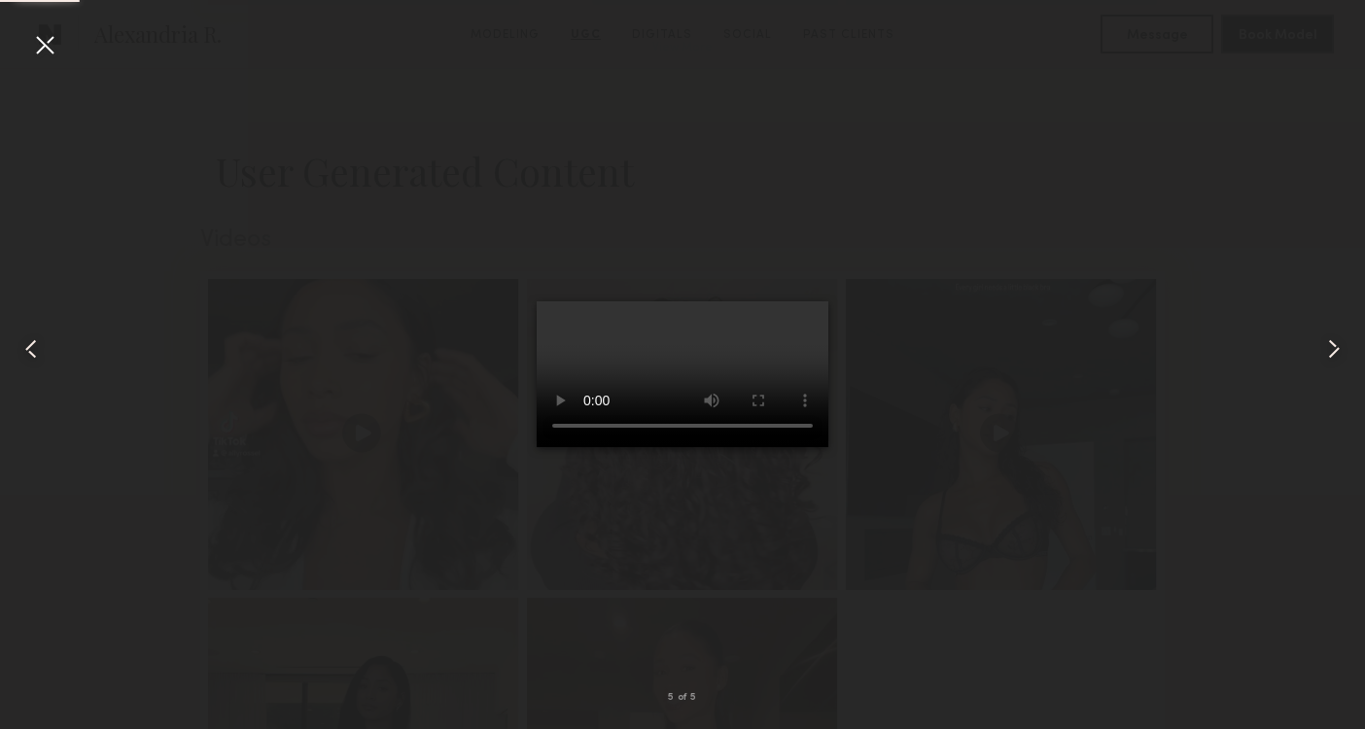
click at [1323, 344] on common-icon at bounding box center [1334, 349] width 31 height 31
click at [1233, 195] on div at bounding box center [682, 349] width 1365 height 636
click at [45, 45] on div at bounding box center [44, 44] width 31 height 31
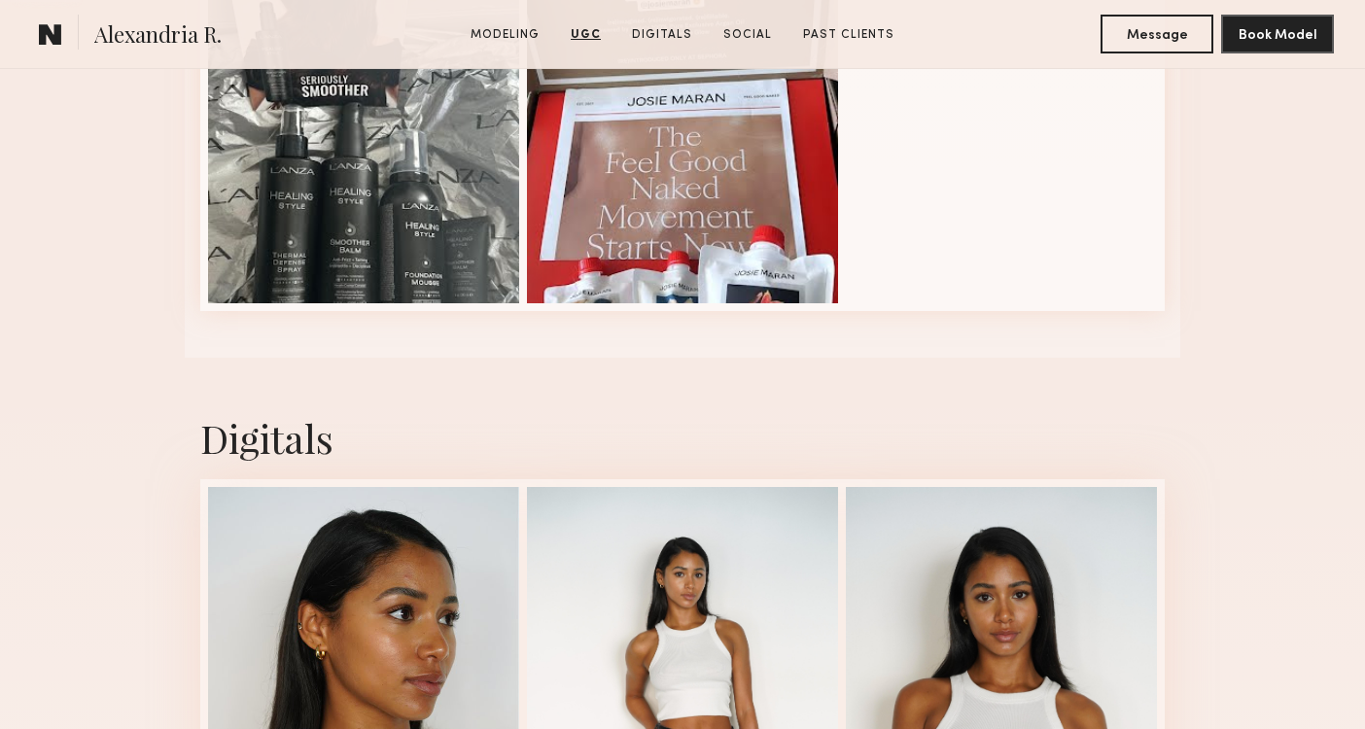
scroll to position [3189, 0]
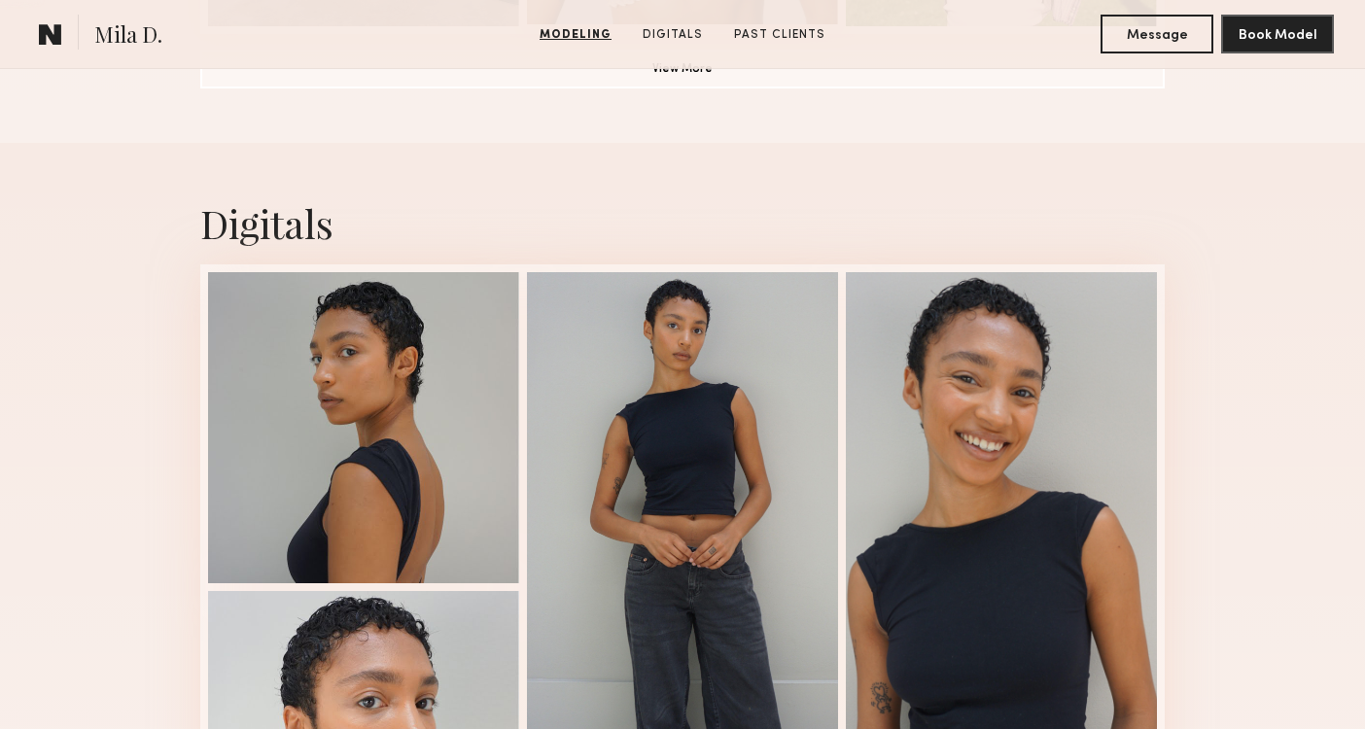
scroll to position [1216, 0]
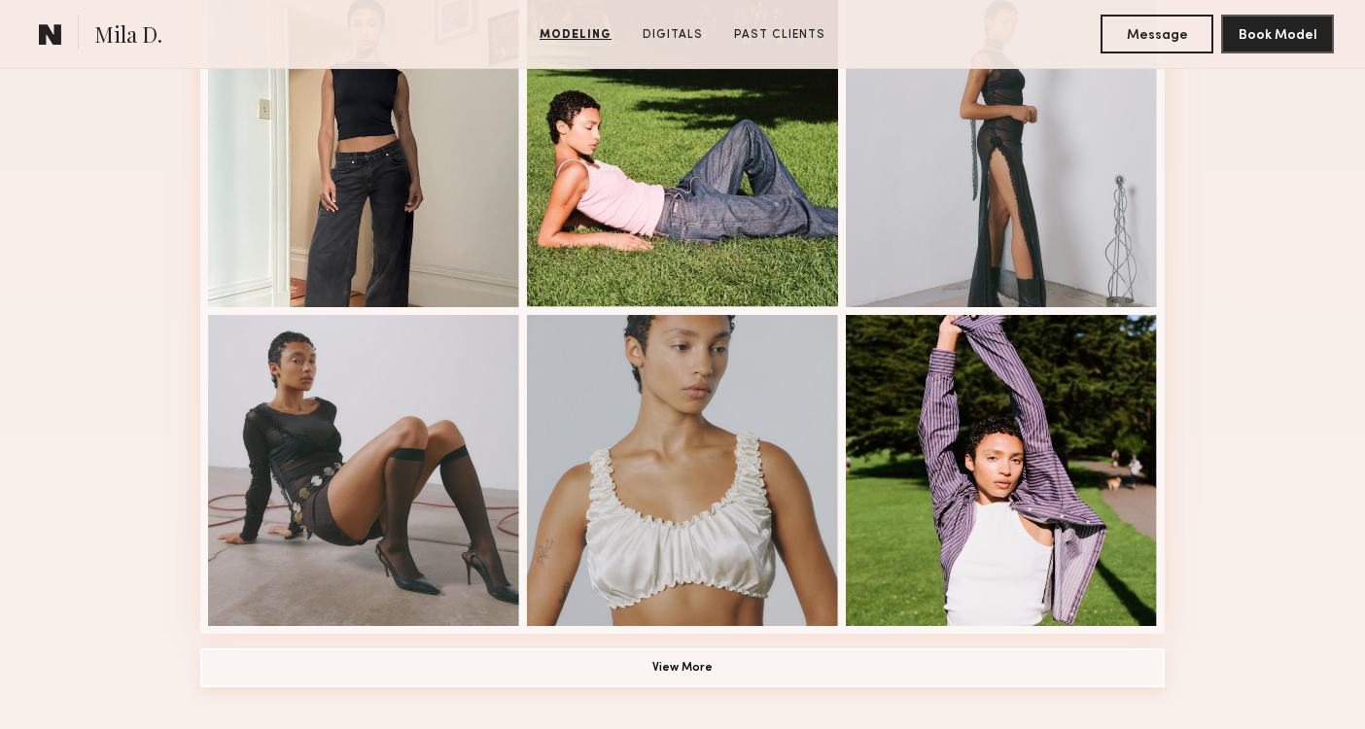
click at [687, 661] on button "View More" at bounding box center [682, 668] width 965 height 39
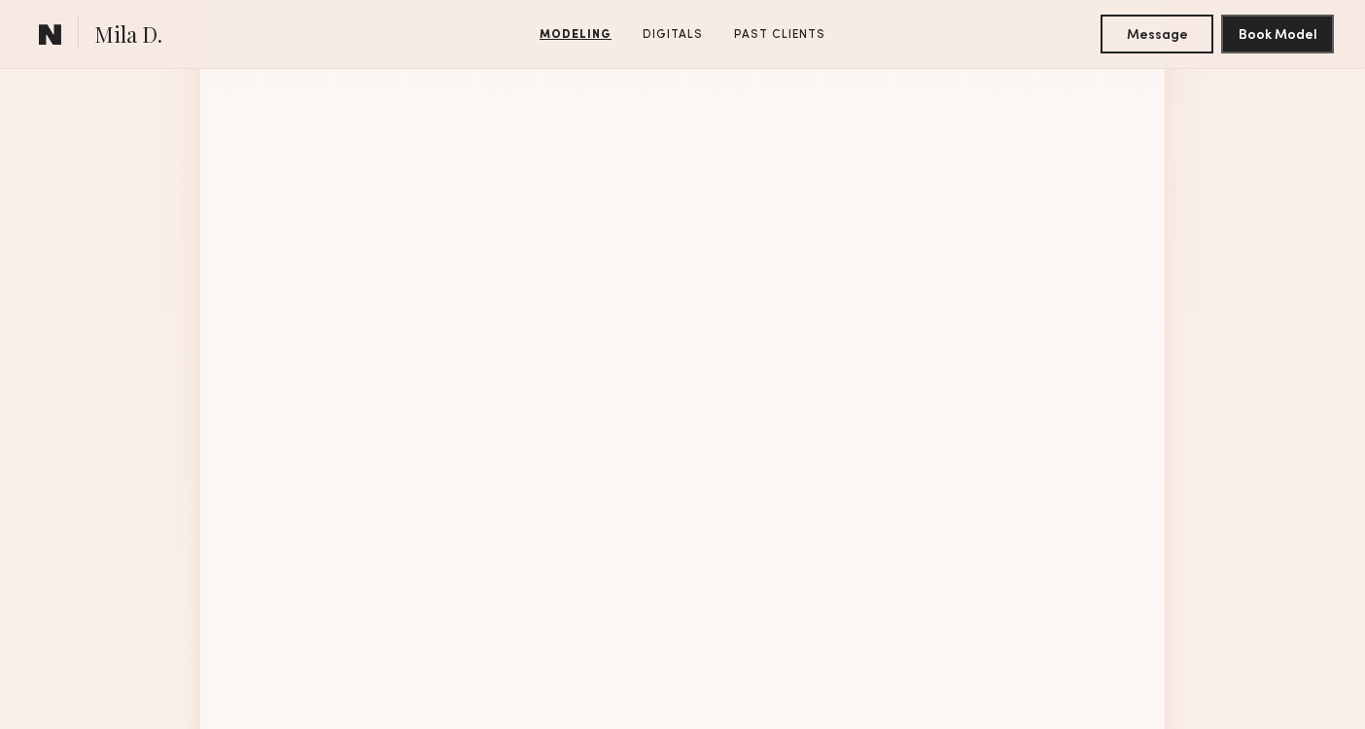
scroll to position [2060, 0]
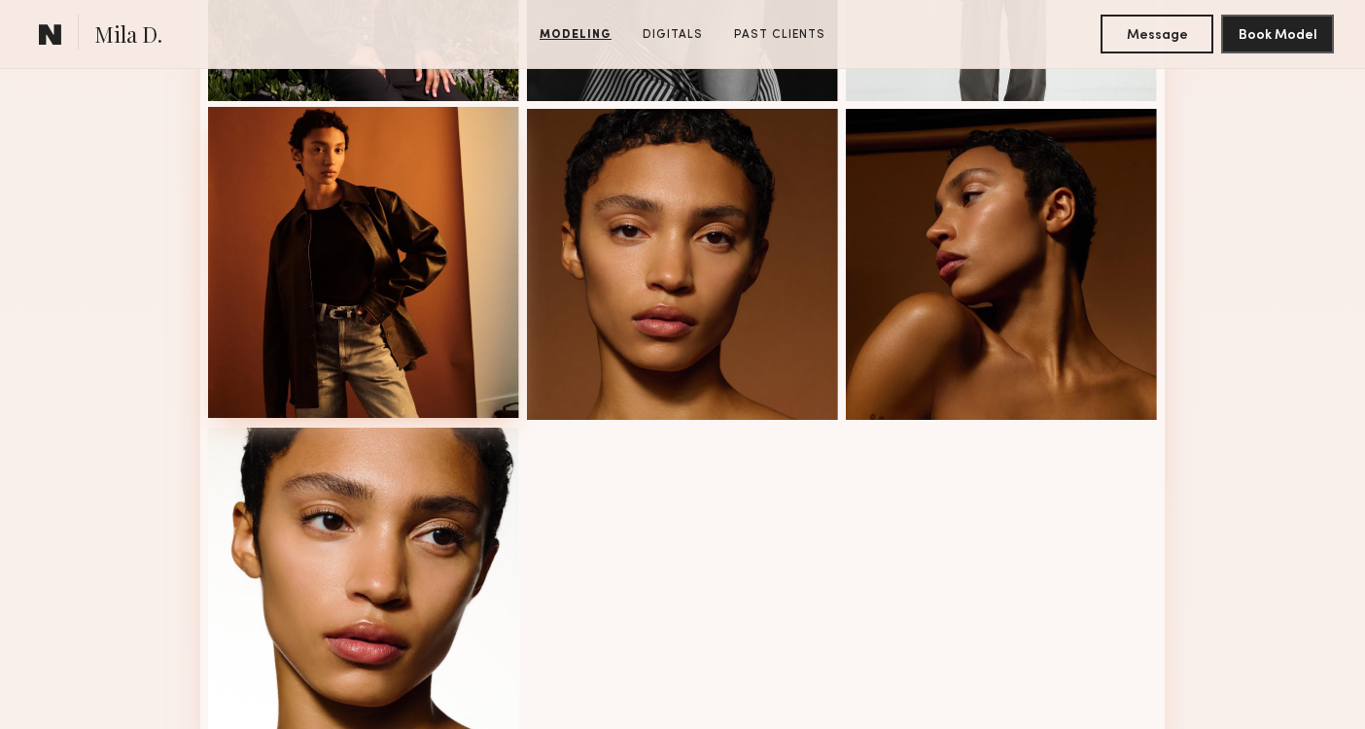
click at [326, 240] on div at bounding box center [363, 262] width 311 height 311
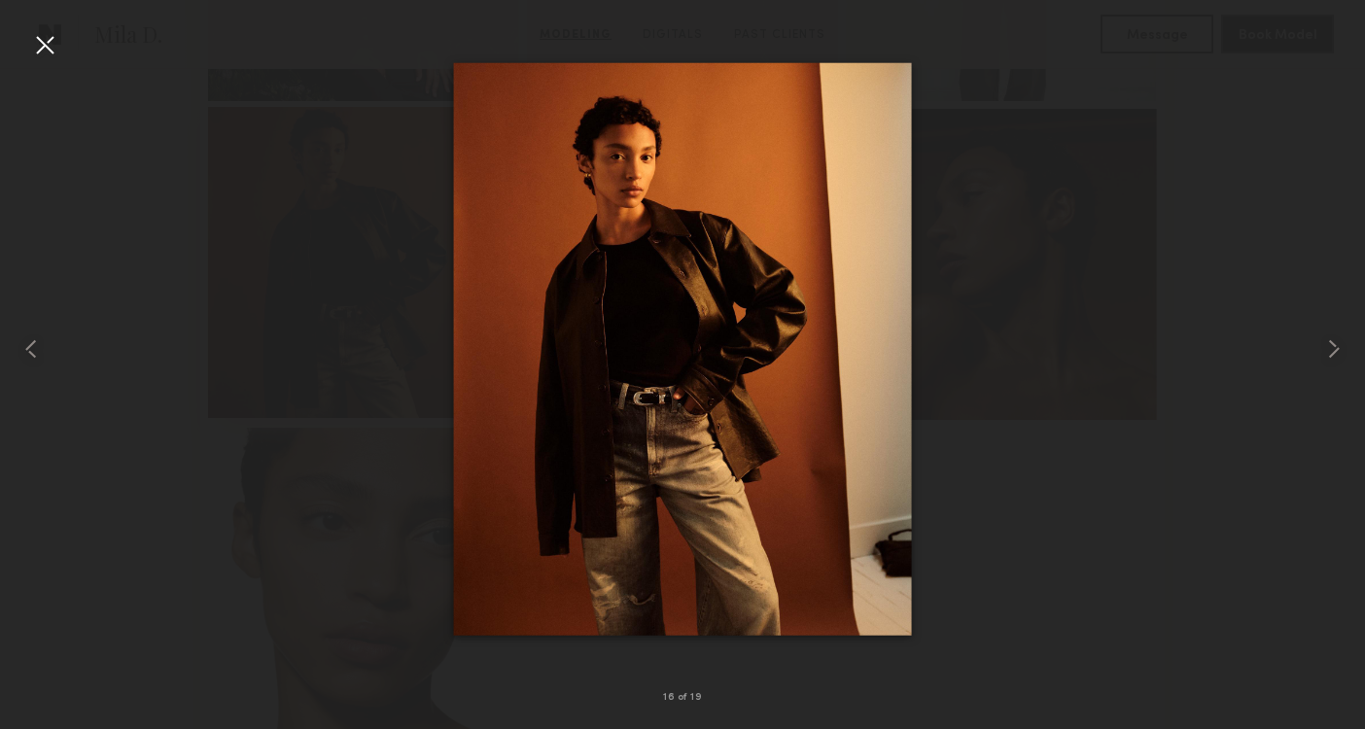
click at [326, 240] on div at bounding box center [682, 349] width 1365 height 636
click at [49, 35] on div at bounding box center [44, 44] width 31 height 31
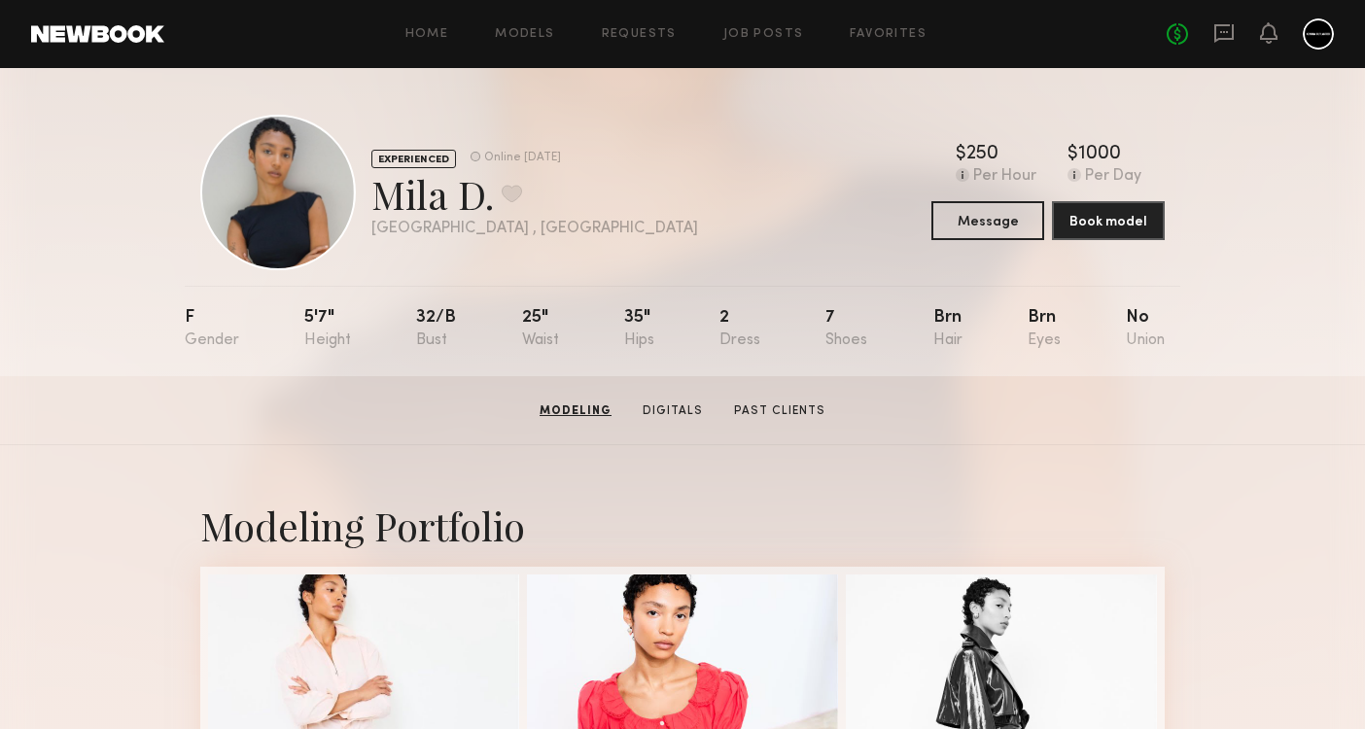
scroll to position [0, 0]
click at [512, 194] on button at bounding box center [512, 194] width 20 height 18
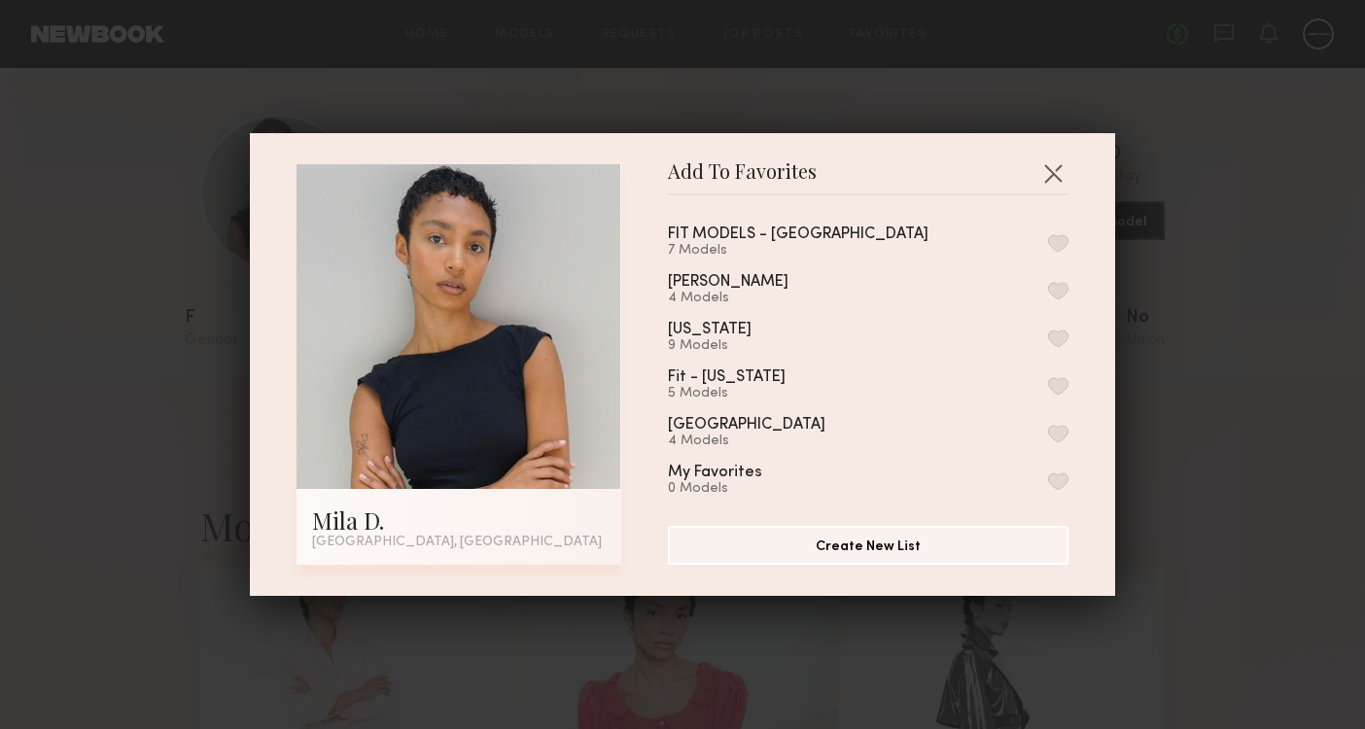
click at [1057, 242] on button "button" at bounding box center [1058, 243] width 20 height 18
click at [1057, 242] on button "Remove from favorite list" at bounding box center [1058, 243] width 20 height 18
click at [1057, 435] on button "button" at bounding box center [1058, 434] width 20 height 18
click at [1004, 540] on button "Create New List" at bounding box center [868, 544] width 401 height 39
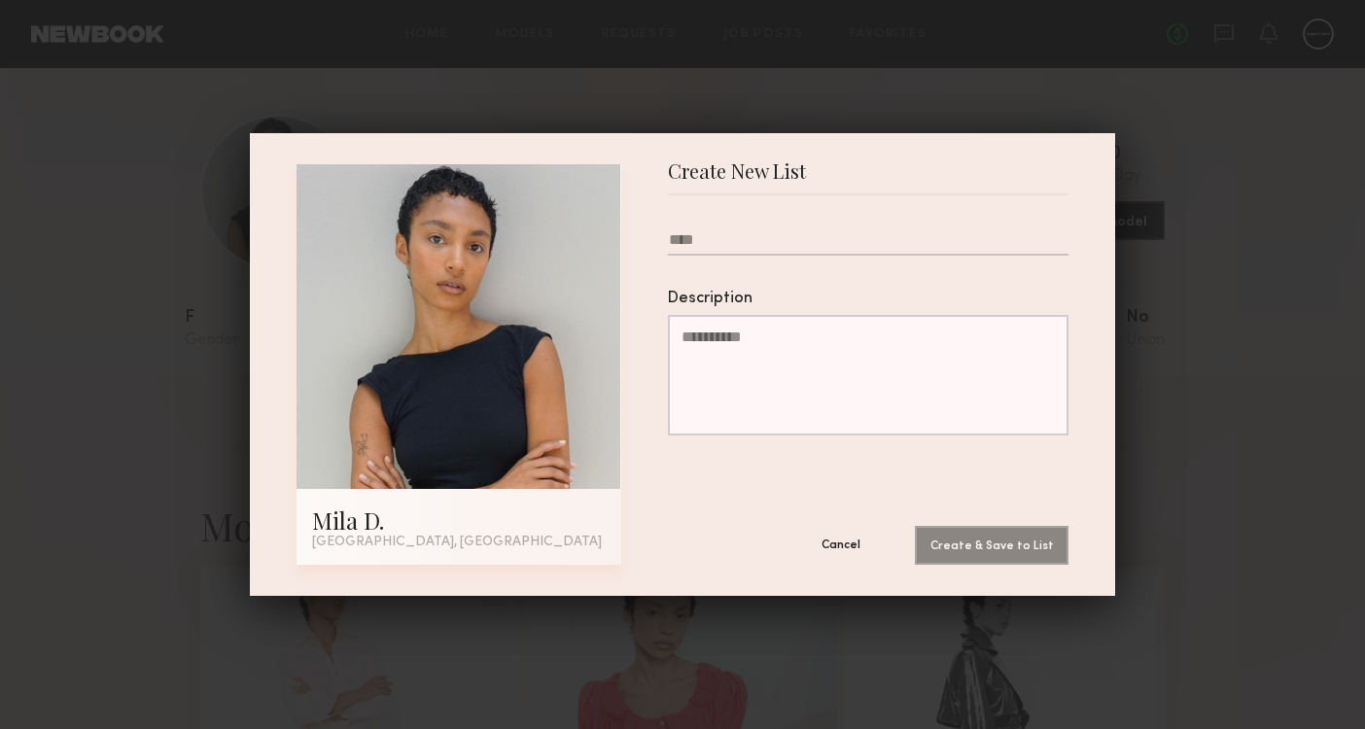
click at [851, 539] on button "Cancel" at bounding box center [841, 544] width 117 height 39
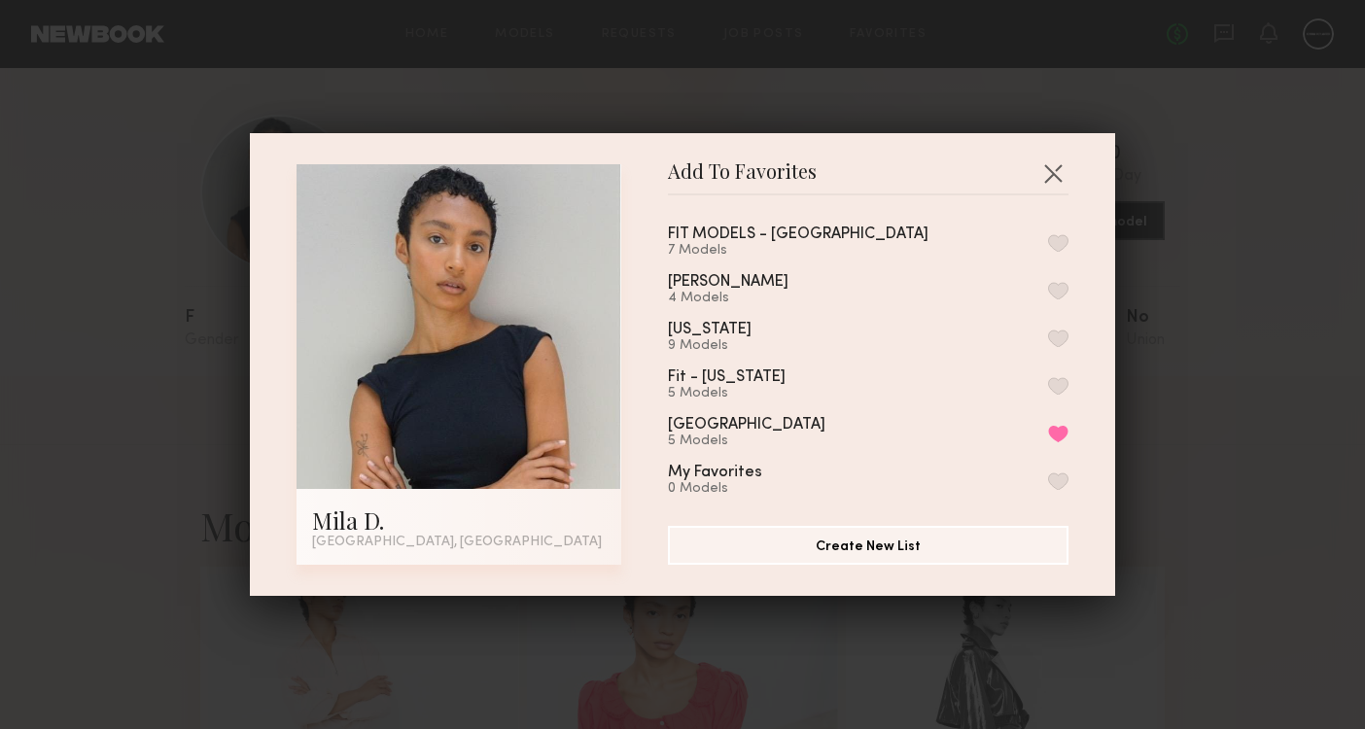
click at [1222, 212] on div "Add To Favorites Mila D. [GEOGRAPHIC_DATA], [GEOGRAPHIC_DATA] Add To Favorites …" at bounding box center [682, 364] width 1365 height 729
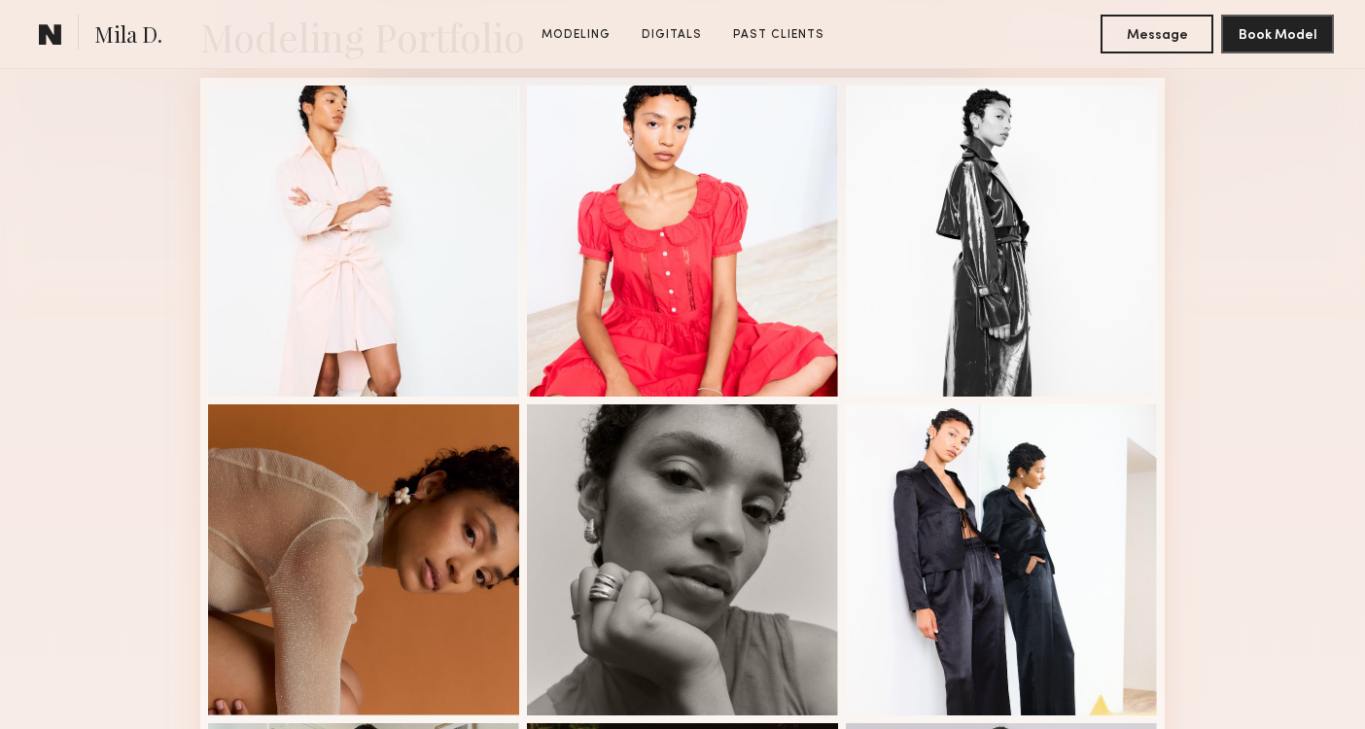
scroll to position [493, 0]
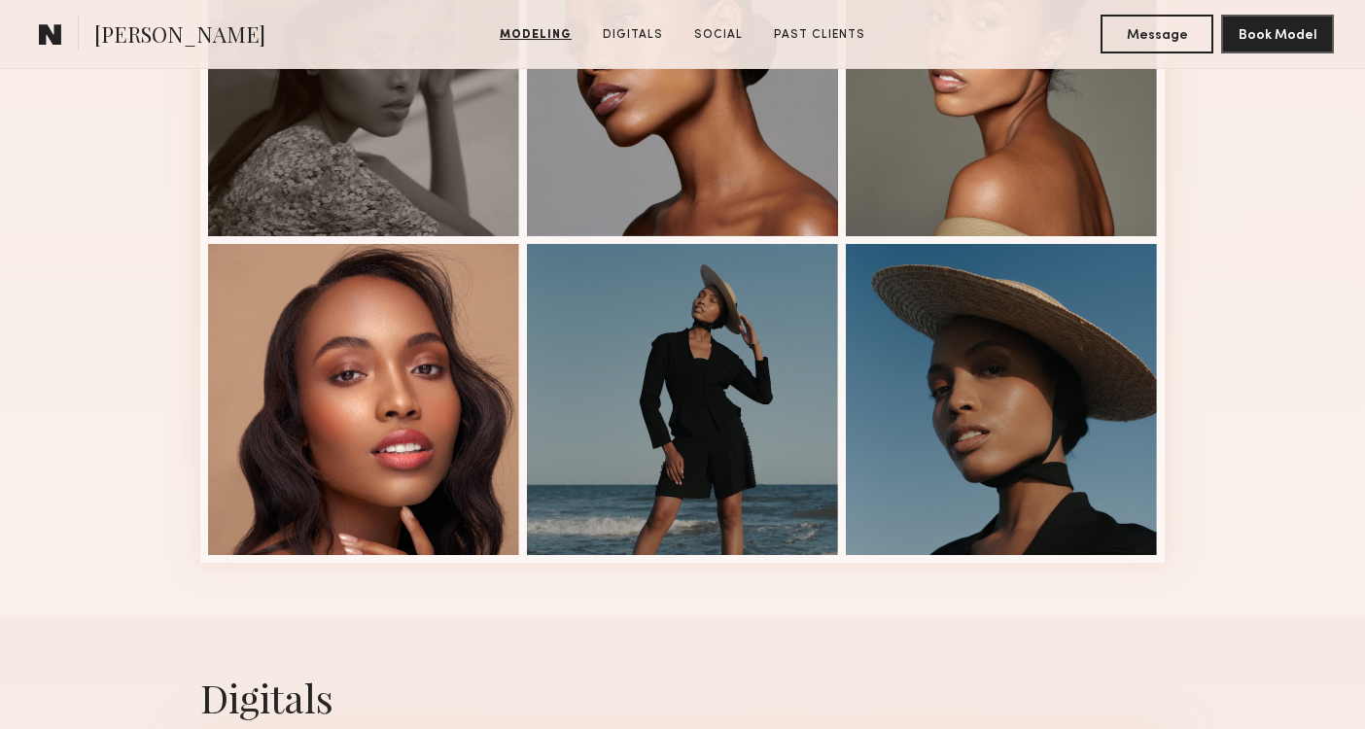
scroll to position [1233, 0]
